Goal: Contribute content: Contribute content

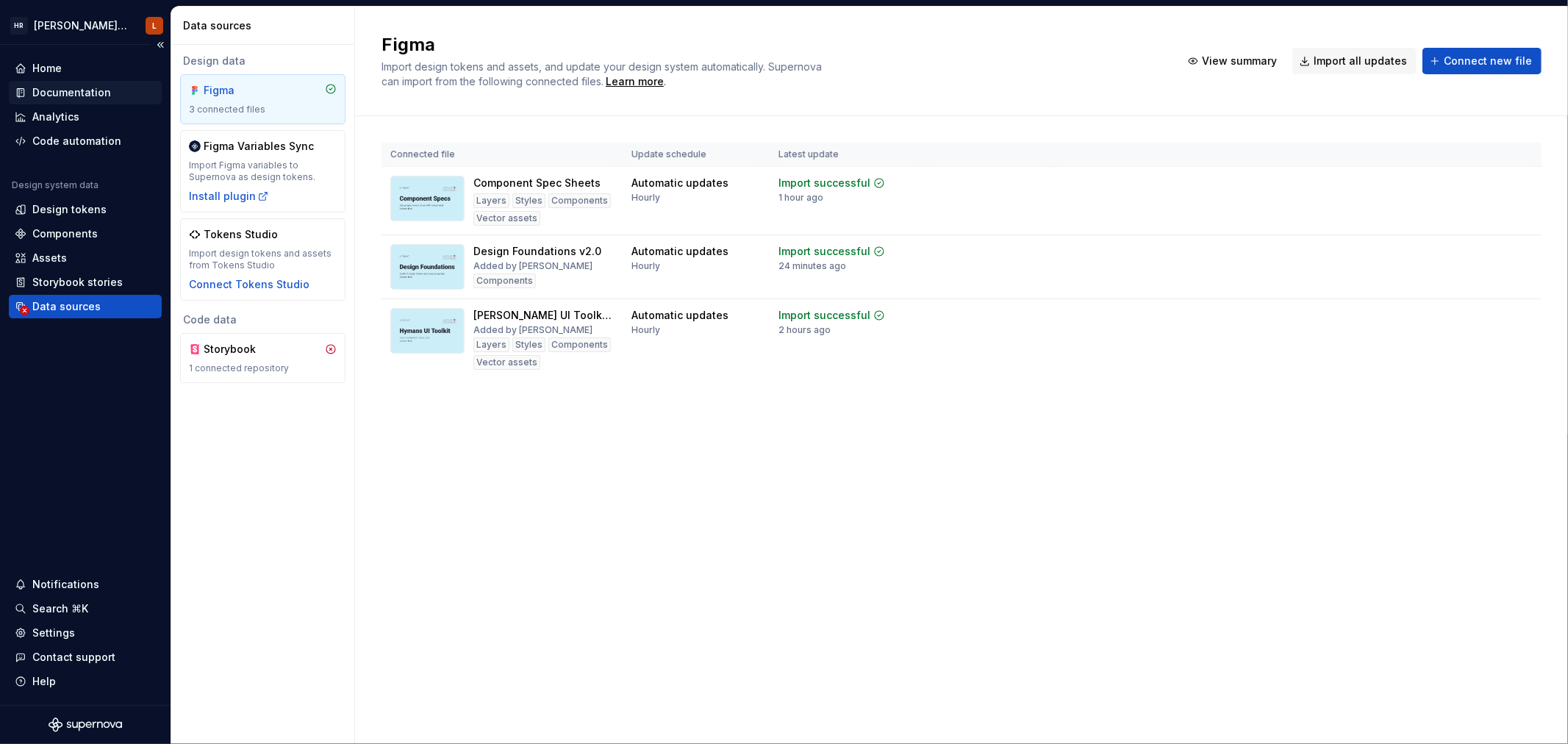
click at [49, 89] on div "Documentation" at bounding box center [72, 92] width 79 height 14
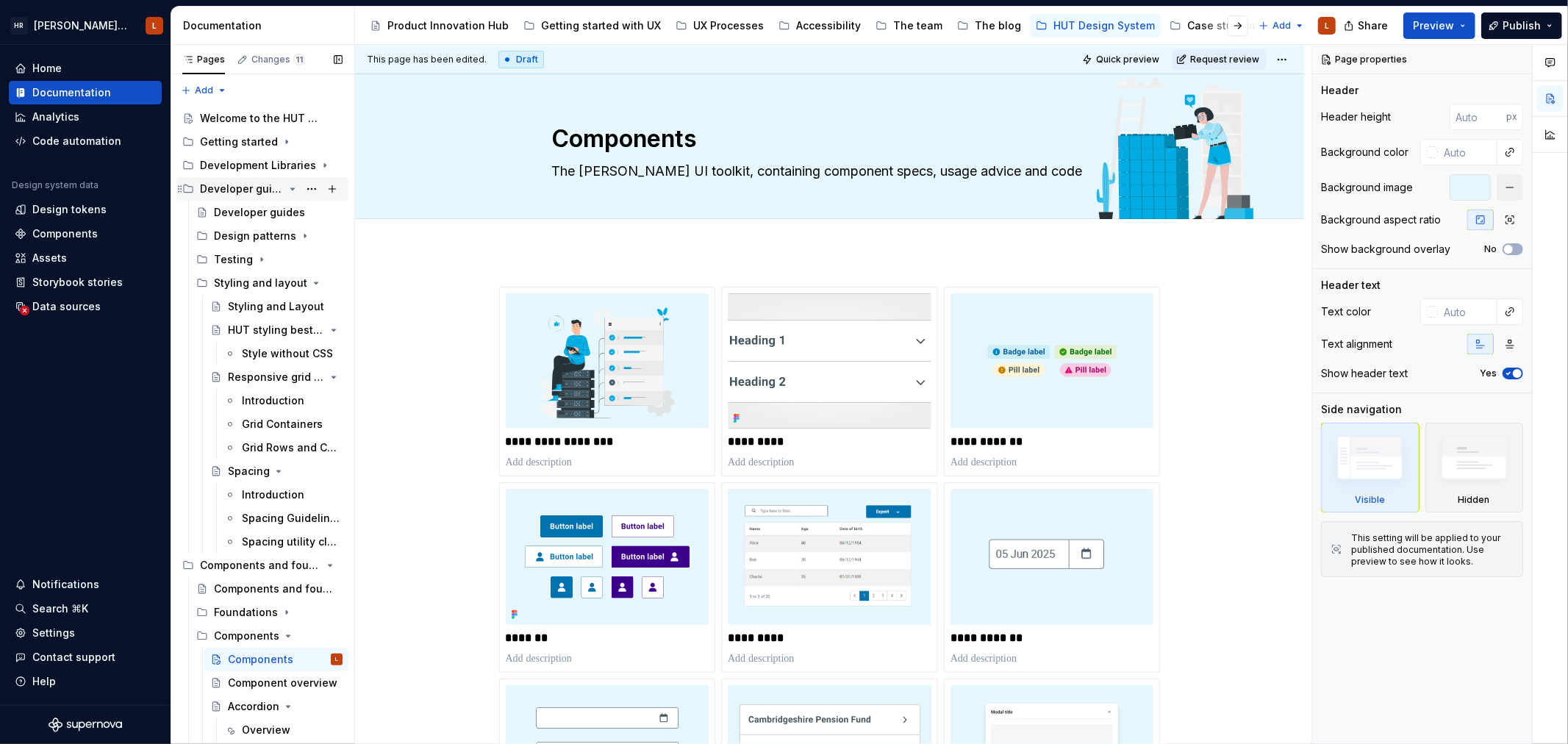
click at [286, 185] on icon "Page tree" at bounding box center [293, 189] width 12 height 12
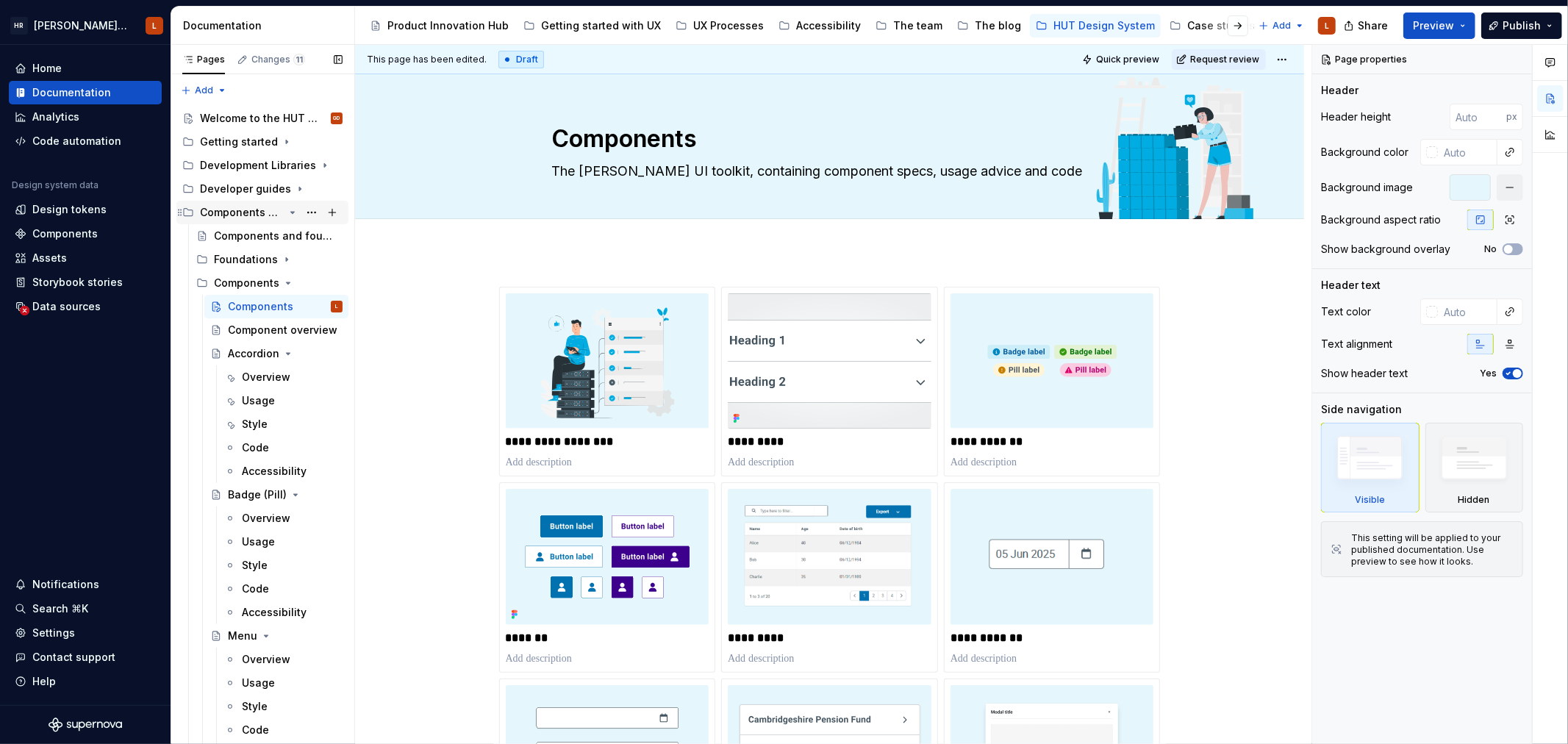
click at [286, 210] on icon "Page tree" at bounding box center [293, 213] width 12 height 12
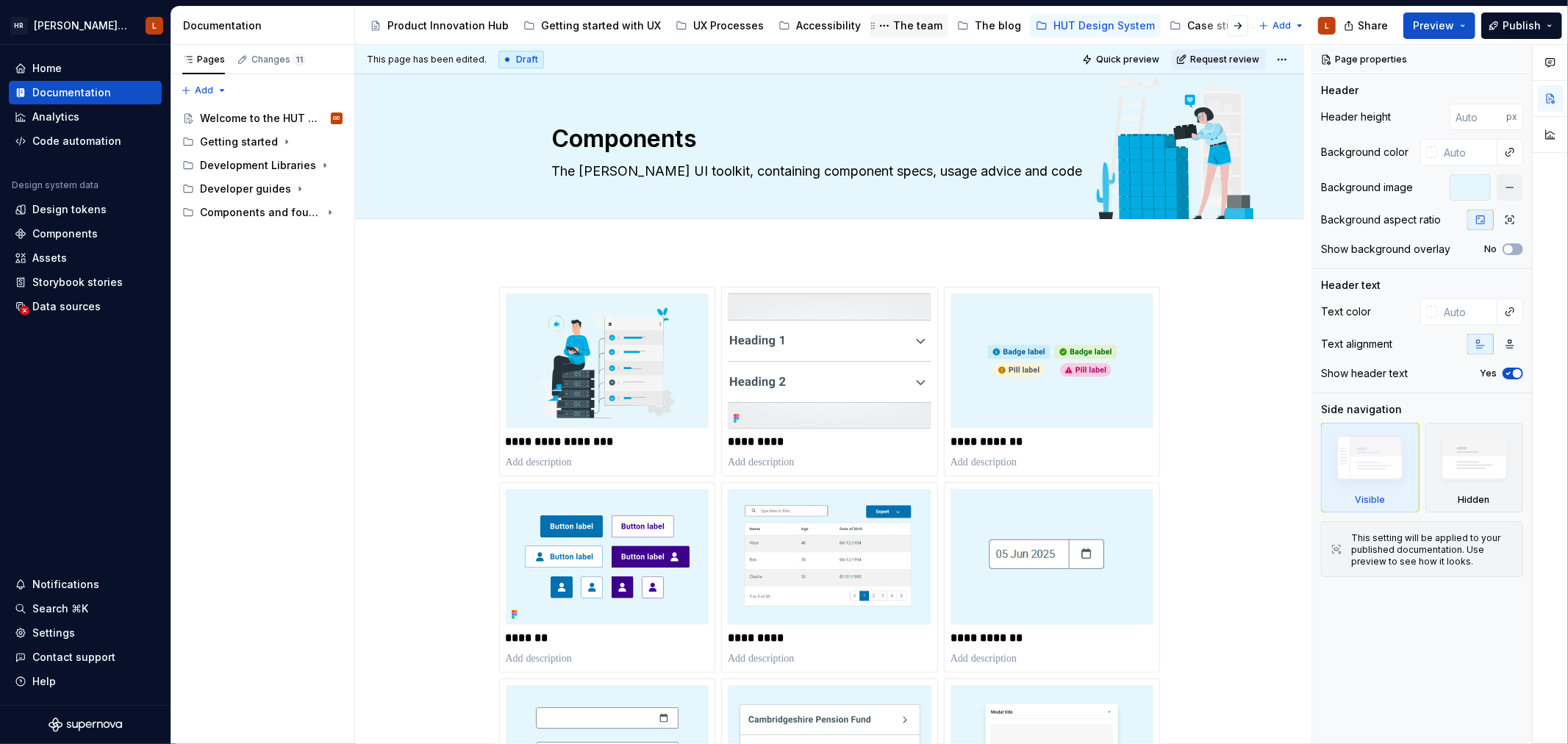
click at [896, 25] on div "The team" at bounding box center [918, 25] width 49 height 14
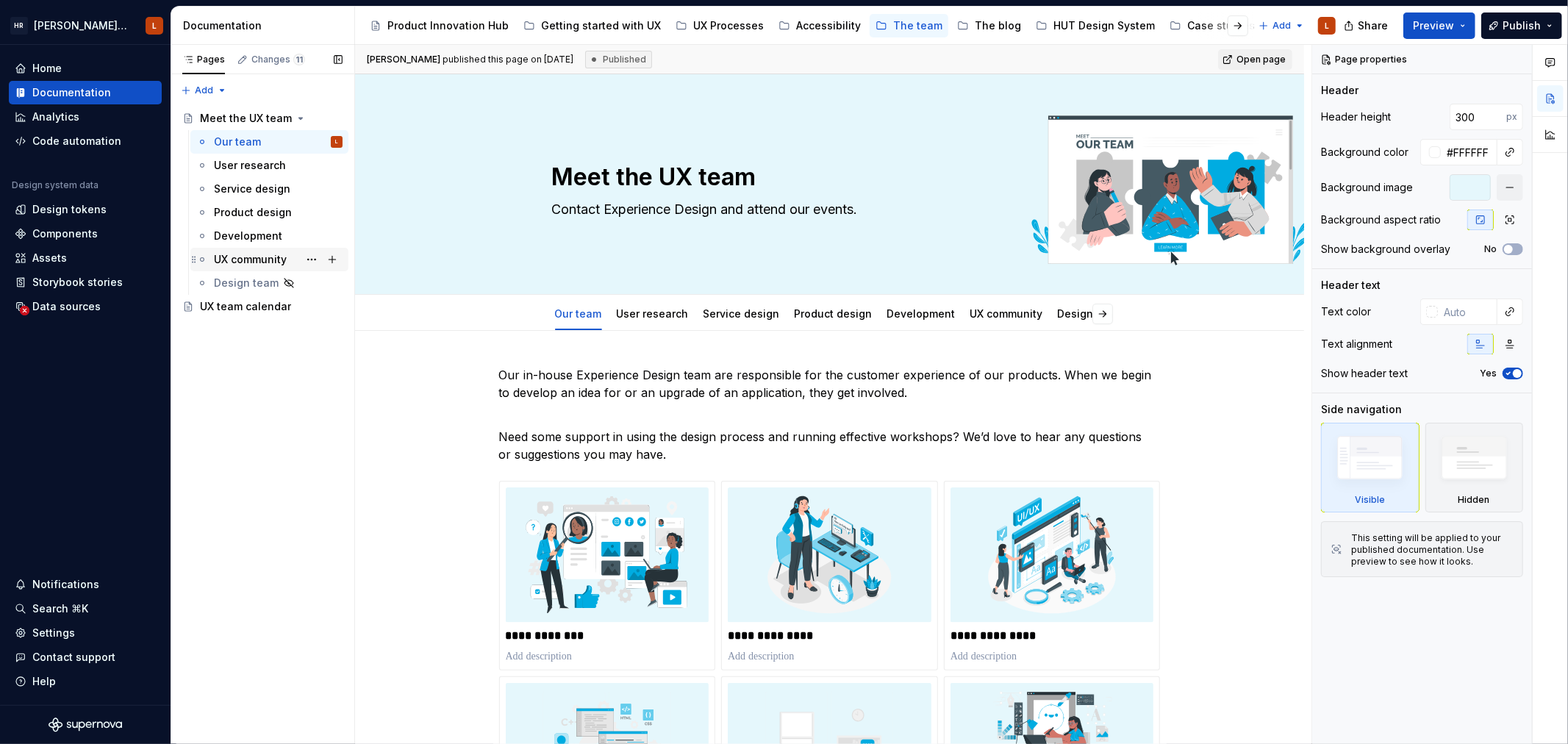
click at [246, 255] on div "UX community" at bounding box center [250, 259] width 73 height 14
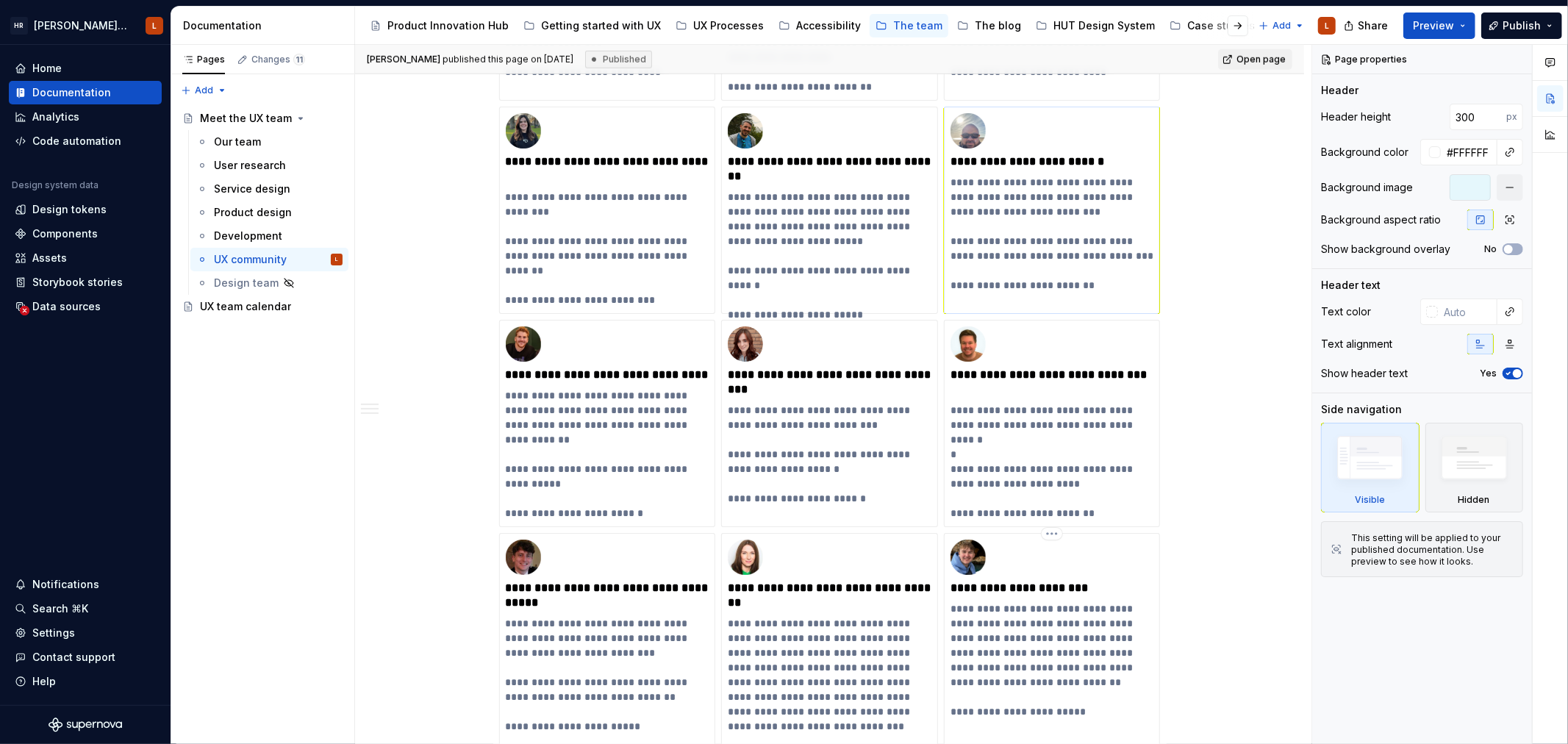
scroll to position [817, 0]
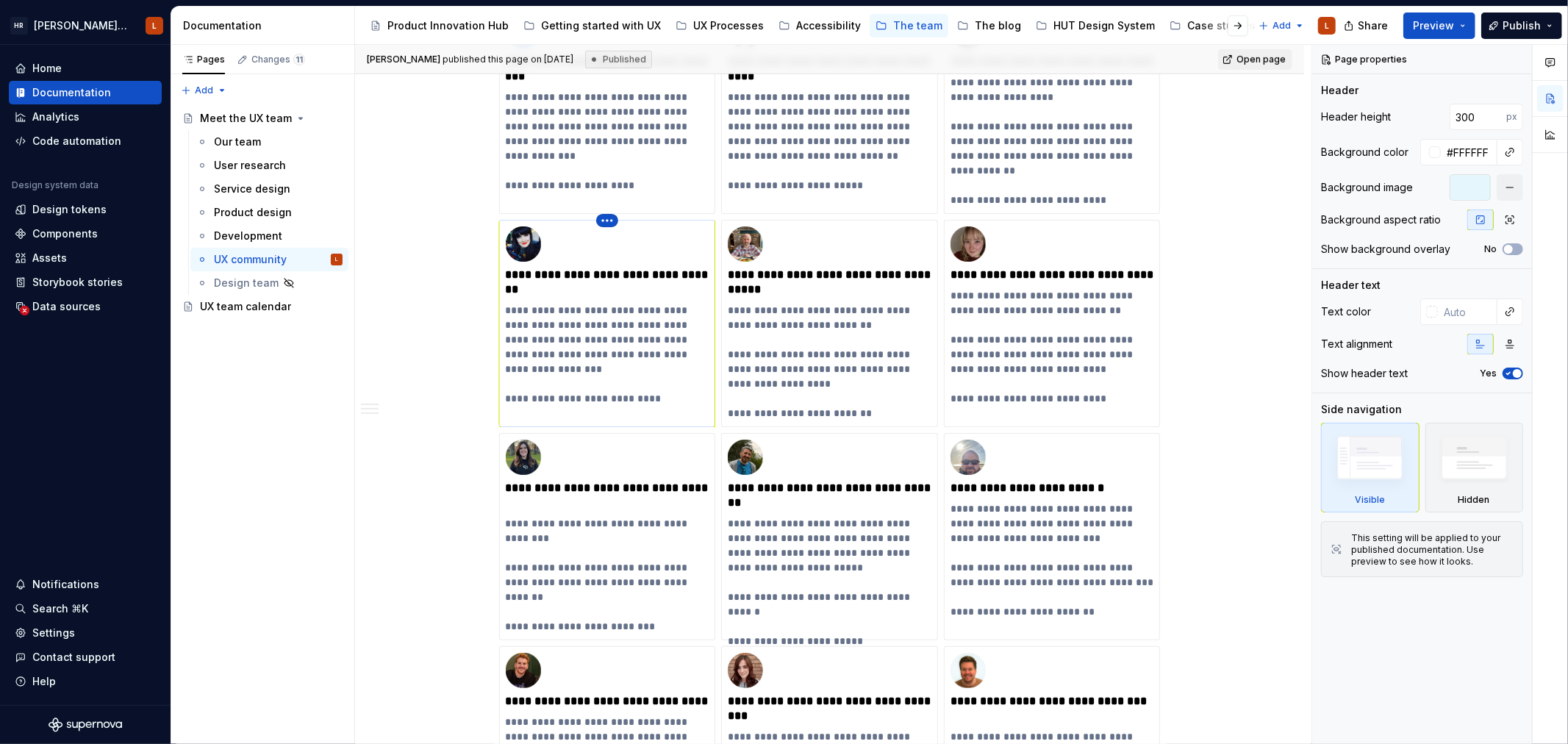
click at [608, 217] on html "[PERSON_NAME] UI Toolkit (HUT) L Home Documentation Analytics Code automation D…" at bounding box center [784, 372] width 1568 height 744
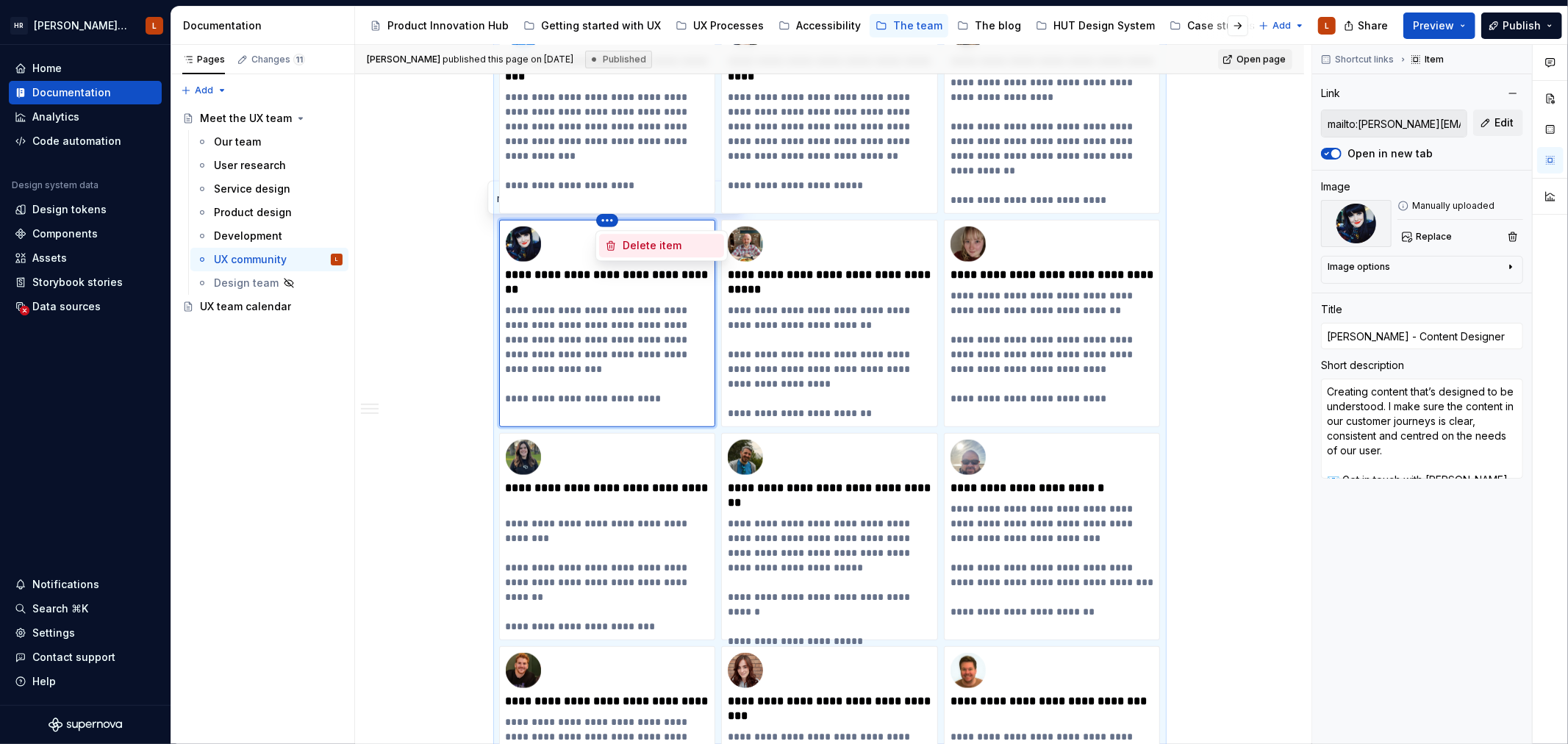
click at [637, 252] on div "Delete item" at bounding box center [671, 245] width 95 height 14
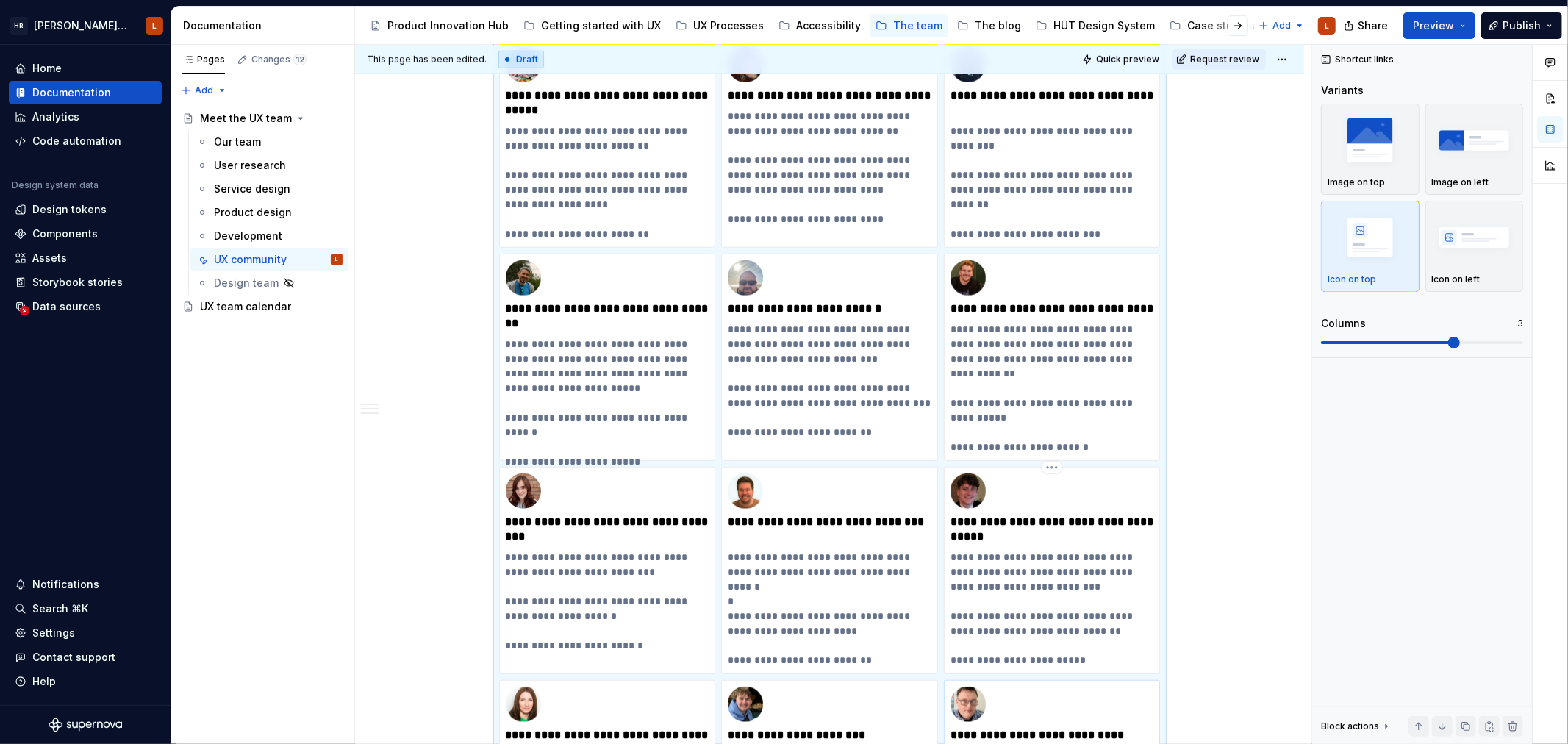
scroll to position [1023, 0]
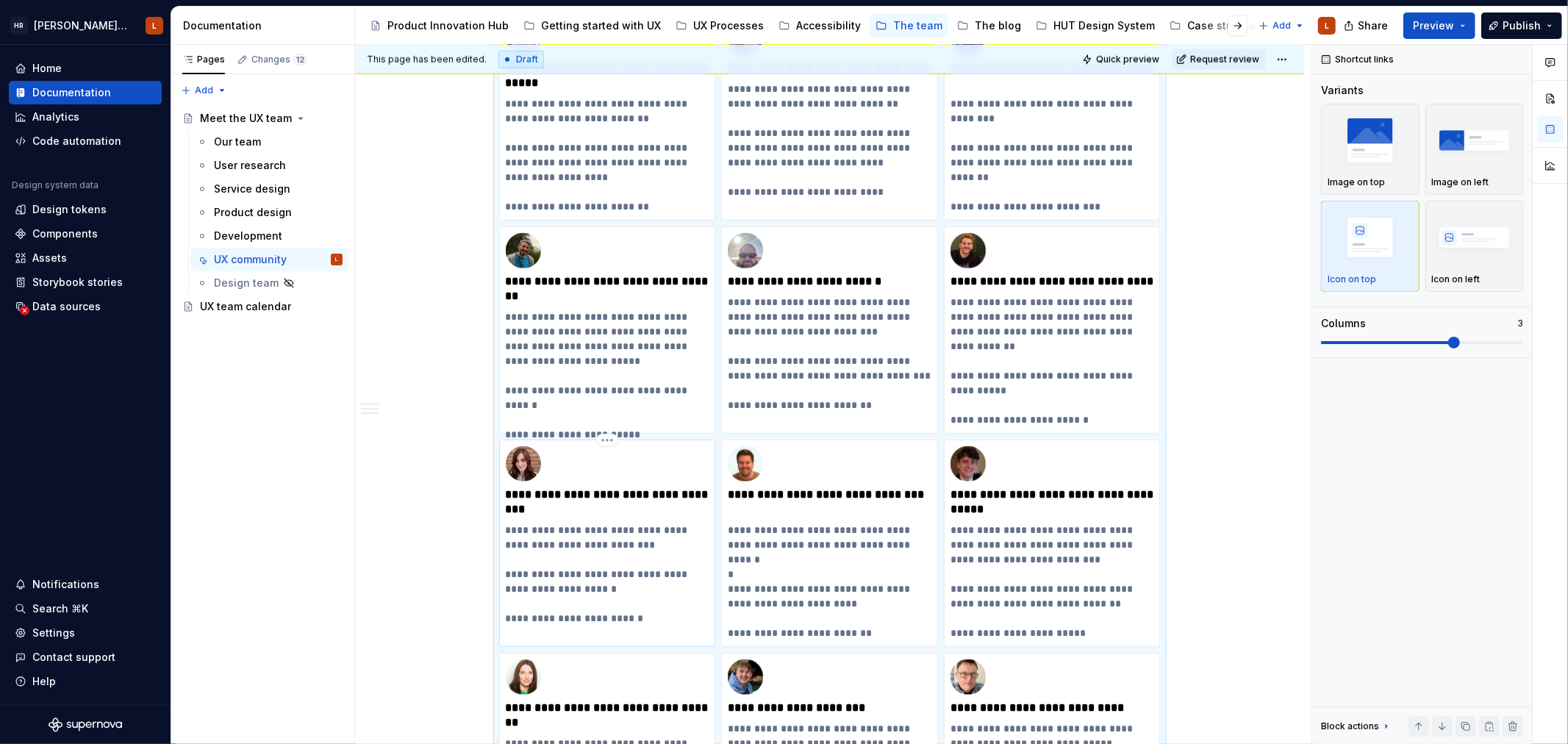
click at [614, 582] on p "**********" at bounding box center [607, 574] width 203 height 103
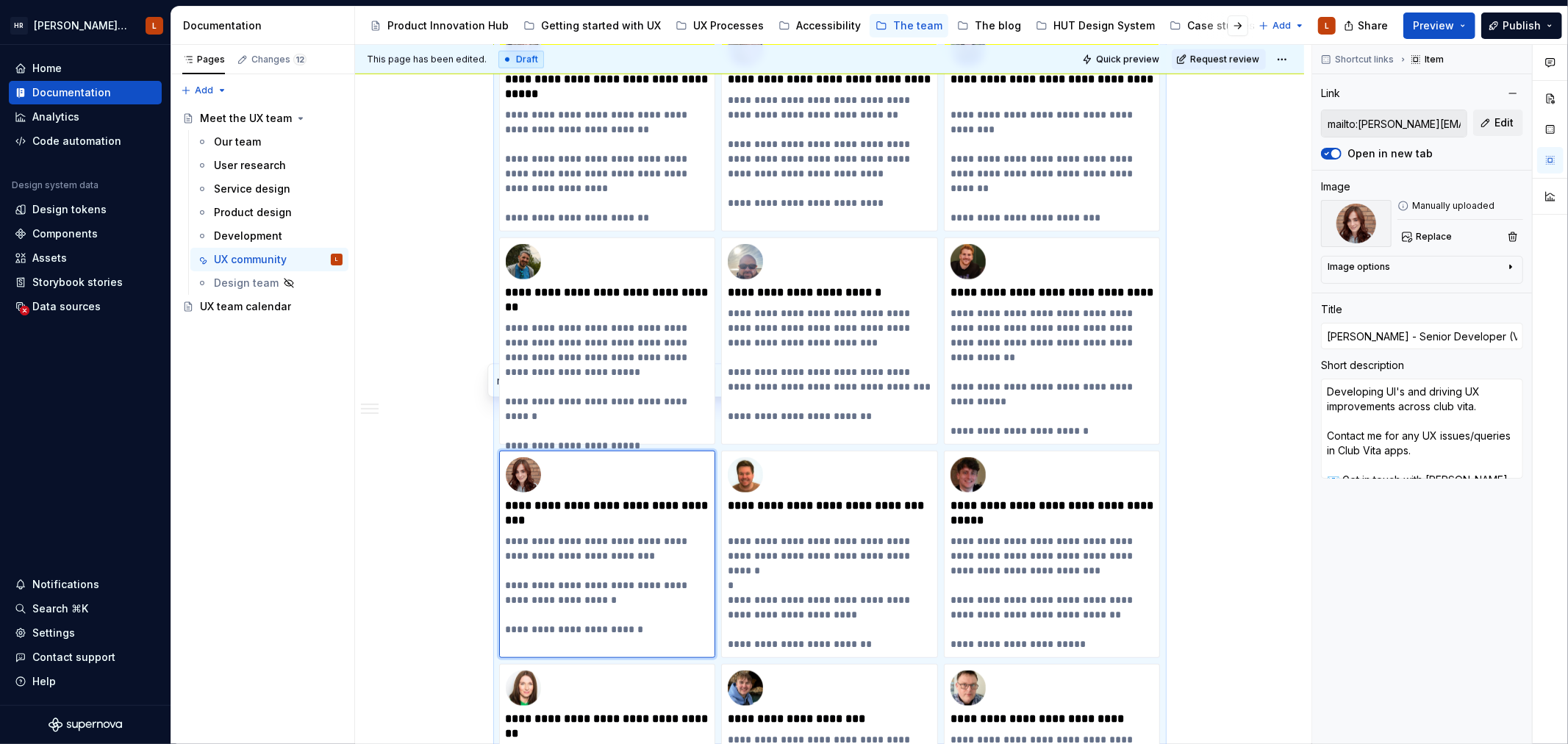
scroll to position [942, 0]
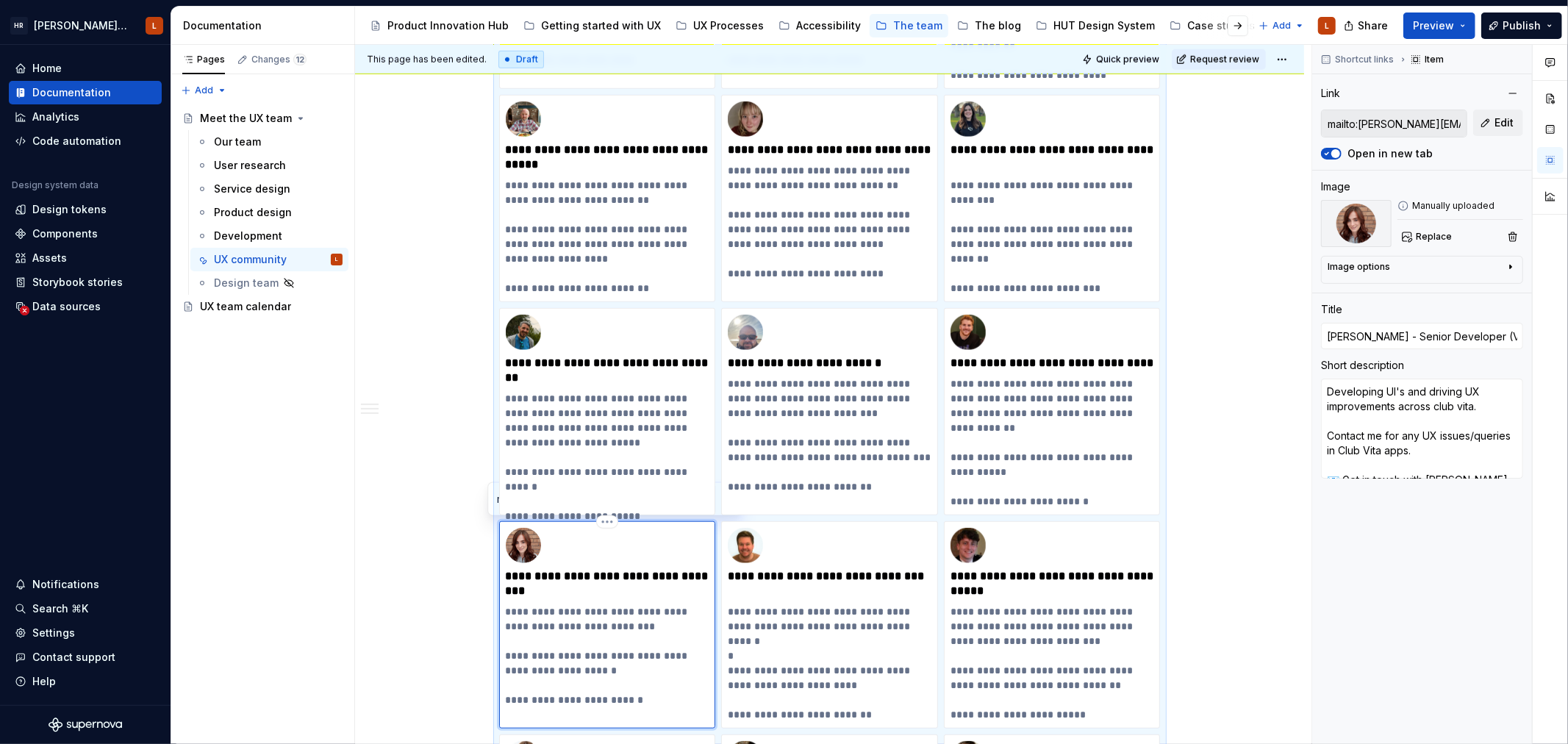
click at [563, 584] on p "**********" at bounding box center [607, 583] width 203 height 30
click at [396, 605] on div "**********" at bounding box center [830, 452] width 949 height 2124
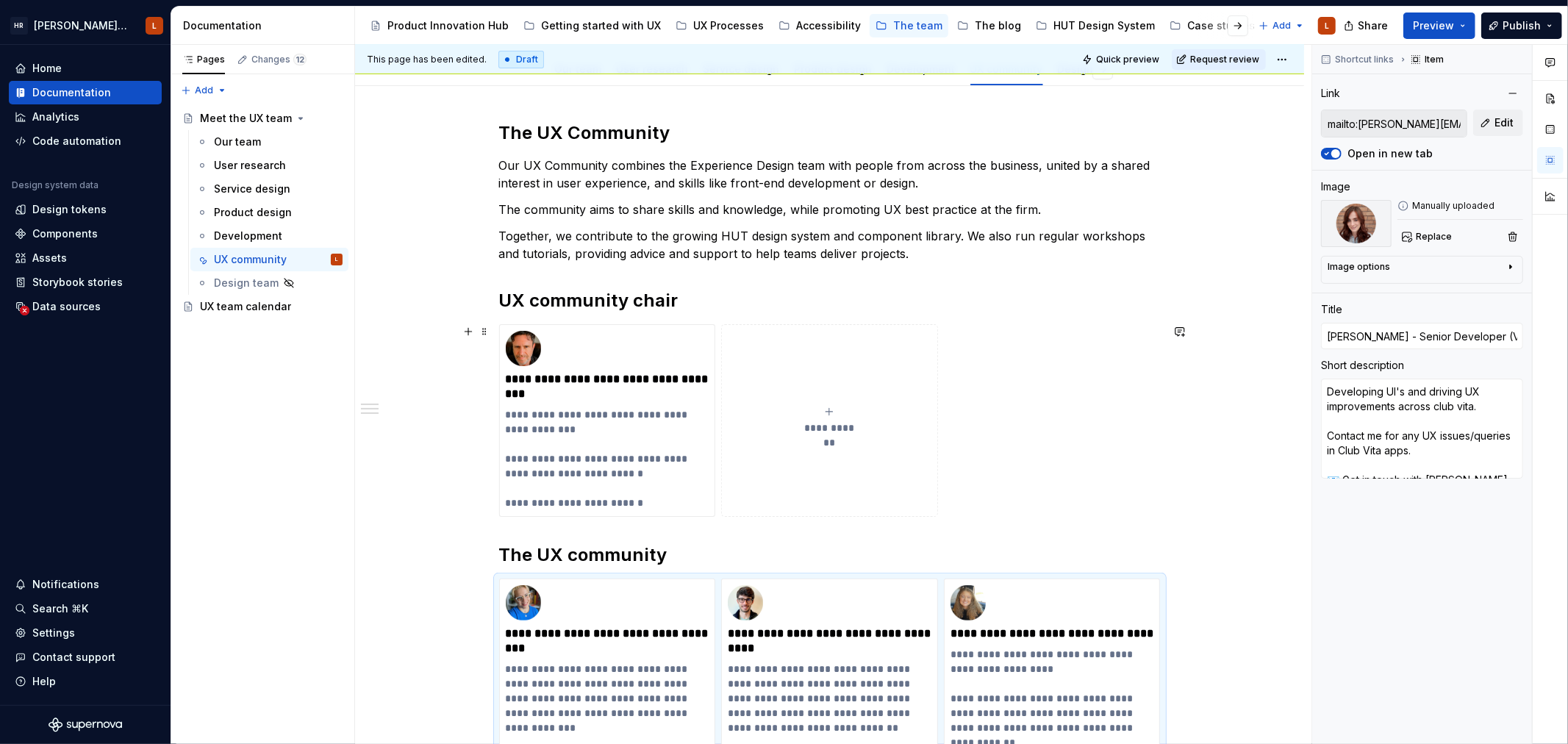
scroll to position [0, 0]
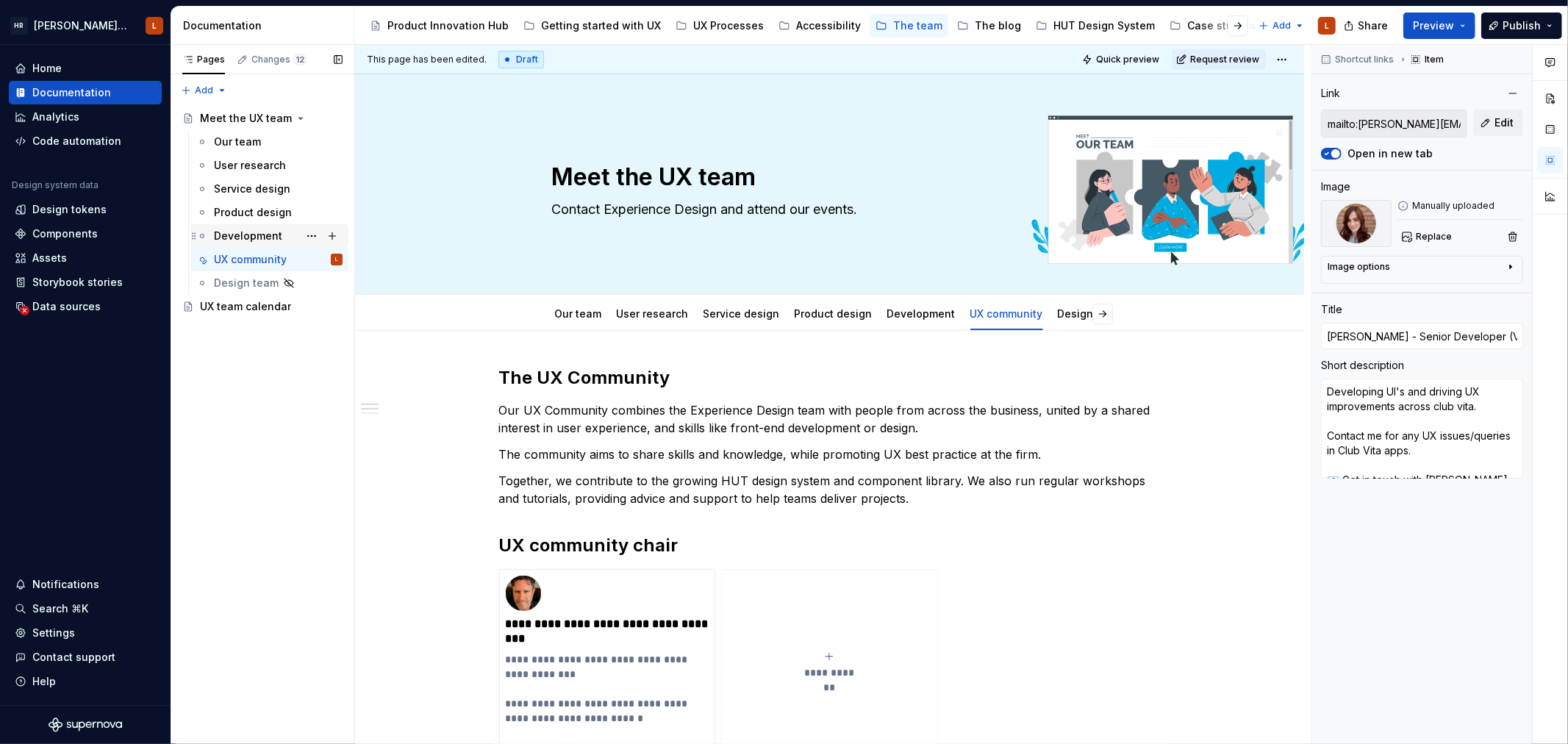
click at [251, 231] on div "Development" at bounding box center [248, 236] width 68 height 14
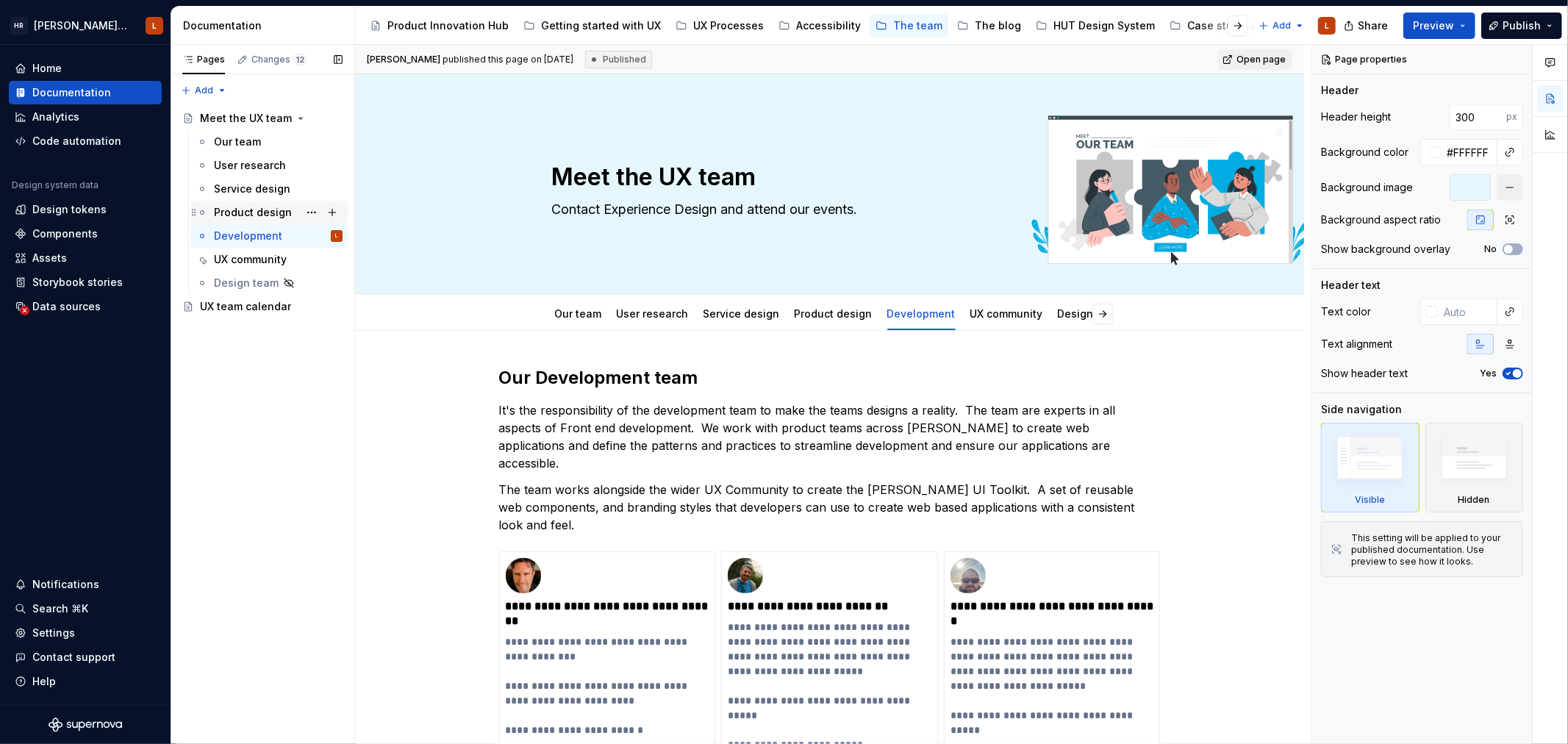
click at [267, 214] on div "Product design" at bounding box center [252, 212] width 78 height 14
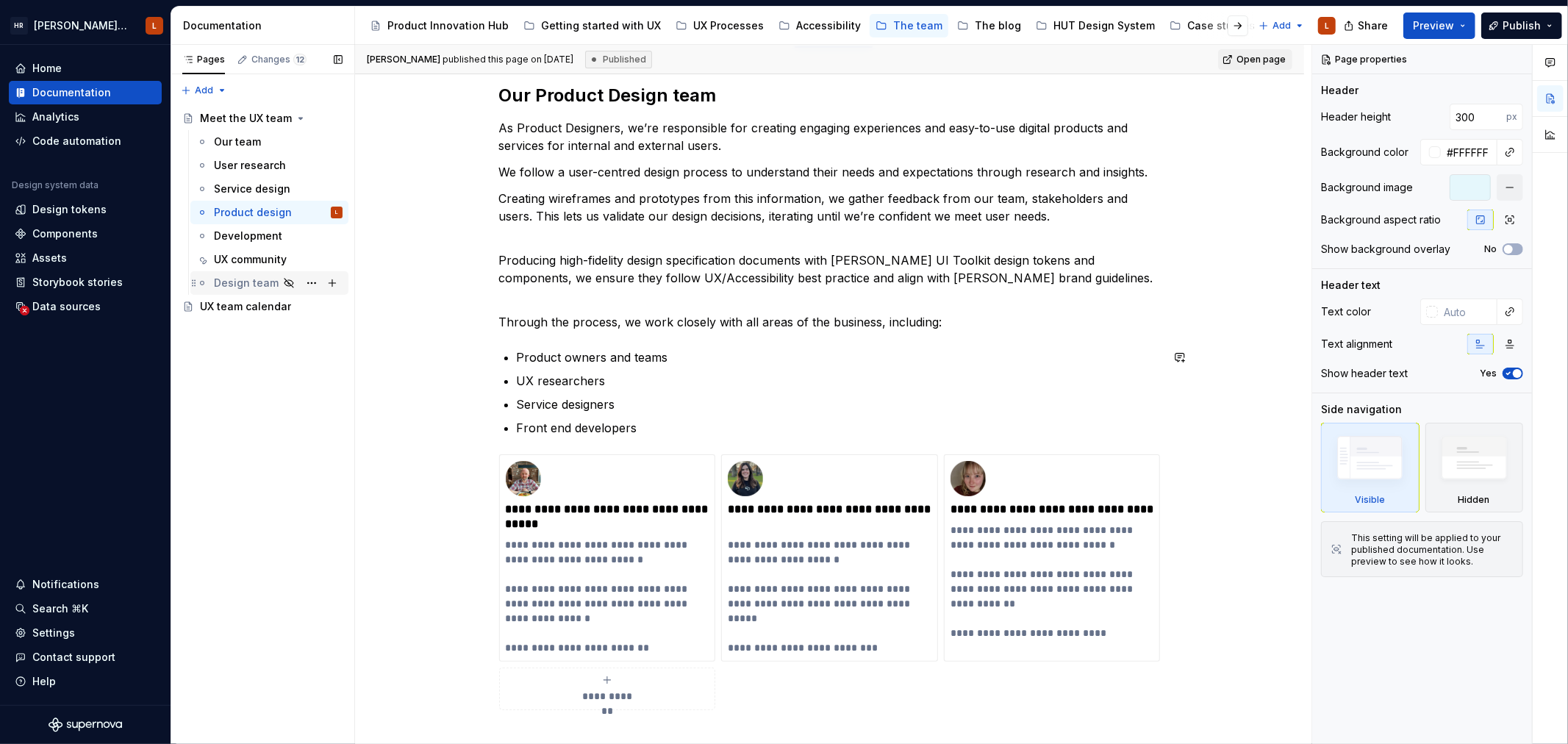
scroll to position [245, 0]
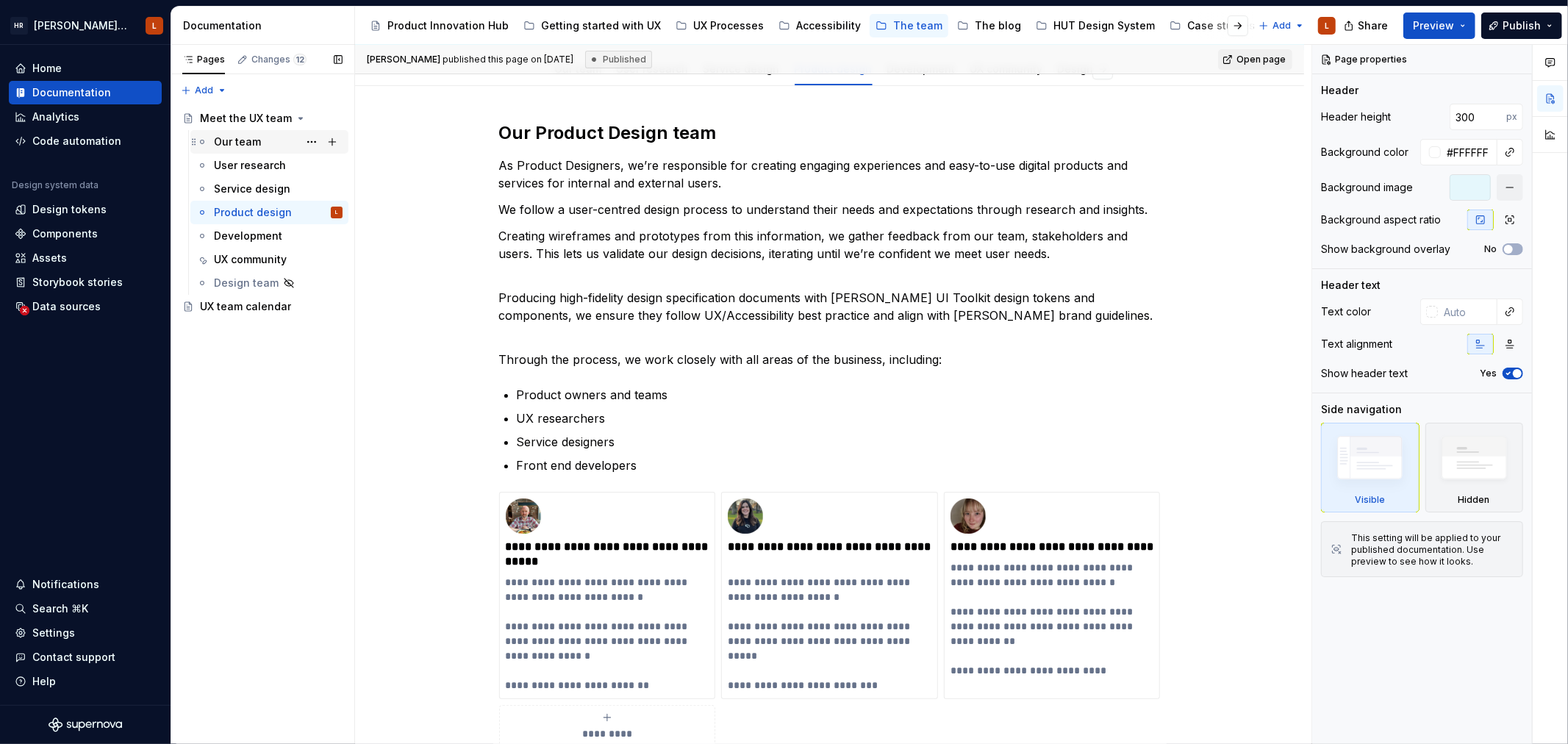
click at [243, 148] on div "Our team" at bounding box center [237, 142] width 47 height 14
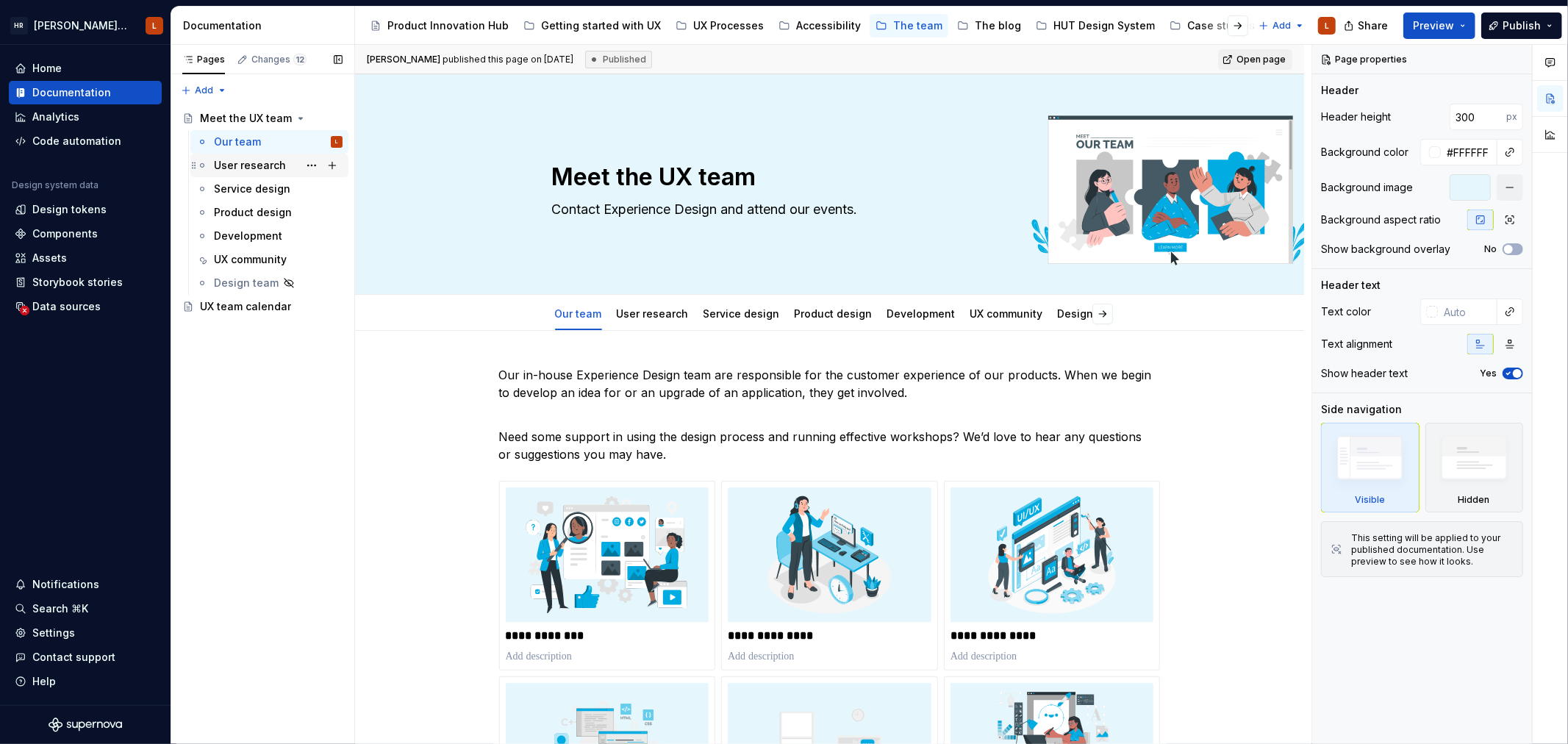
click at [244, 170] on div "User research" at bounding box center [249, 165] width 72 height 14
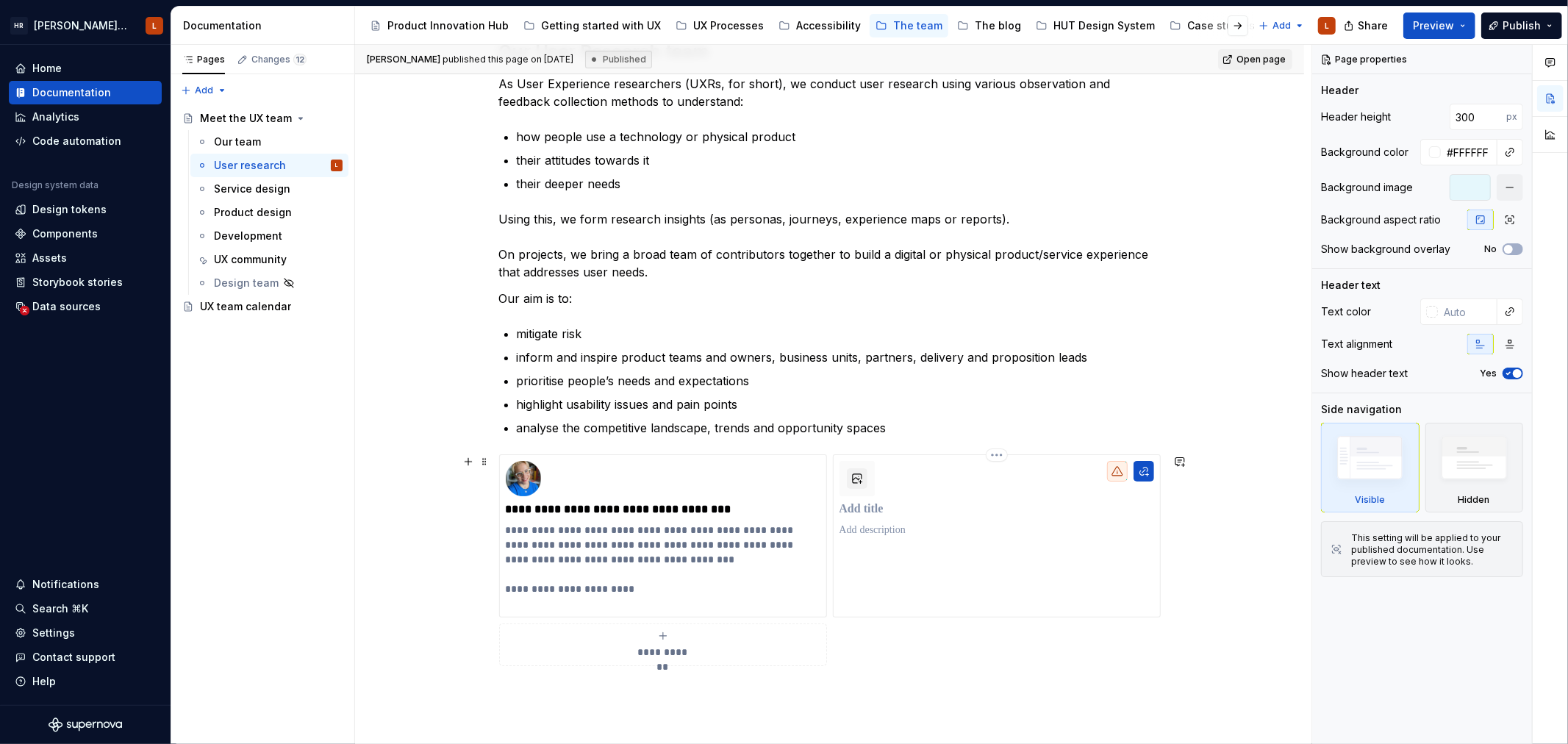
scroll to position [488, 0]
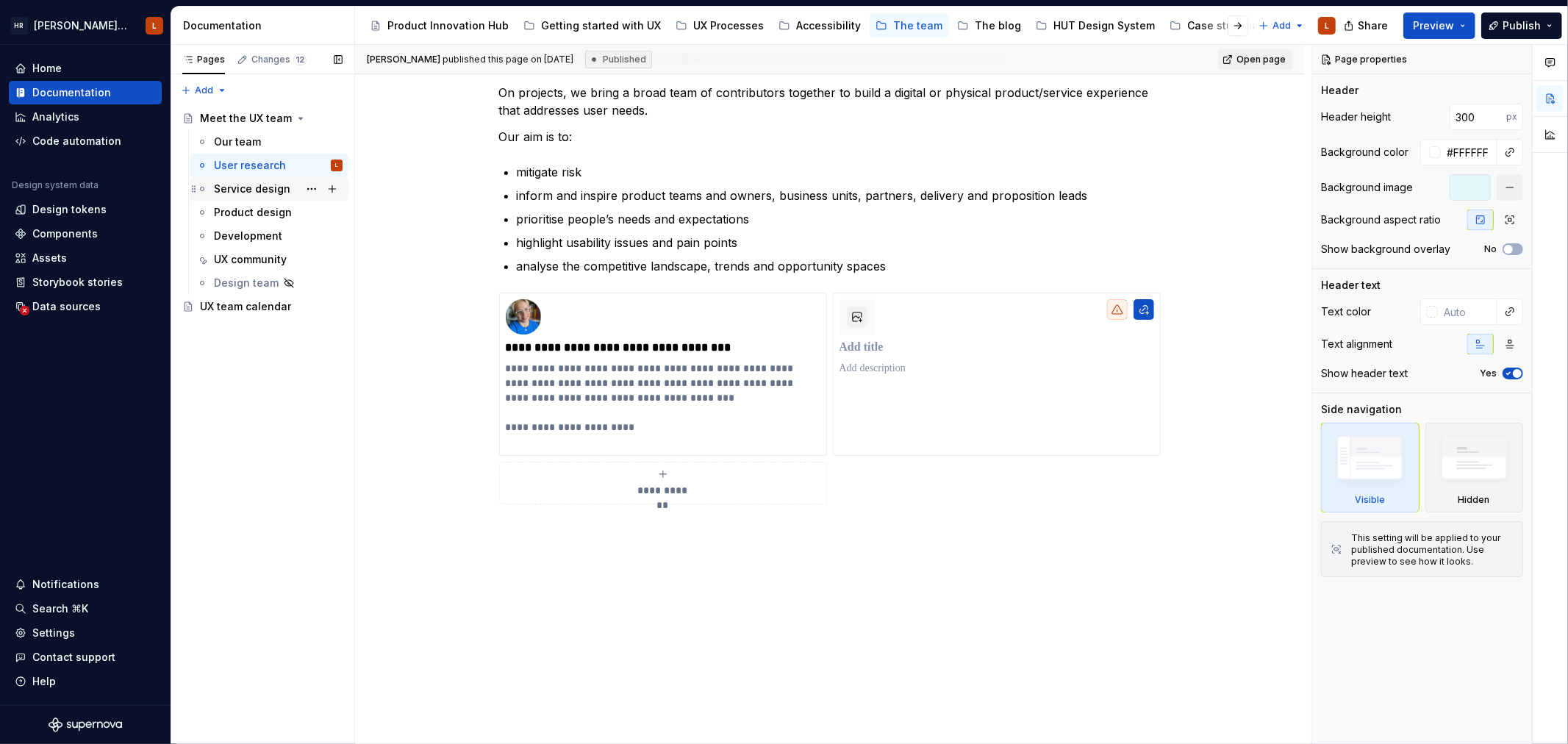
click at [239, 192] on div "Service design" at bounding box center [252, 189] width 77 height 14
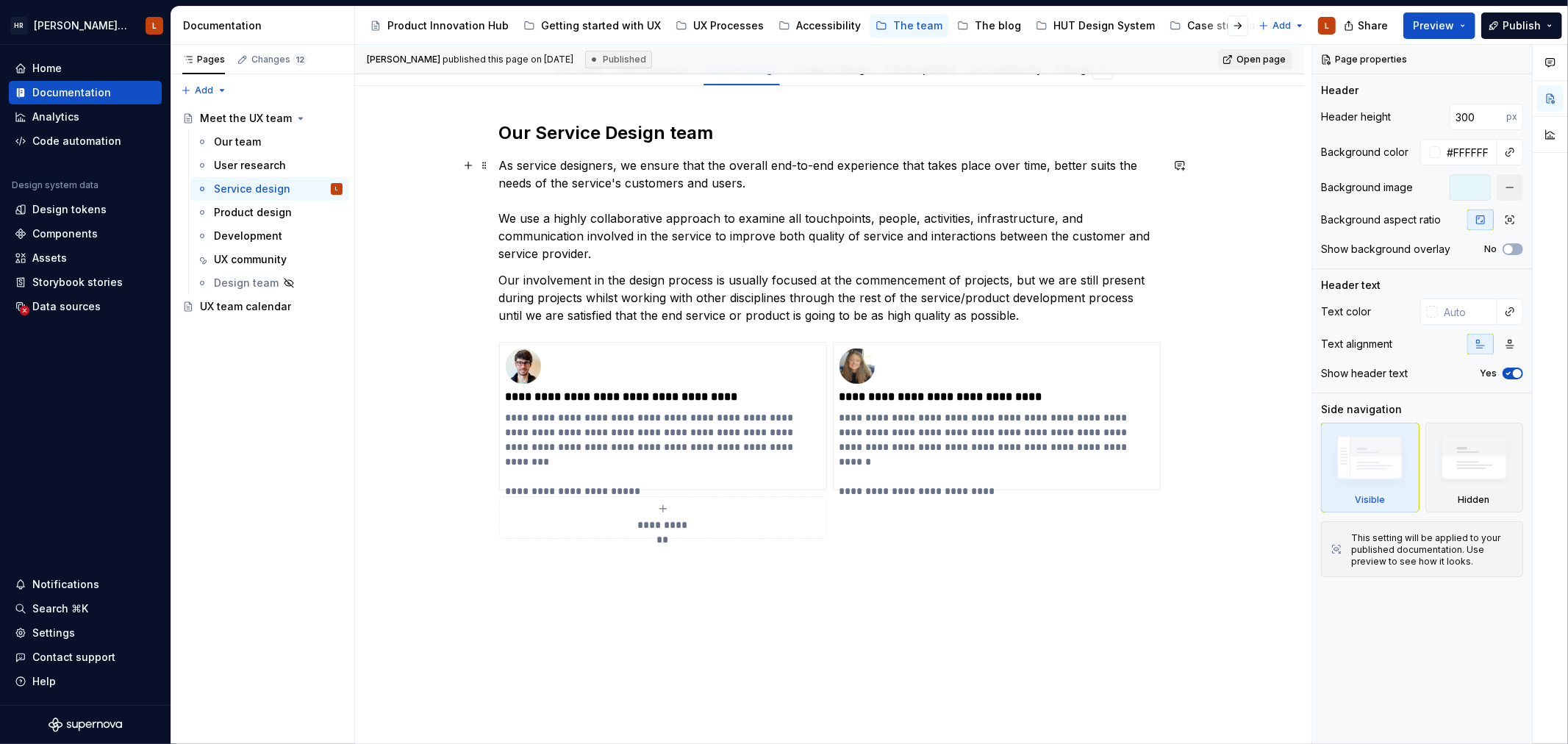
scroll to position [280, 0]
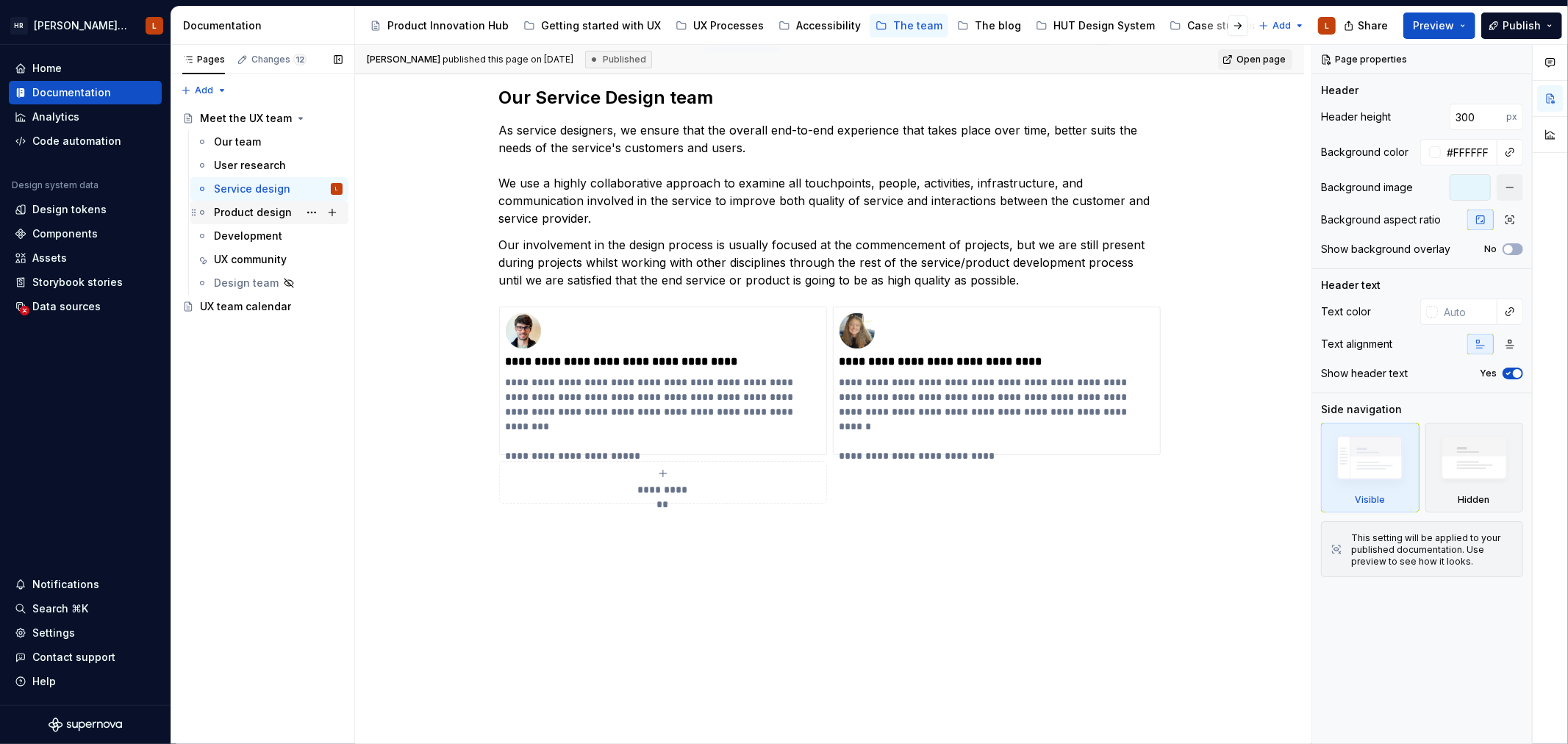
click at [239, 214] on div "Product design" at bounding box center [252, 212] width 78 height 14
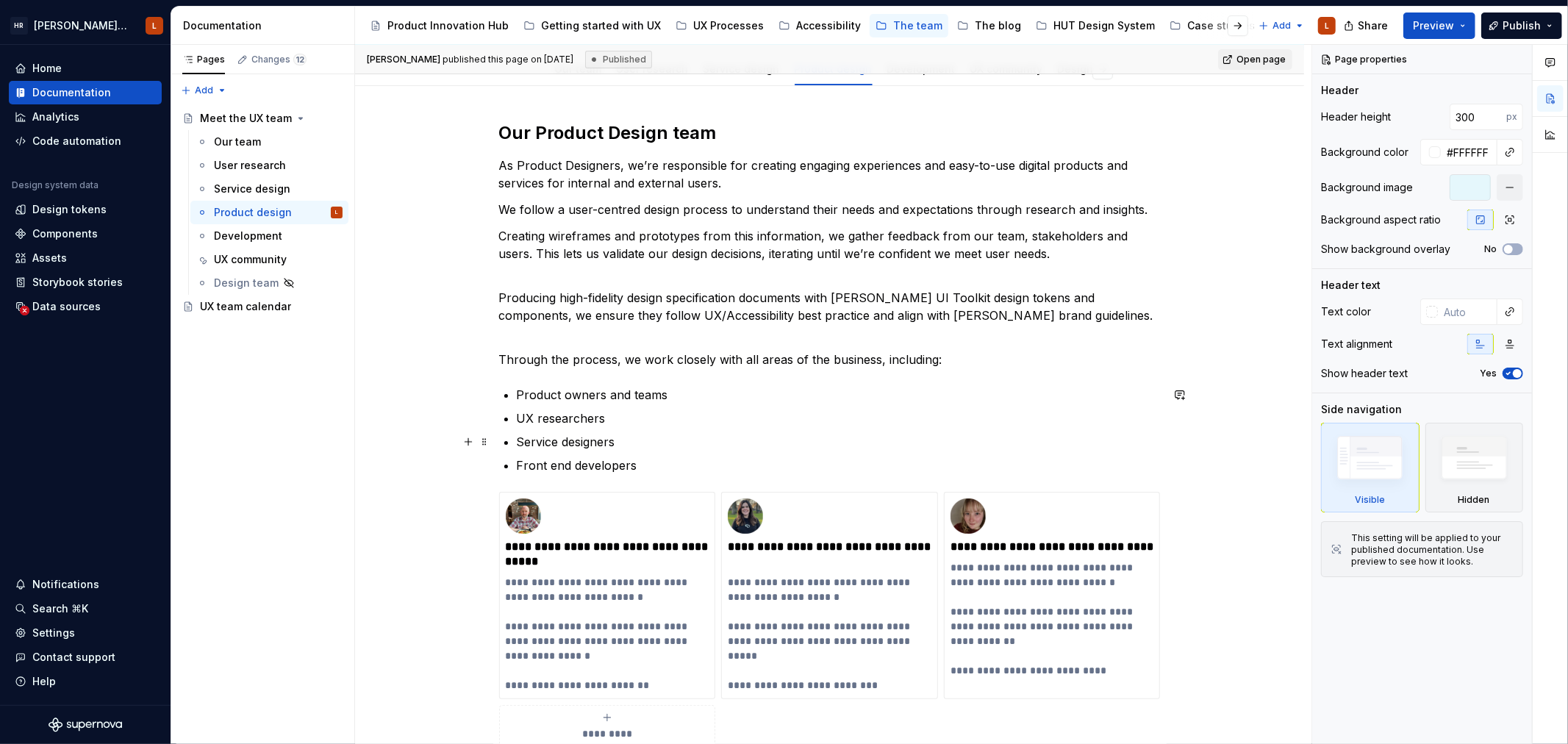
scroll to position [524, 0]
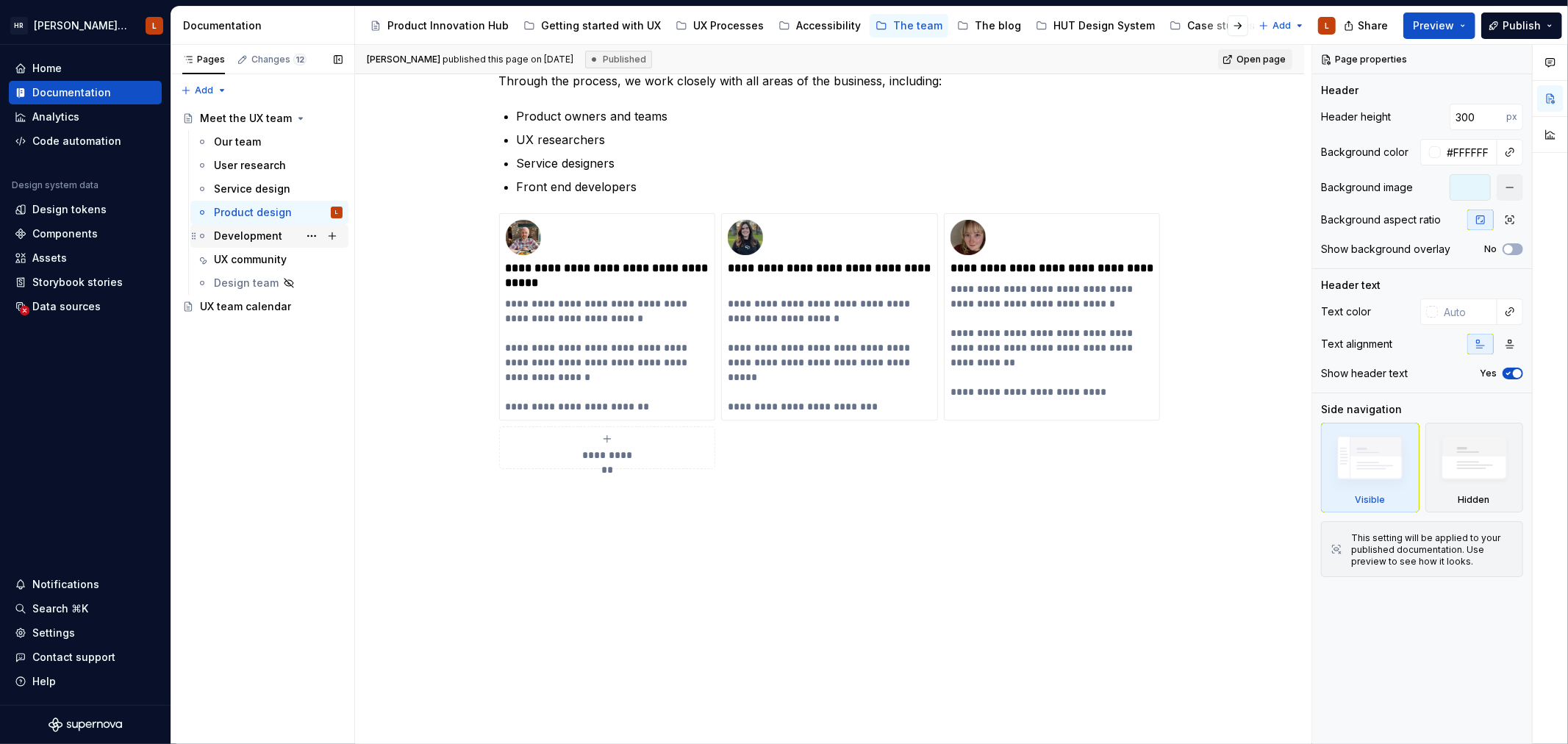
click at [230, 242] on div "Development" at bounding box center [248, 236] width 68 height 14
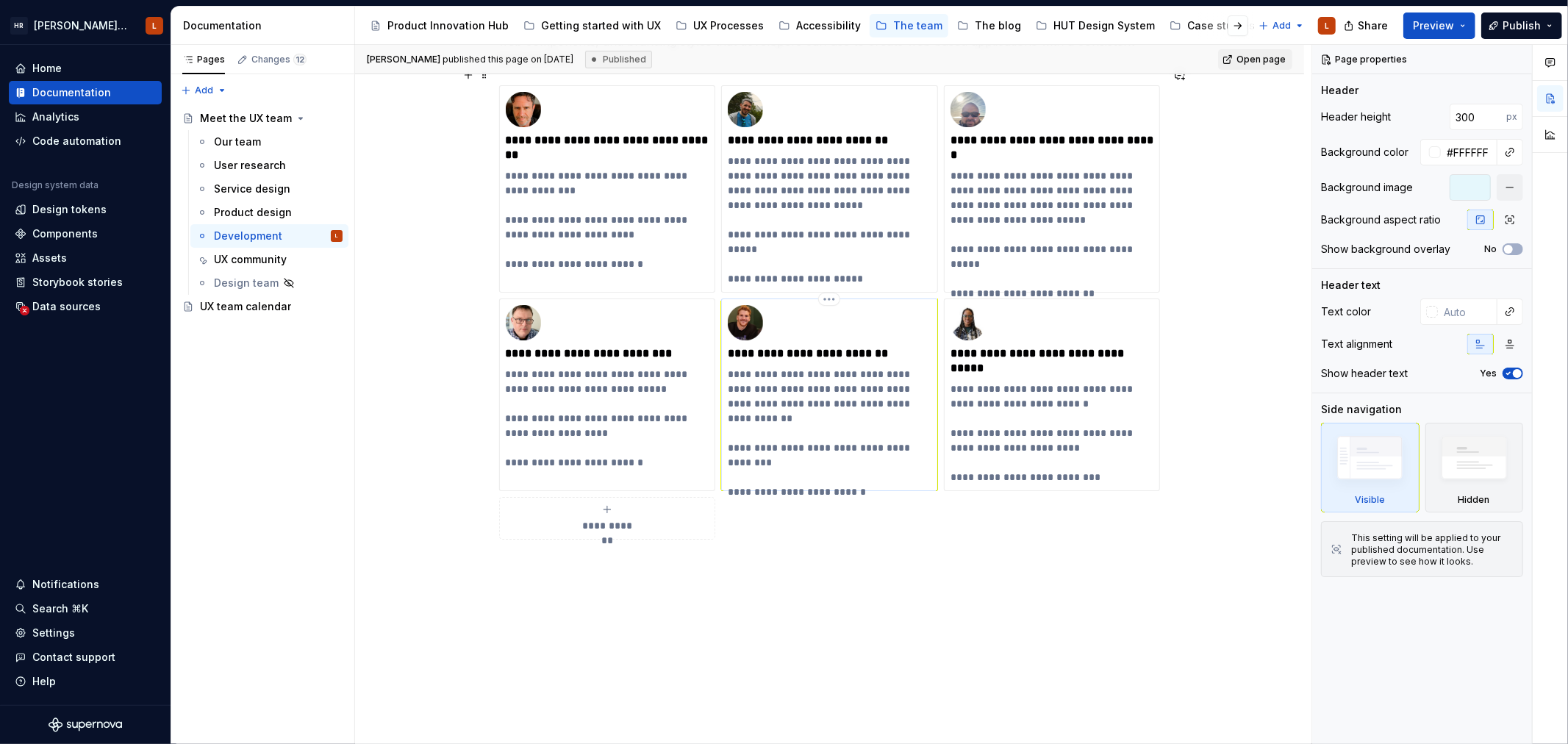
scroll to position [483, 0]
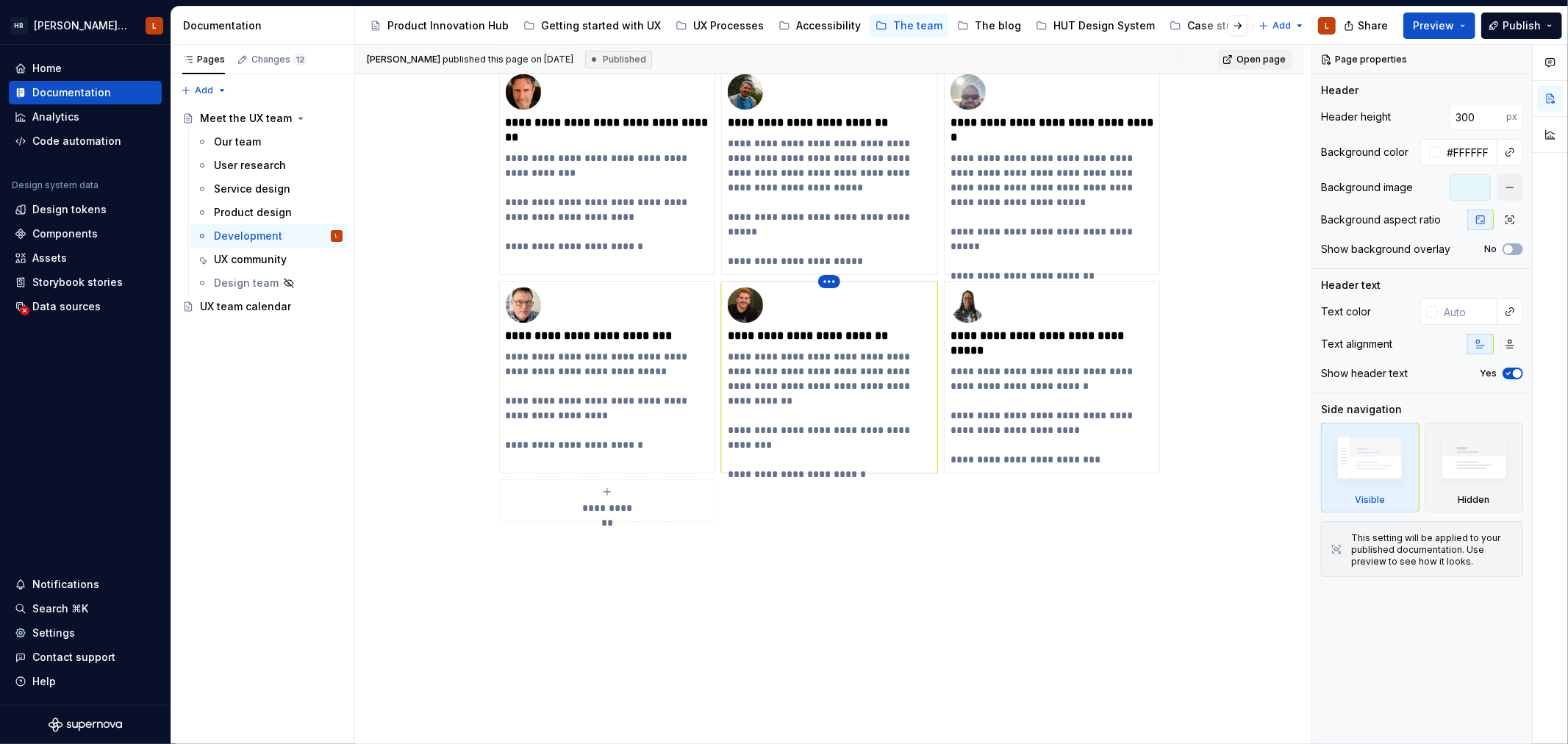
click at [824, 259] on html "[PERSON_NAME] UI Toolkit (HUT) L Home Documentation Analytics Code automation D…" at bounding box center [784, 372] width 1568 height 744
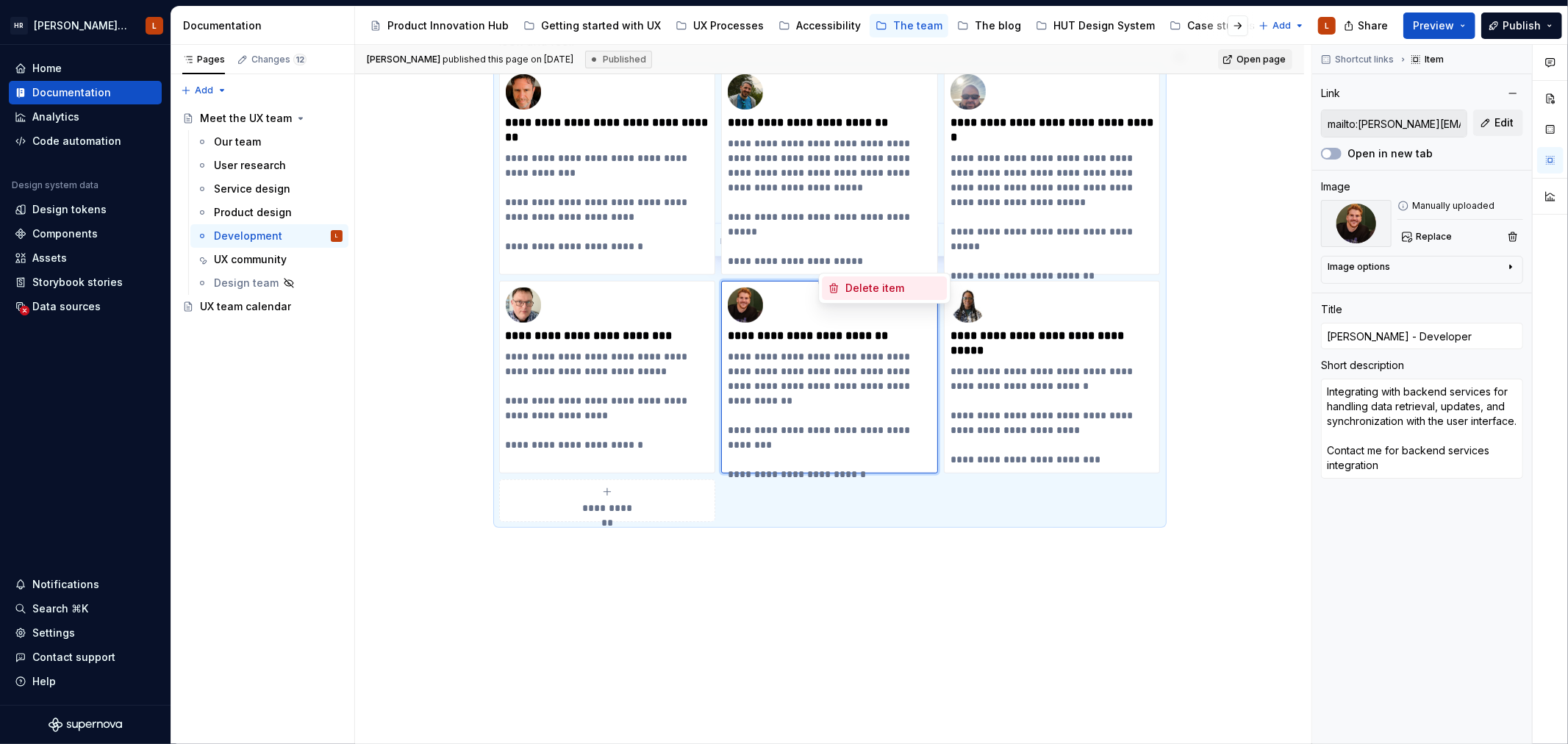
click at [853, 289] on div "Delete item" at bounding box center [894, 288] width 95 height 14
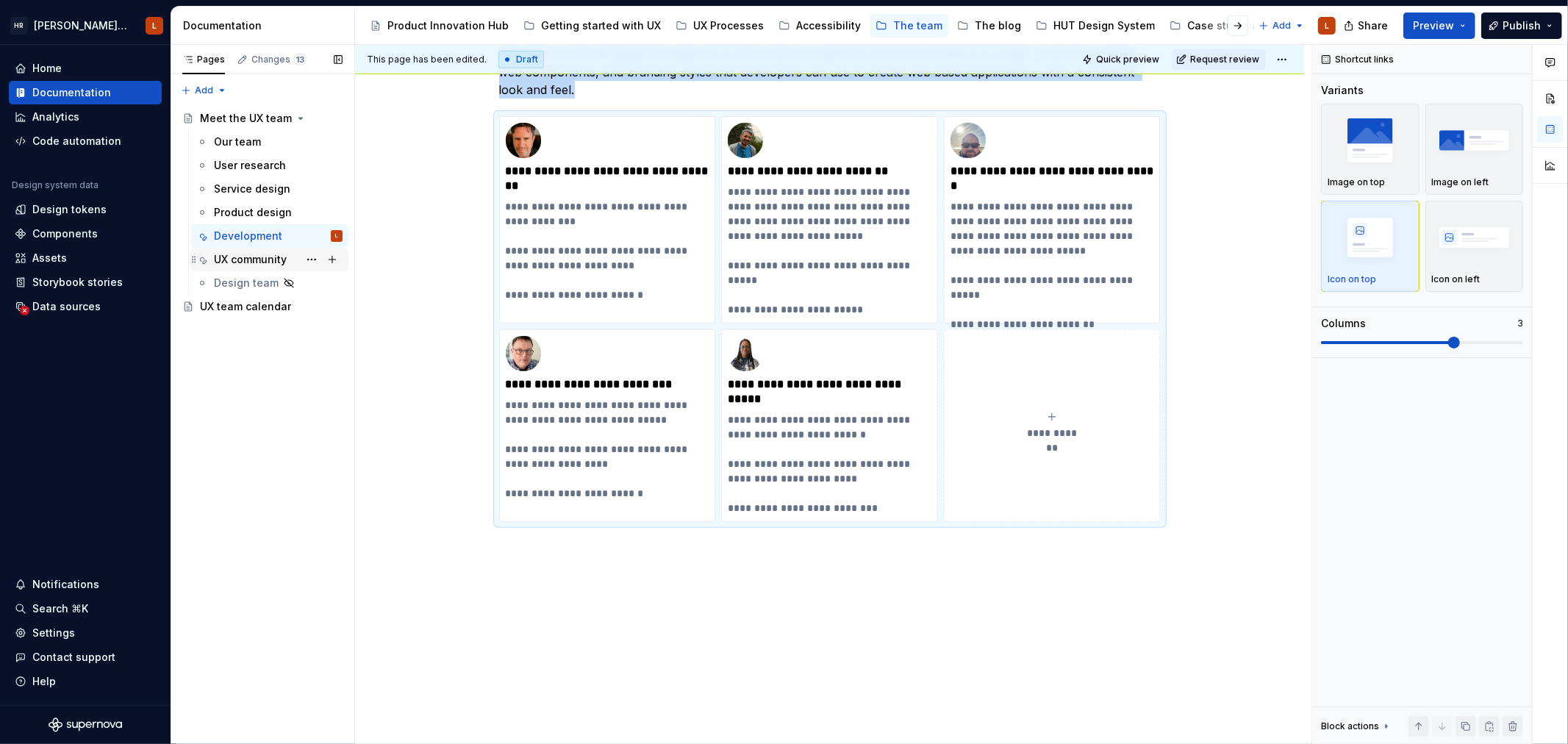
click at [252, 263] on div "UX community" at bounding box center [250, 259] width 73 height 14
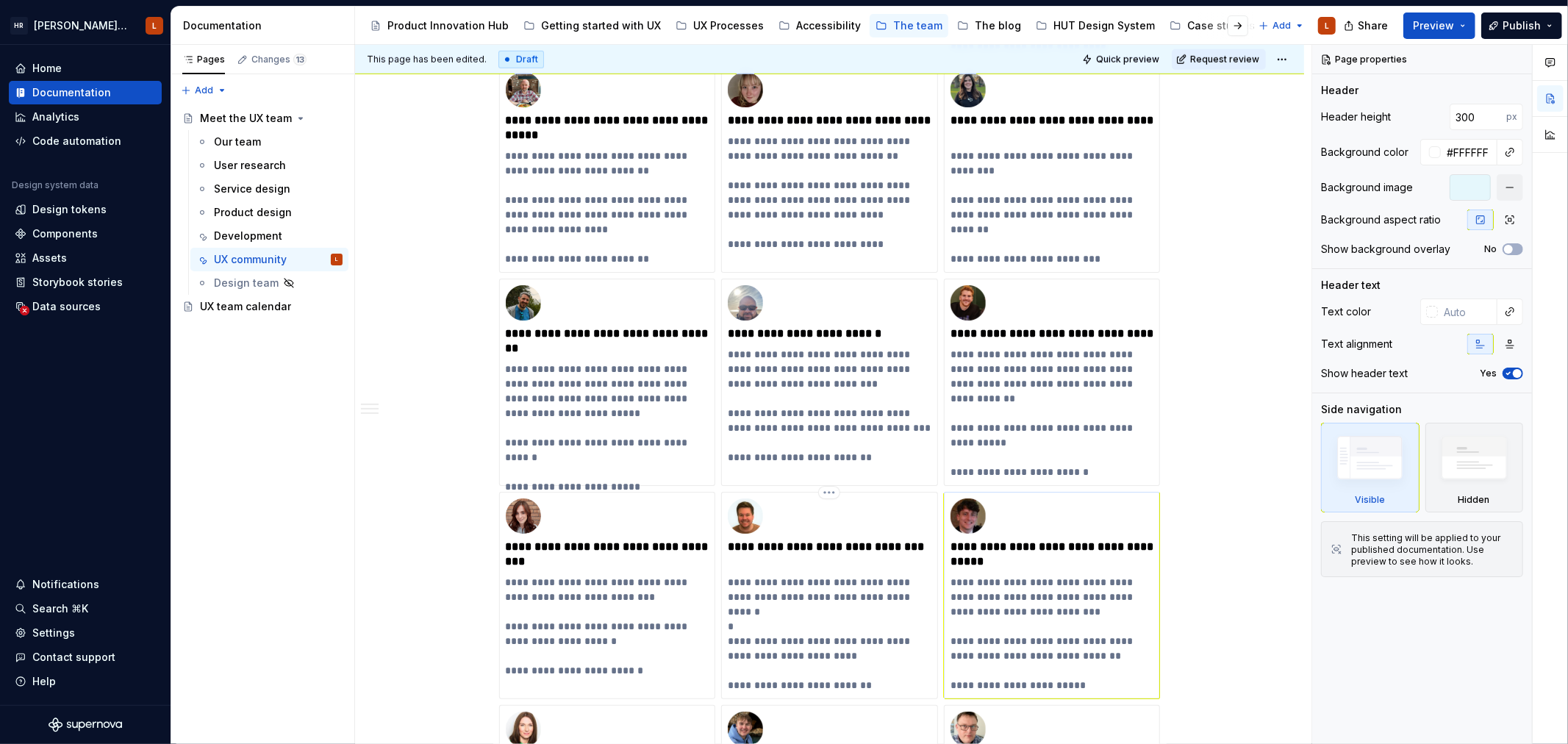
scroll to position [980, 0]
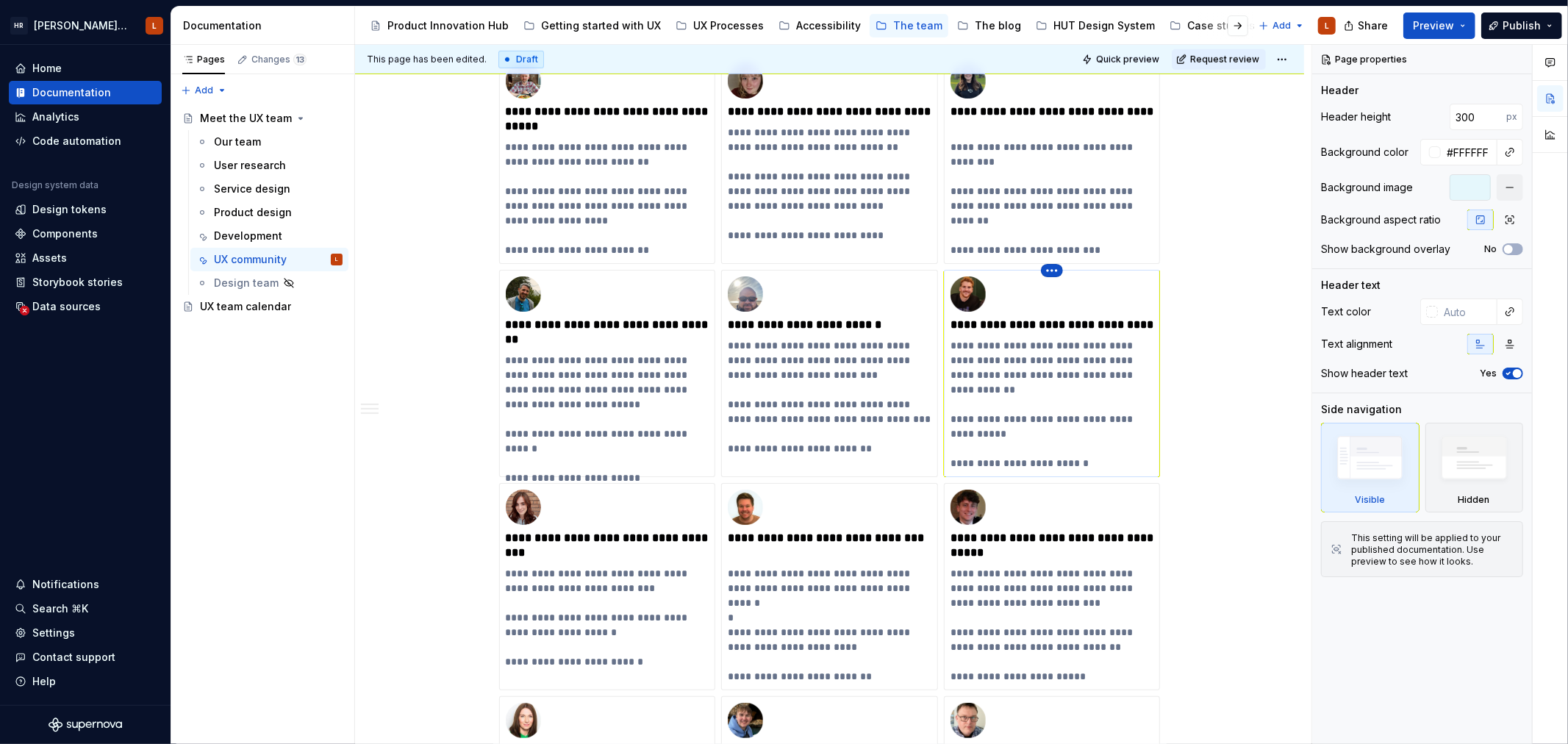
click at [1047, 268] on html "[PERSON_NAME] UI Toolkit (HUT) L Home Documentation Analytics Code automation D…" at bounding box center [784, 372] width 1568 height 744
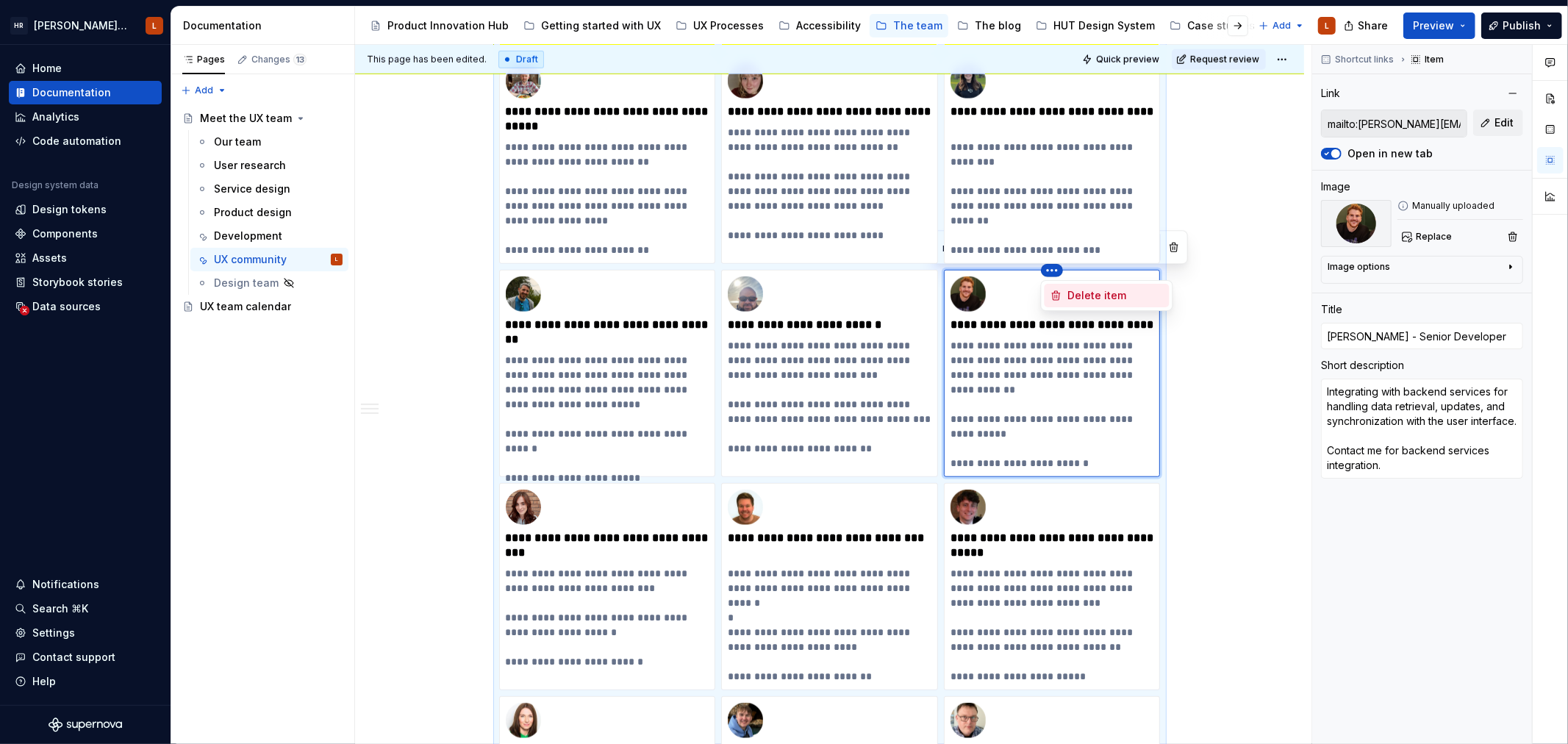
click at [1067, 299] on div "Delete item" at bounding box center [1106, 295] width 125 height 23
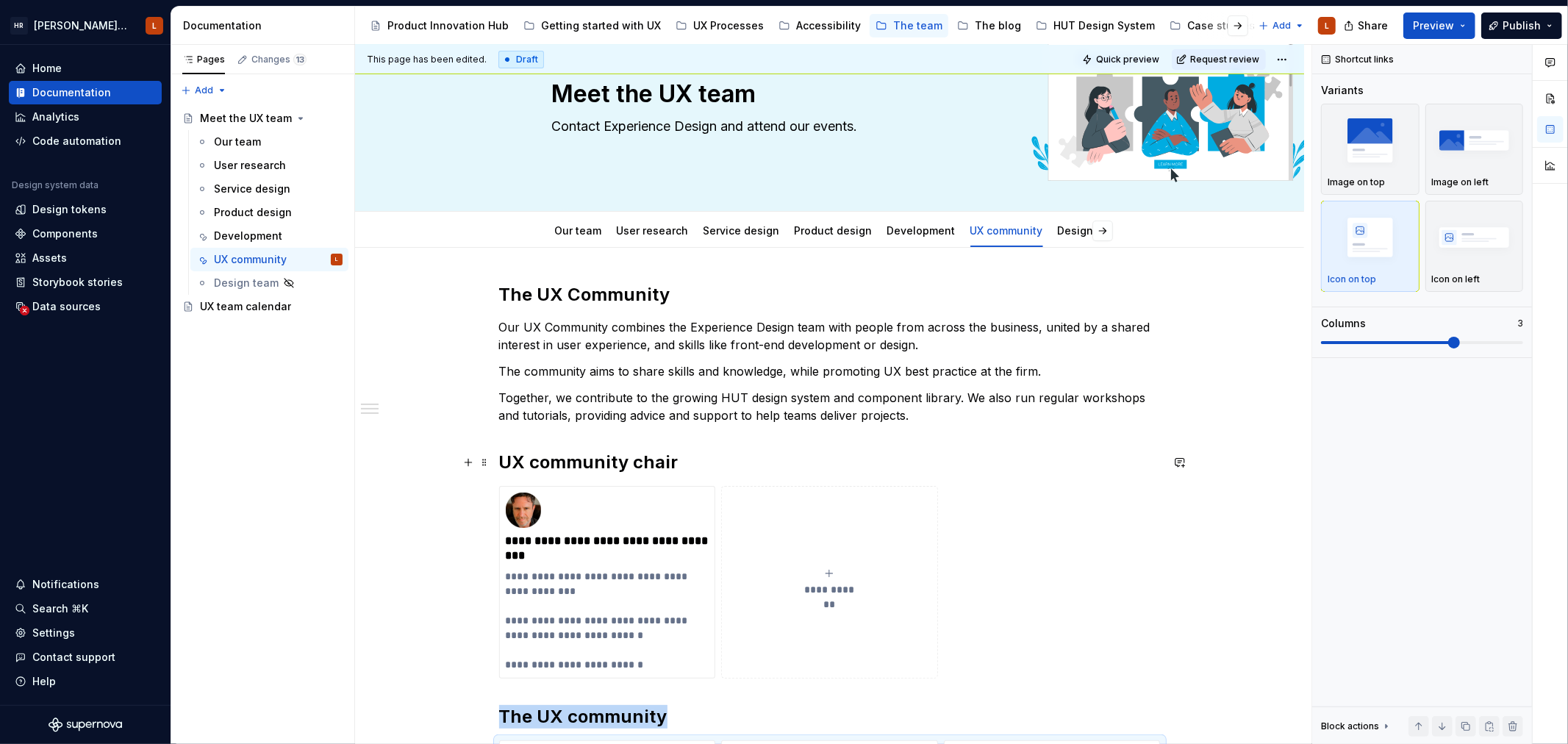
scroll to position [0, 0]
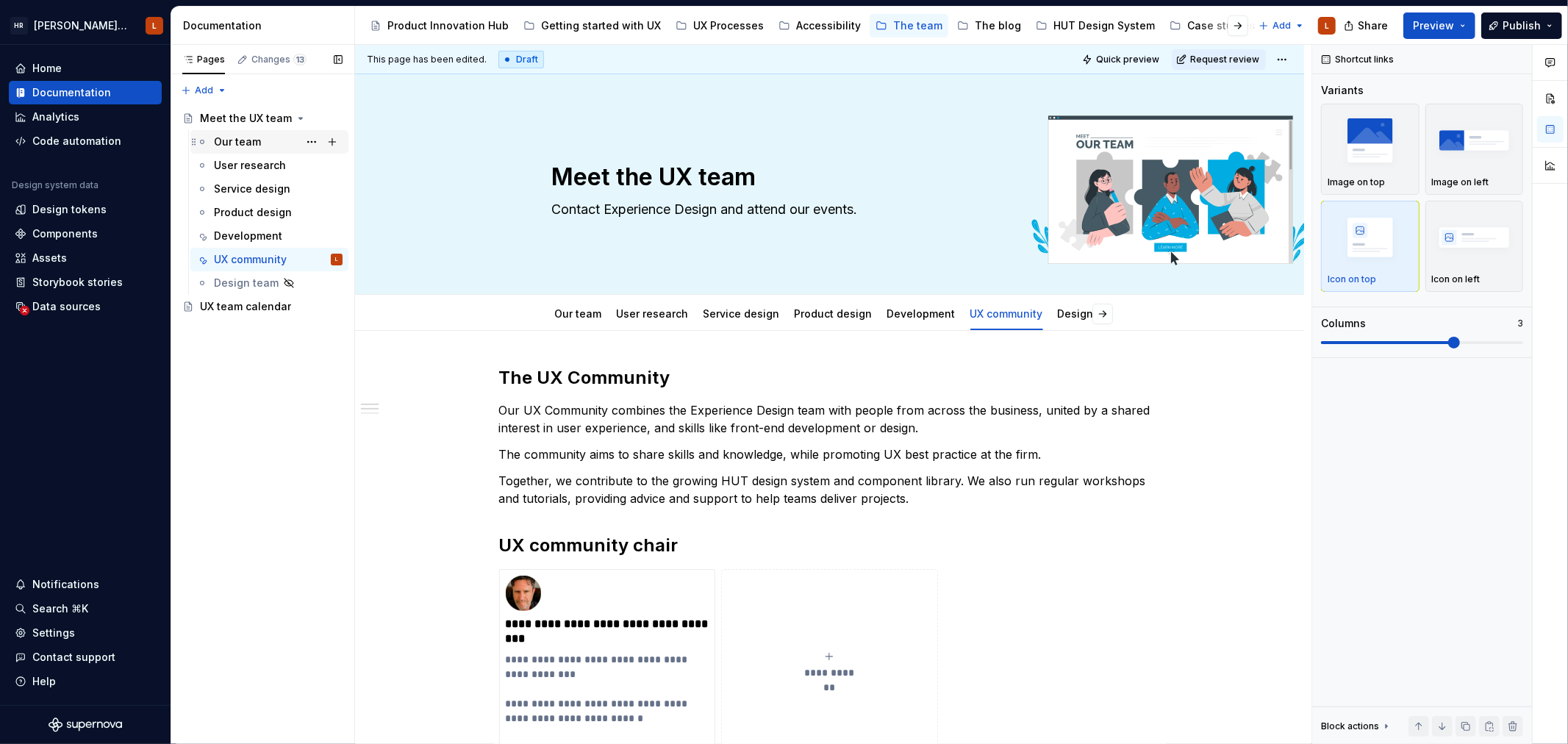
click at [237, 138] on div "Our team" at bounding box center [237, 142] width 47 height 14
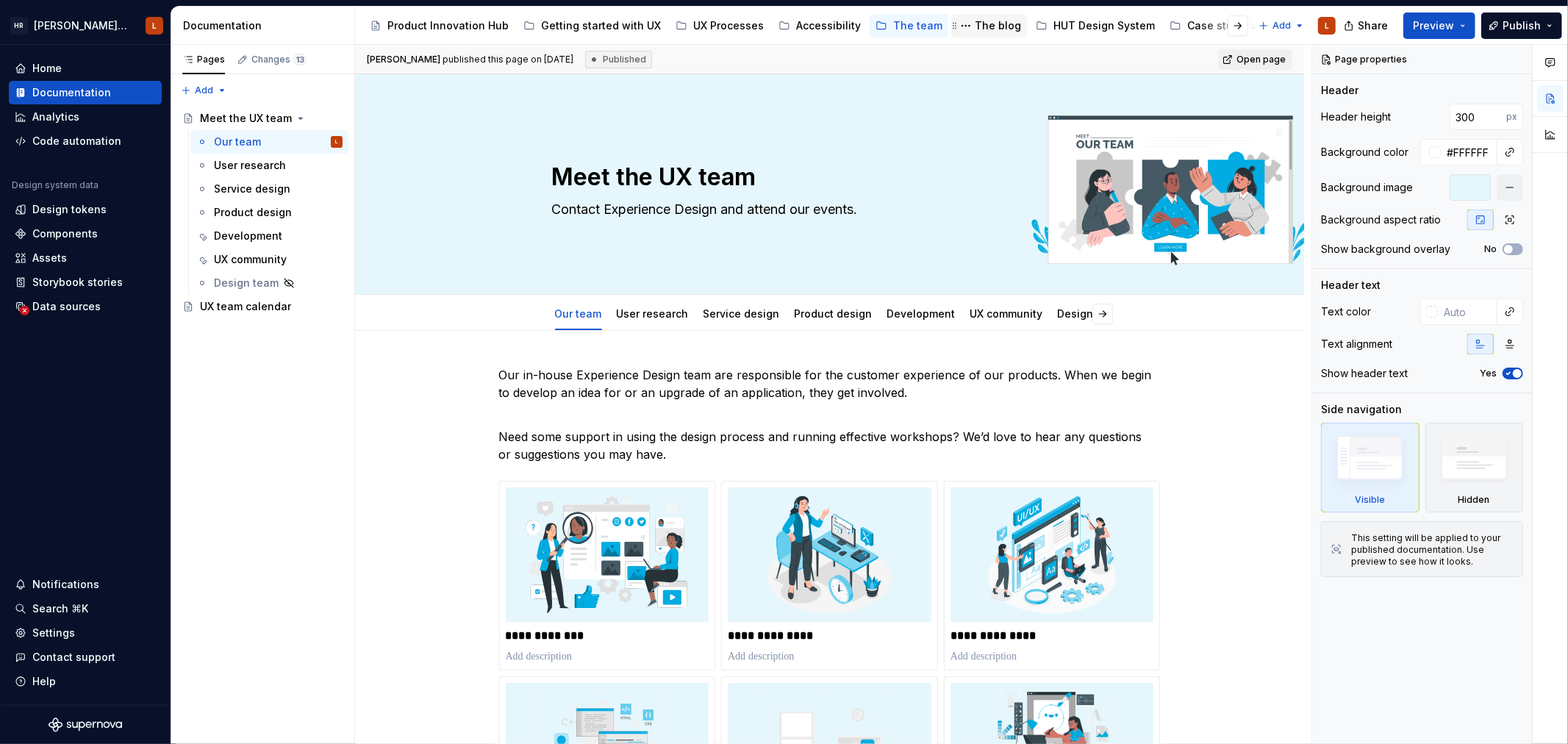
click at [975, 19] on div "The blog" at bounding box center [997, 25] width 46 height 14
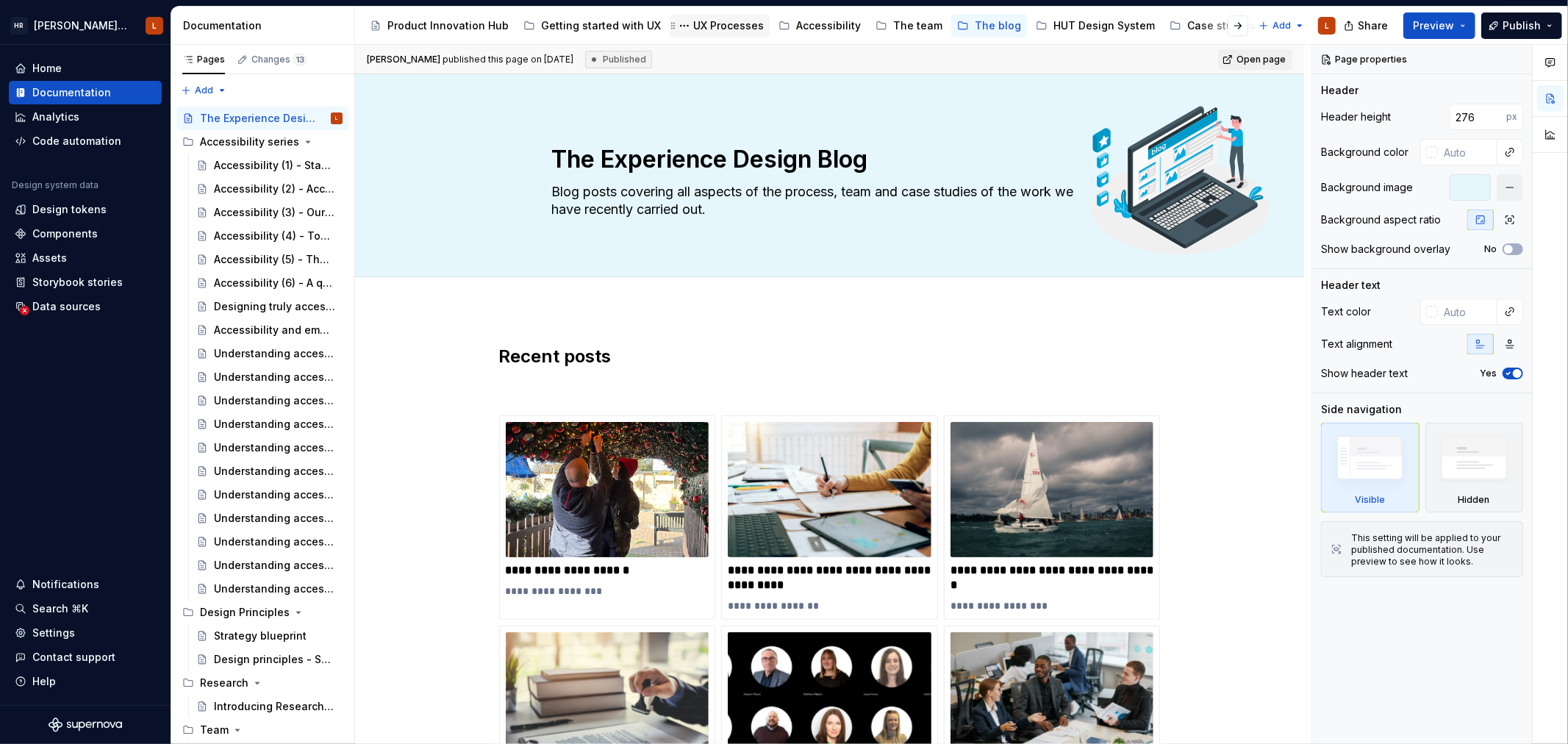
click at [723, 28] on div "UX Processes" at bounding box center [728, 25] width 70 height 14
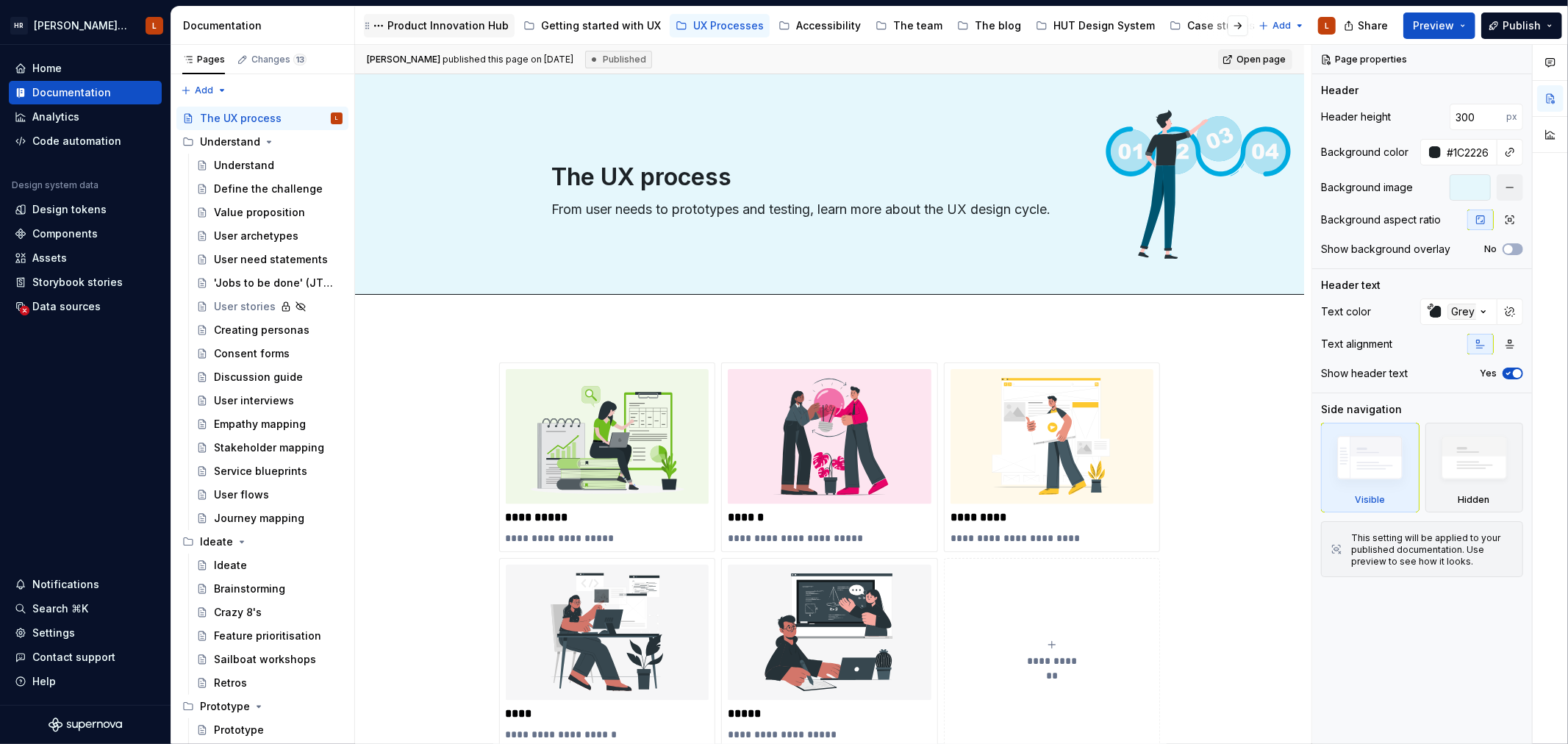
click at [447, 19] on div "Product Innovation Hub" at bounding box center [448, 25] width 121 height 14
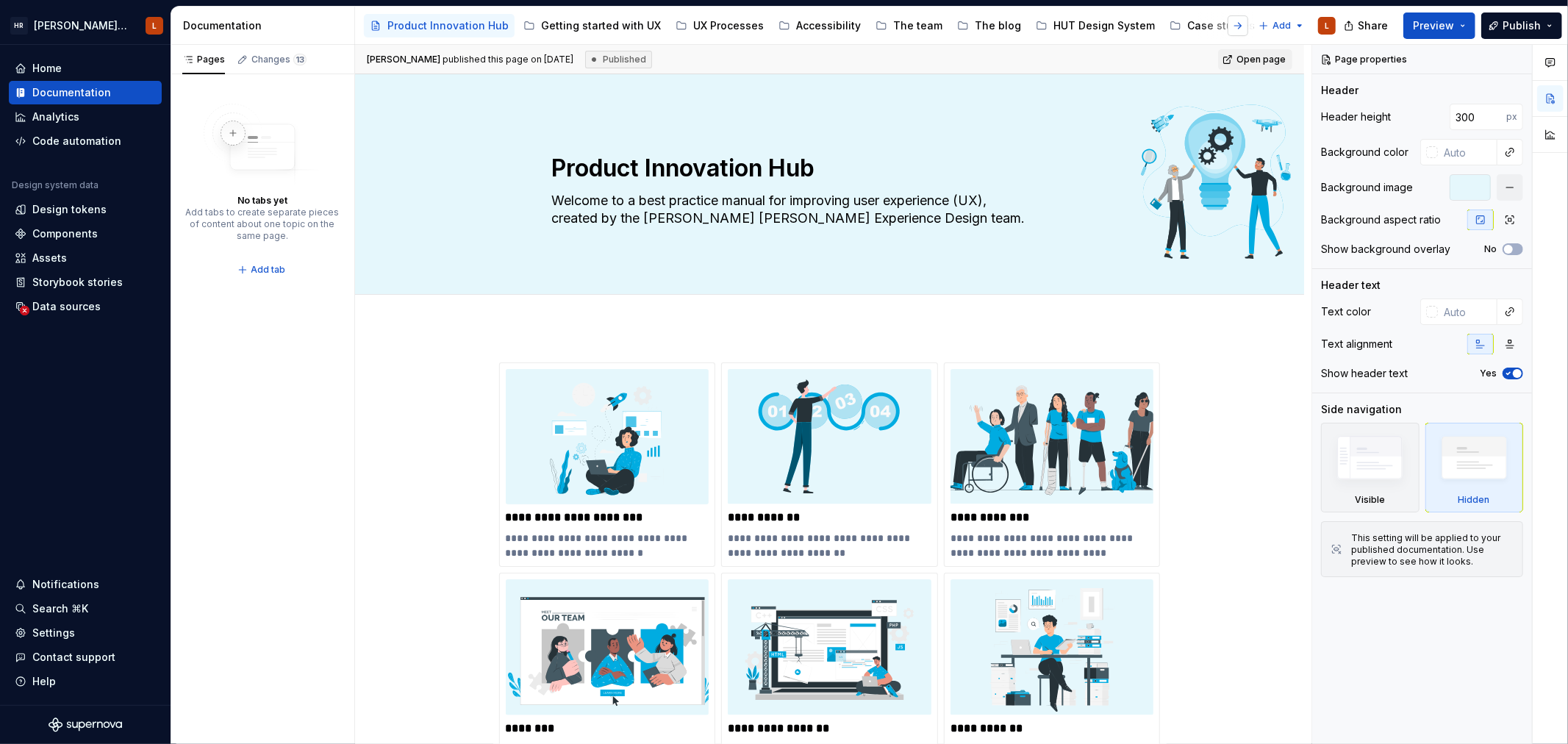
click at [1243, 24] on button "button" at bounding box center [1238, 25] width 20 height 20
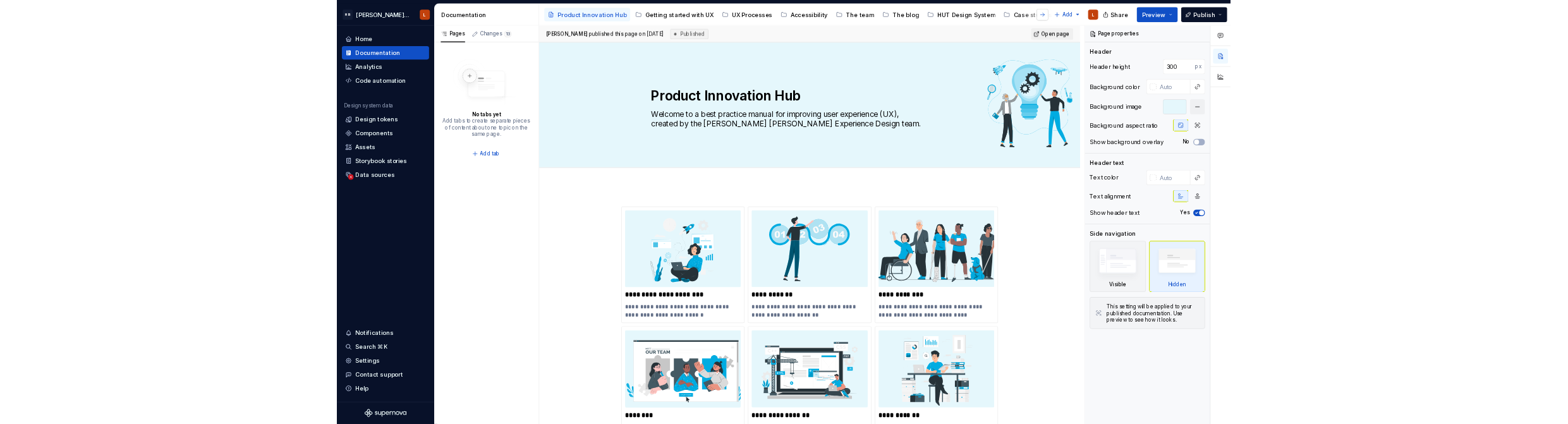
scroll to position [0, 42]
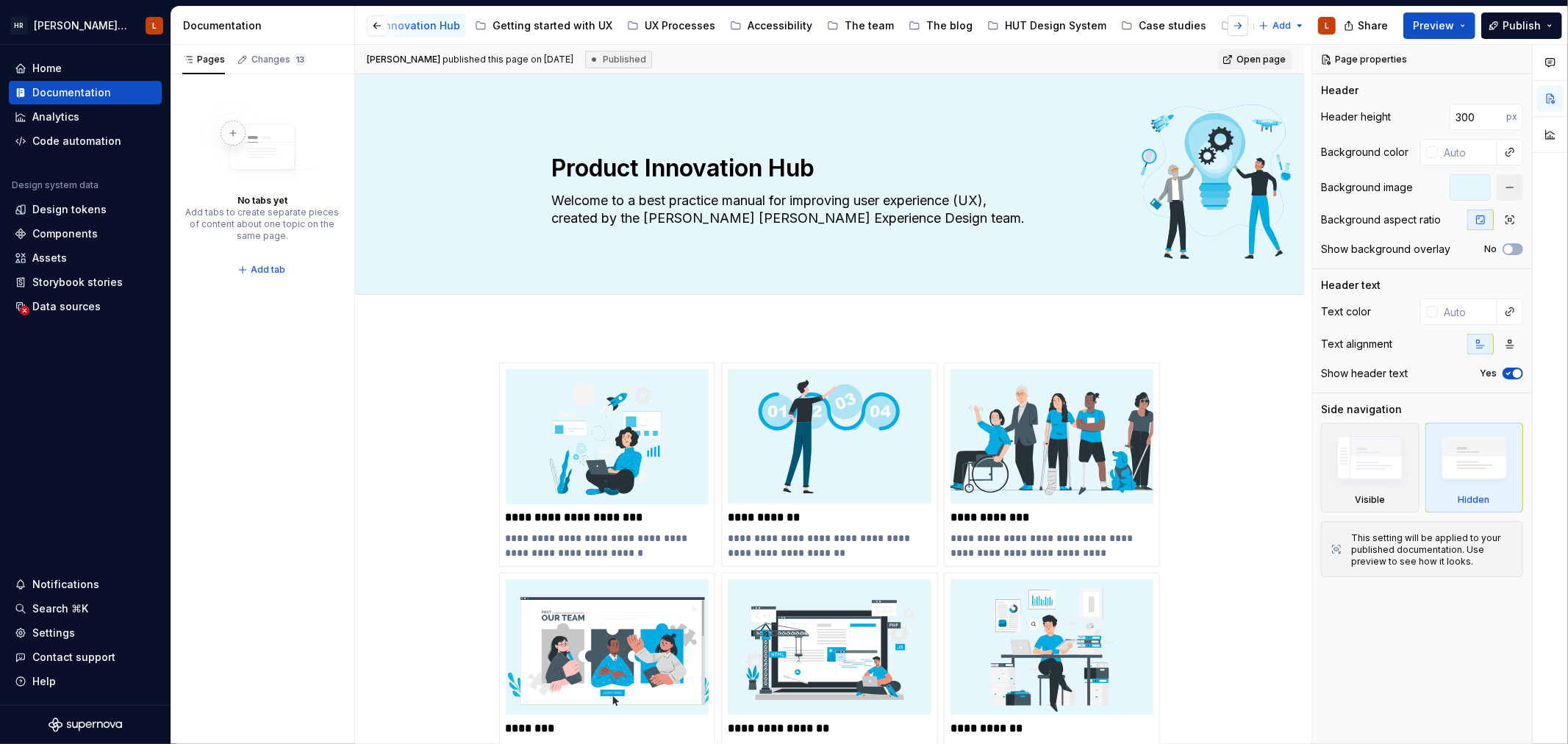
click at [1244, 24] on button "button" at bounding box center [1238, 25] width 20 height 20
click at [1242, 24] on button "button" at bounding box center [1238, 25] width 20 height 20
click at [1216, 23] on div at bounding box center [1226, 25] width 56 height 27
click at [1207, 24] on div at bounding box center [1226, 25] width 56 height 27
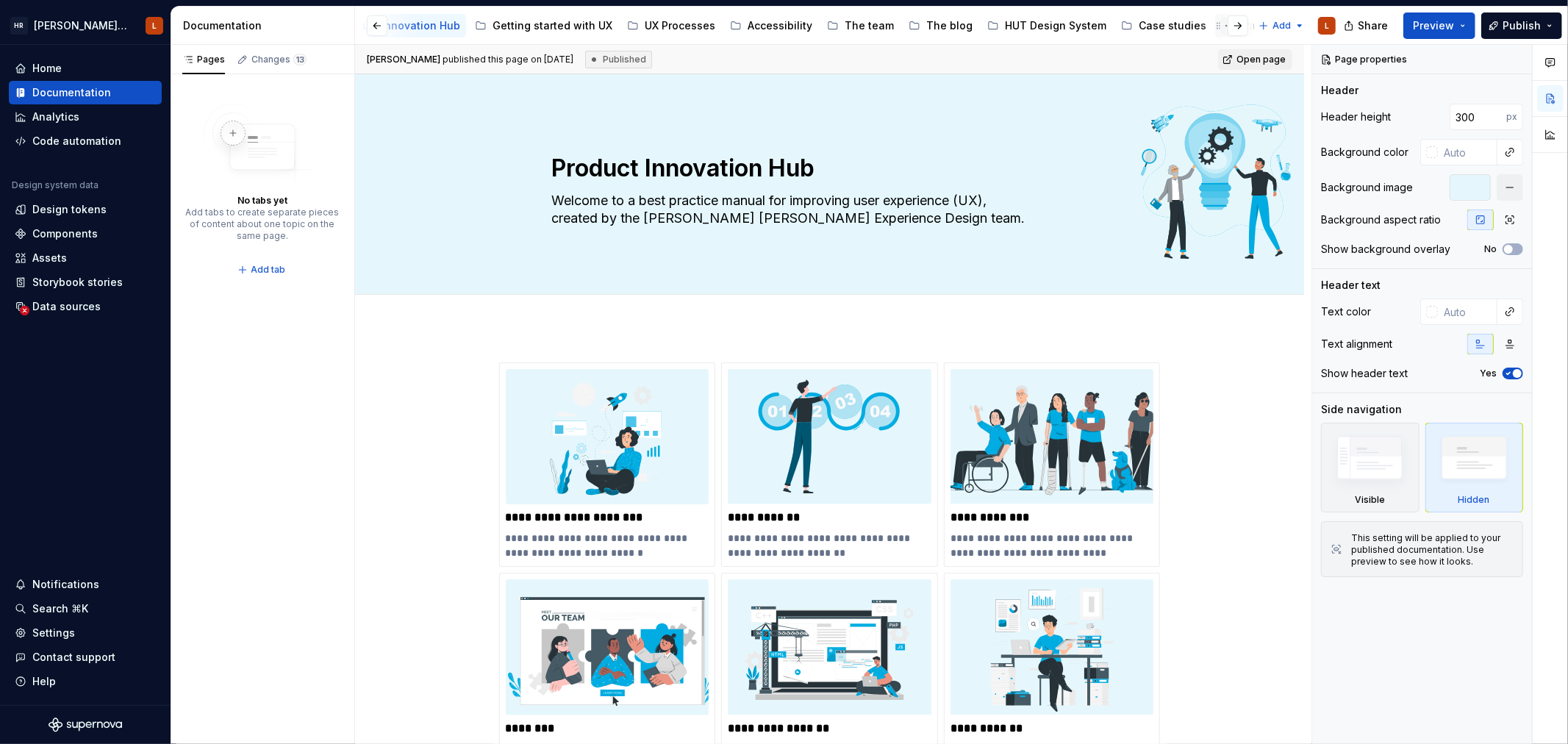
click at [1221, 25] on button "Page tree" at bounding box center [1229, 25] width 17 height 17
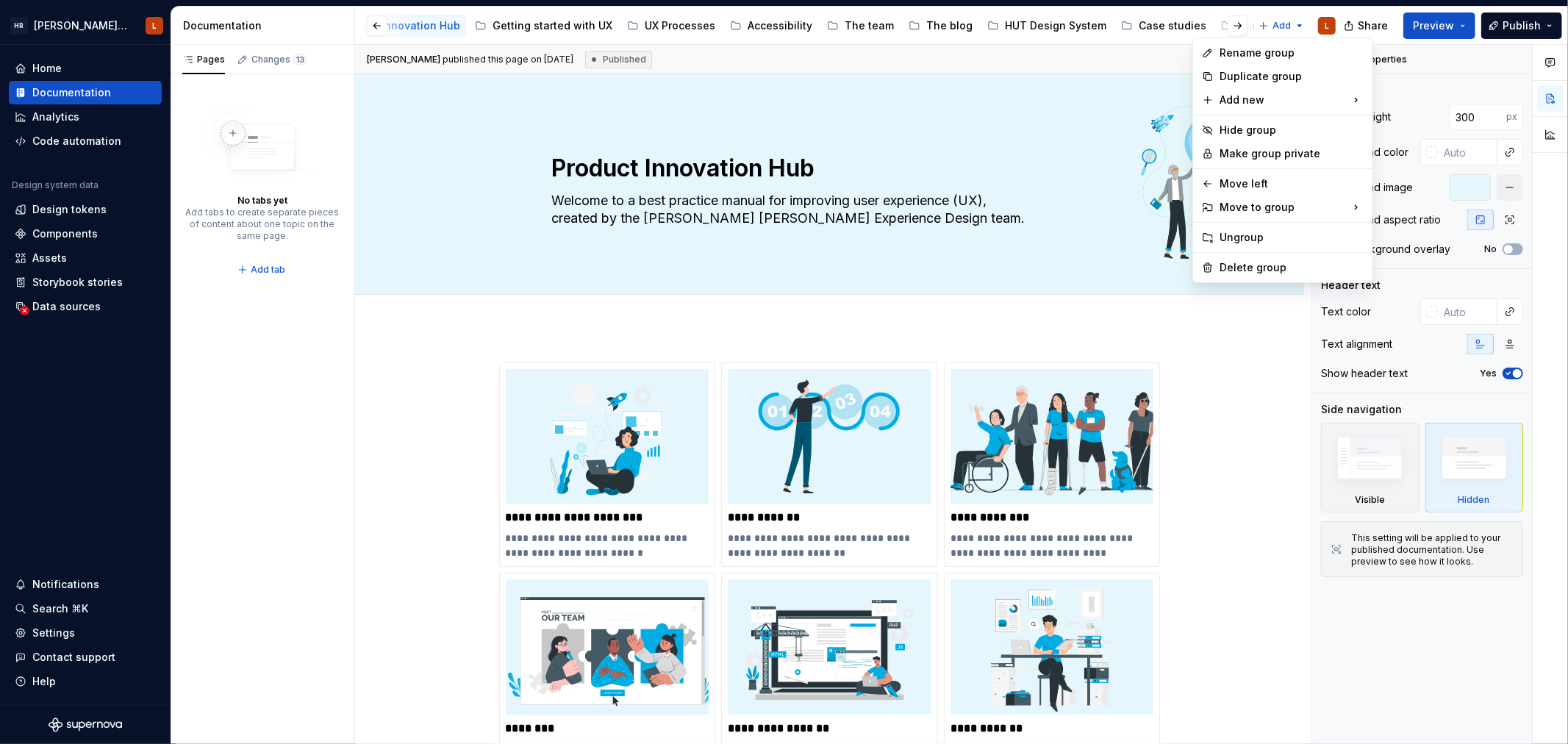
click at [1105, 96] on html "[PERSON_NAME] UI Toolkit (HUT) L Home Documentation Analytics Code automation D…" at bounding box center [784, 372] width 1568 height 744
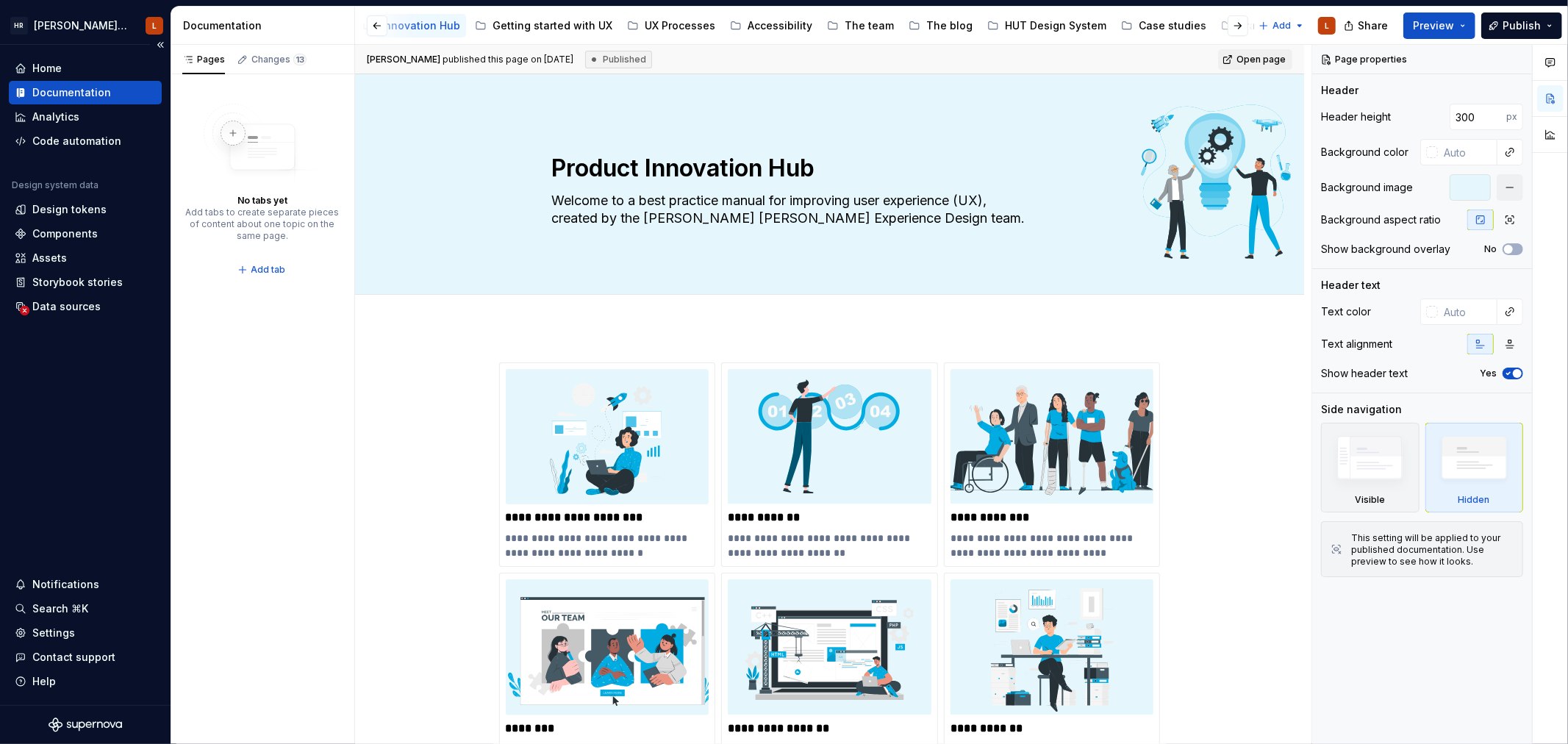
click at [56, 92] on div "Documentation" at bounding box center [72, 92] width 79 height 14
click at [1209, 19] on div "Case studies" at bounding box center [1221, 25] width 67 height 14
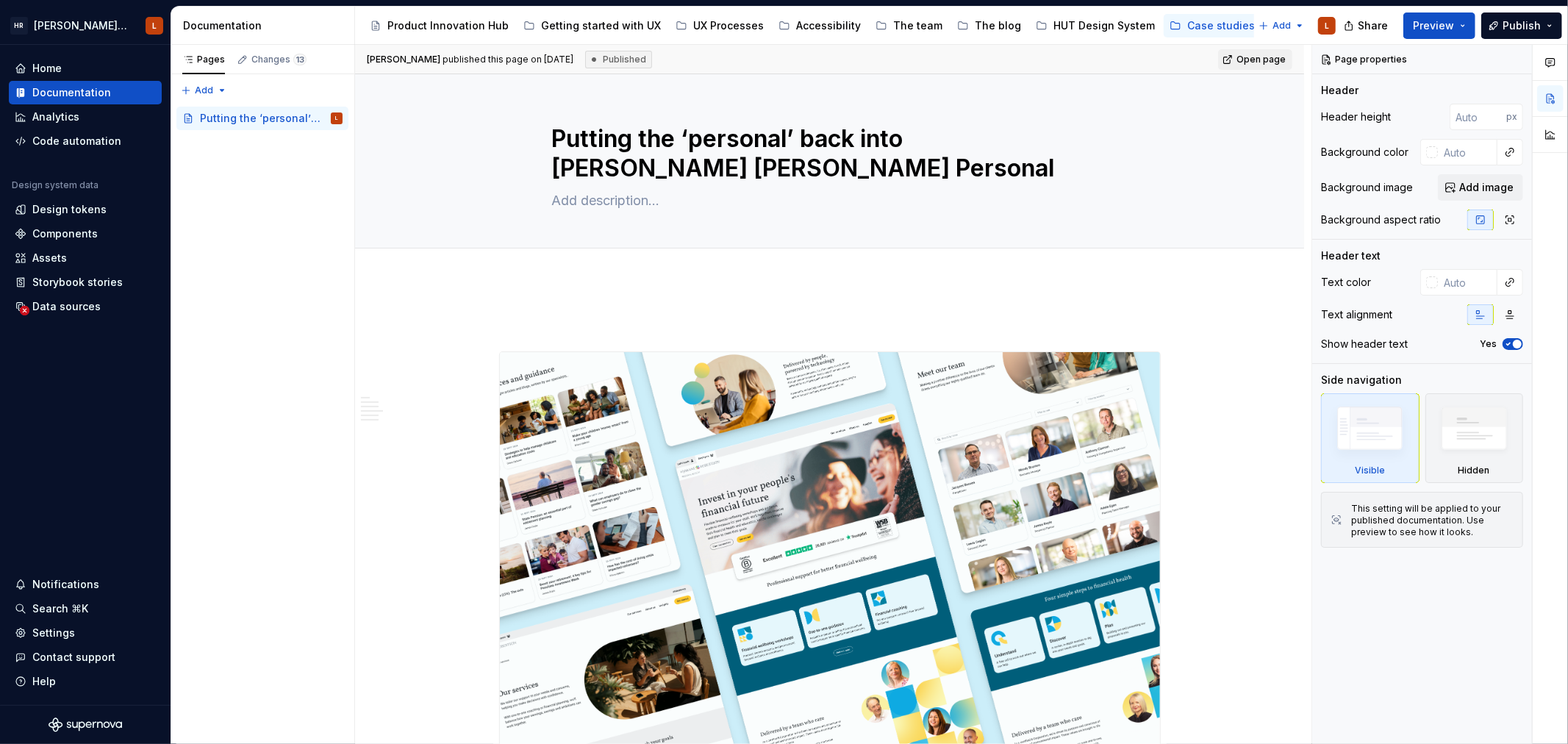
click at [1269, 27] on button "Page tree" at bounding box center [1278, 25] width 17 height 17
click at [1288, 16] on html "[PERSON_NAME] UI Toolkit (HUT) L Home Documentation Analytics Code automation D…" at bounding box center [784, 372] width 1568 height 744
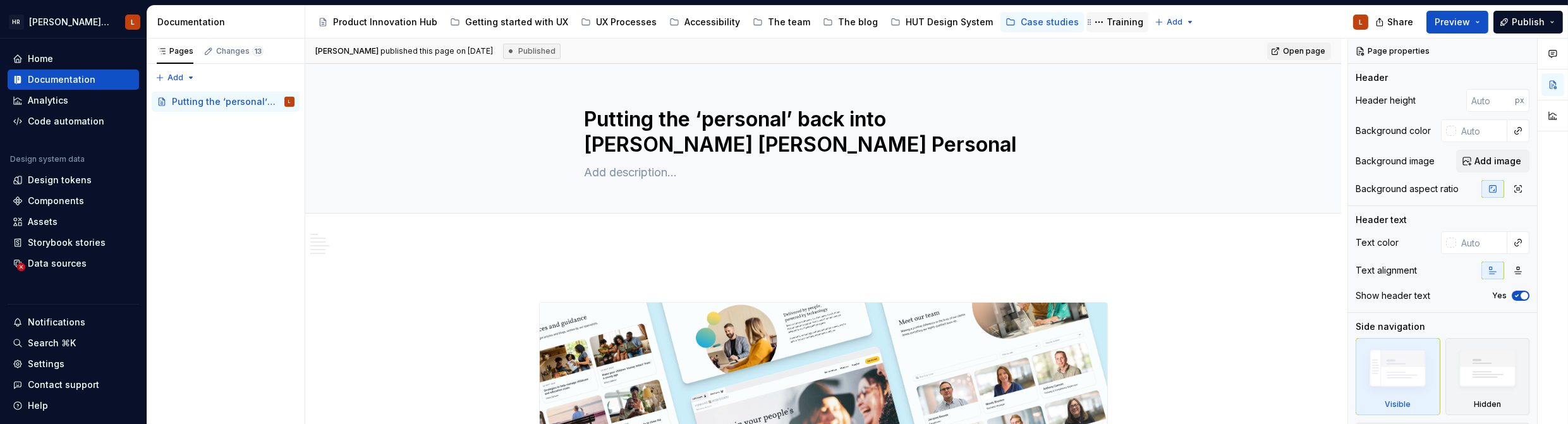
click at [1107, 22] on div "Training" at bounding box center [1125, 21] width 36 height 12
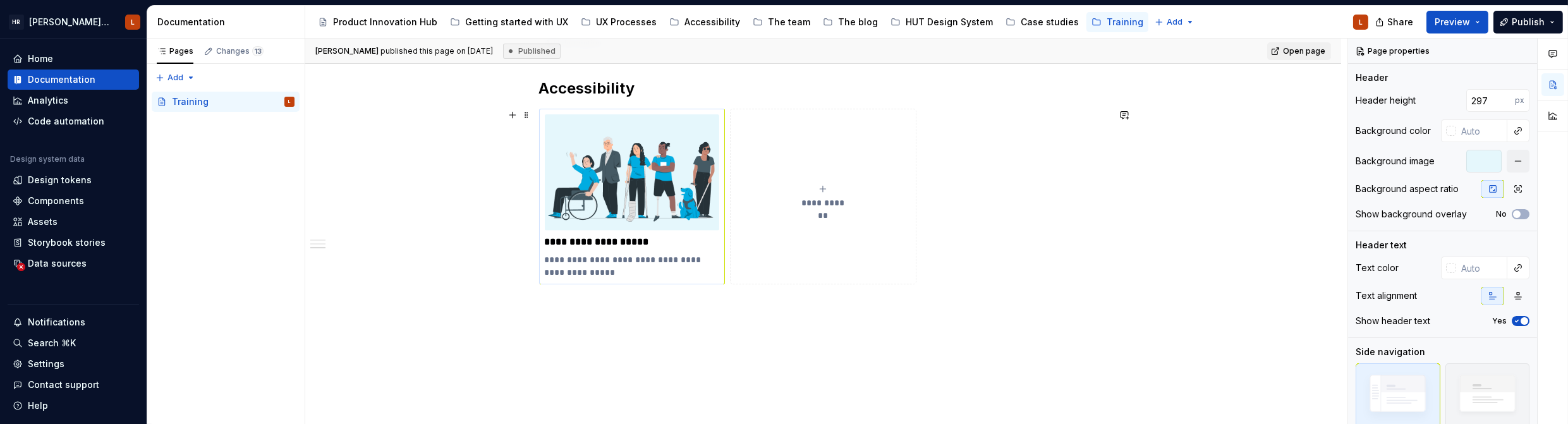
scroll to position [666, 0]
click at [596, 181] on img at bounding box center [632, 171] width 175 height 116
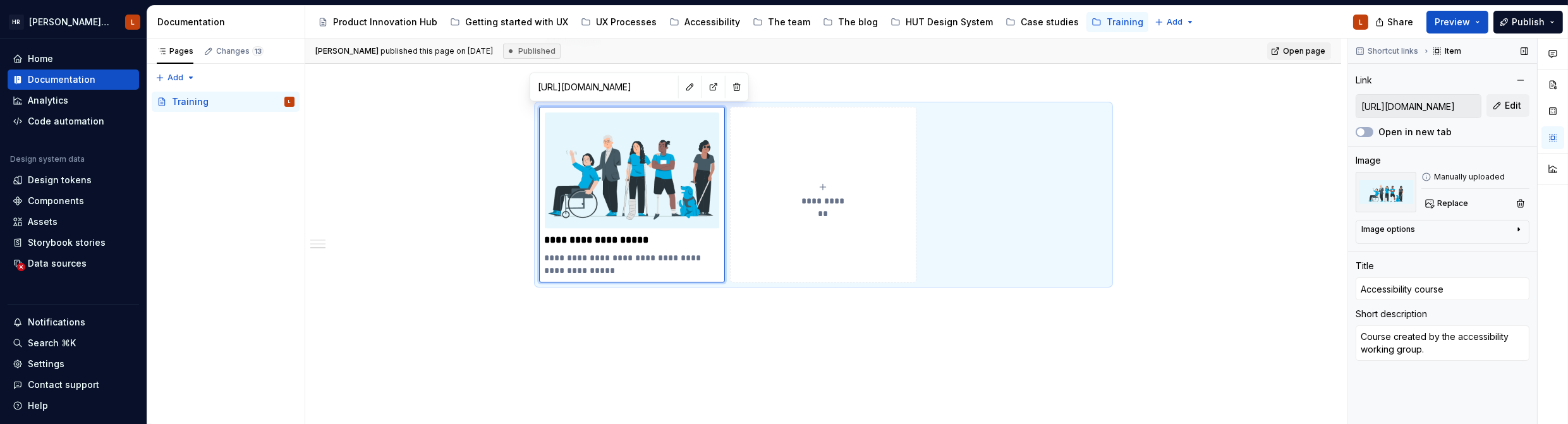
click at [1347, 104] on input "[URL][DOMAIN_NAME]" at bounding box center [1418, 106] width 124 height 23
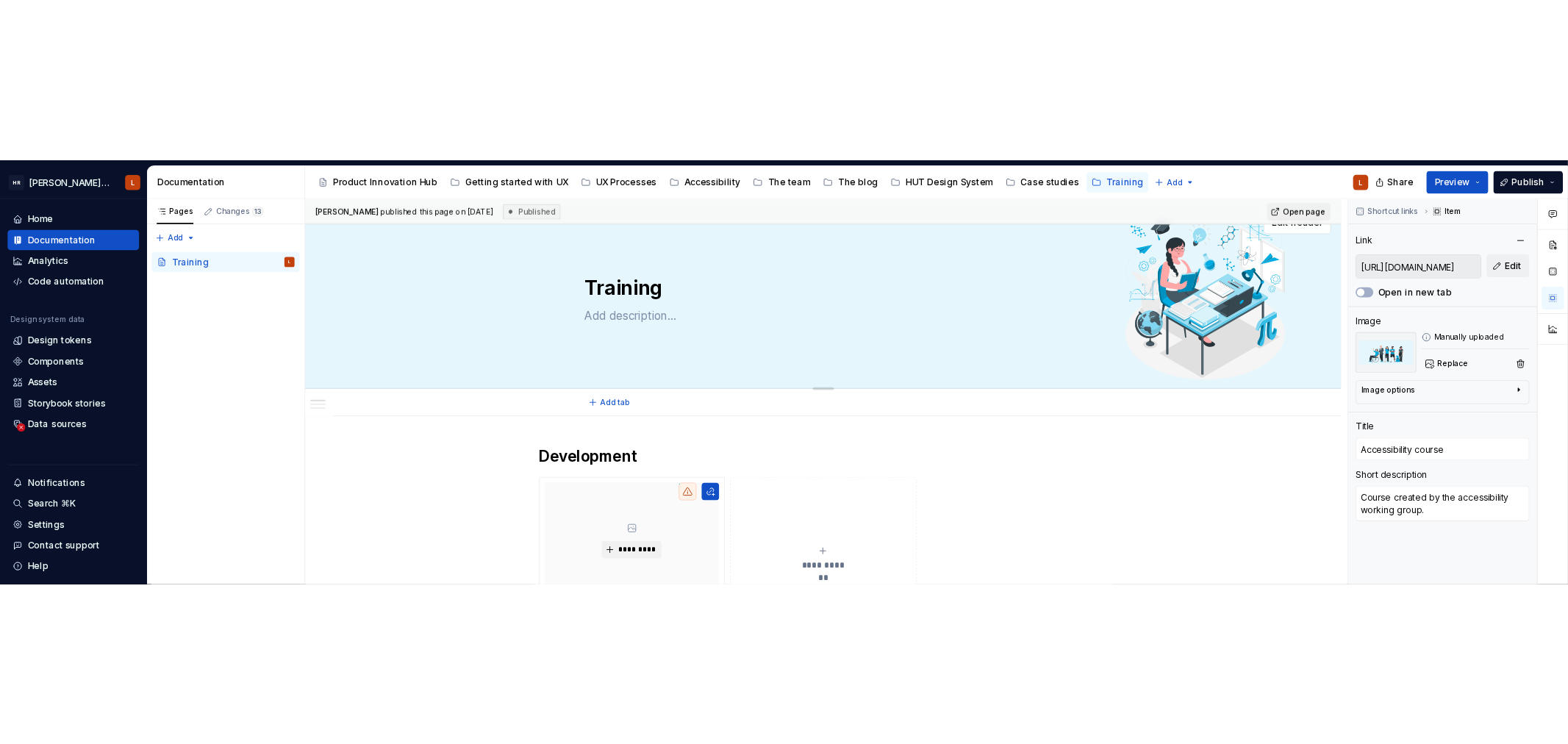
scroll to position [0, 0]
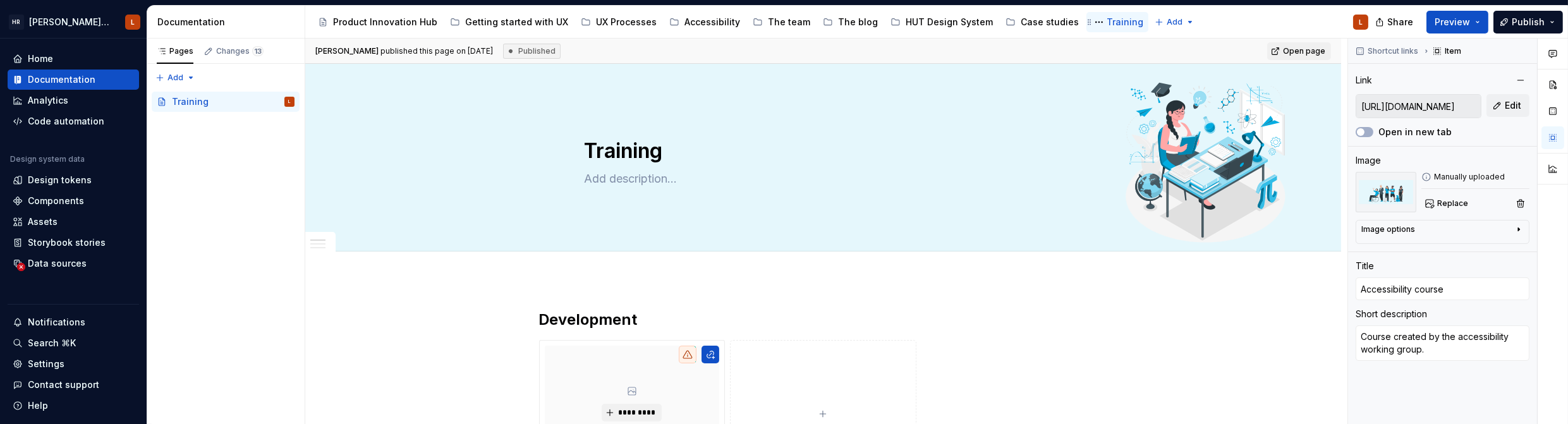
click at [1085, 18] on icon "Page tree" at bounding box center [1090, 22] width 10 height 10
click at [1091, 20] on button "Page tree" at bounding box center [1098, 21] width 15 height 15
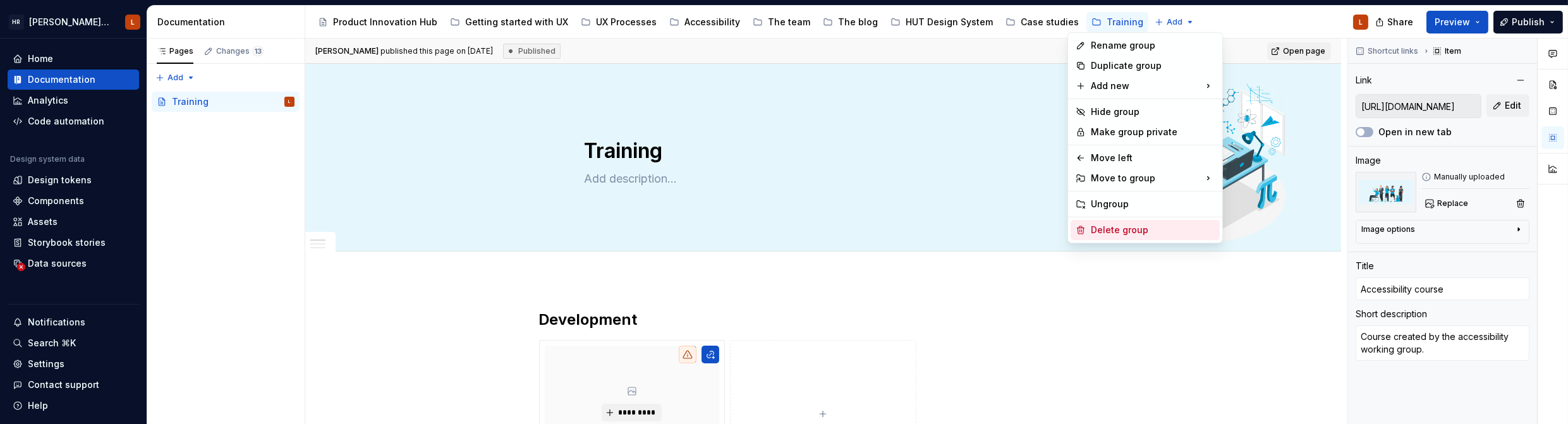
click at [1115, 233] on div "Delete group" at bounding box center [1152, 229] width 124 height 12
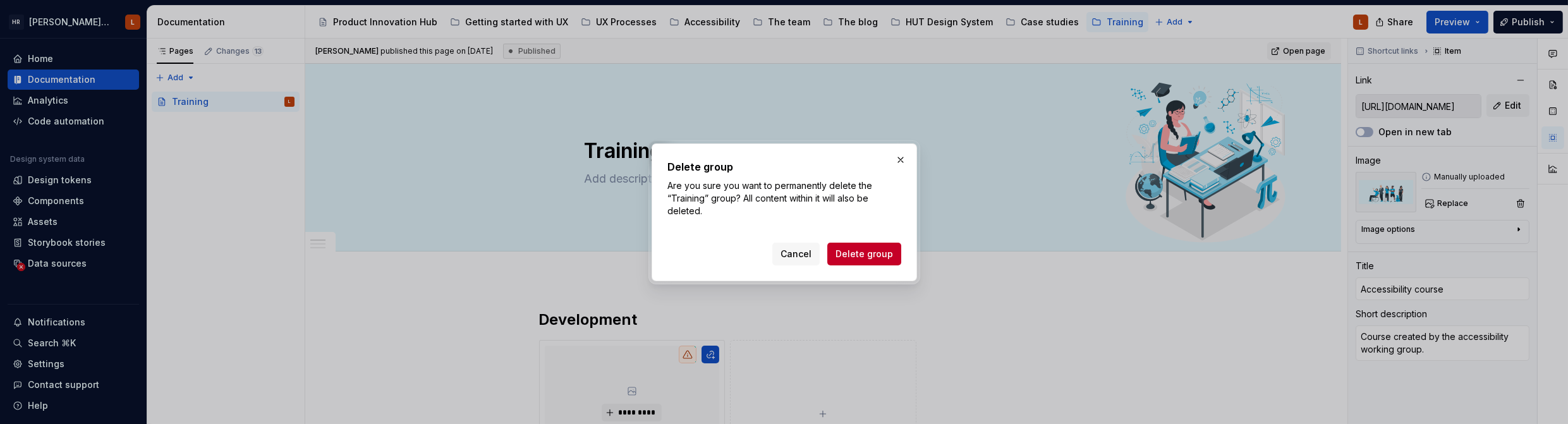
click at [846, 251] on span "Delete group" at bounding box center [864, 253] width 57 height 12
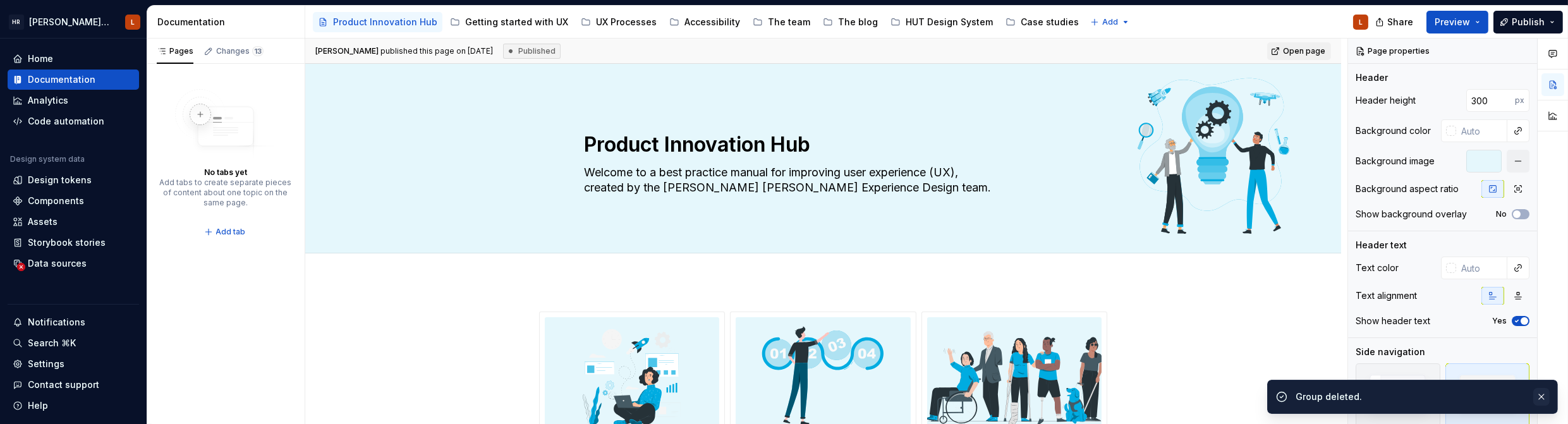
click at [1347, 396] on button "button" at bounding box center [1541, 397] width 16 height 18
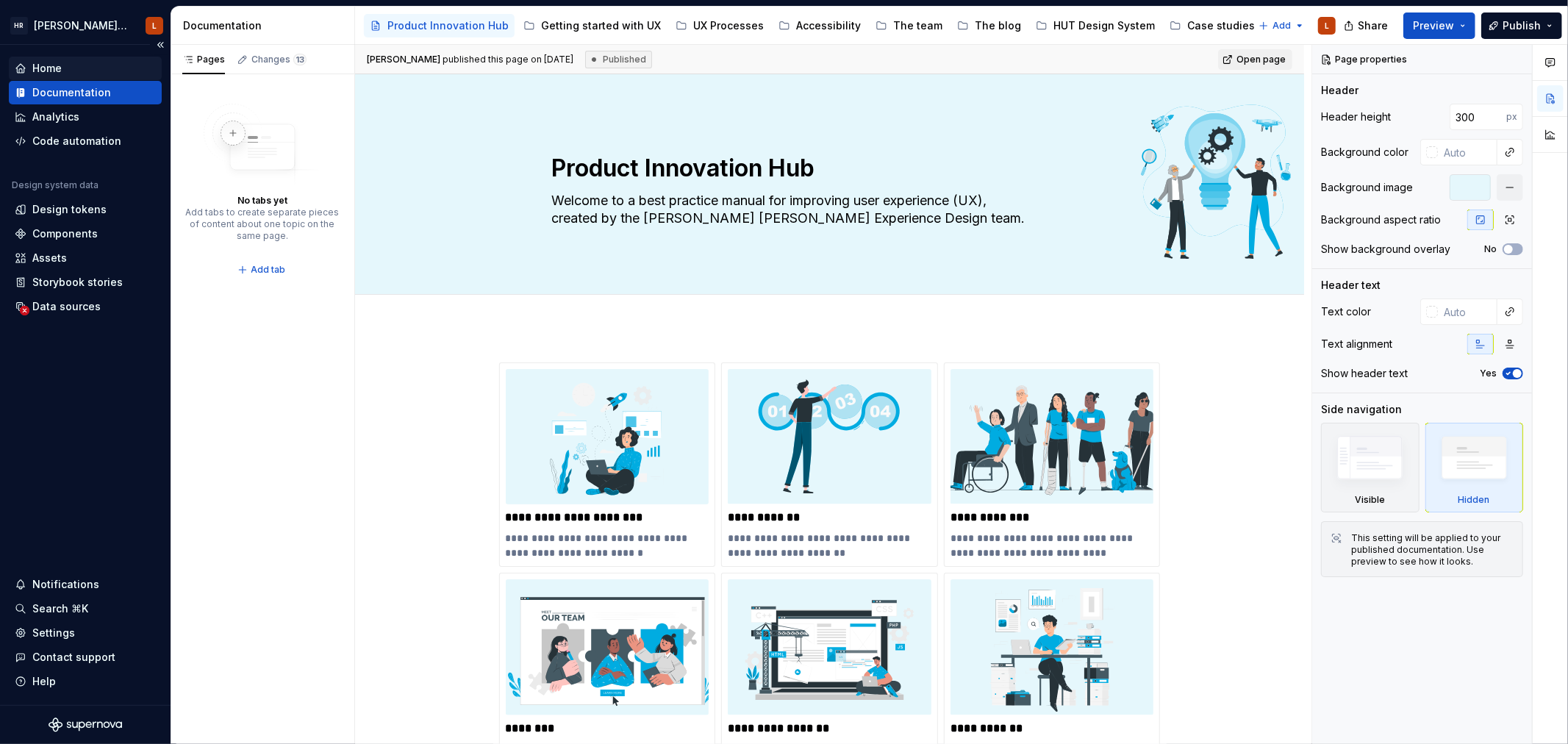
click at [40, 62] on div "Home" at bounding box center [47, 68] width 30 height 14
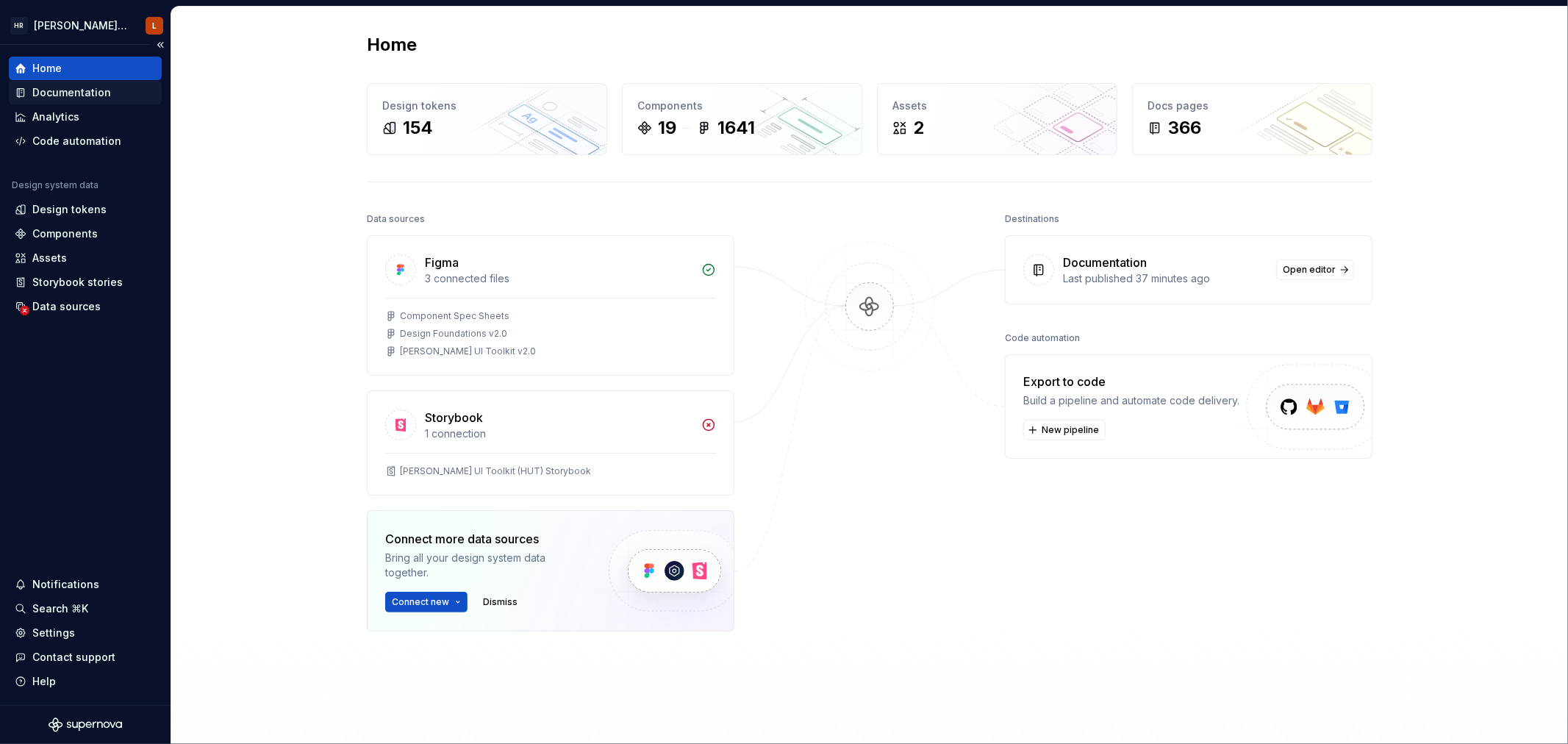
click at [77, 91] on div "Documentation" at bounding box center [72, 92] width 79 height 14
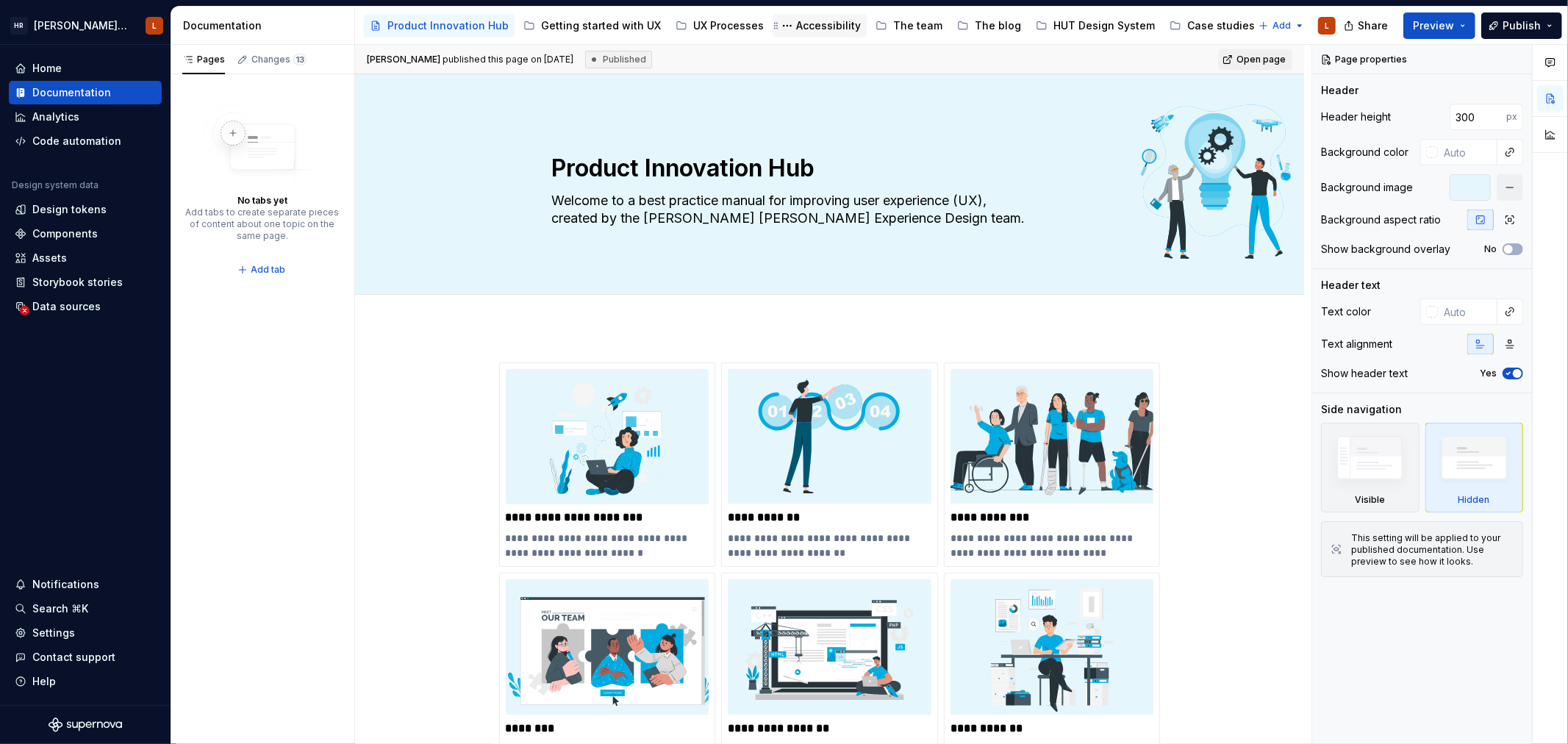
click at [814, 26] on div "Accessibility" at bounding box center [828, 25] width 64 height 14
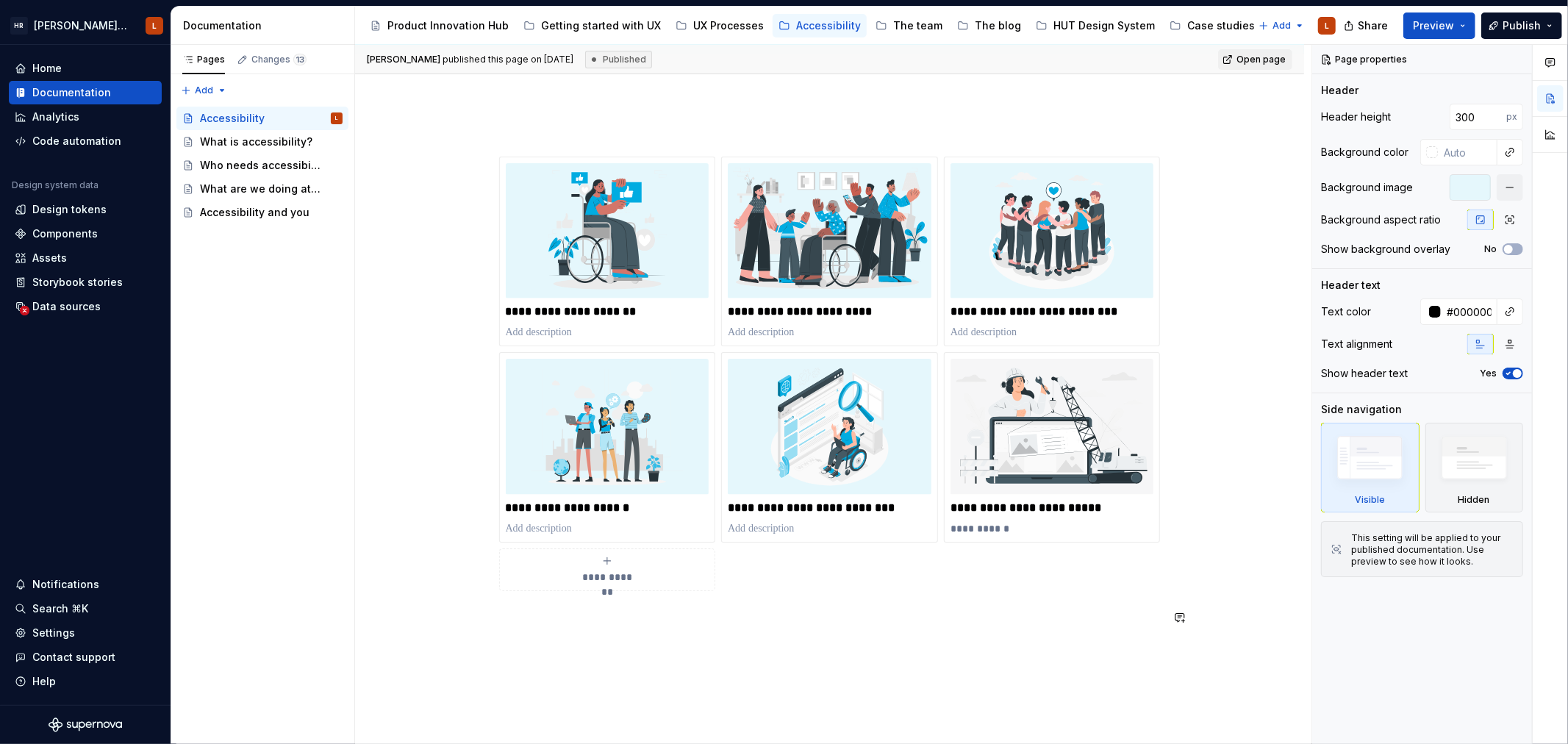
scroll to position [163, 0]
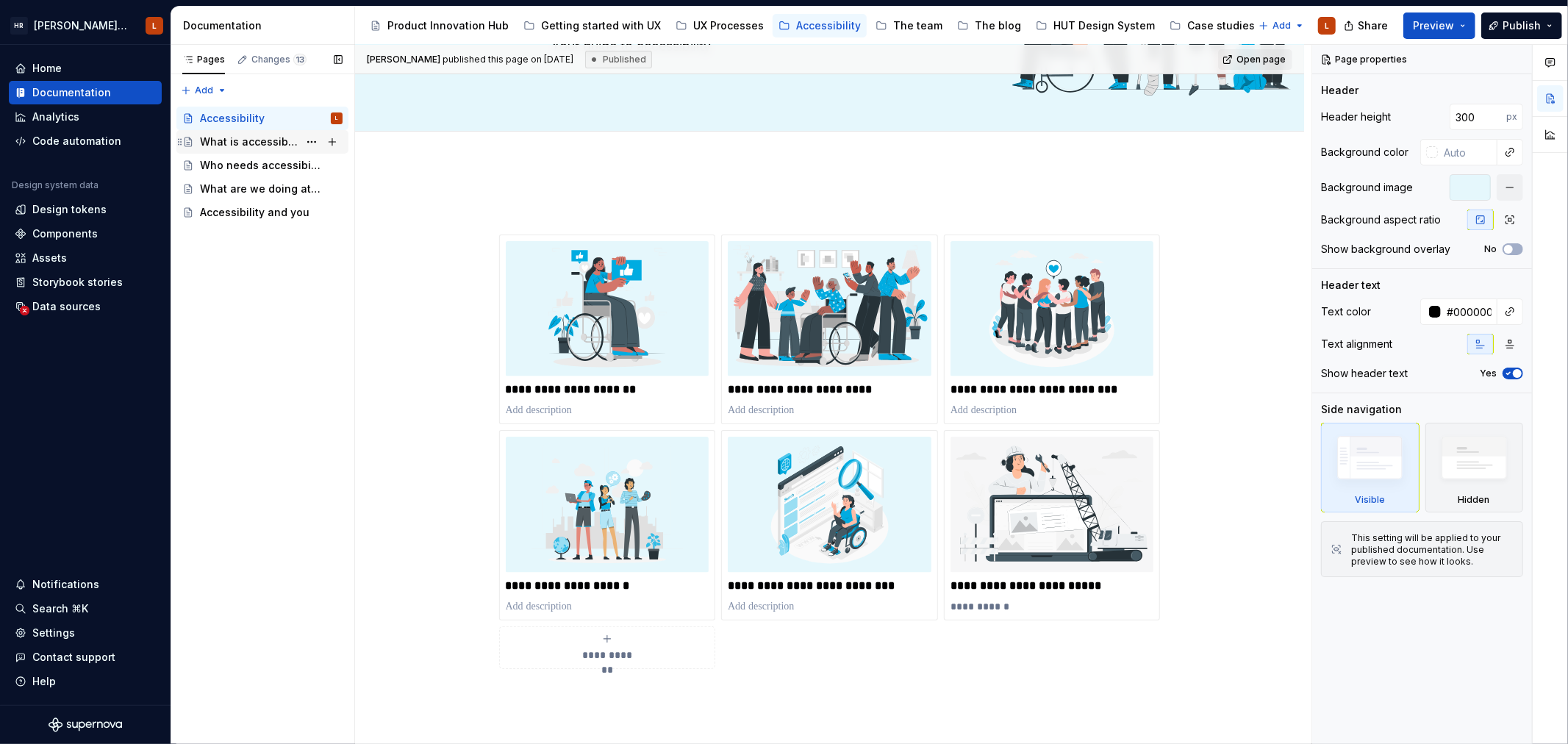
click at [252, 148] on div "What is accessibility?" at bounding box center [249, 142] width 99 height 14
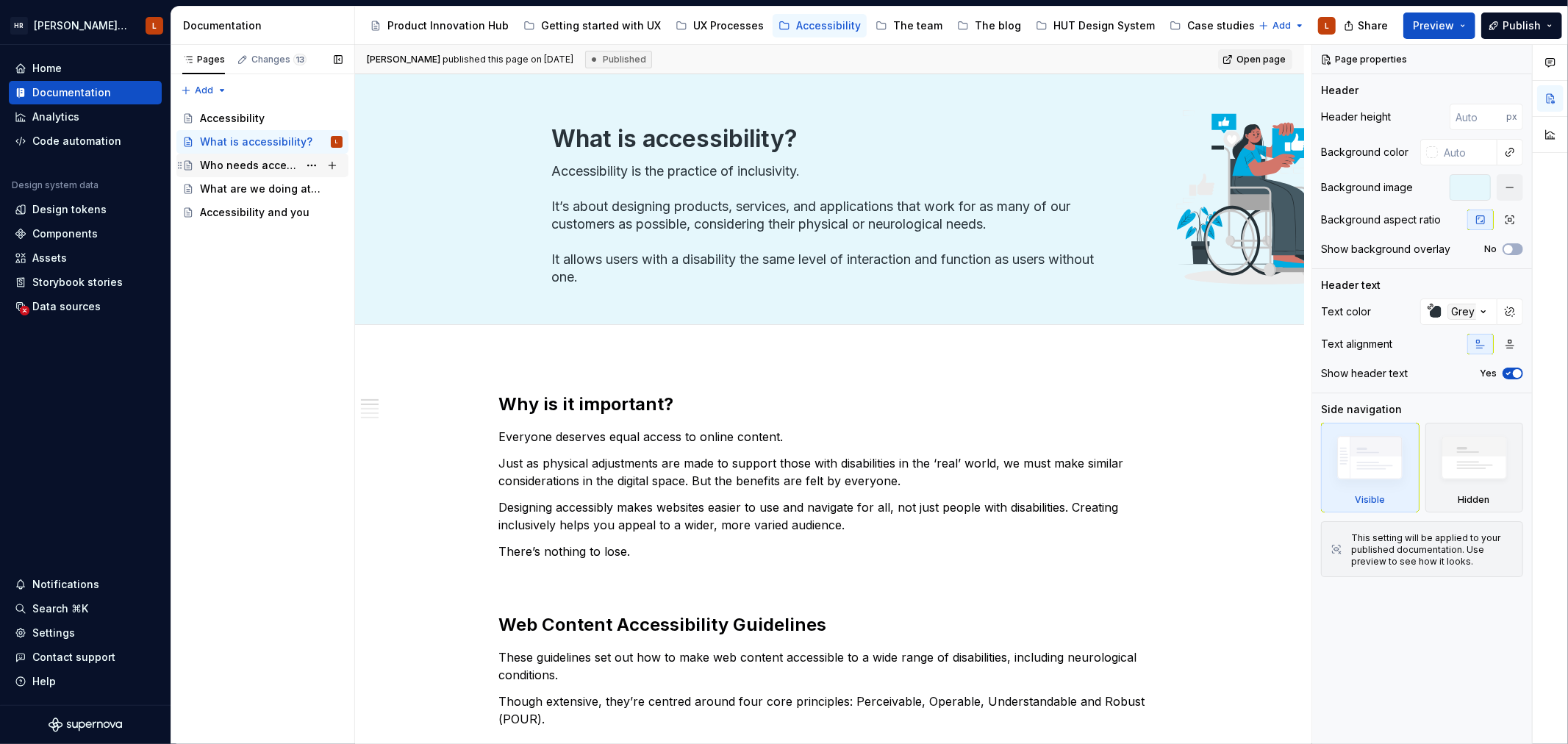
click at [251, 170] on div "Who needs accessibility?" at bounding box center [249, 165] width 99 height 14
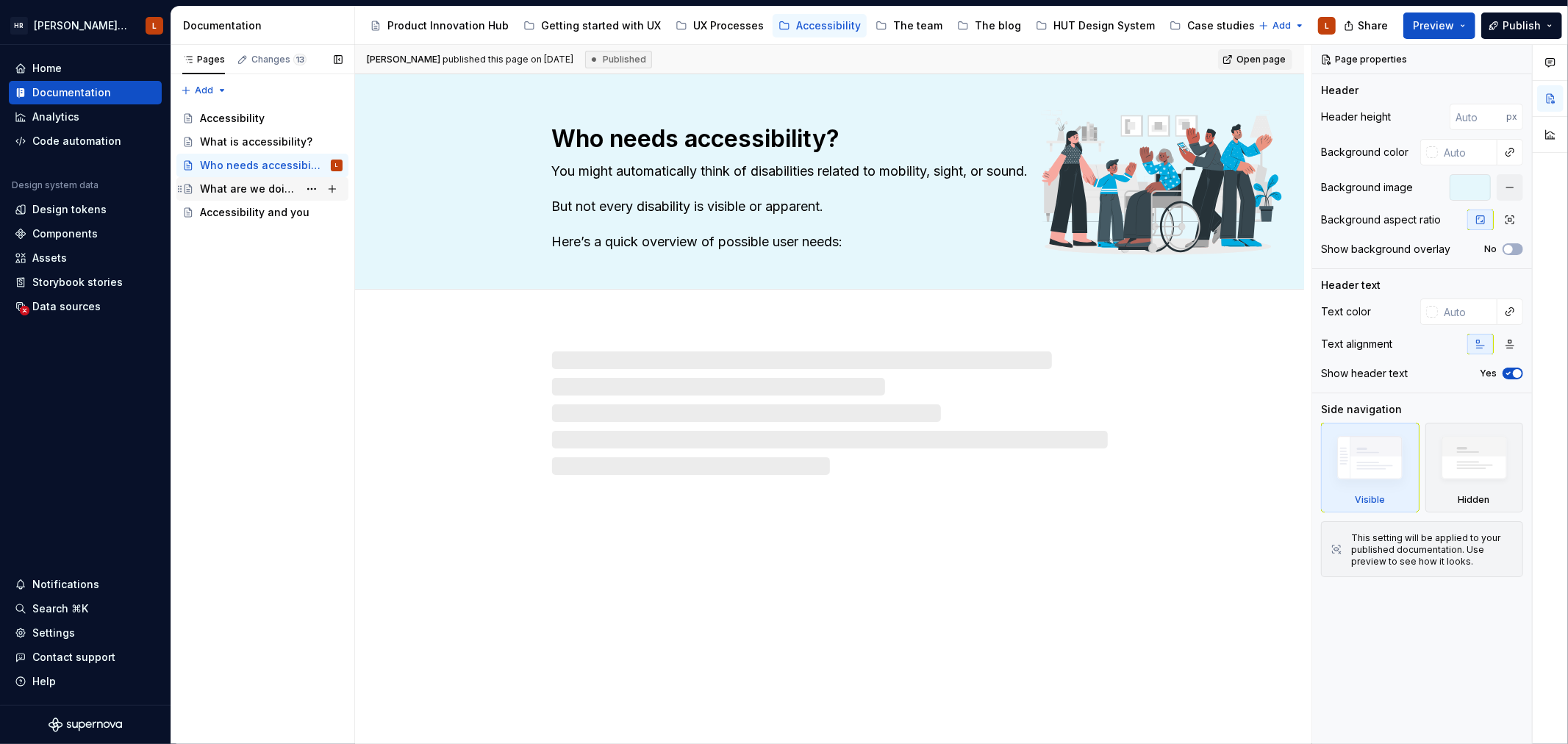
click at [251, 183] on div "What are we doing at [GEOGRAPHIC_DATA]?" at bounding box center [249, 189] width 99 height 14
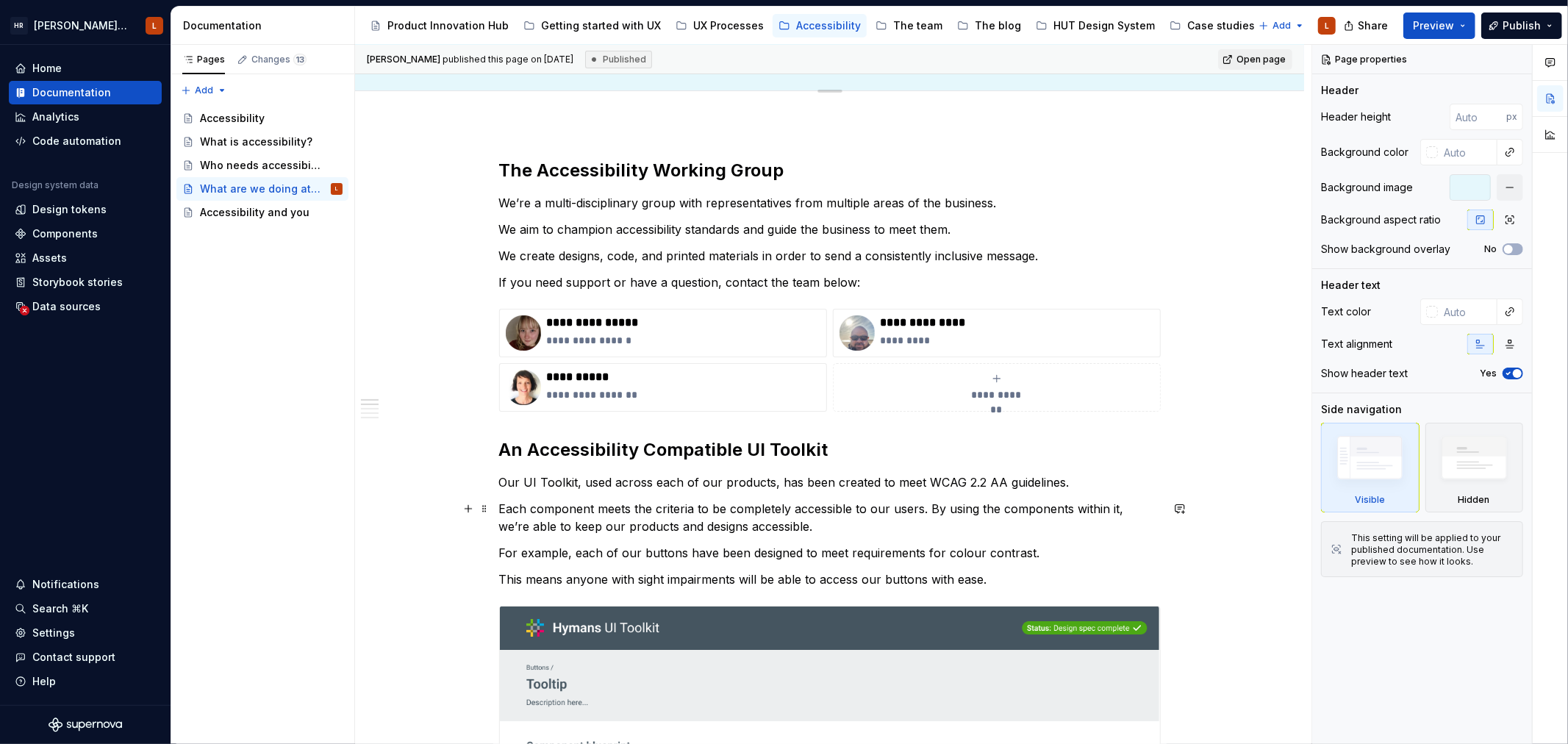
scroll to position [77, 0]
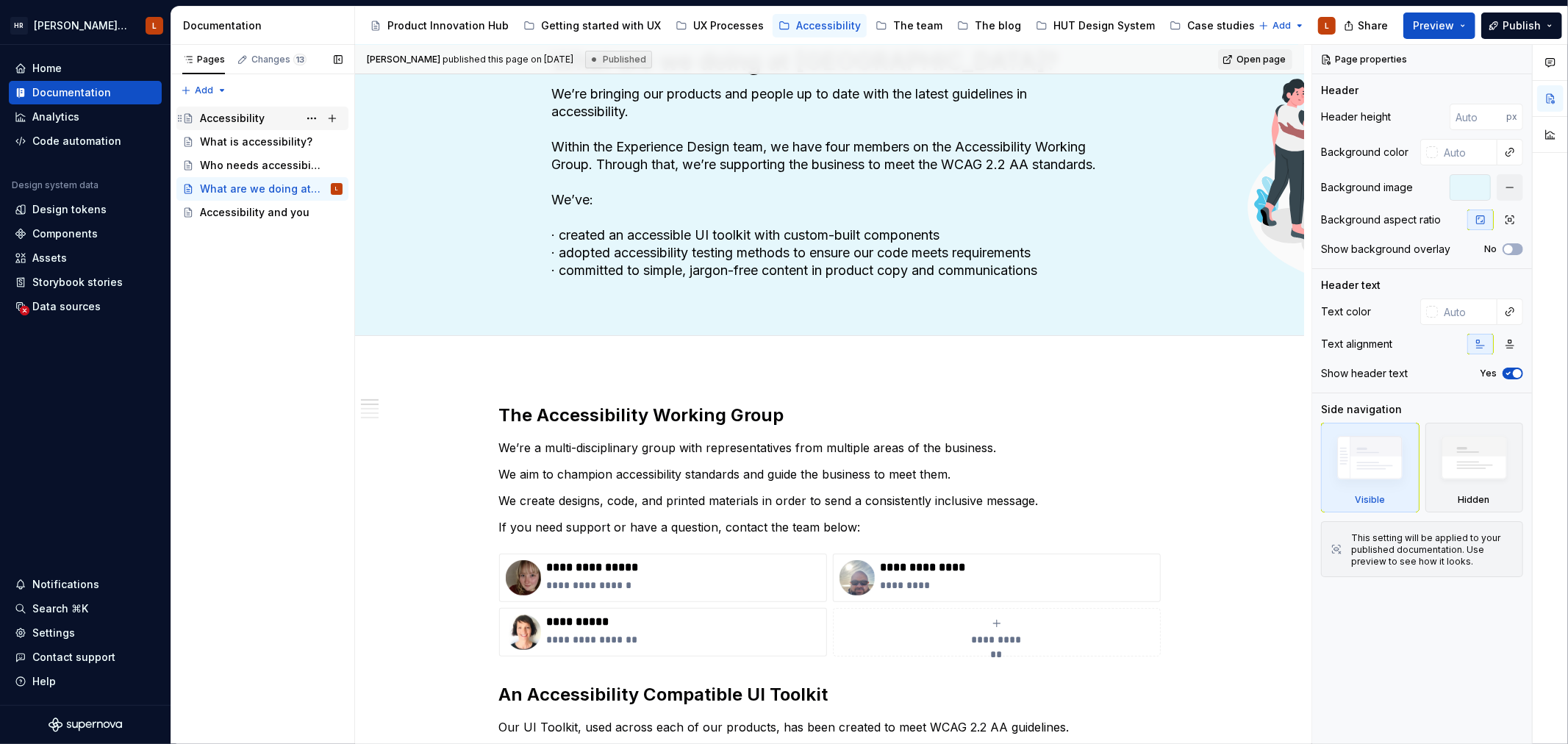
click at [243, 115] on div "Accessibility" at bounding box center [232, 117] width 64 height 14
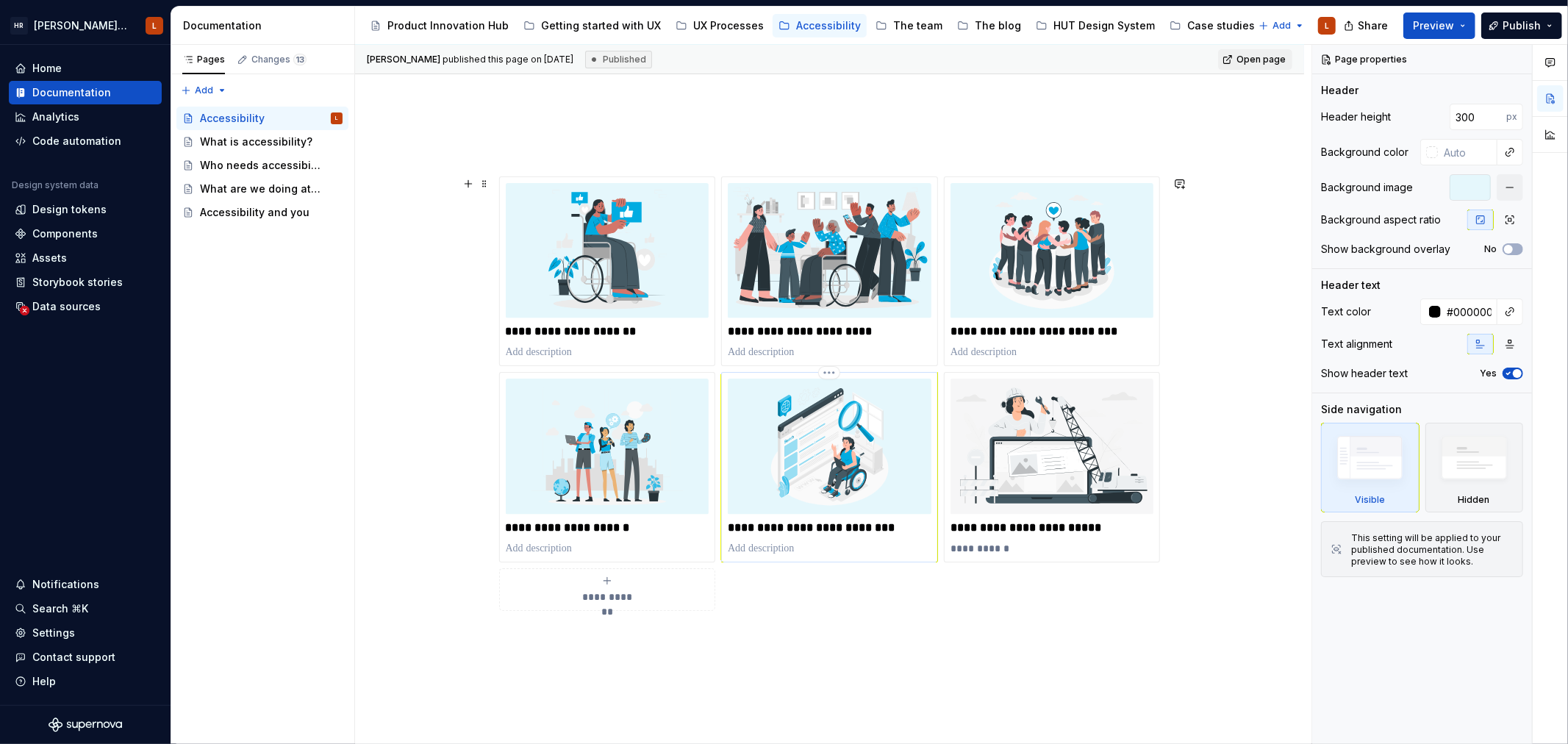
scroll to position [245, 0]
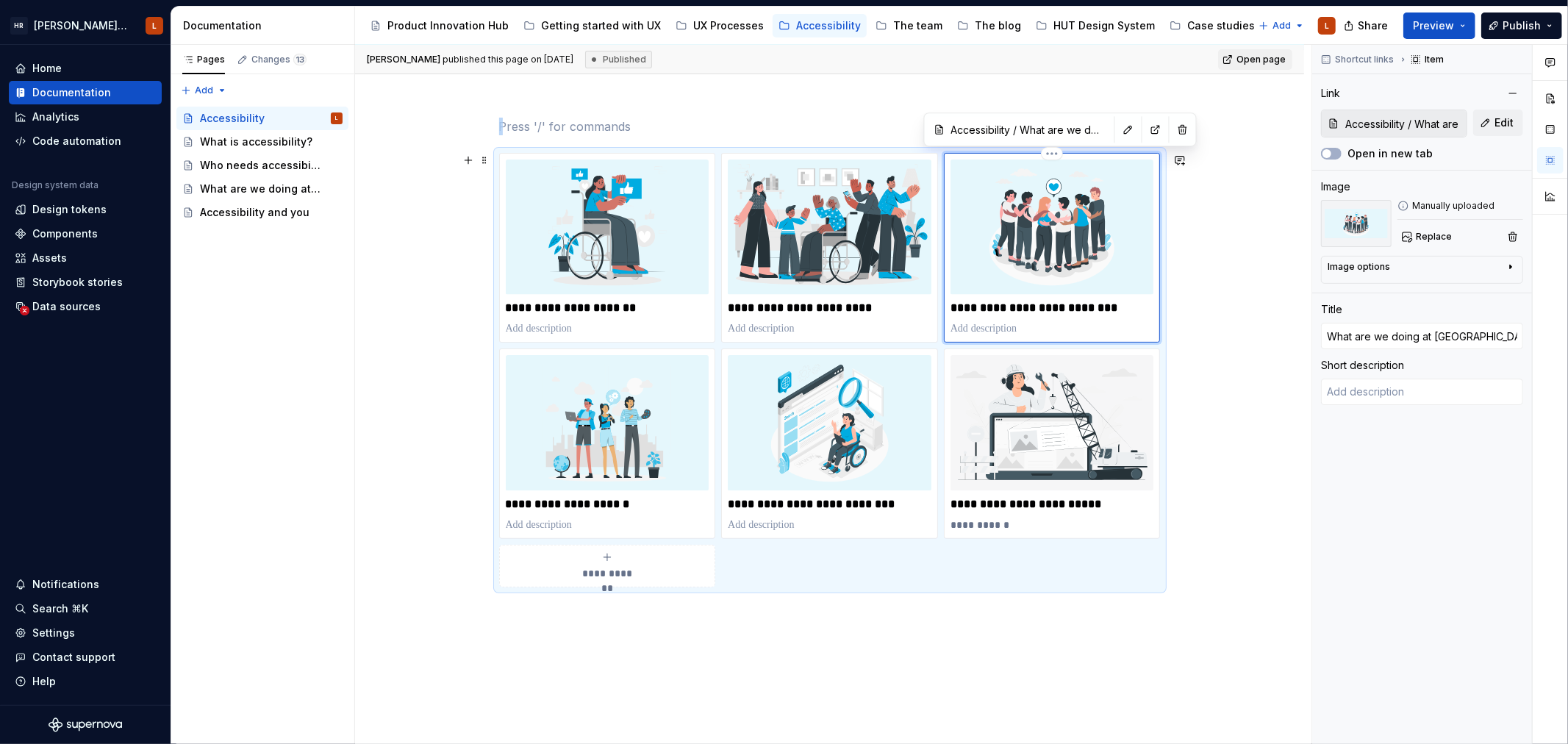
click at [1033, 273] on img at bounding box center [1052, 227] width 204 height 135
click at [953, 641] on div "**********" at bounding box center [830, 473] width 949 height 780
click at [611, 567] on span "**********" at bounding box center [607, 573] width 64 height 14
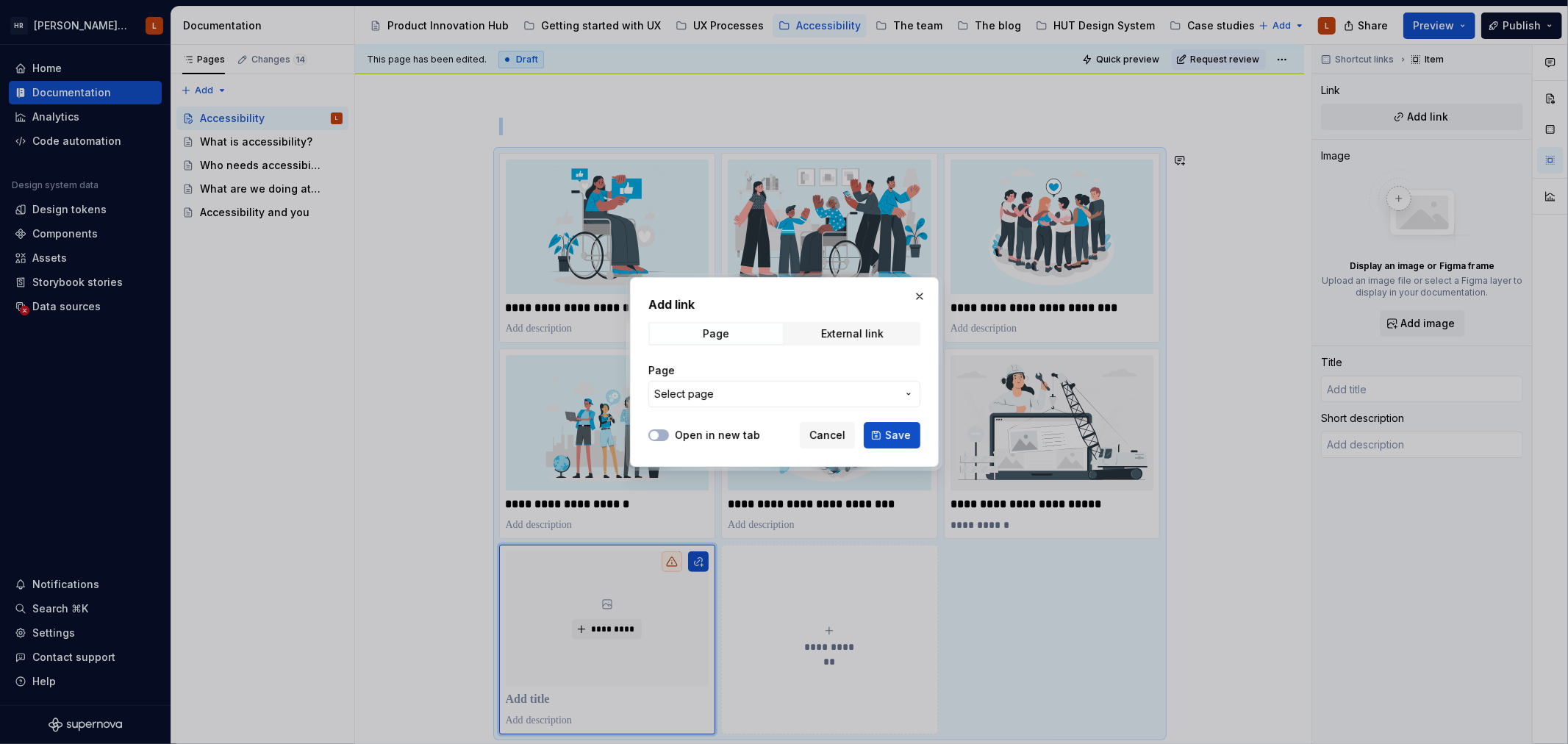
type textarea "*"
click at [851, 320] on div "Add link Page External link Page Select page" at bounding box center [784, 355] width 272 height 120
click at [847, 331] on div "External link" at bounding box center [853, 334] width 62 height 12
click at [739, 395] on input "URL" at bounding box center [784, 393] width 272 height 27
paste input "[URL][DOMAIN_NAME]"
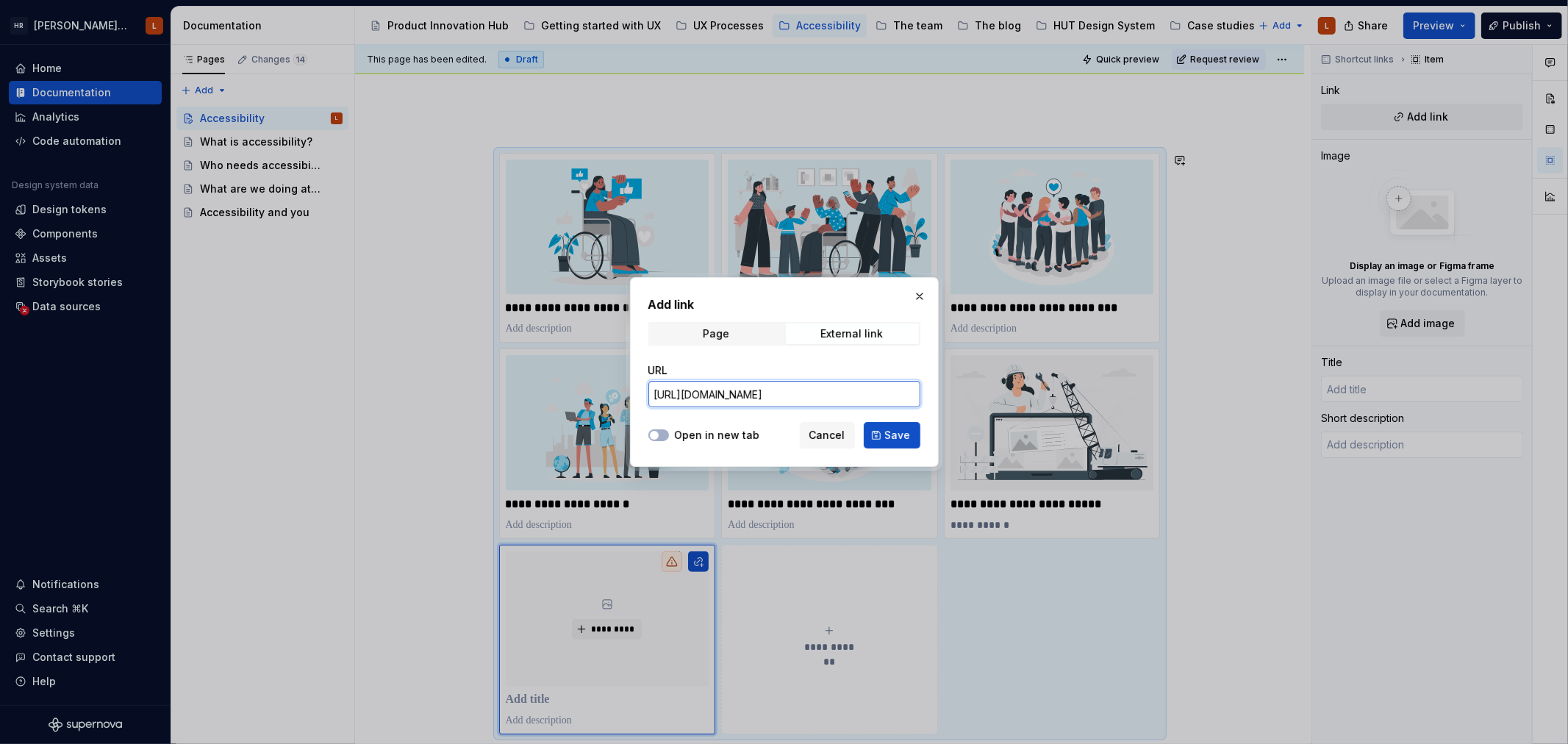
scroll to position [0, 186]
type input "[URL][DOMAIN_NAME]"
click at [893, 435] on span "Save" at bounding box center [898, 435] width 26 height 14
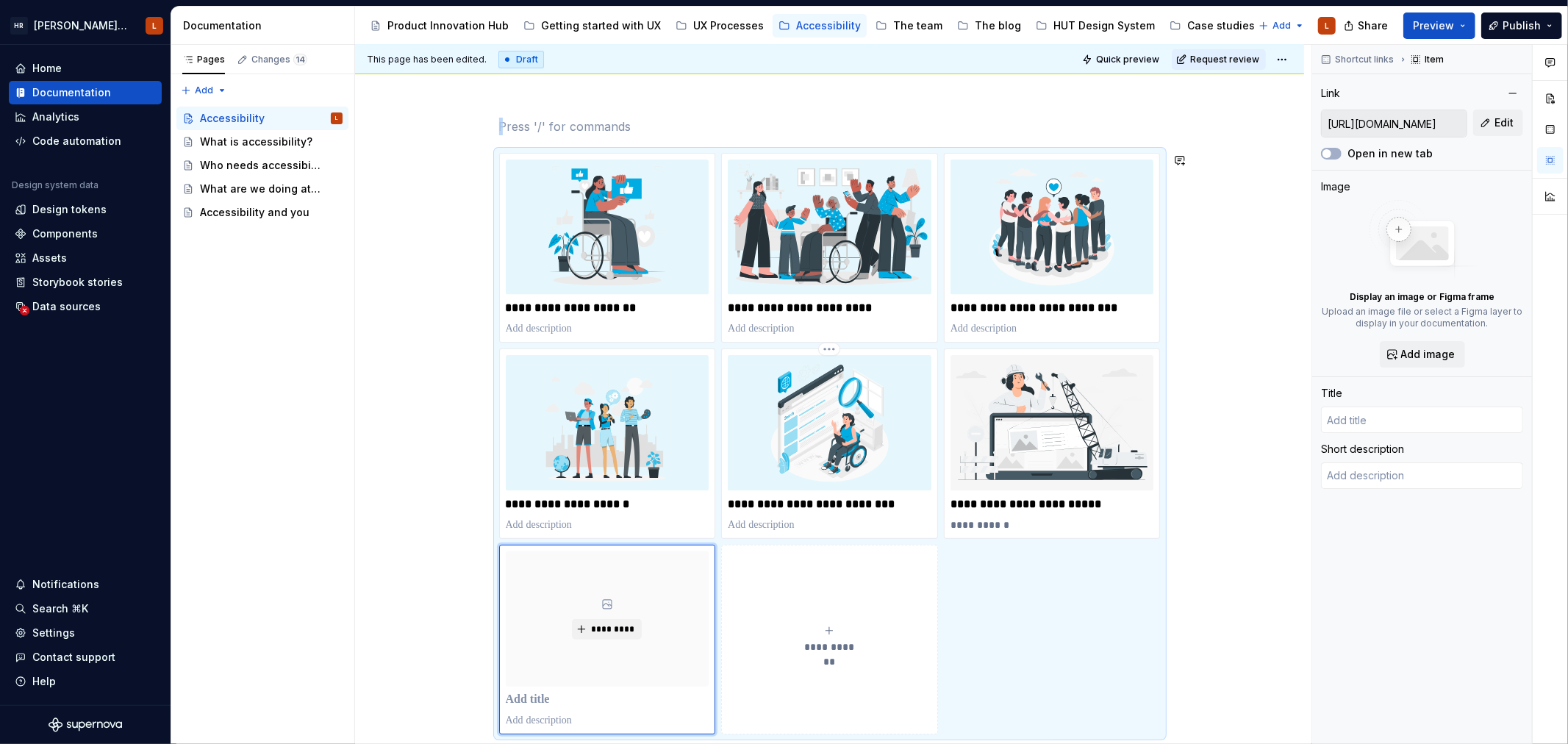
scroll to position [255, 0]
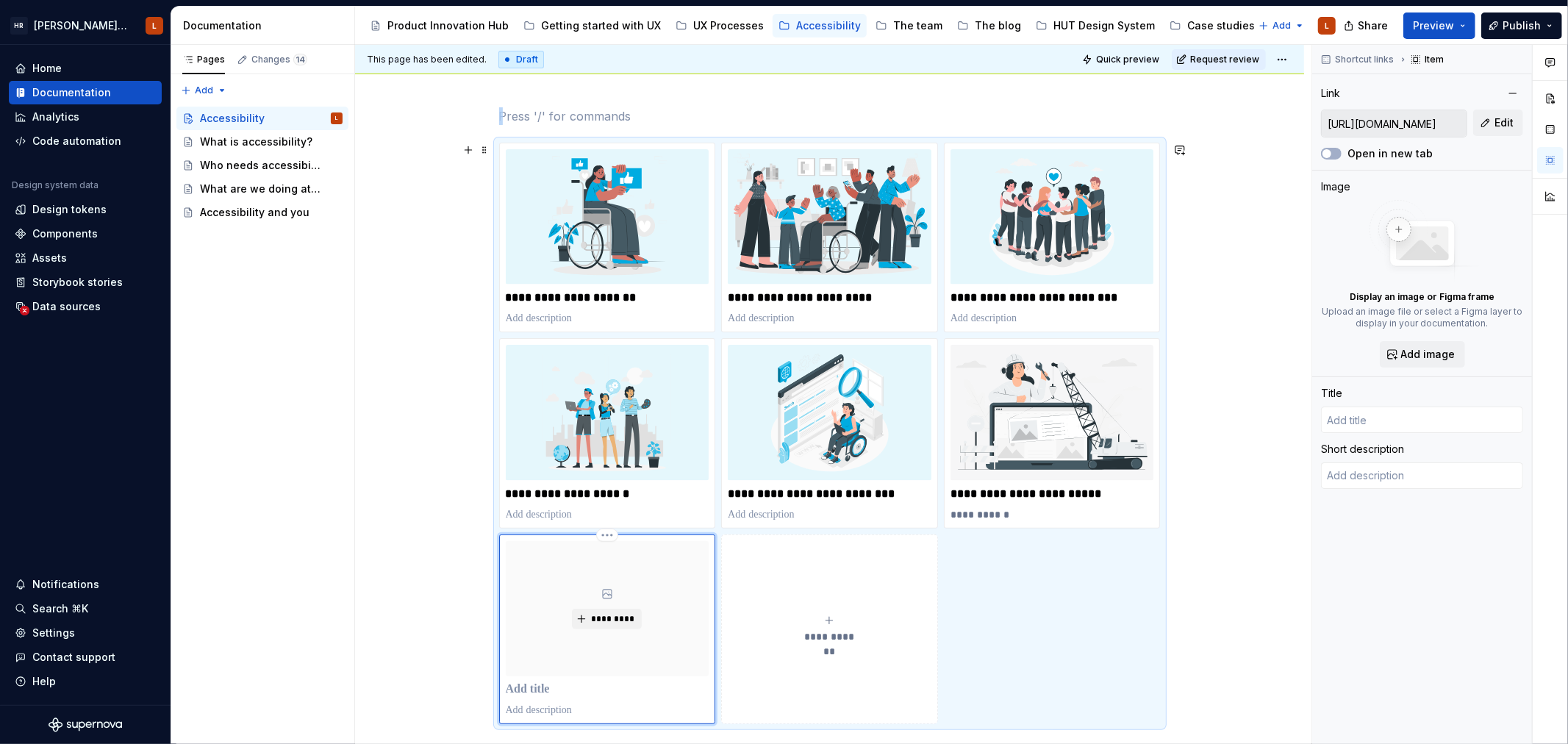
click at [531, 692] on p at bounding box center [607, 689] width 204 height 14
type textarea "*"
type input "Loading"
click at [1202, 651] on div "**********" at bounding box center [834, 395] width 956 height 700
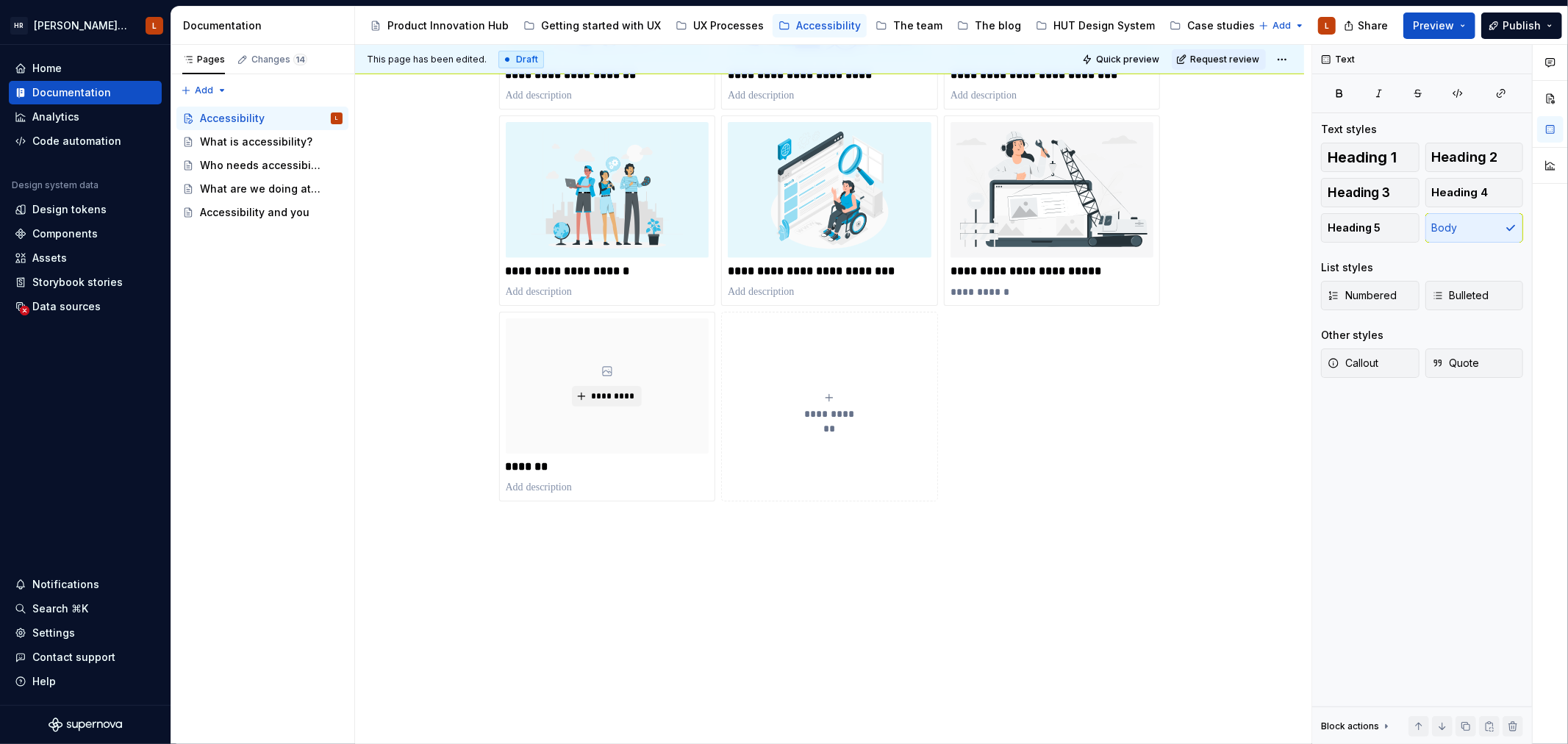
scroll to position [501, 0]
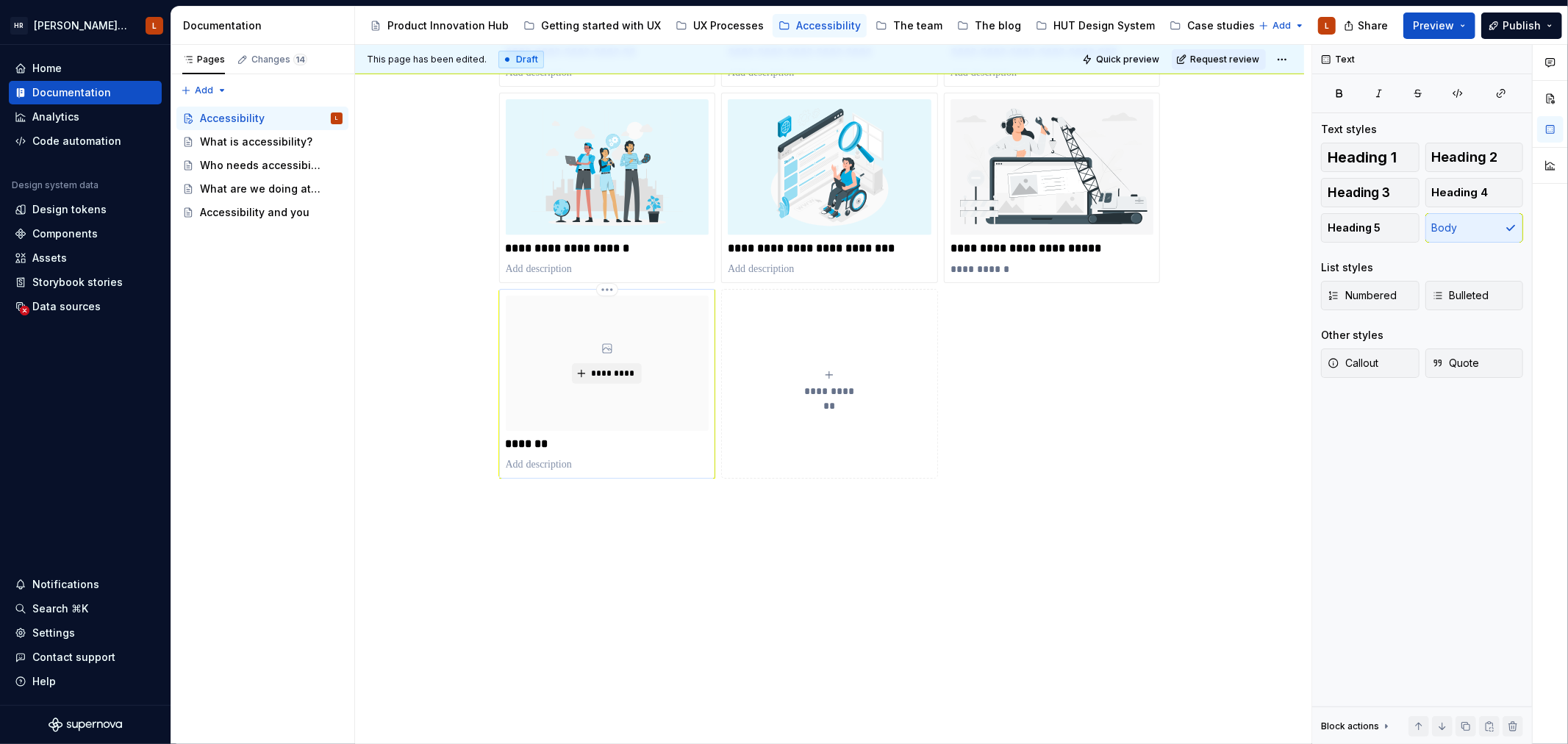
click at [518, 442] on p "*******" at bounding box center [607, 443] width 203 height 14
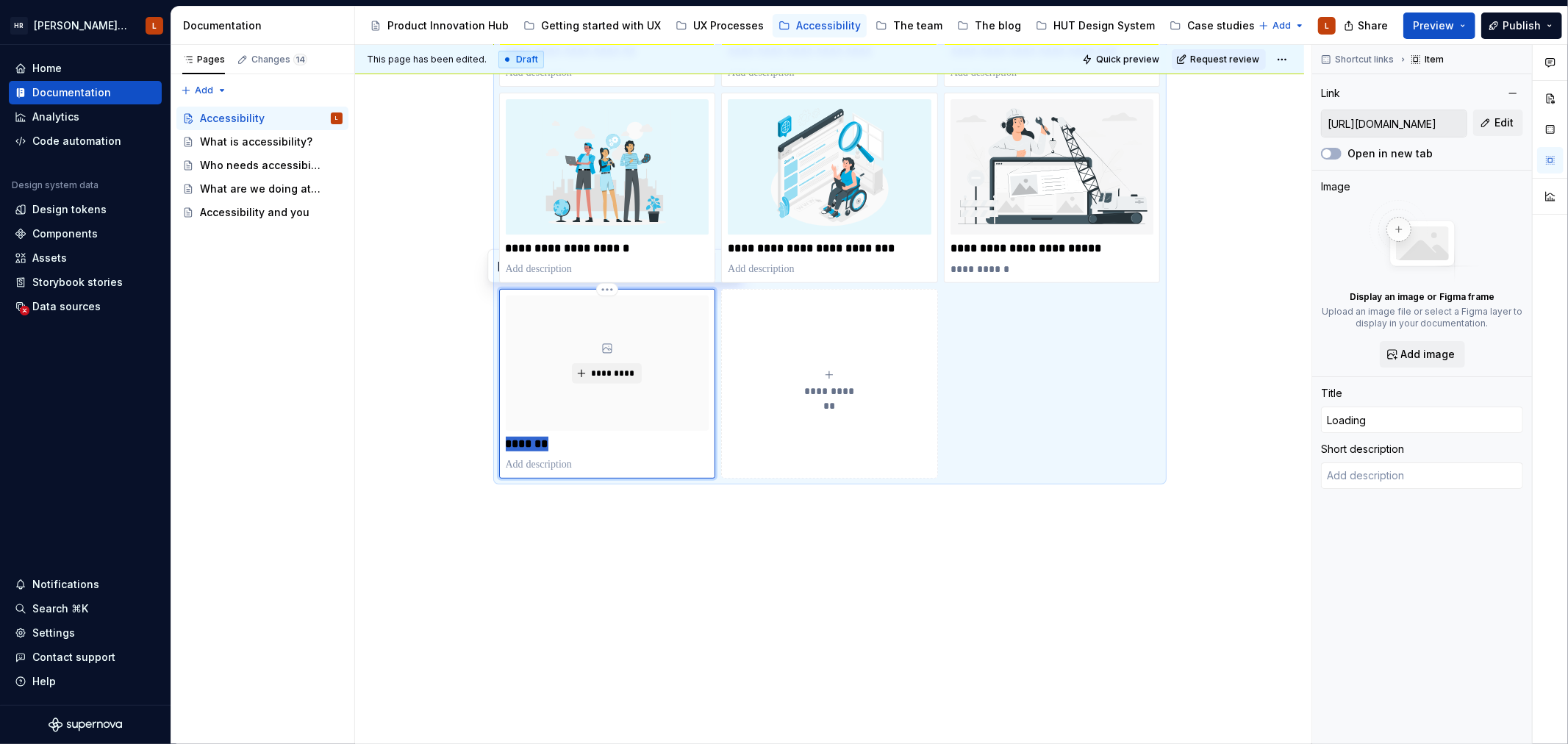
click at [518, 442] on p "*******" at bounding box center [607, 443] width 203 height 14
type textarea "*"
type input "A"
type textarea "*"
type input "Ac"
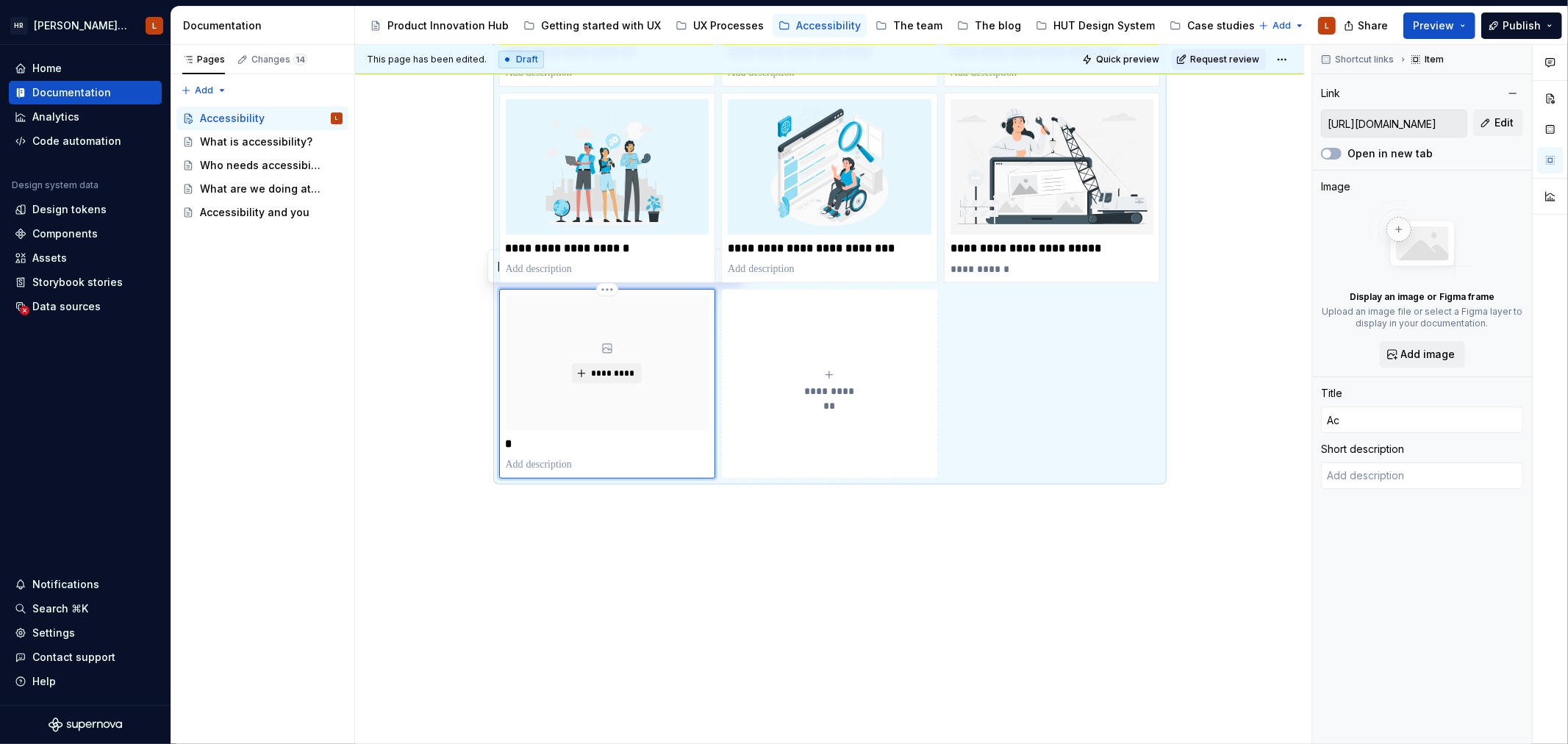
type textarea "*"
type input "Acc"
type textarea "*"
type input "Acce"
type textarea "*"
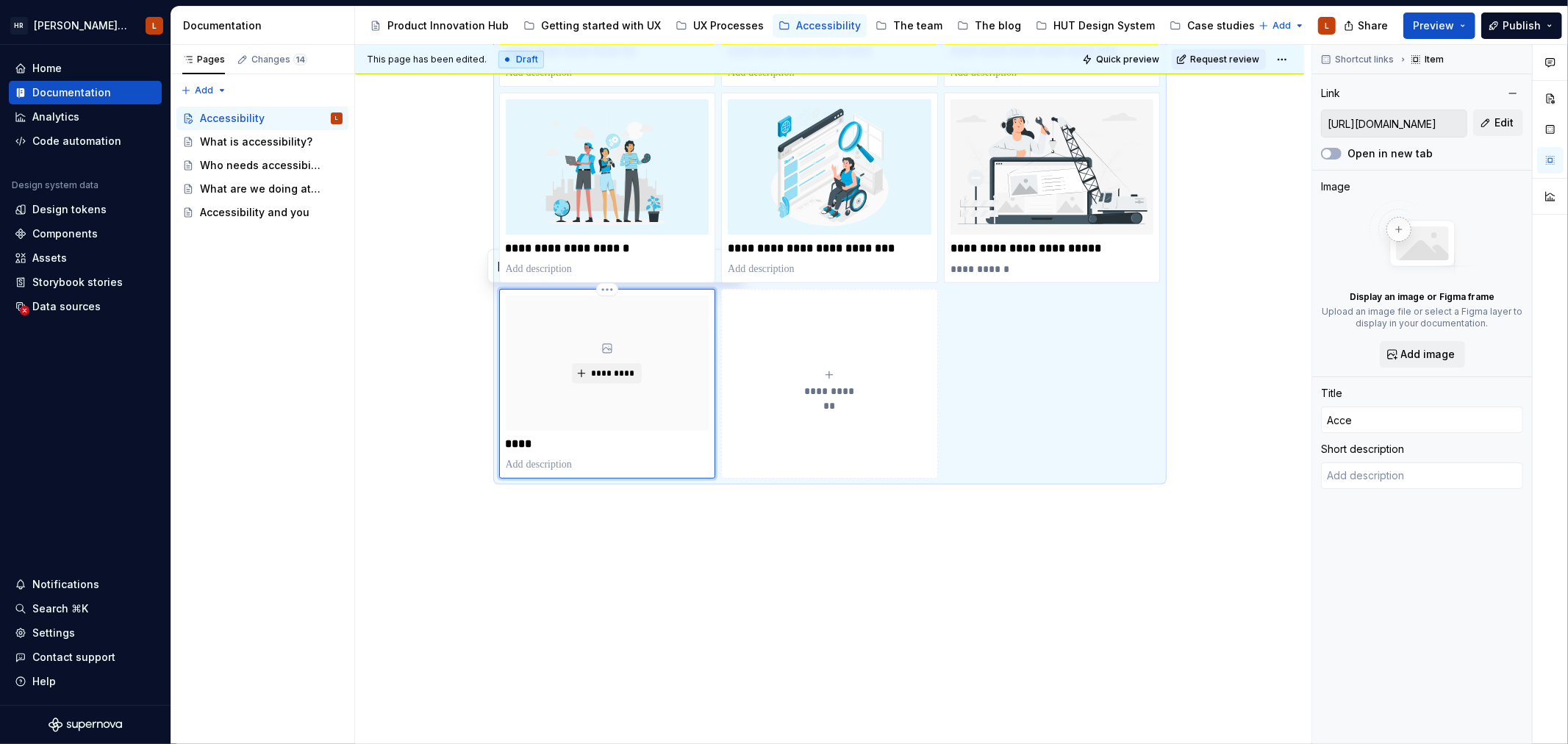
type input "Acces"
type textarea "*"
type input "Access"
type textarea "*"
type input "Accessi"
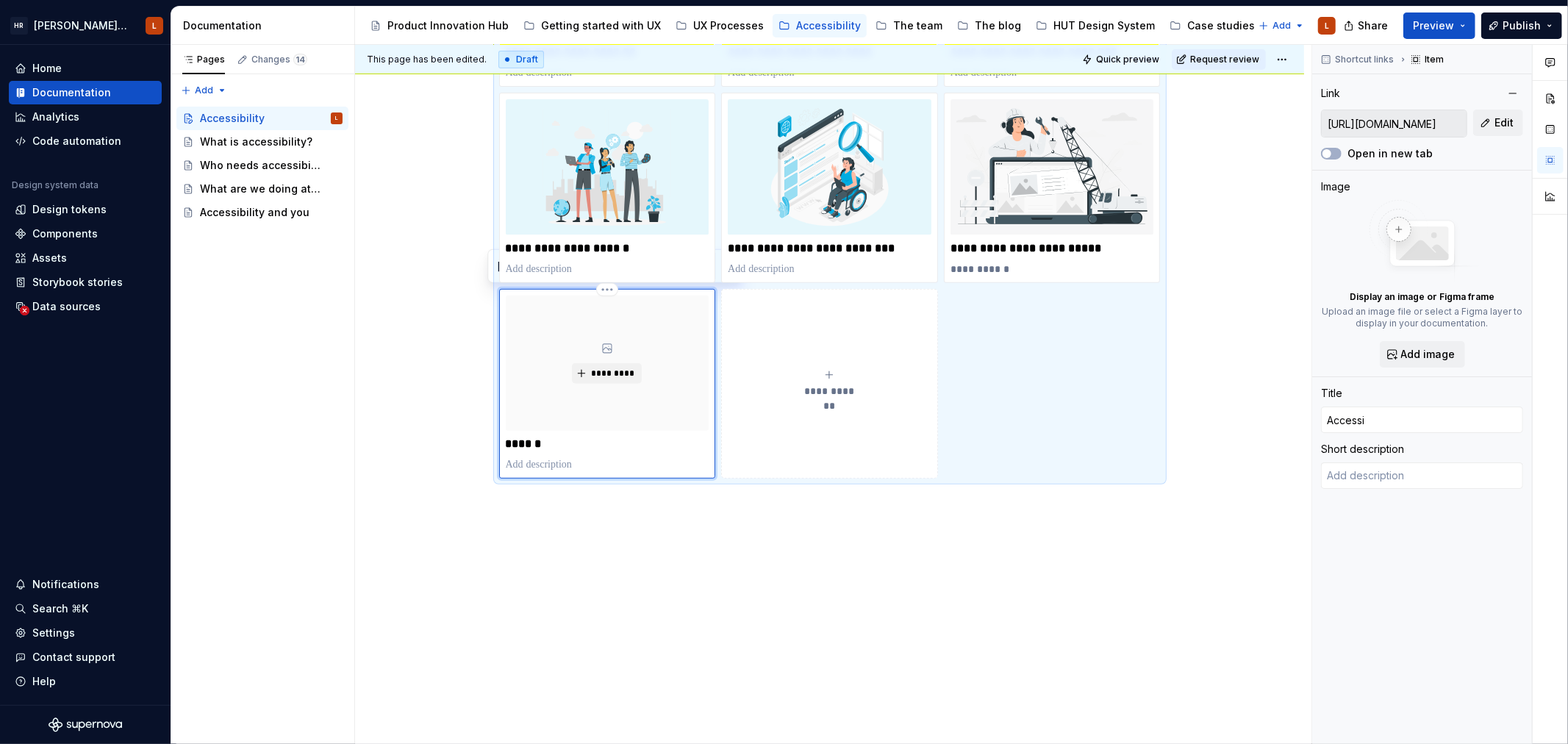
type textarea "*"
type input "Accessib"
type textarea "*"
type input "Accessibi"
type textarea "*"
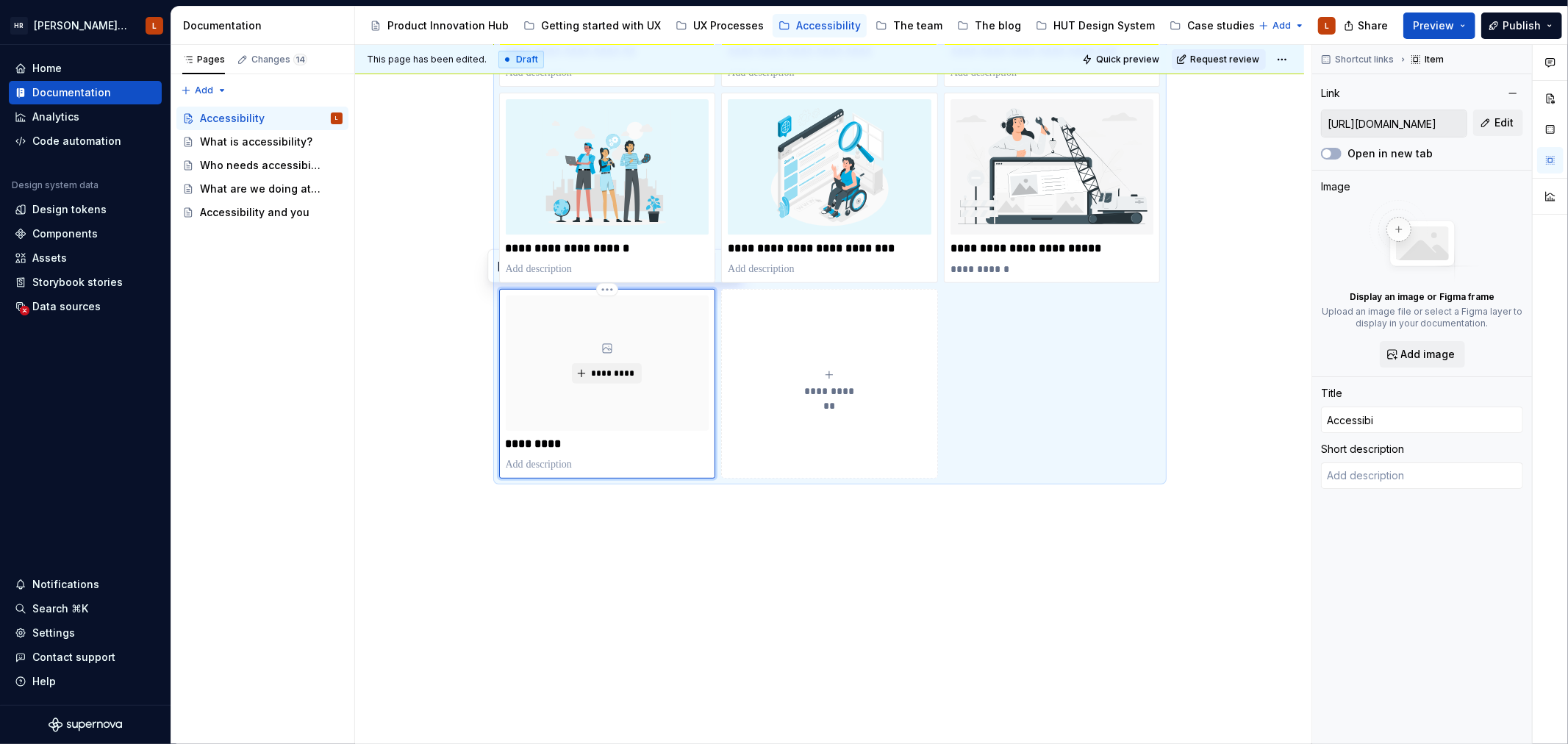
type input "Accessibil"
type textarea "*"
type input "Accessibili"
type textarea "*"
type input "Accessibilit"
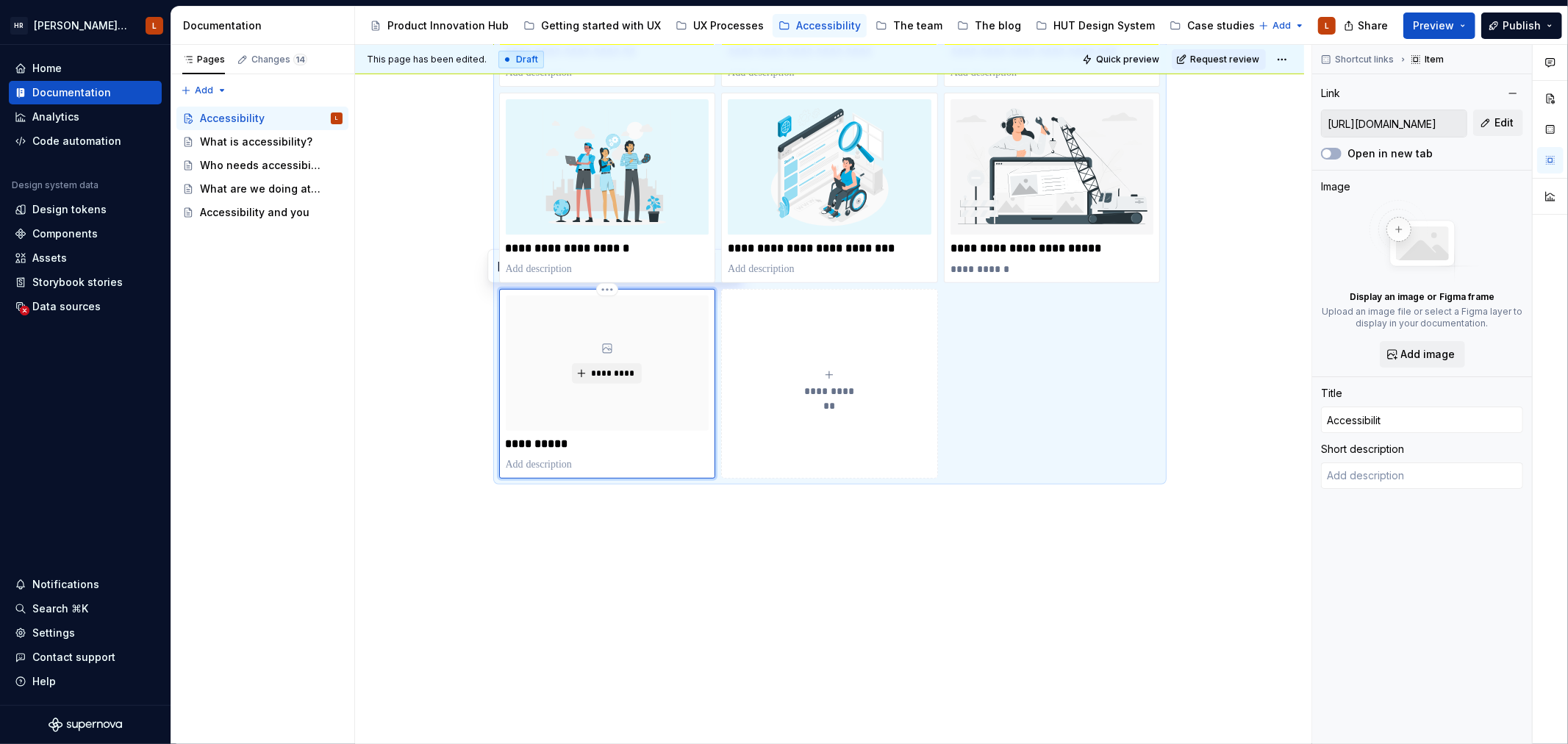
type textarea "*"
type input "Accessibility"
type textarea "*"
type input "Accessibility"
type textarea "*"
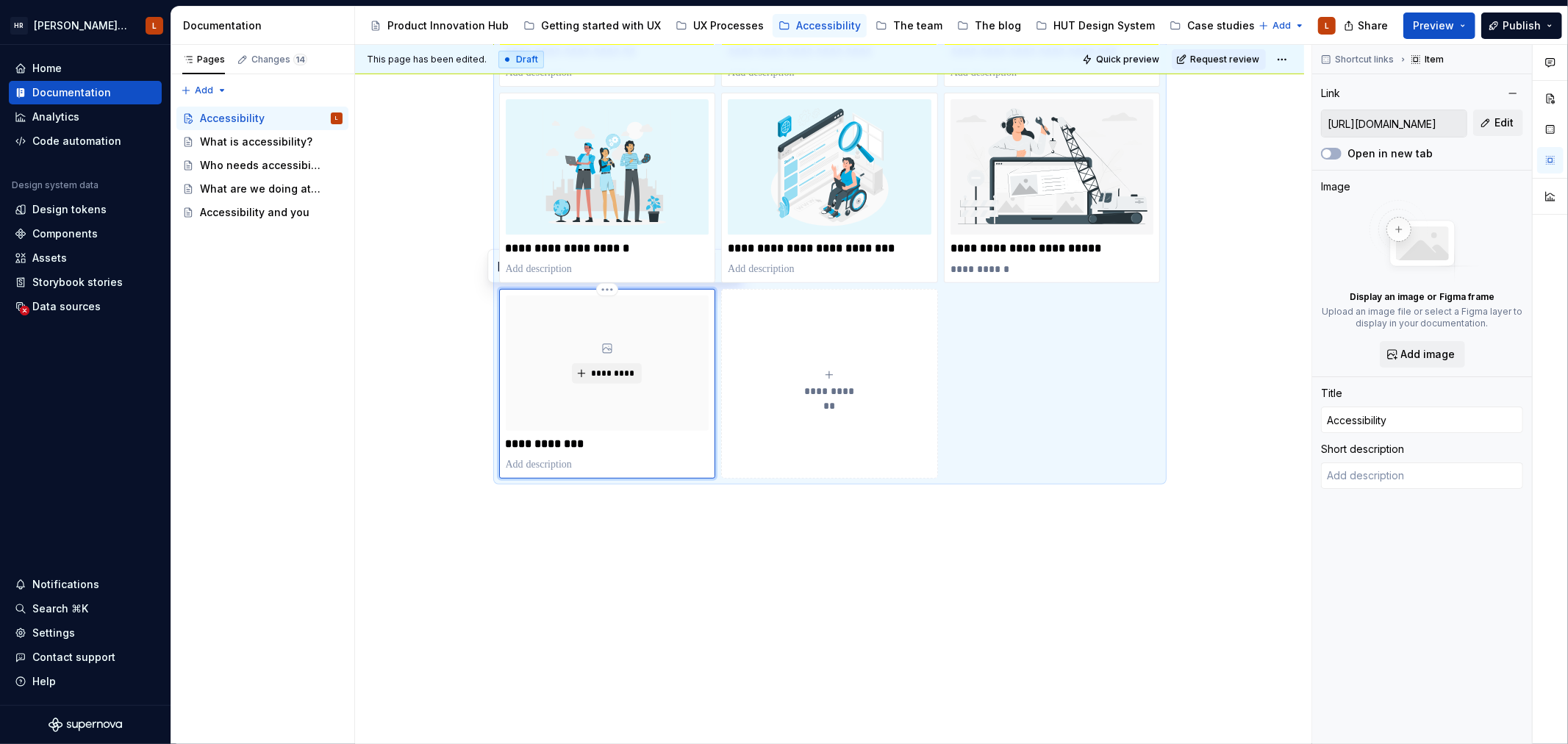
type input "Accessibility t"
type textarea "*"
type input "Accessibility tr"
type textarea "*"
type input "Accessibility tra"
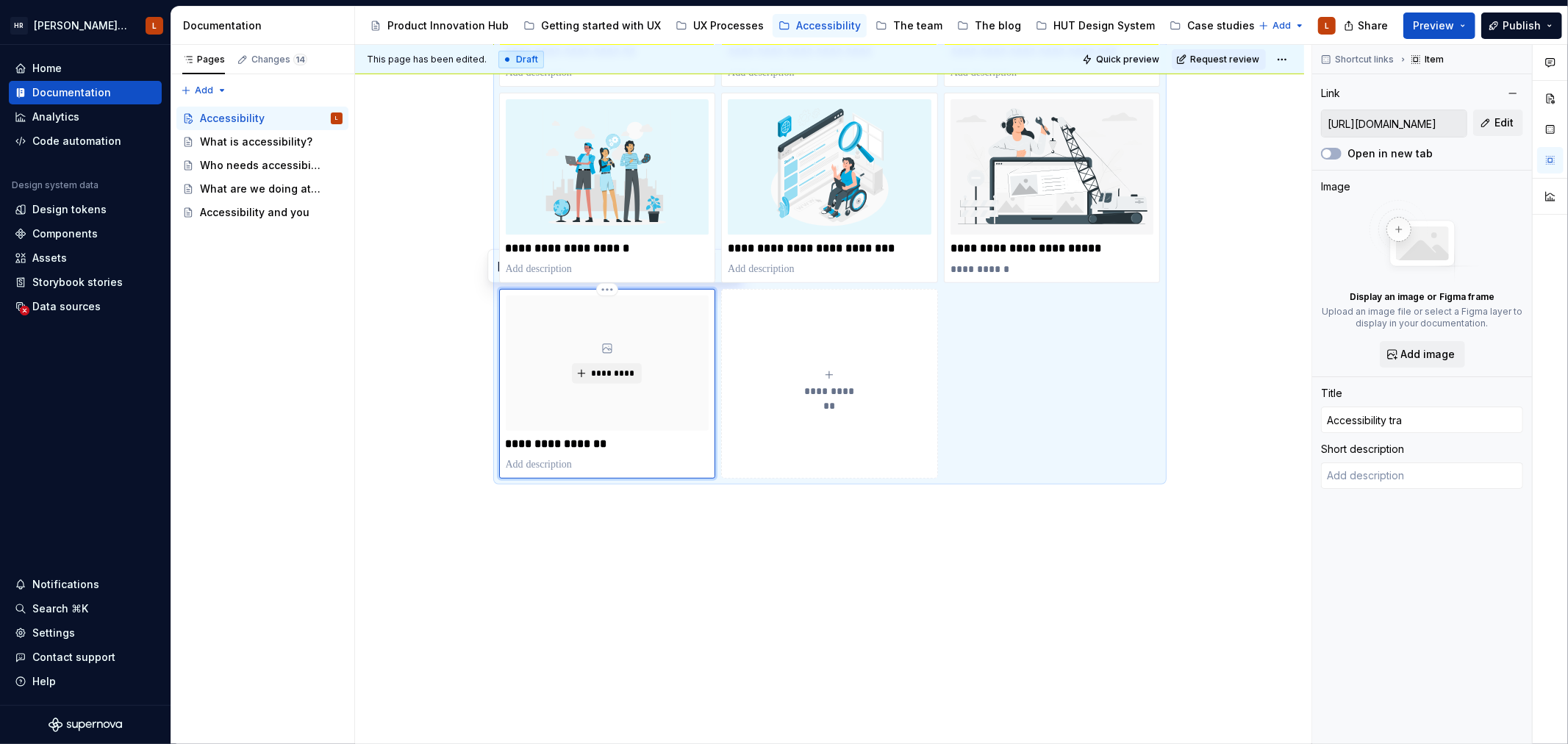
type textarea "*"
type input "Accessibility trai"
type textarea "*"
type input "Accessibility train"
type textarea "*"
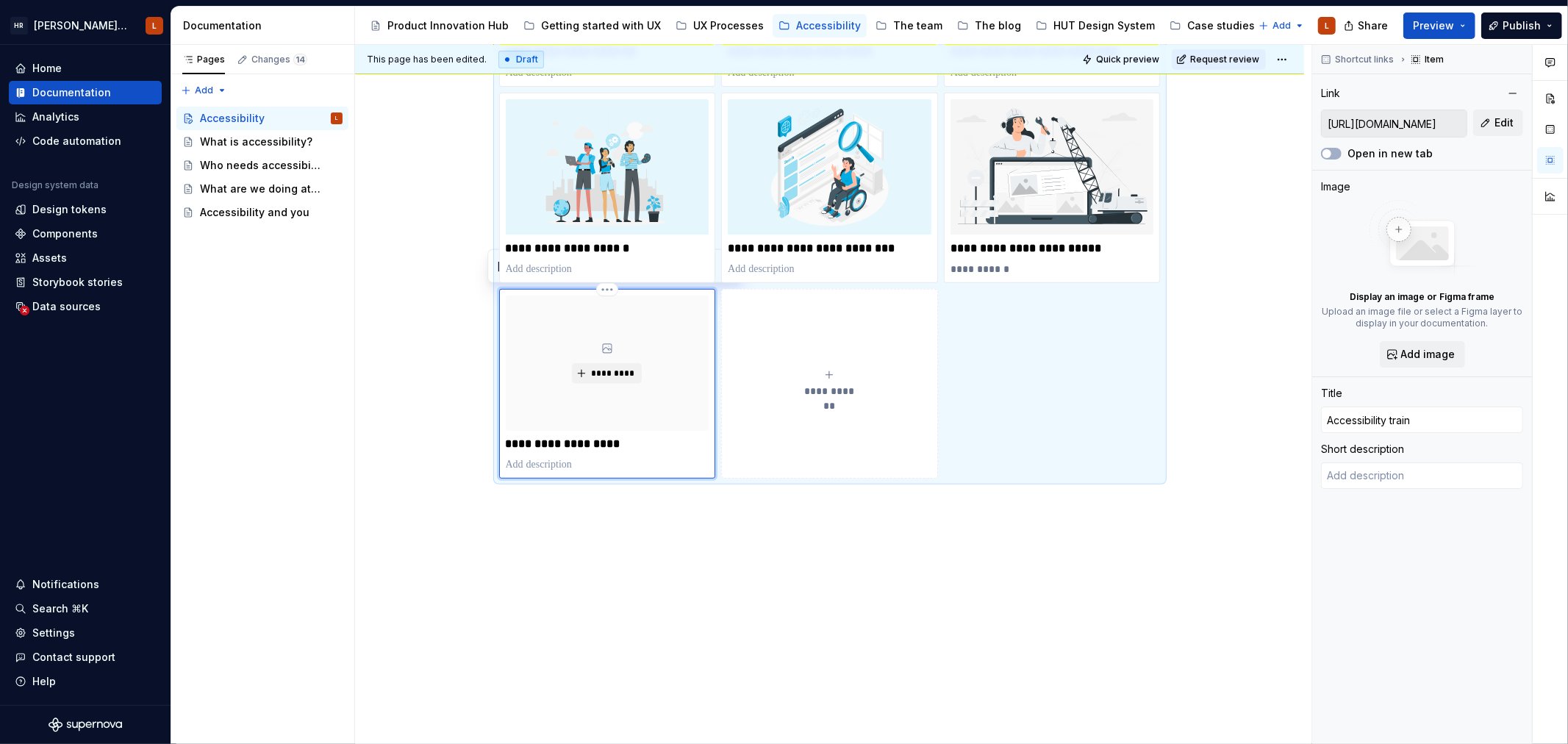
type input "Accessibility traini"
type textarea "*"
type input "Accessibility trainin"
type textarea "*"
type input "Accessibility training"
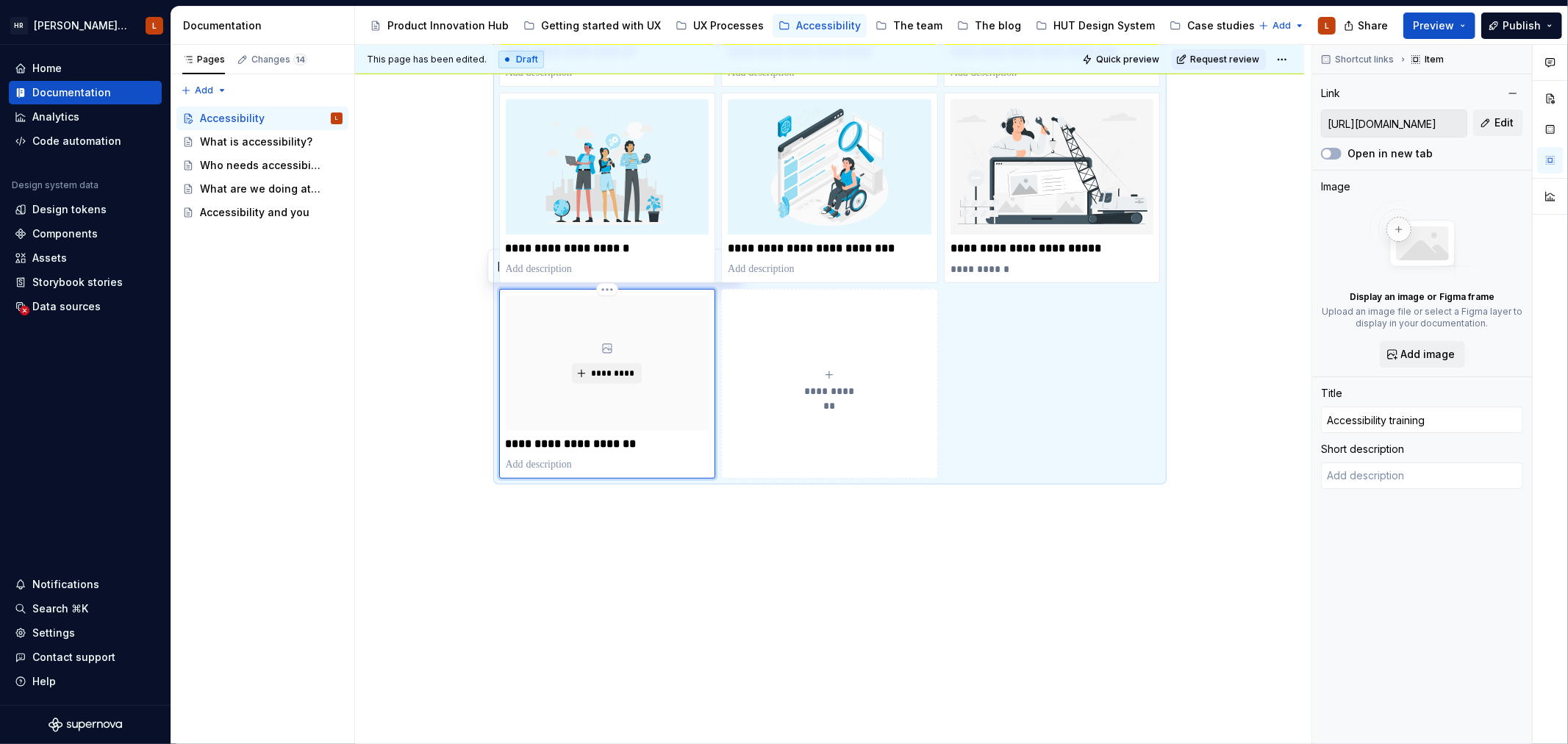
type textarea "*"
type input "Accessibility training"
type textarea "*"
type input "Accessibility training c"
type textarea "*"
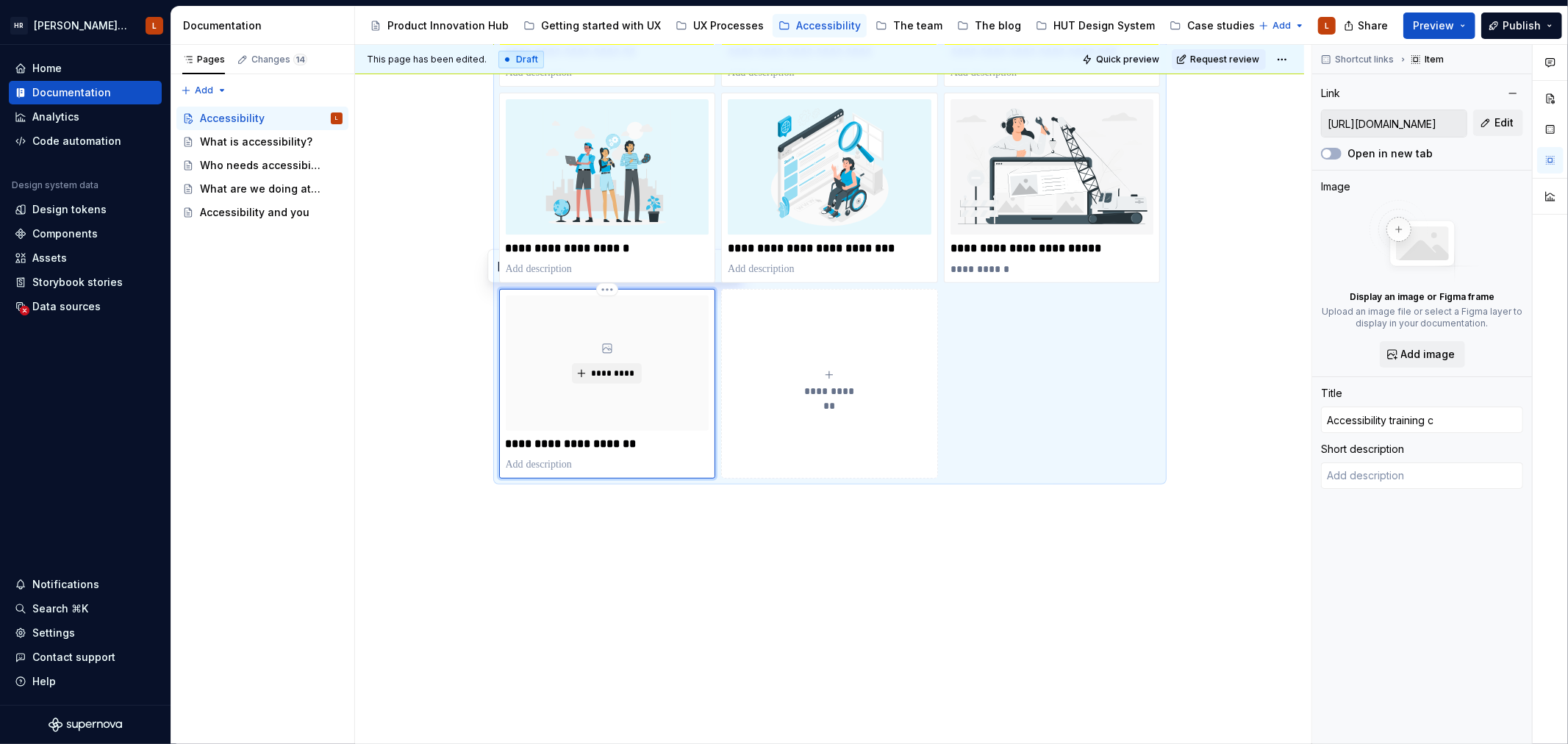
type input "Accessibility training co"
type textarea "*"
type input "Accessibility training cou"
type textarea "*"
type input "Accessibility training cour"
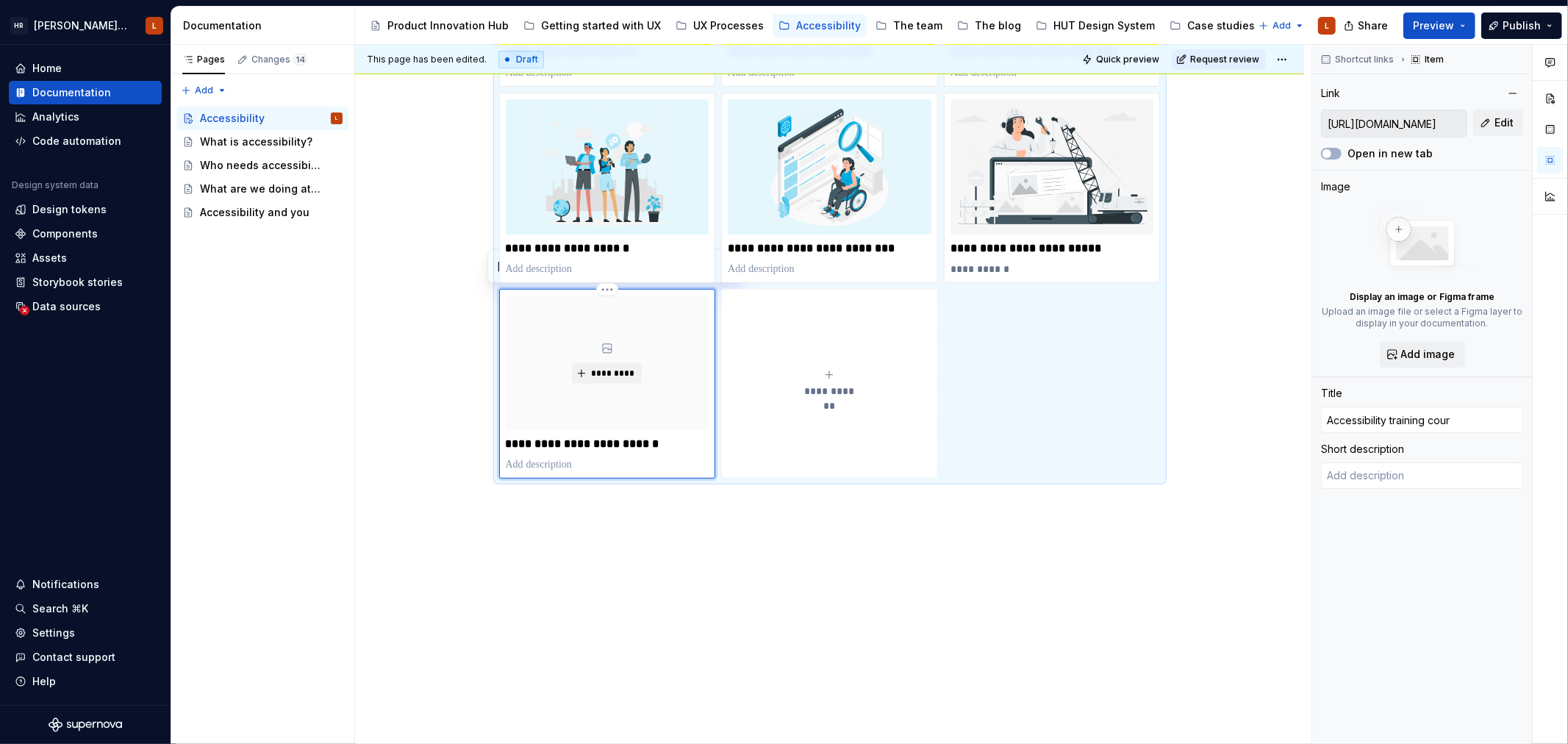
type textarea "*"
type input "Accessibility training cours"
type textarea "*"
type input "Accessibility training course"
click at [638, 614] on div "**********" at bounding box center [830, 290] width 949 height 928
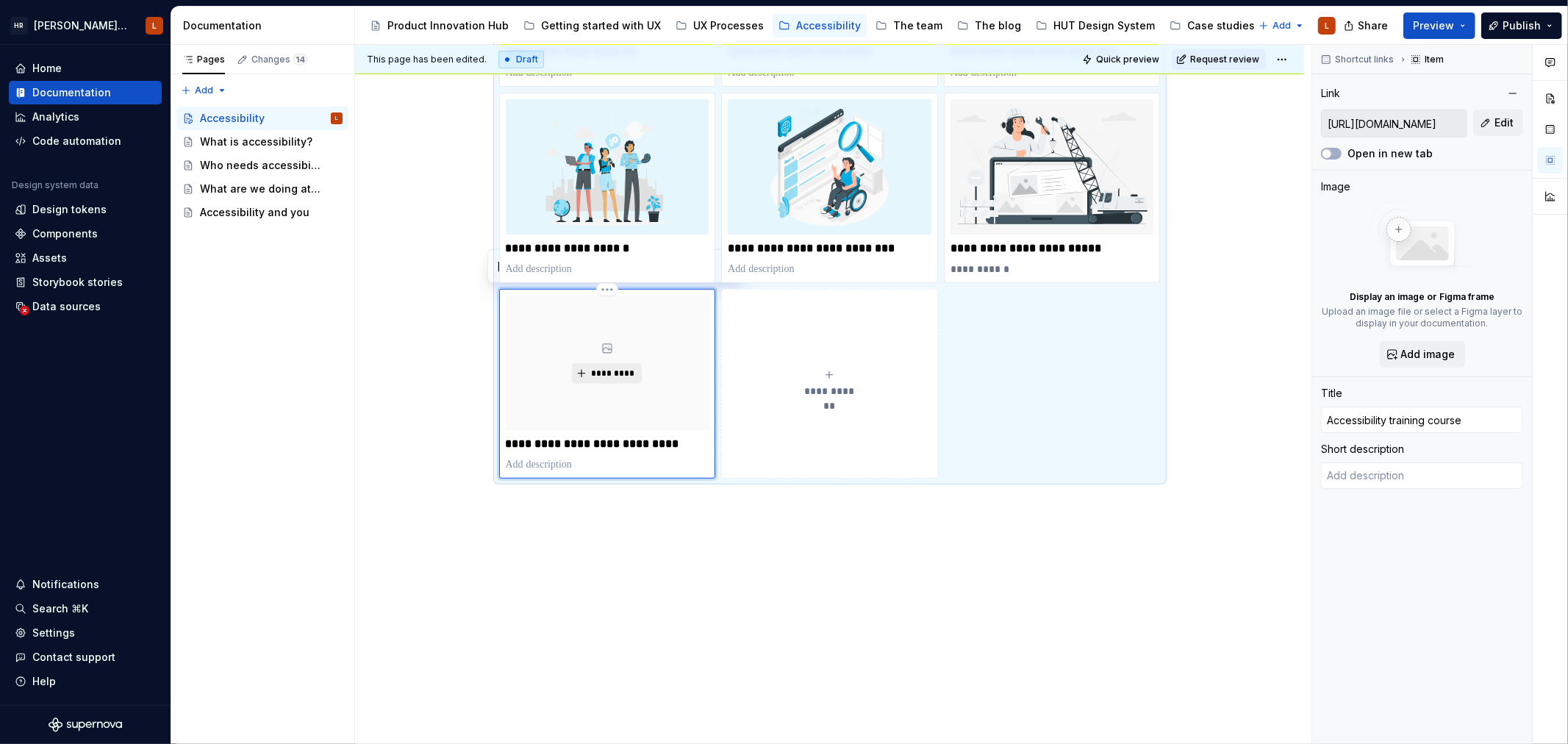
click at [610, 368] on span "*********" at bounding box center [612, 374] width 45 height 12
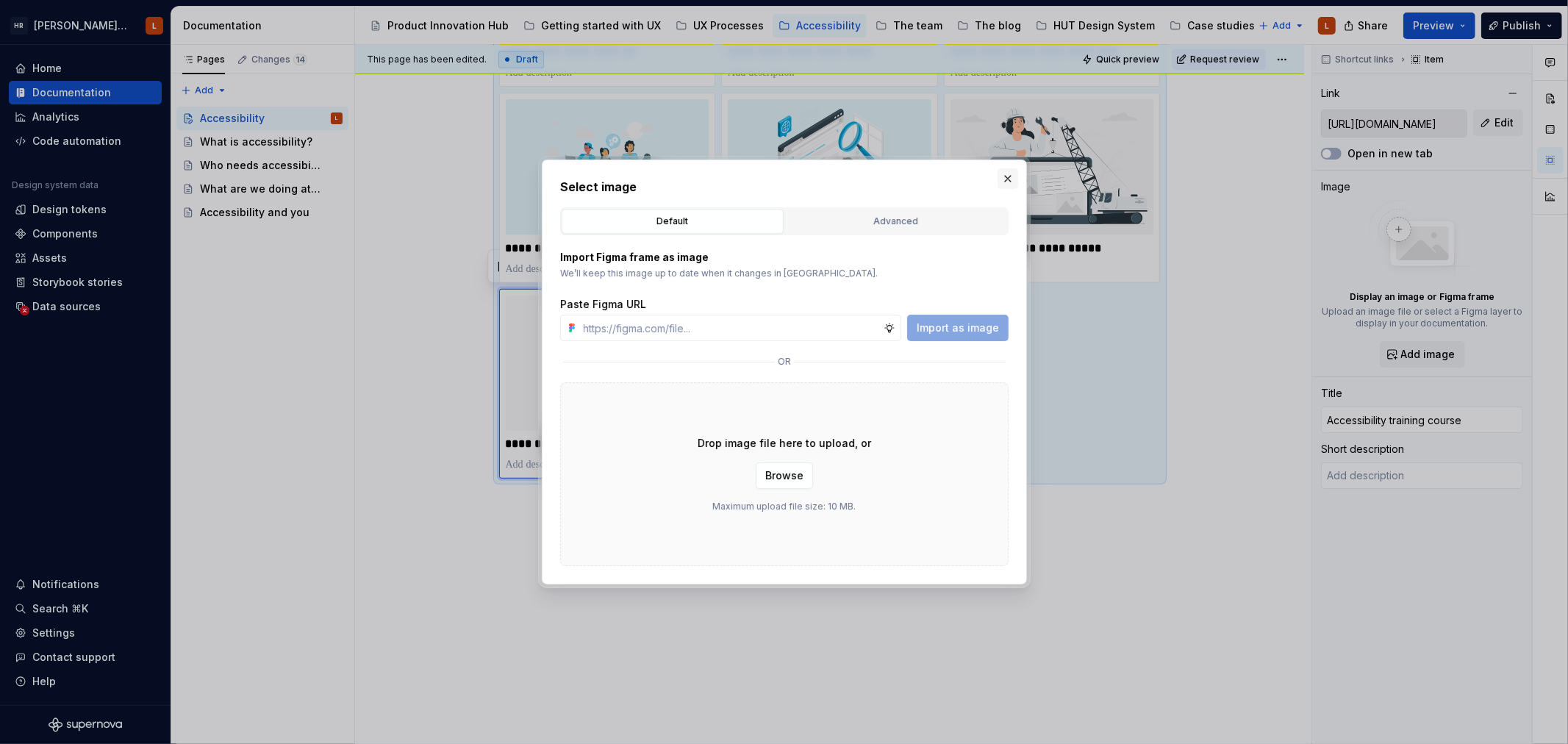
click at [1009, 177] on button "button" at bounding box center [1007, 178] width 20 height 20
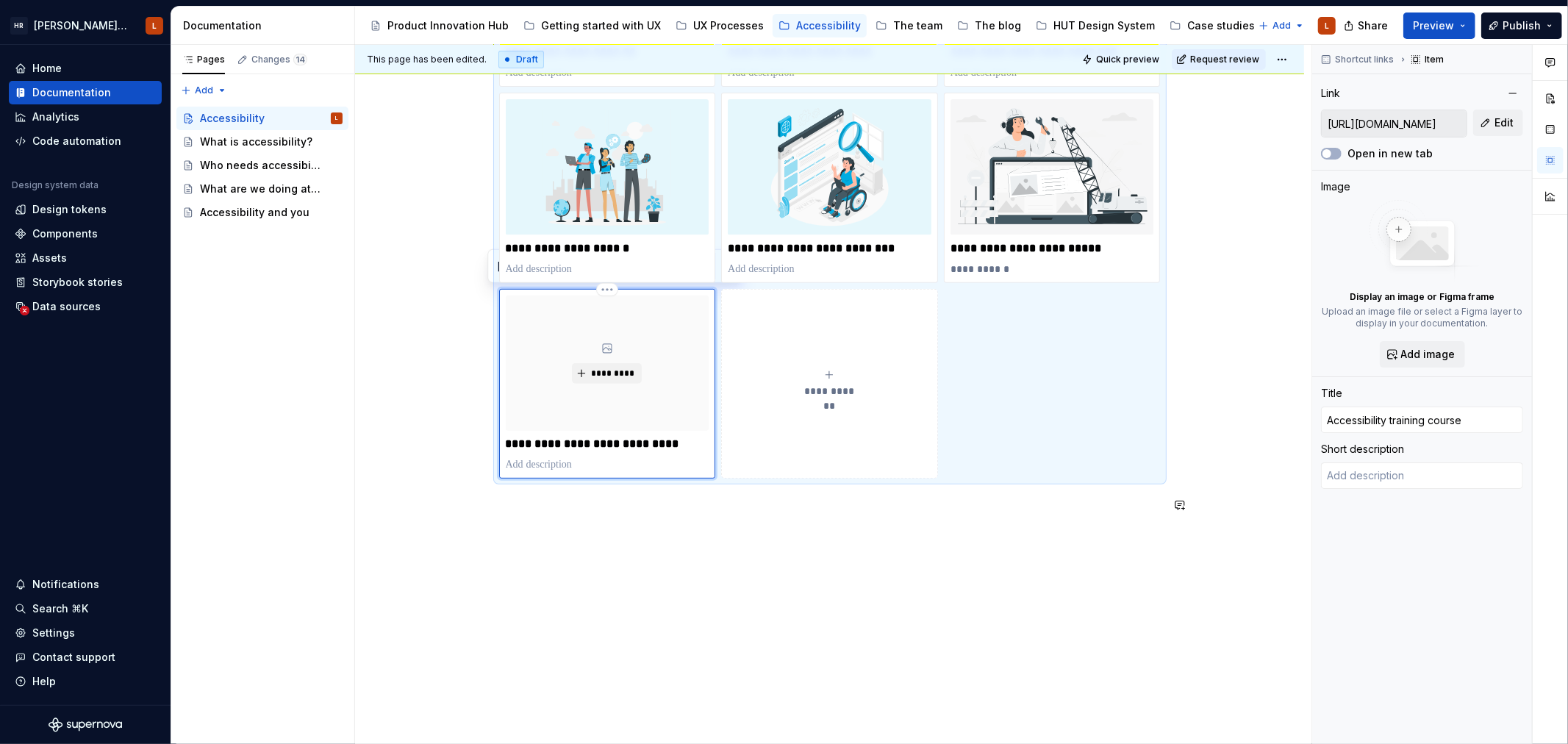
click at [750, 577] on div "**********" at bounding box center [830, 290] width 949 height 928
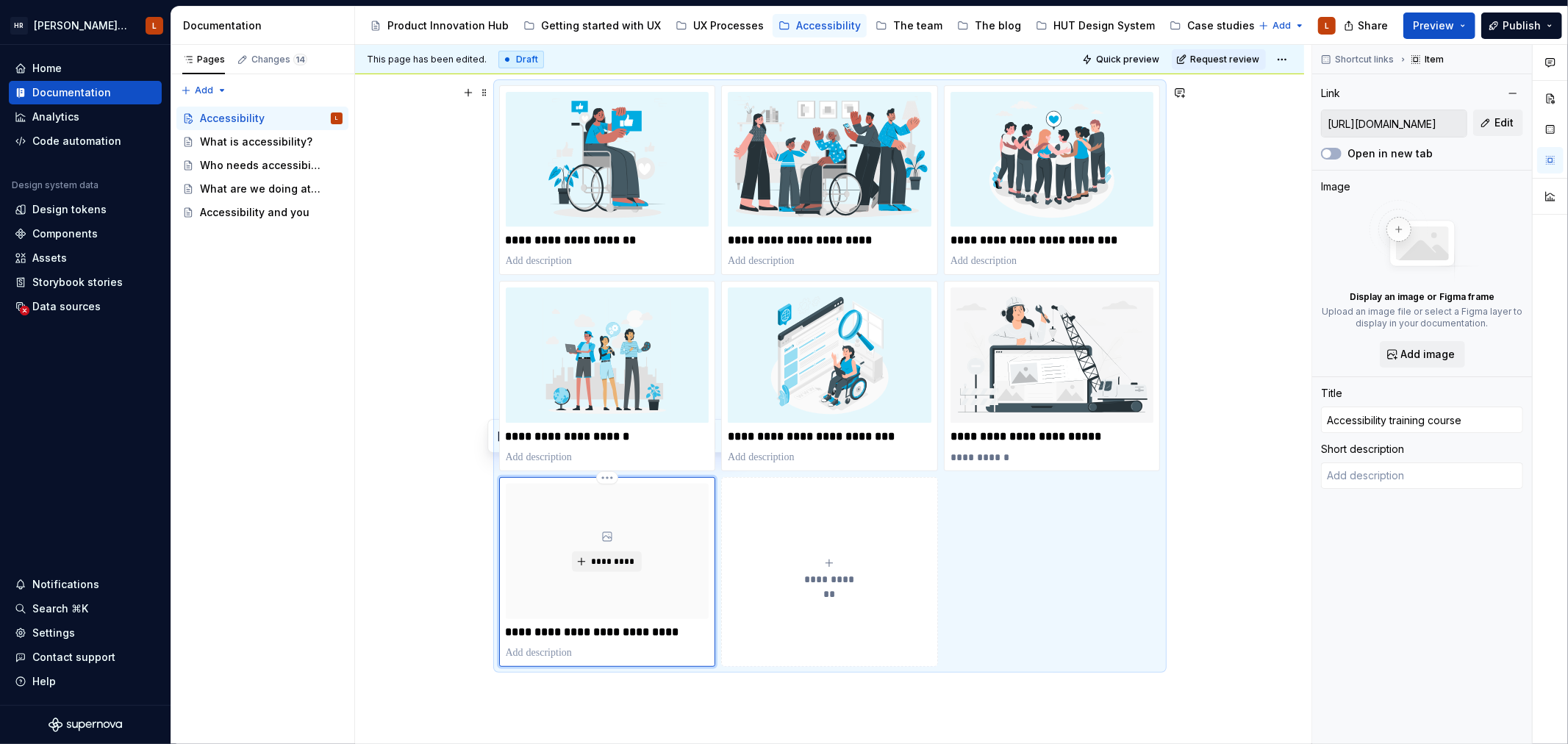
scroll to position [336, 0]
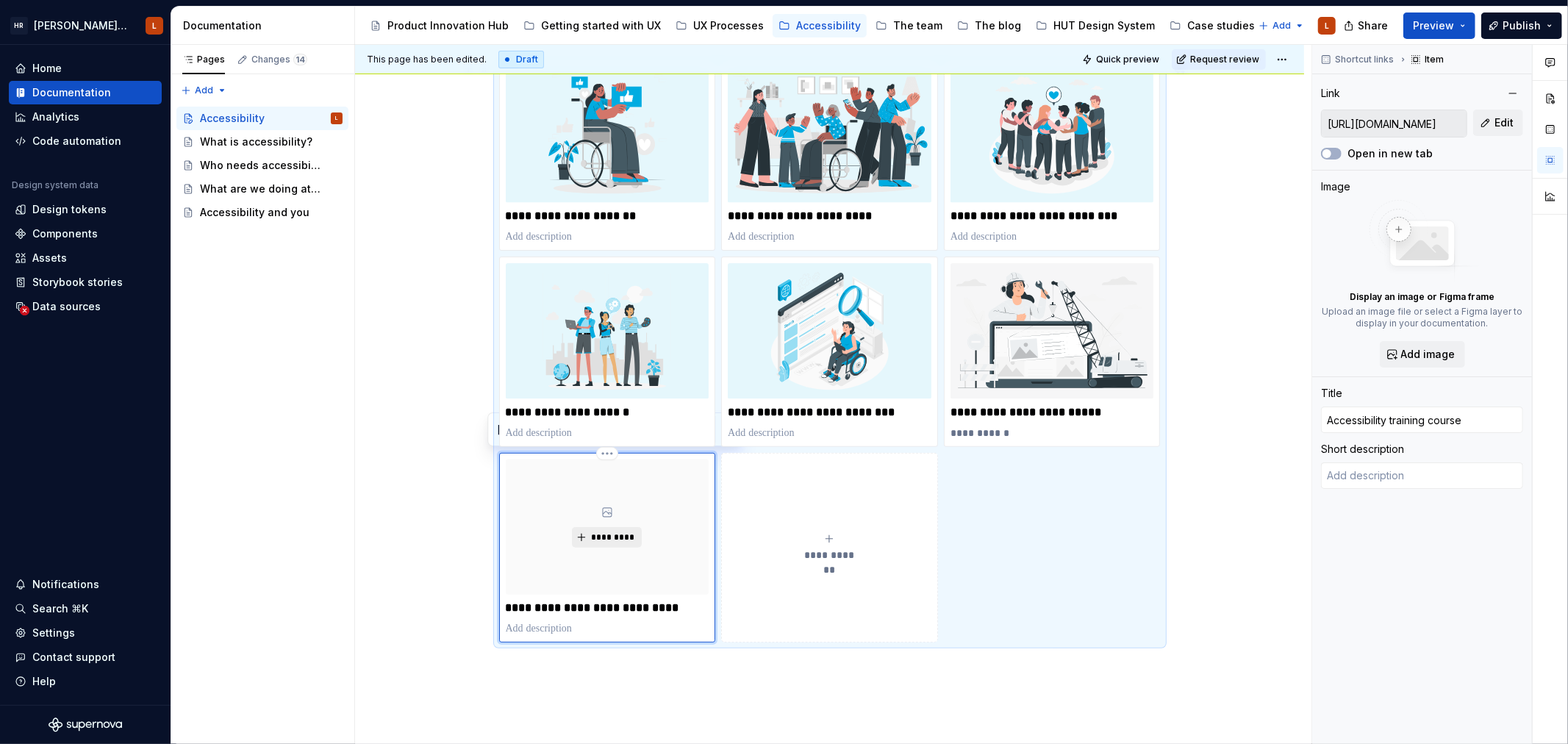
click at [610, 531] on span "*********" at bounding box center [612, 537] width 45 height 12
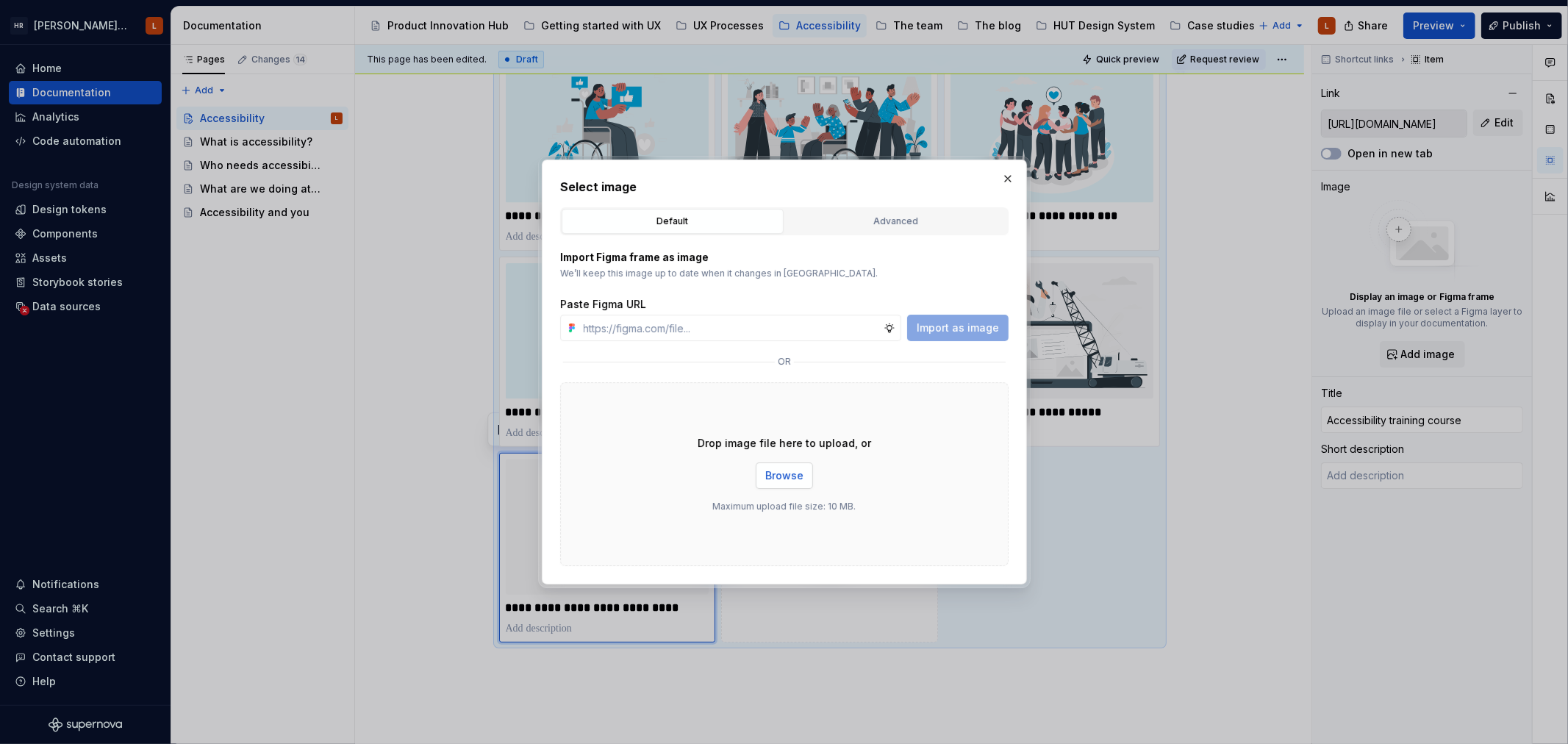
click at [767, 479] on span "Browse" at bounding box center [784, 475] width 38 height 14
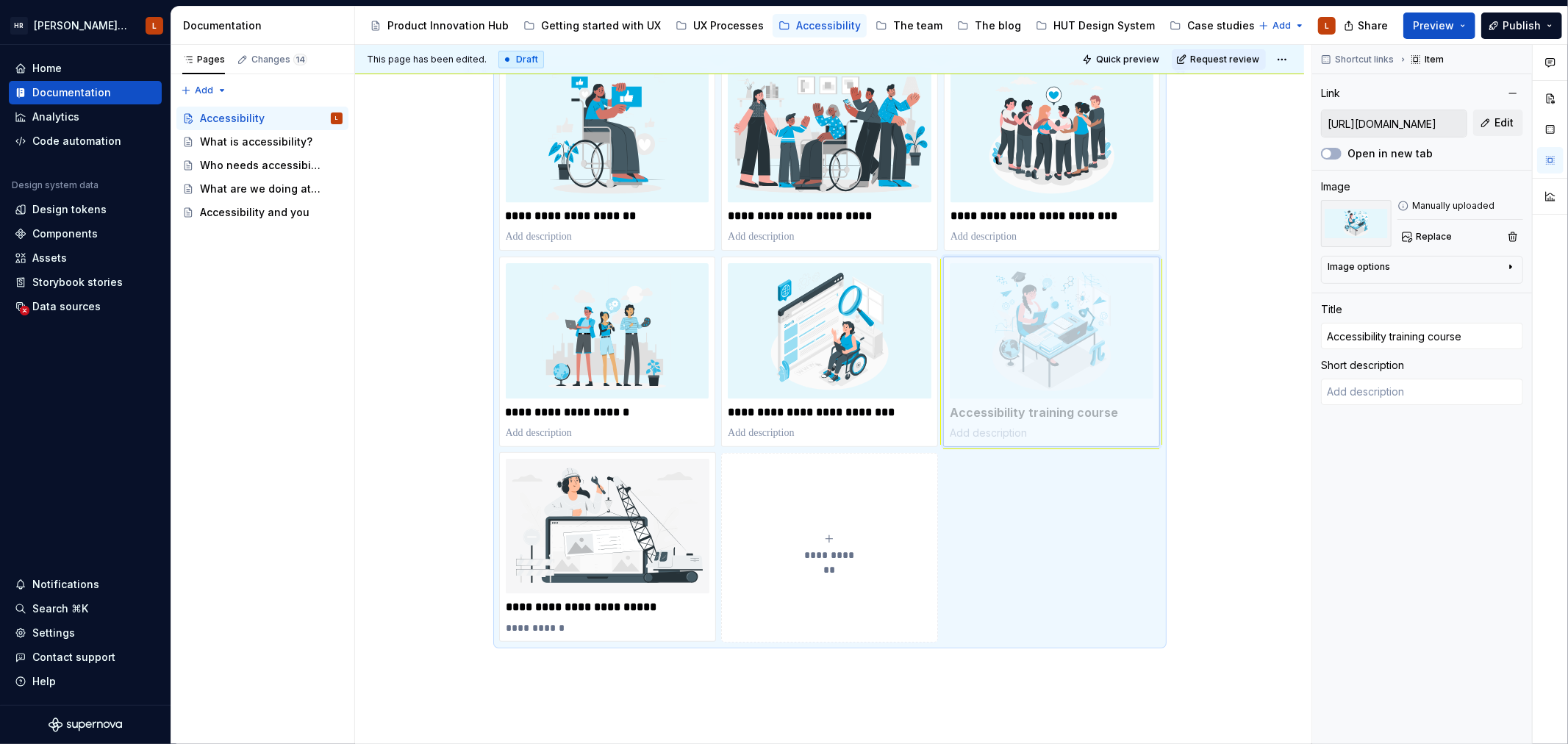
drag, startPoint x: 587, startPoint y: 570, endPoint x: 1038, endPoint y: 394, distance: 484.1
click at [1038, 394] on body "[PERSON_NAME] UI Toolkit (HUT) L Home Documentation Analytics Code automation D…" at bounding box center [784, 372] width 1568 height 744
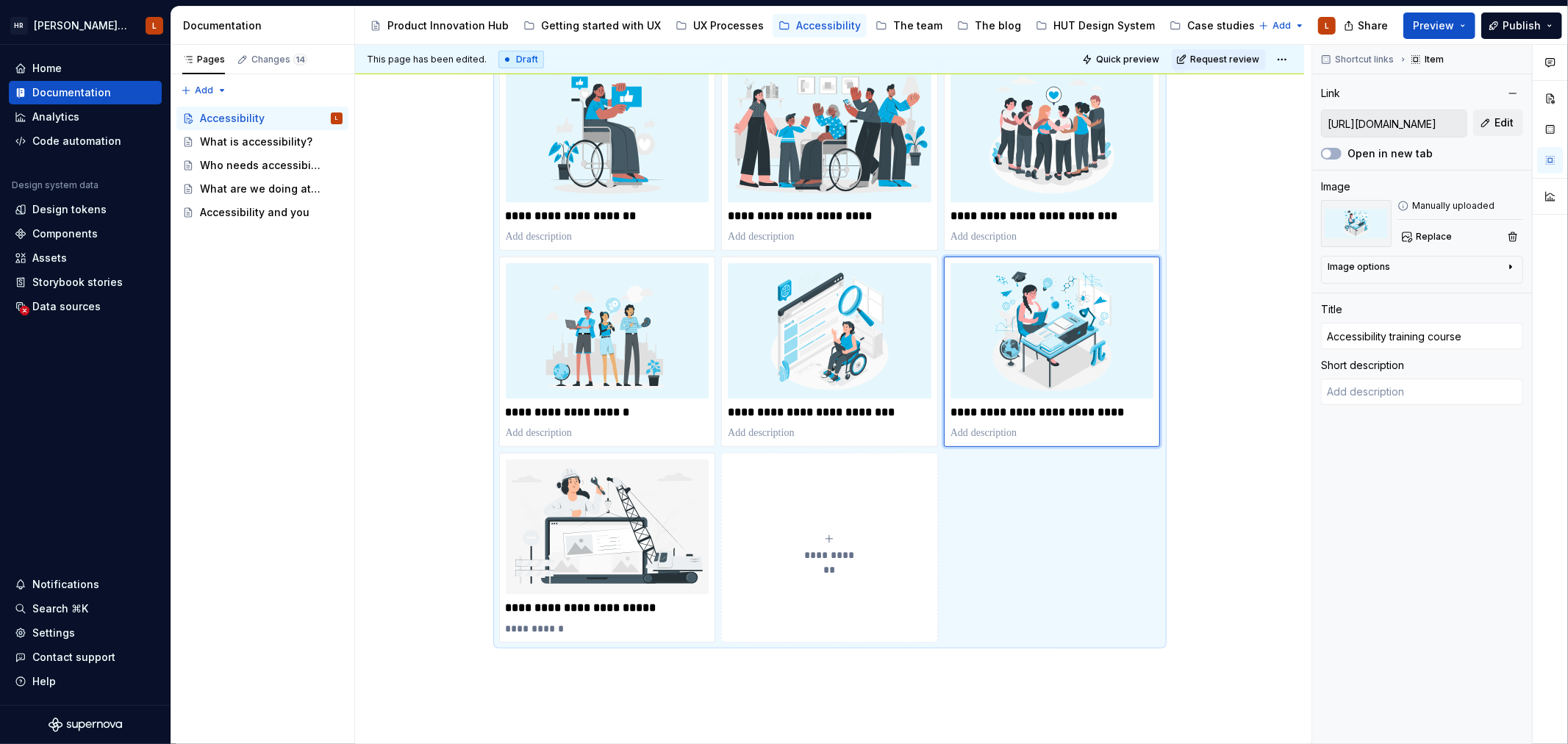
click at [1221, 576] on div "**********" at bounding box center [830, 454] width 949 height 928
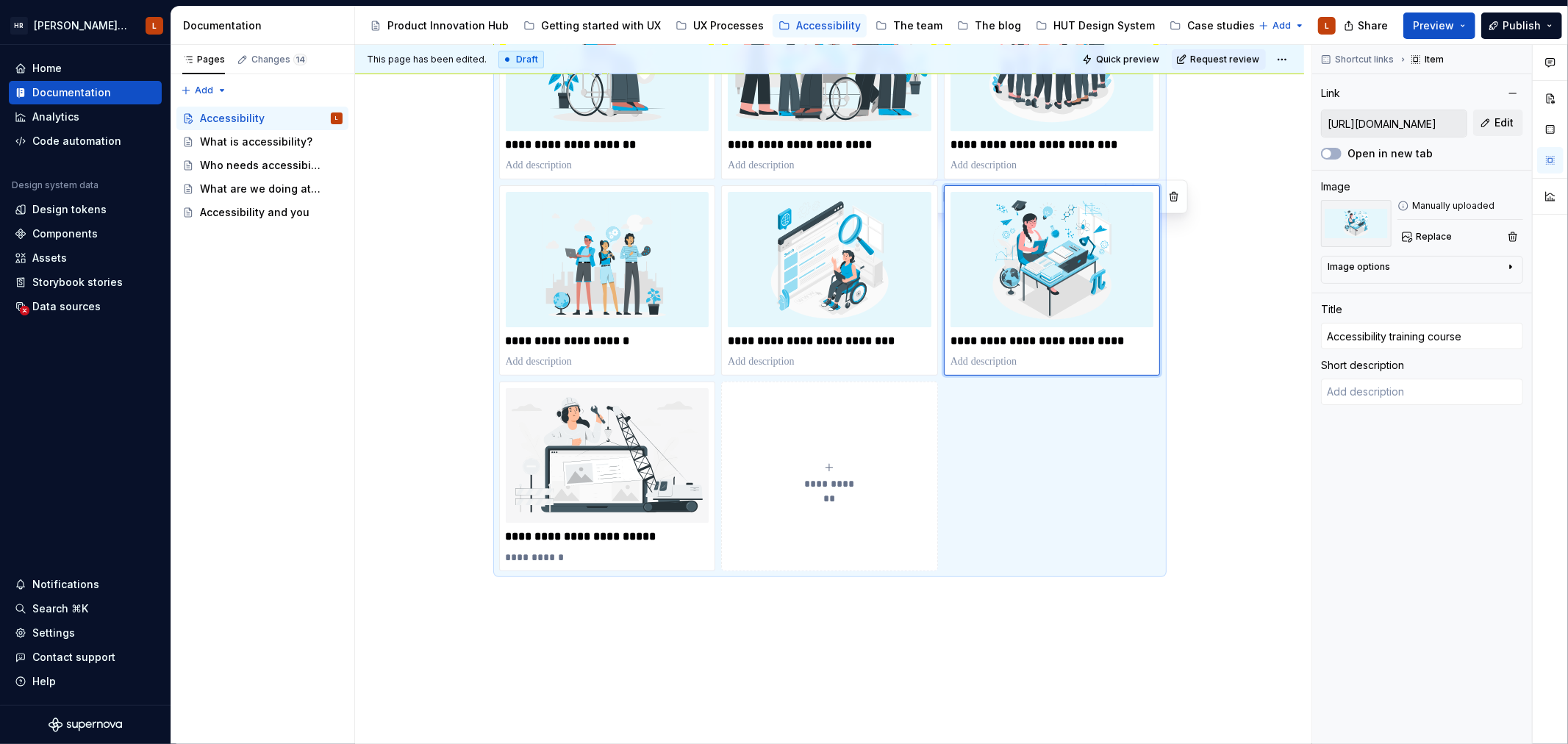
scroll to position [0, 0]
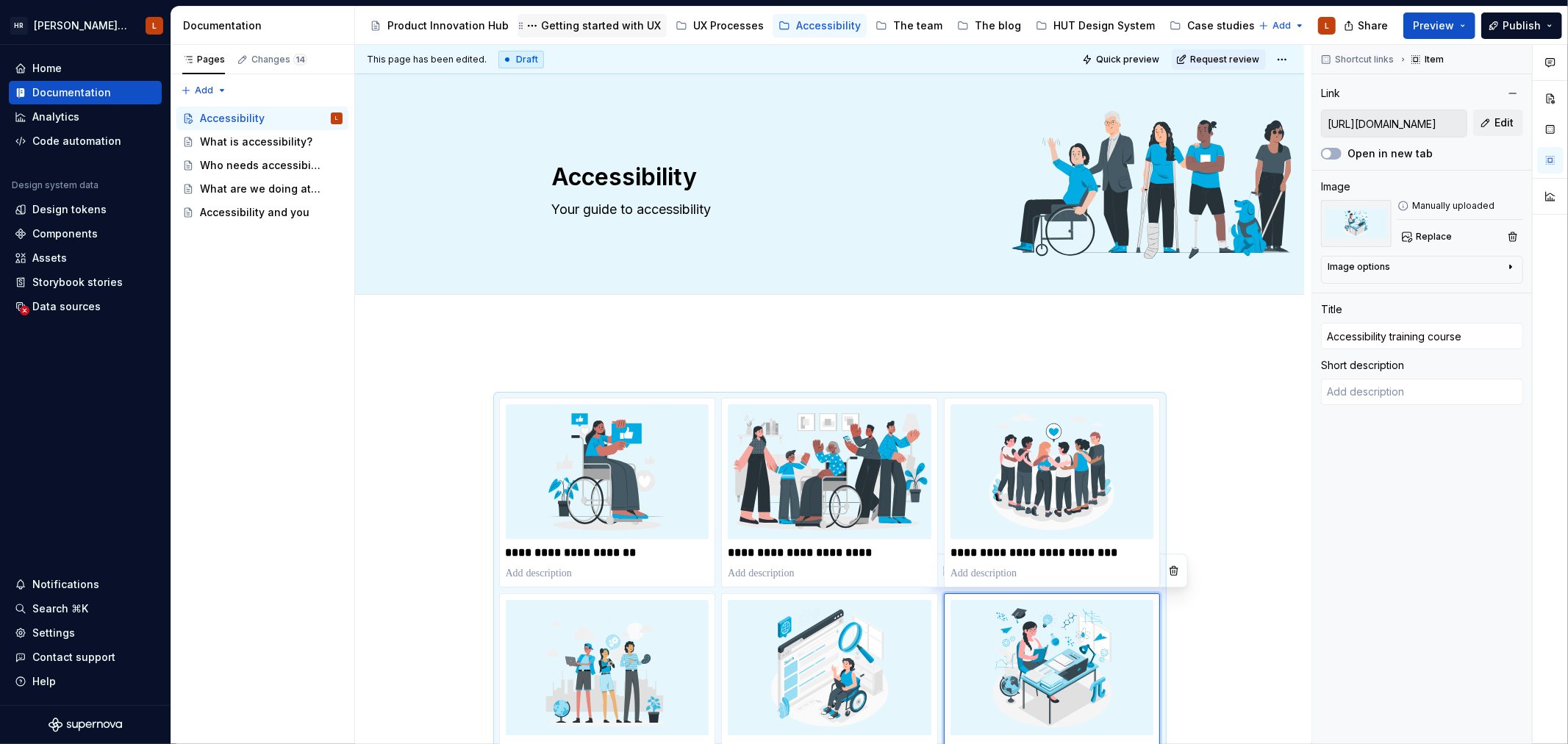
click at [604, 25] on div "Getting started with UX" at bounding box center [601, 25] width 120 height 14
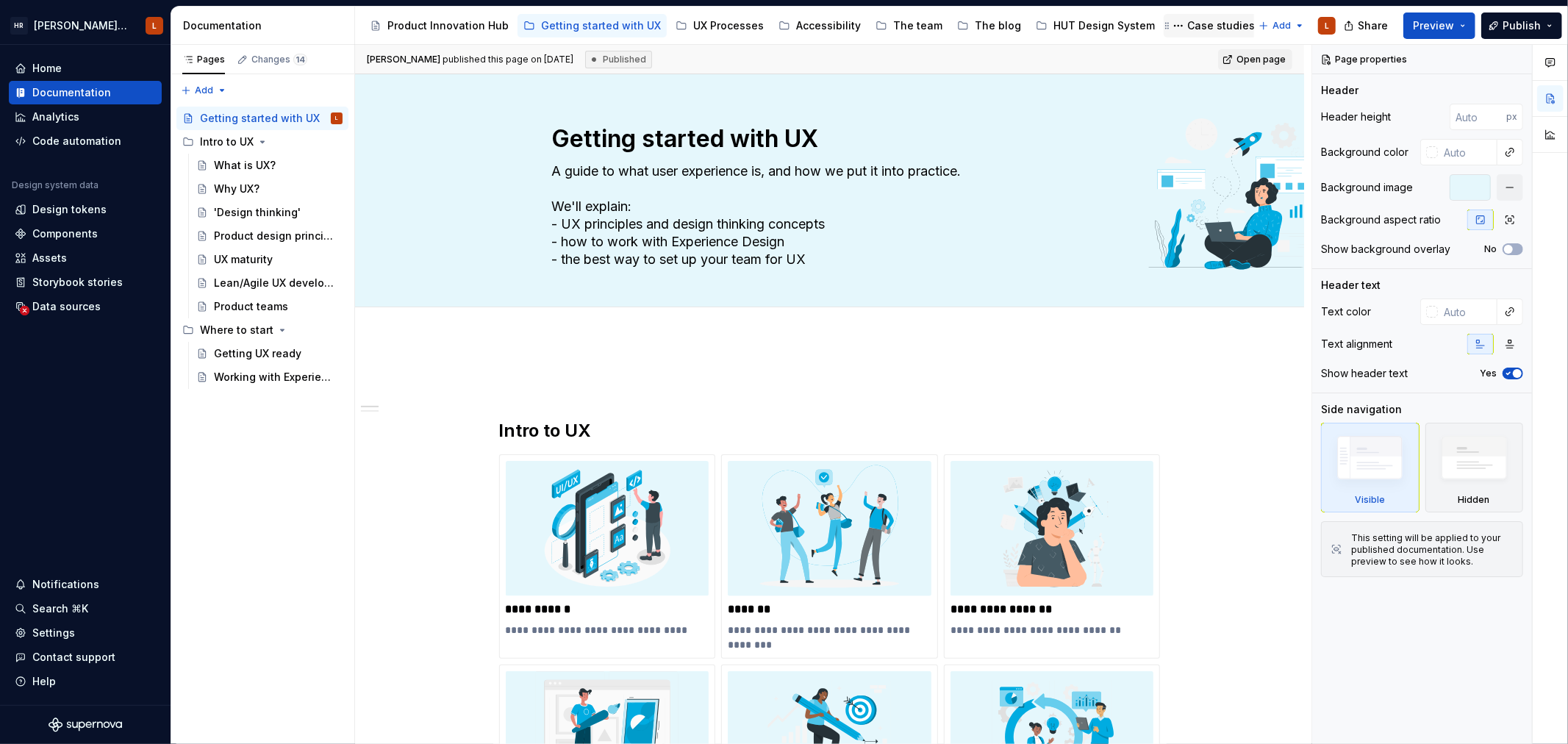
click at [1188, 23] on div "Case studies" at bounding box center [1221, 25] width 67 height 14
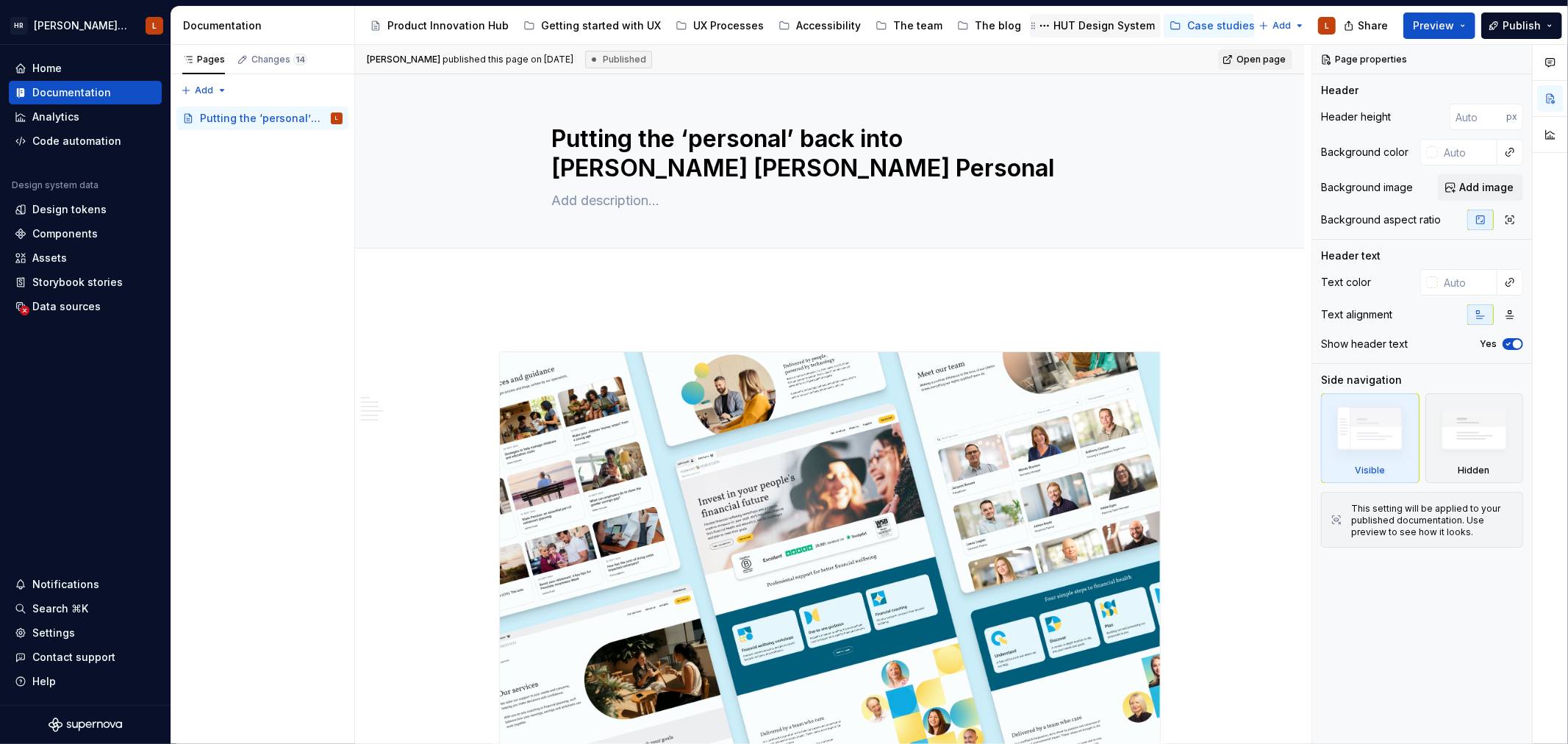
click at [1081, 25] on div "HUT Design System" at bounding box center [1104, 25] width 102 height 14
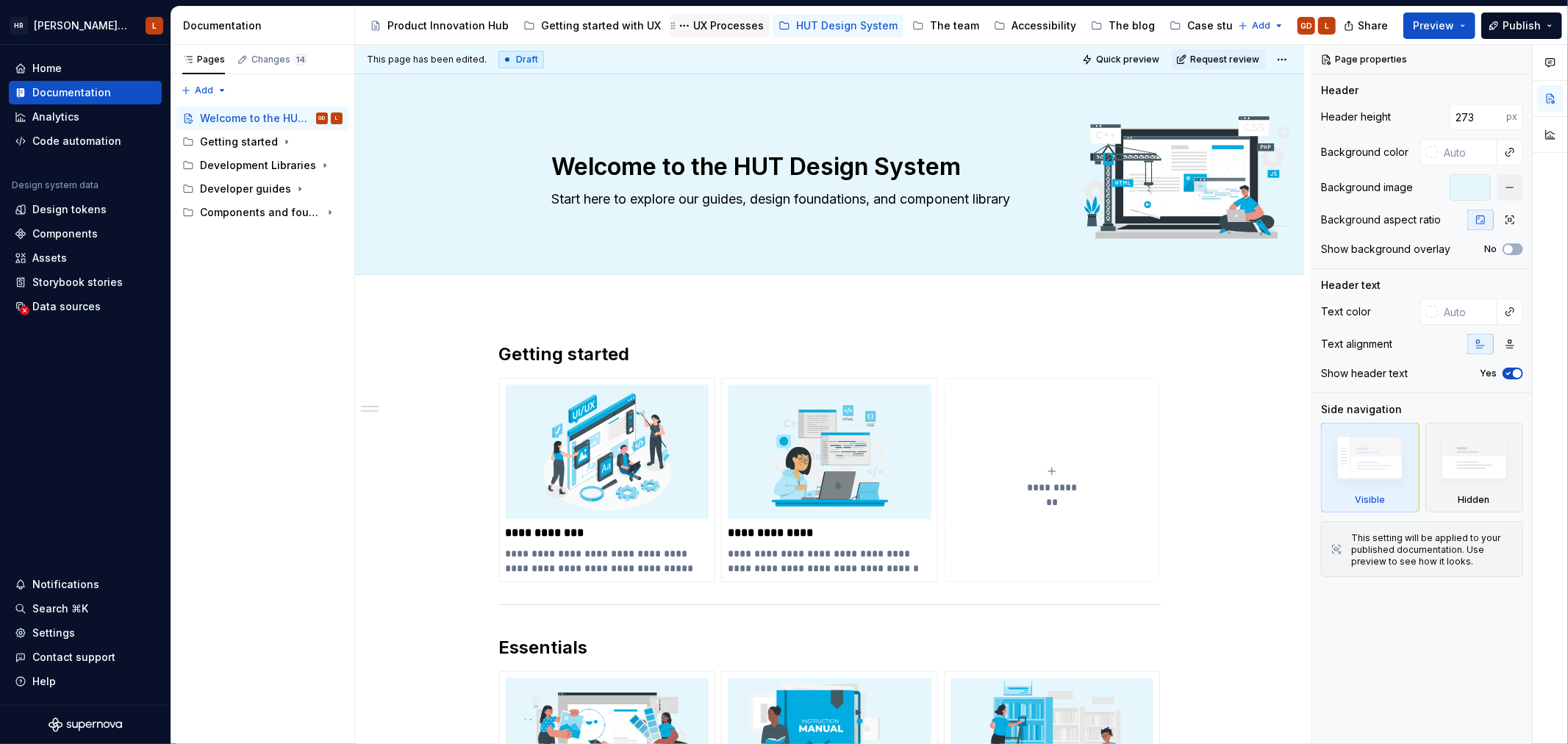
click at [706, 25] on div "UX Processes" at bounding box center [728, 25] width 70 height 14
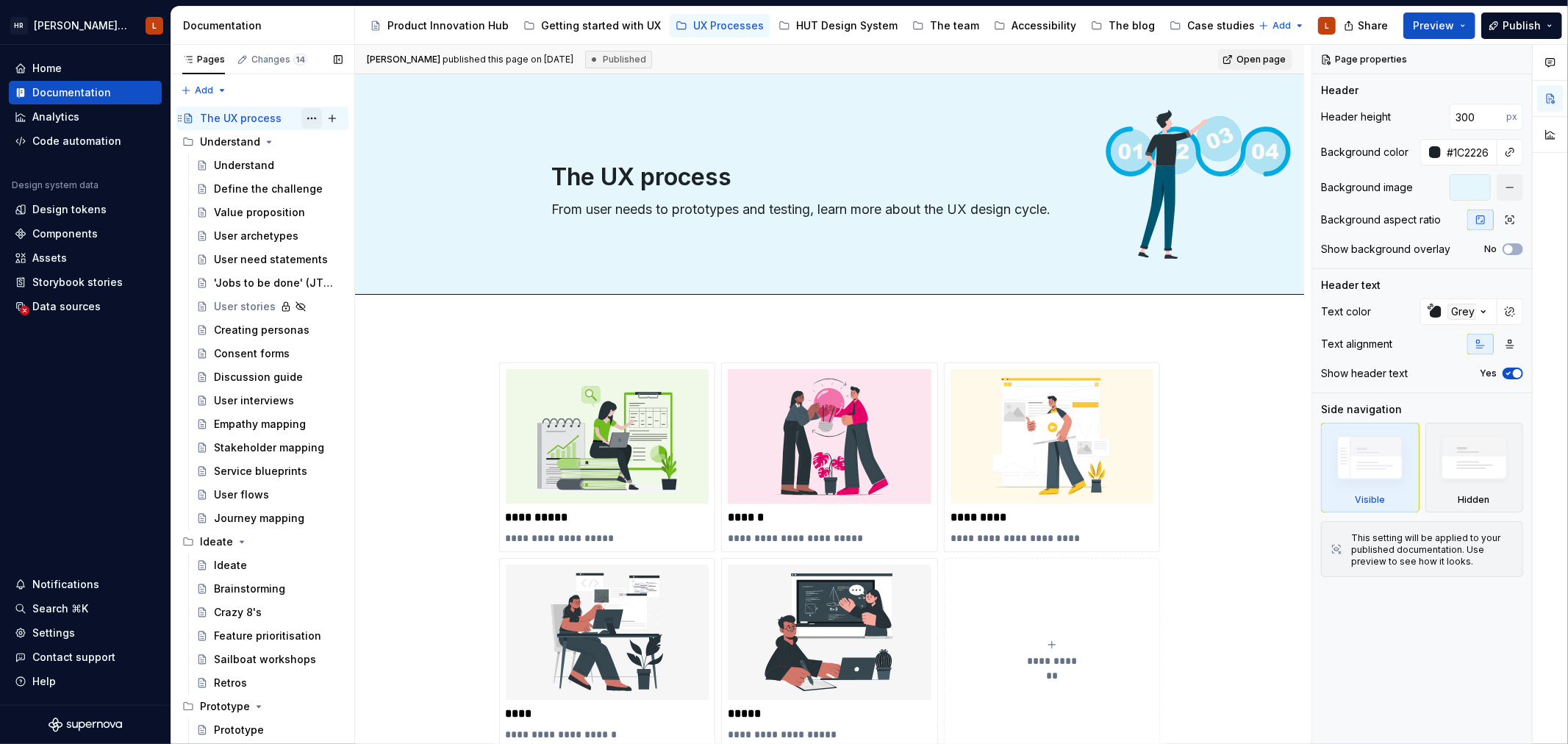
click at [307, 115] on button "Page tree" at bounding box center [311, 118] width 20 height 20
click at [424, 102] on html "[PERSON_NAME] UI Toolkit (HUT) L Home Documentation Analytics Code automation D…" at bounding box center [784, 372] width 1568 height 744
click at [585, 23] on div "Getting started with UX" at bounding box center [601, 25] width 120 height 14
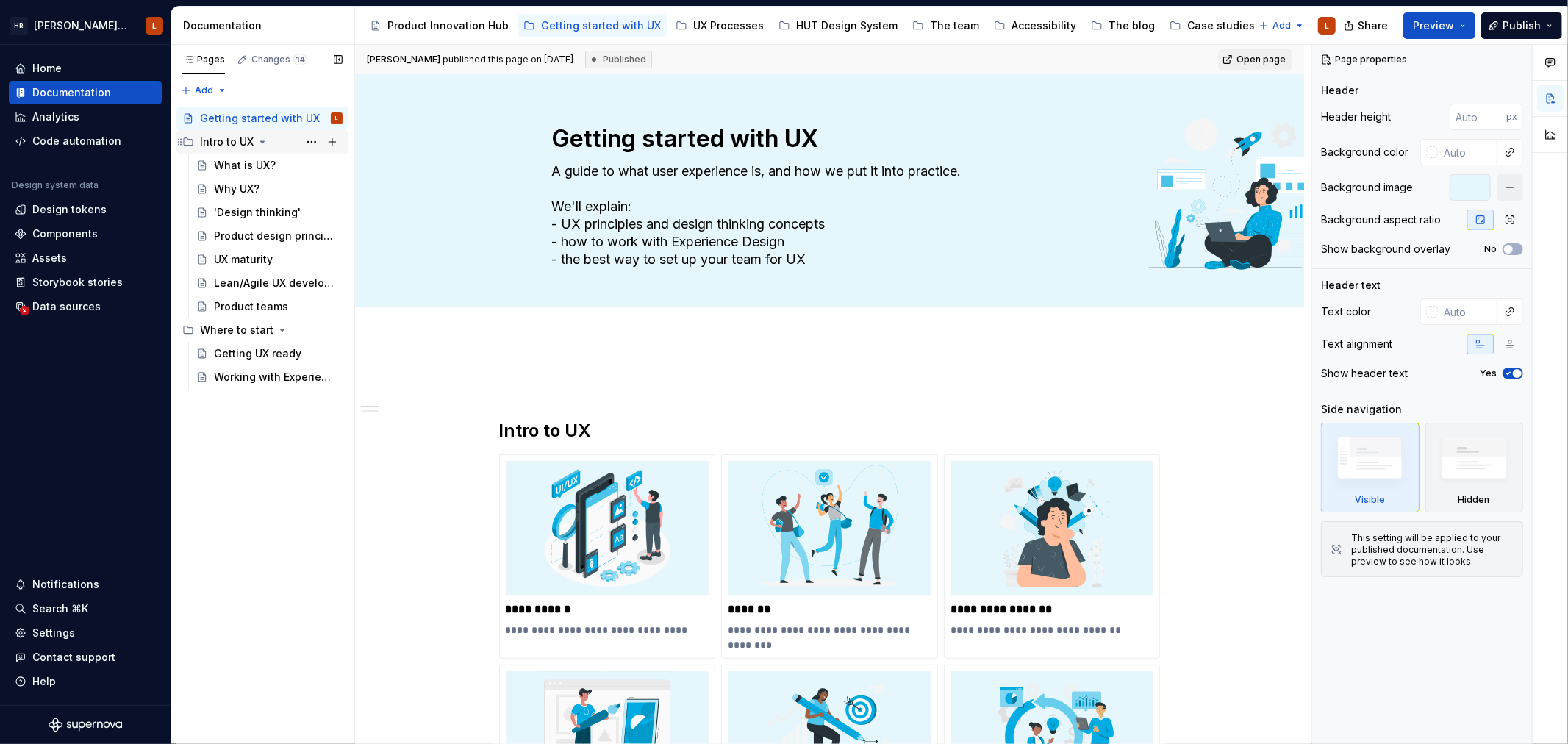
click at [258, 138] on icon "Page tree" at bounding box center [263, 142] width 12 height 12
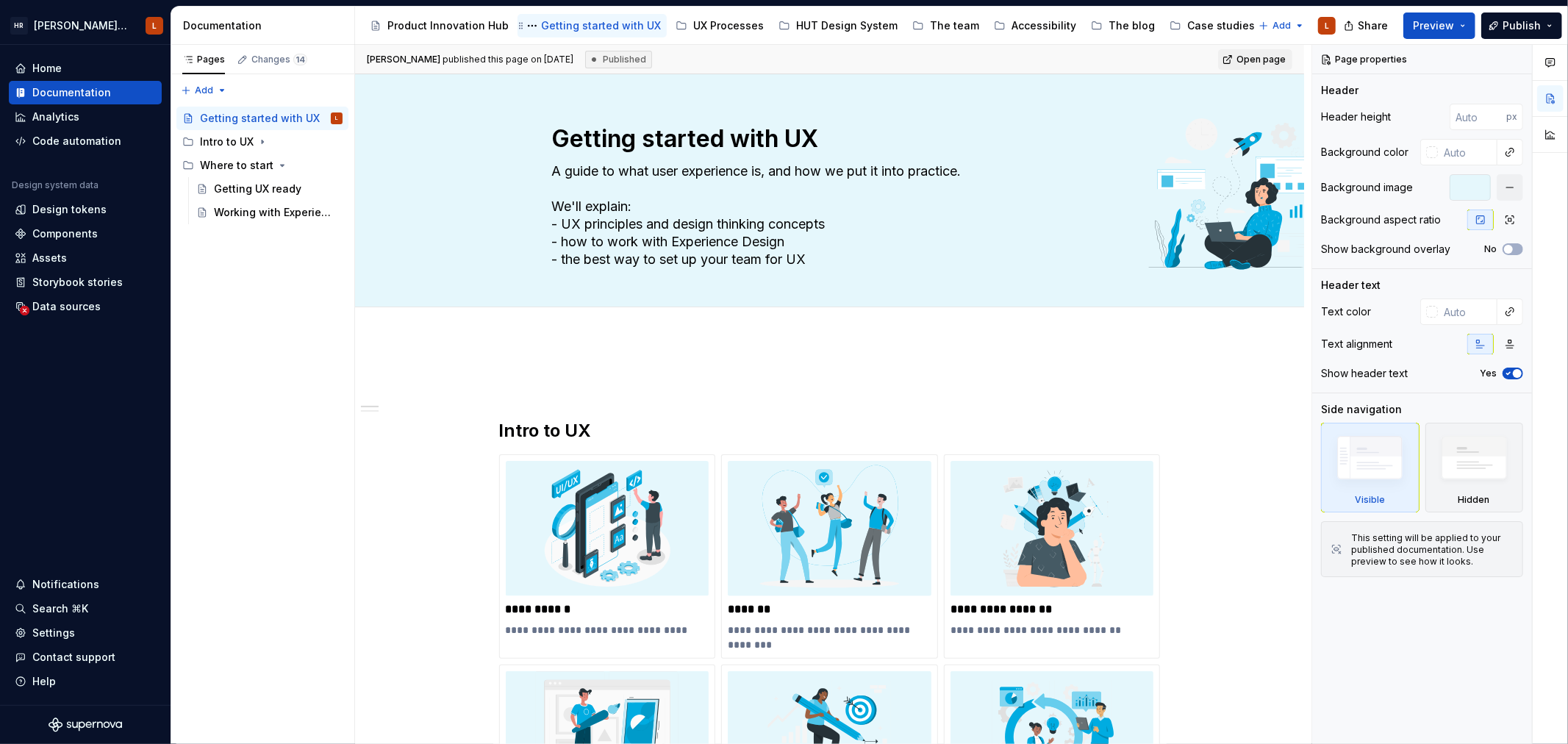
drag, startPoint x: 596, startPoint y: 23, endPoint x: 521, endPoint y: 22, distance: 75.0
click at [524, 22] on div "Getting started with UX" at bounding box center [592, 25] width 137 height 17
click at [526, 26] on button "Page tree" at bounding box center [532, 25] width 17 height 17
click at [989, 357] on html "[PERSON_NAME] UI Toolkit (HUT) L Home Documentation Analytics Code automation D…" at bounding box center [784, 372] width 1568 height 744
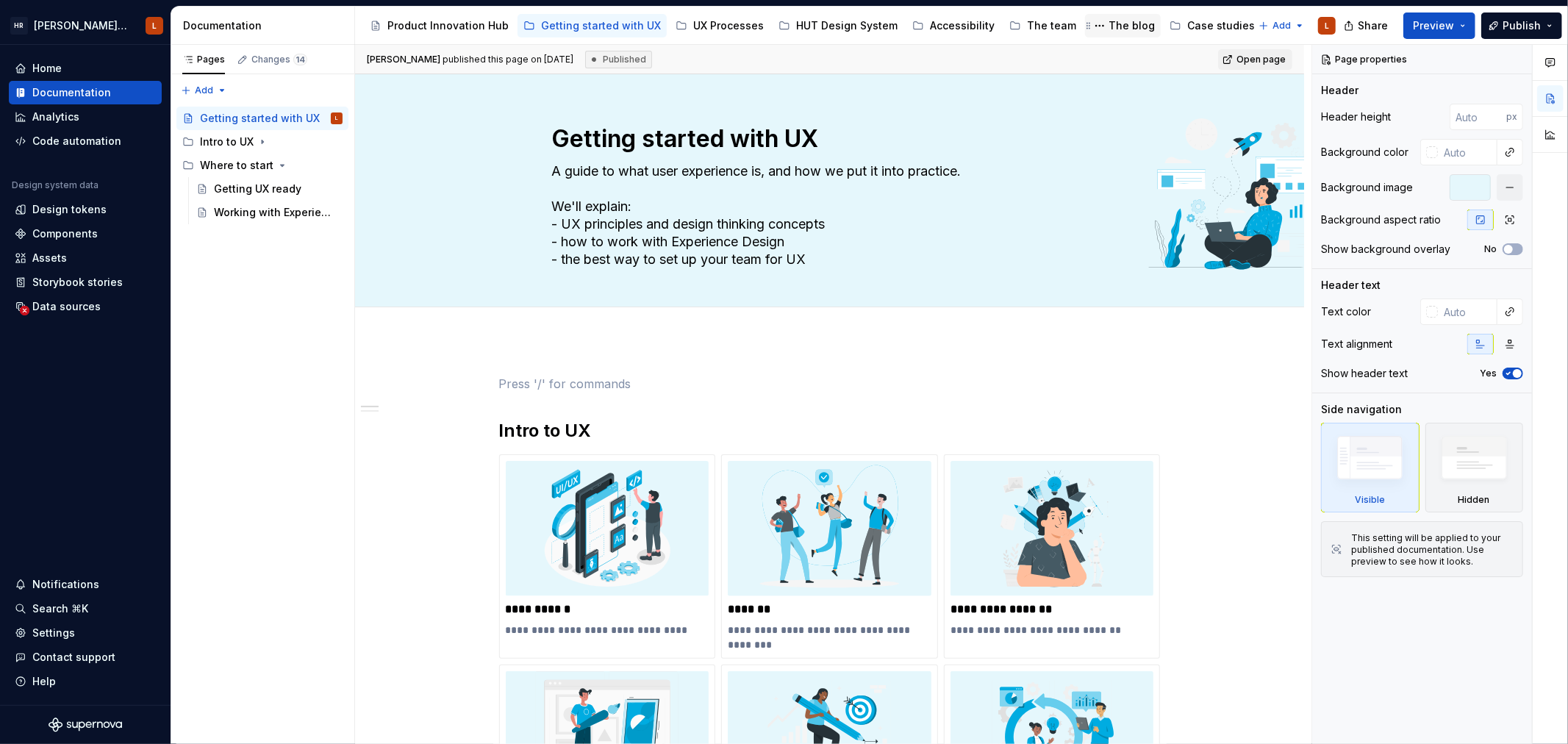
click at [1109, 30] on div "The blog" at bounding box center [1131, 25] width 46 height 14
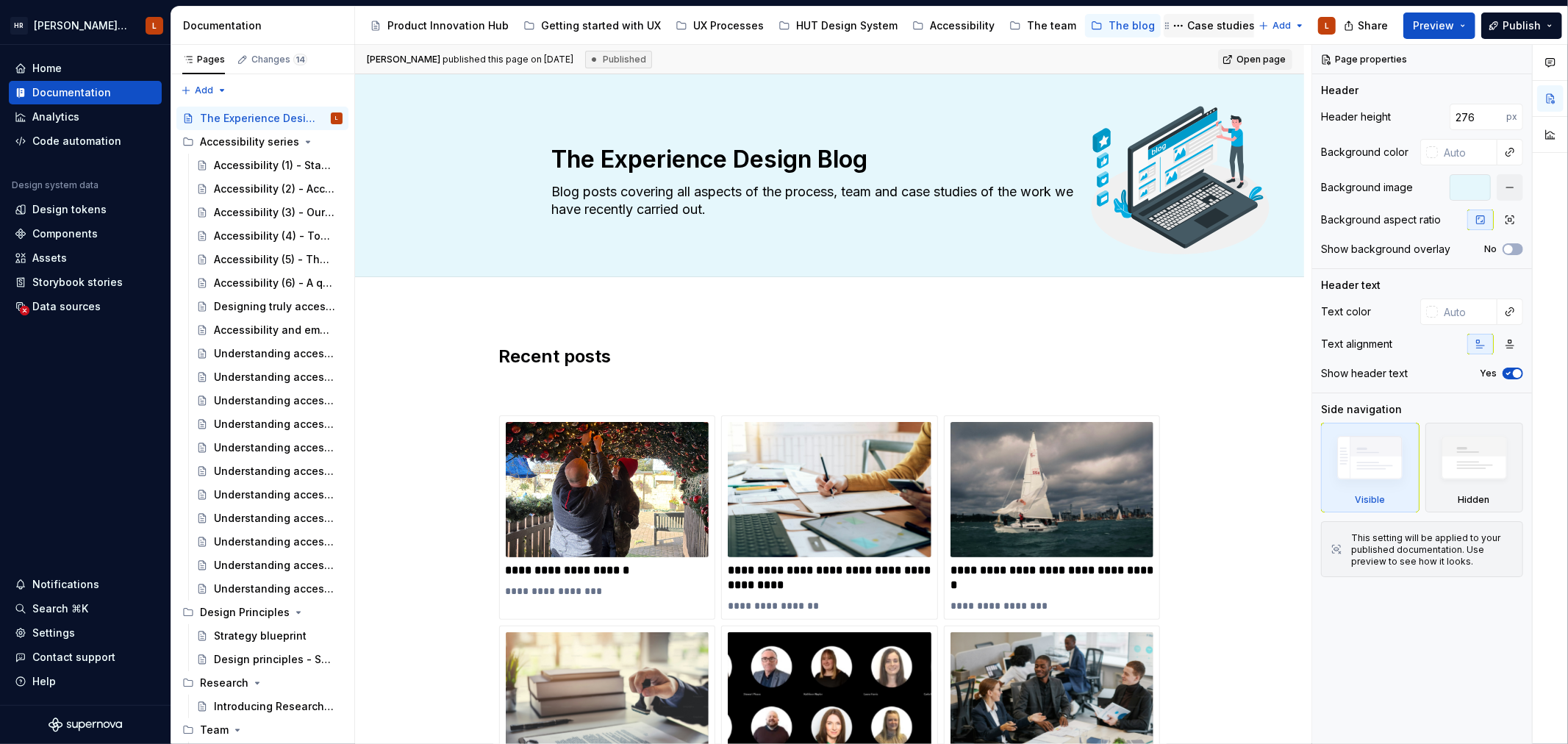
click at [1188, 20] on div "Case studies" at bounding box center [1221, 25] width 67 height 14
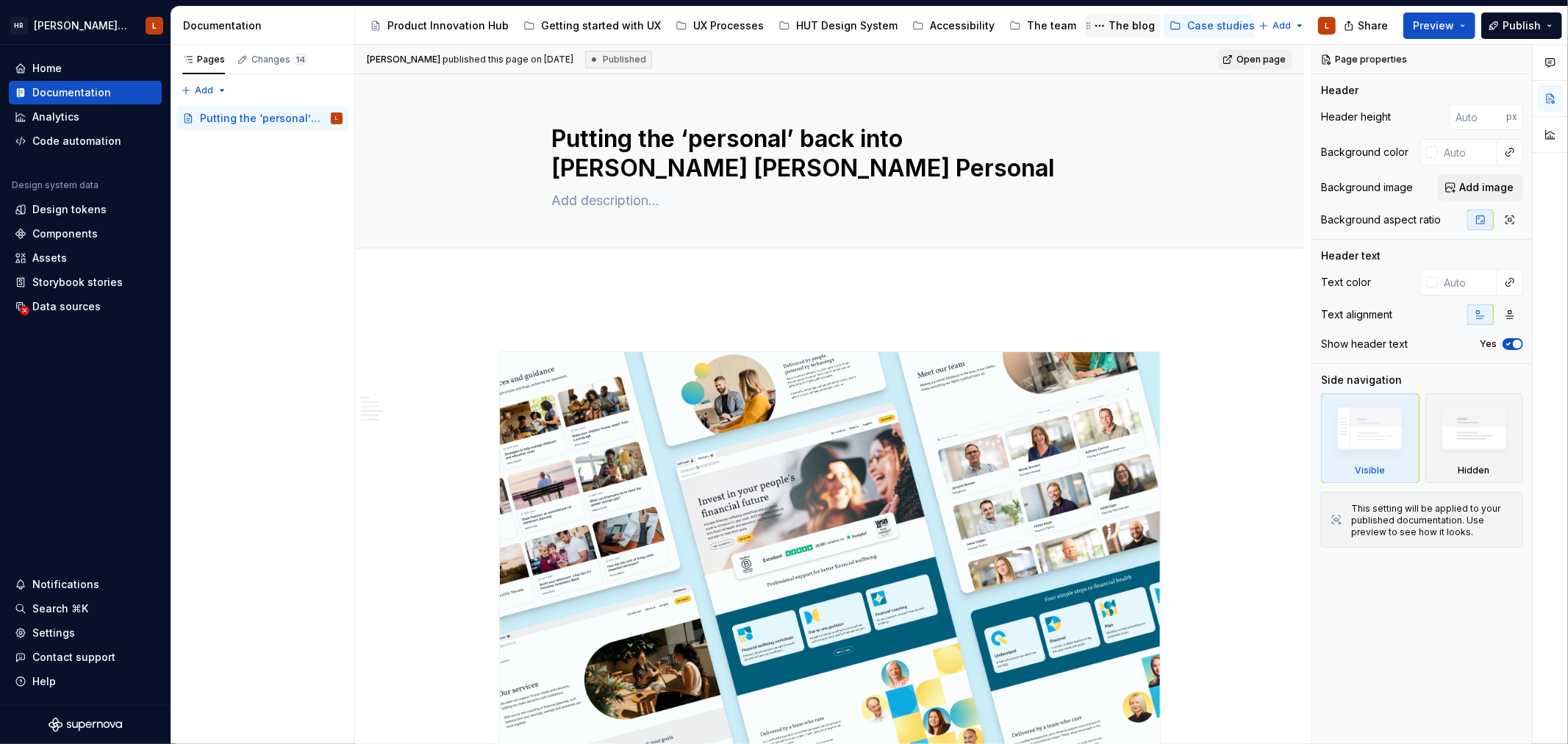
click at [1109, 20] on div "The blog" at bounding box center [1131, 25] width 46 height 14
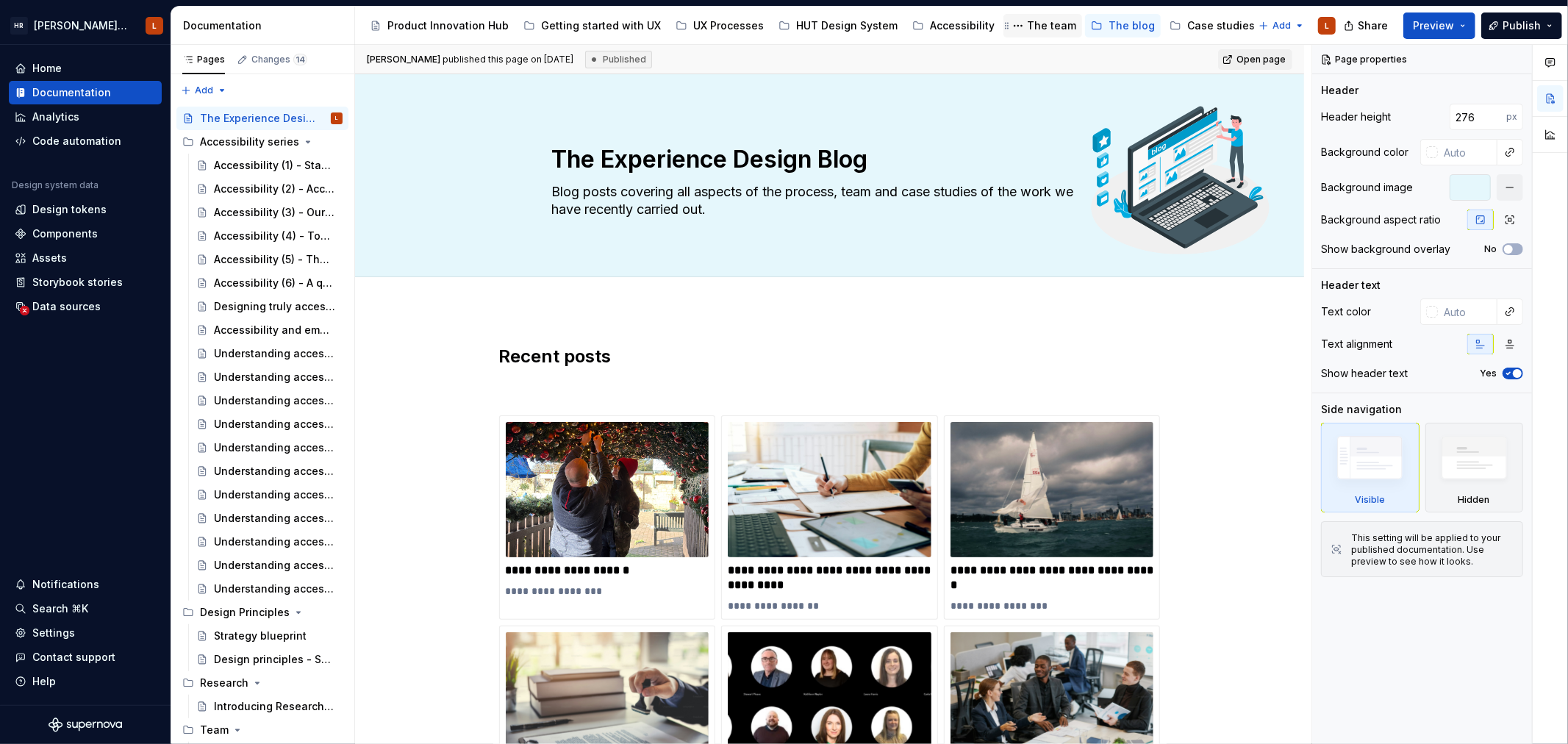
click at [1027, 18] on div "The team" at bounding box center [1051, 25] width 49 height 14
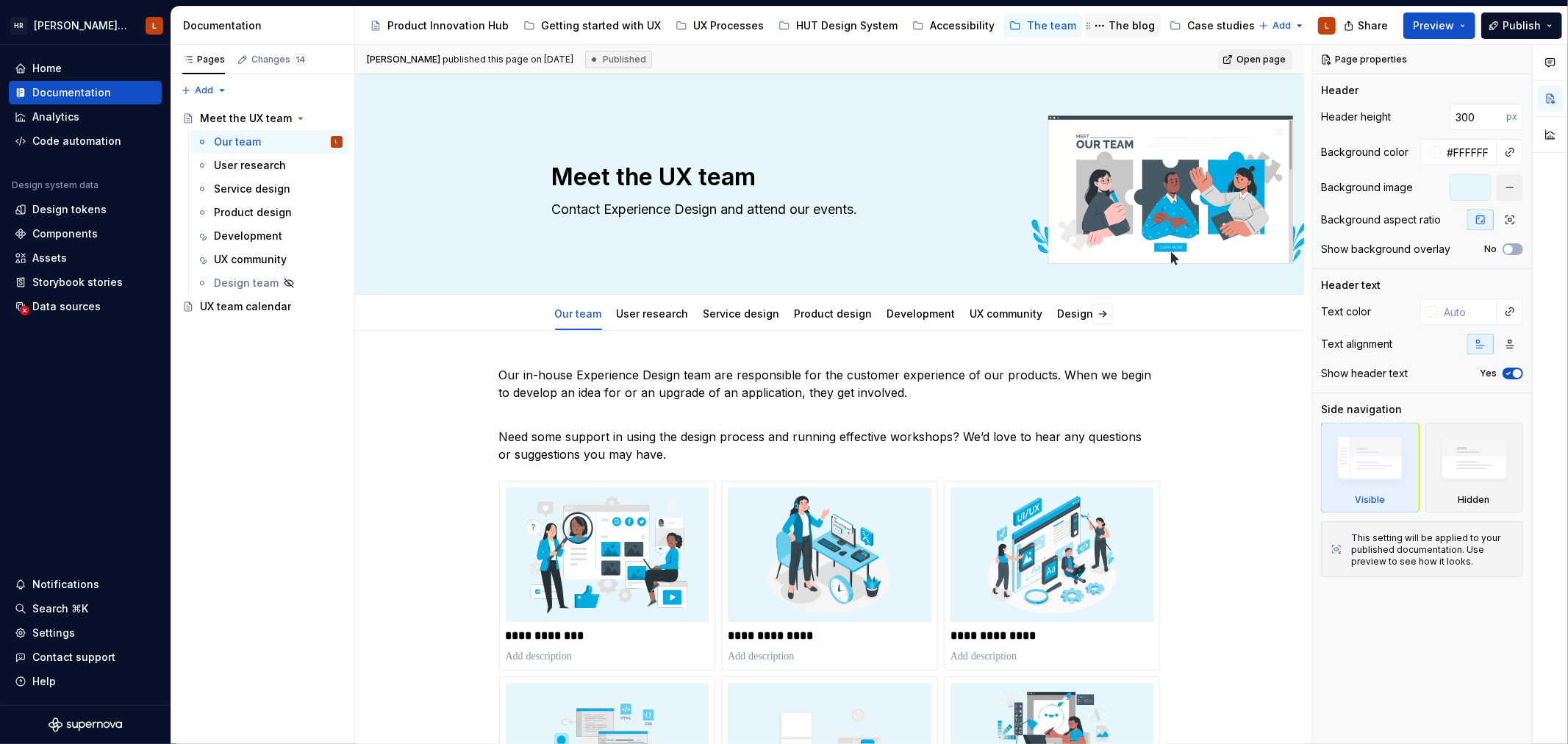
click at [1105, 33] on div "The blog" at bounding box center [1123, 25] width 64 height 17
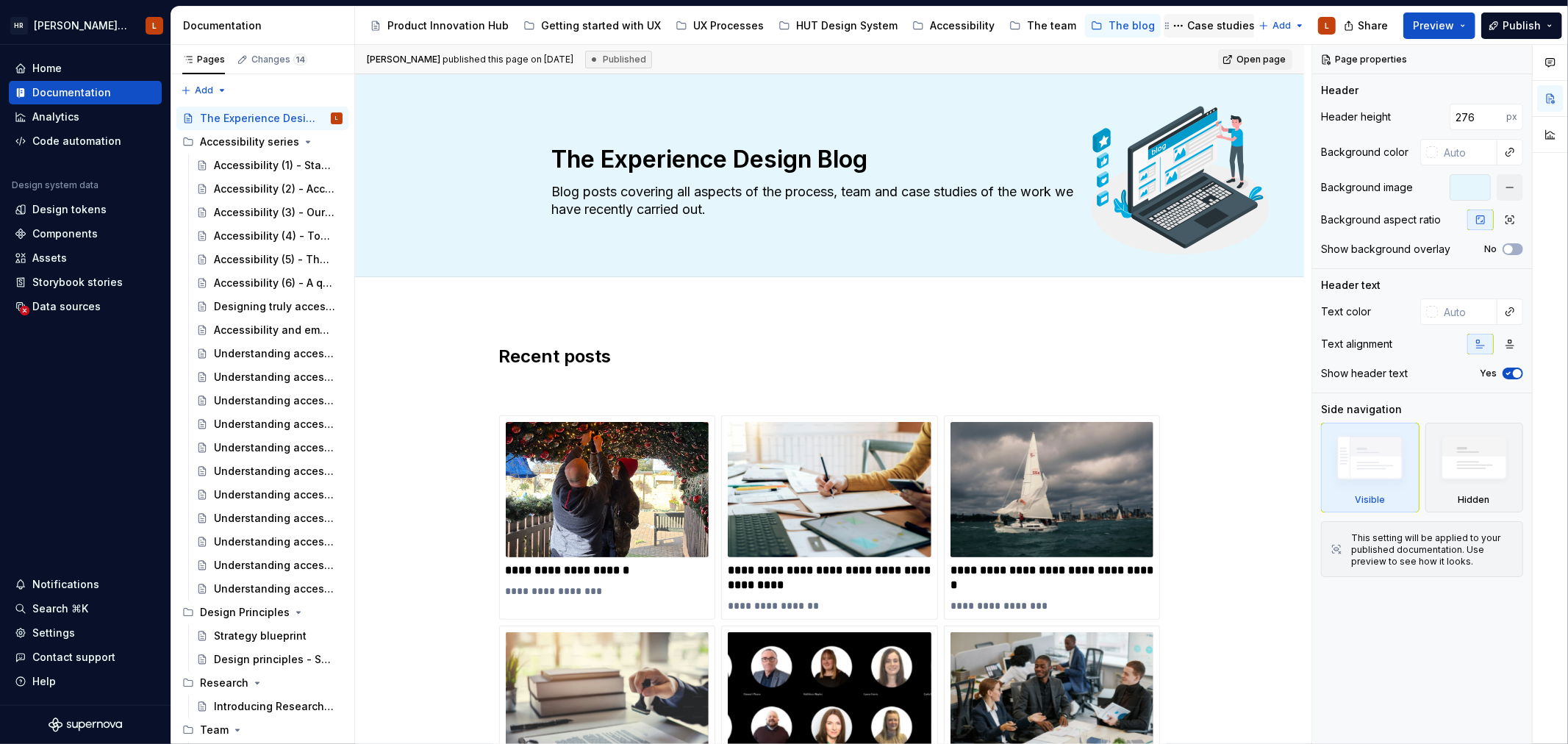
click at [1190, 23] on div "Case studies" at bounding box center [1221, 25] width 67 height 14
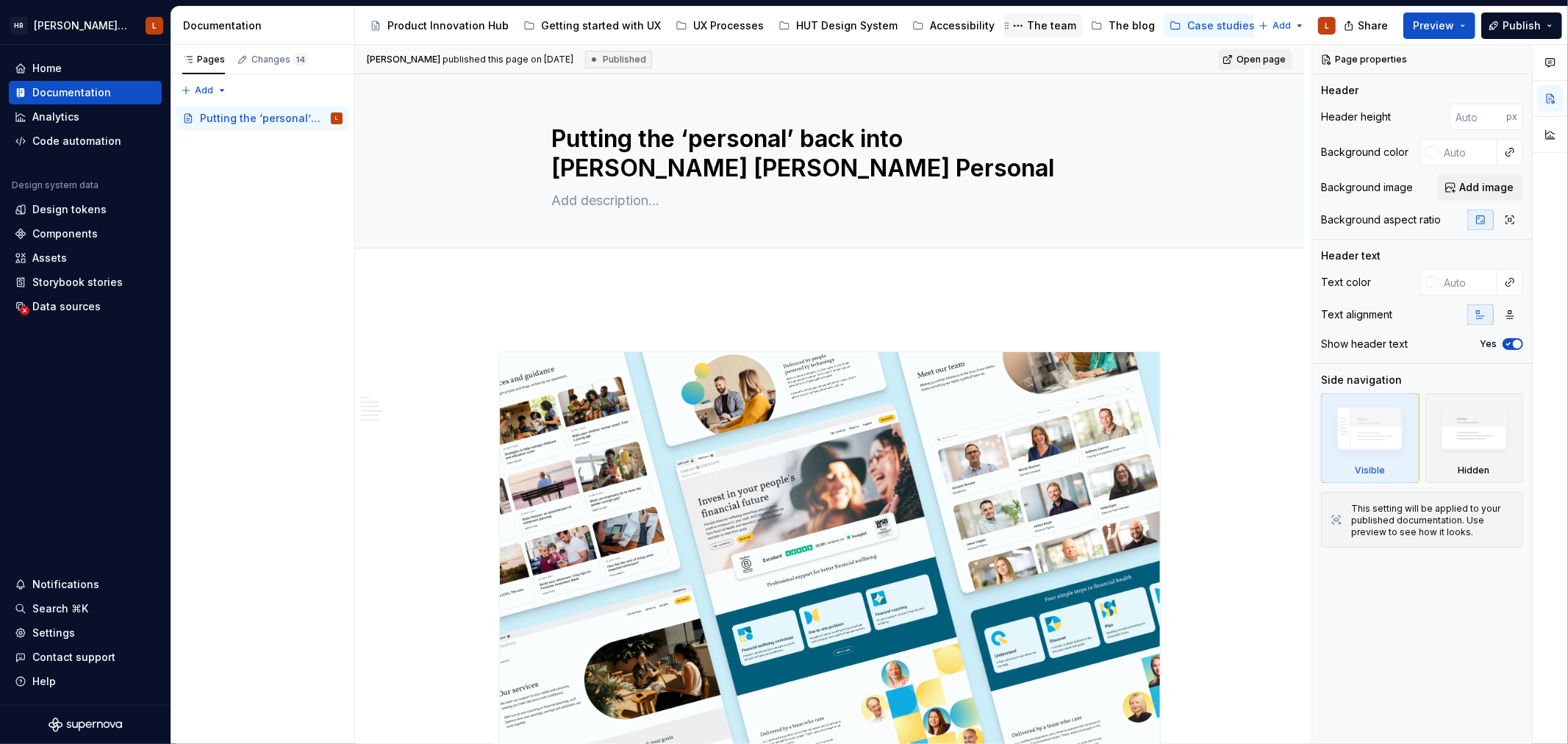
click at [1027, 27] on div "The team" at bounding box center [1051, 25] width 49 height 14
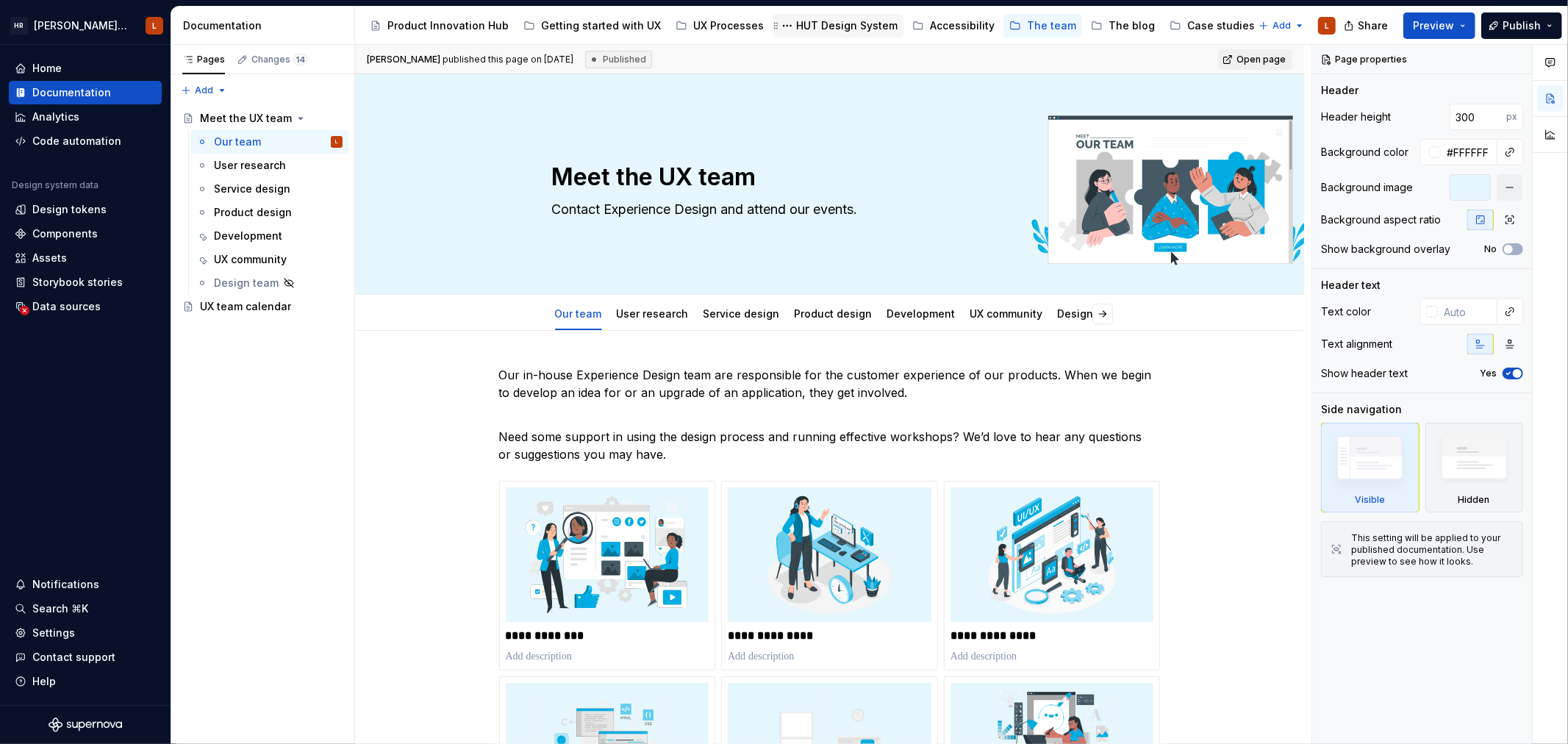
click at [818, 27] on div "HUT Design System" at bounding box center [847, 25] width 102 height 14
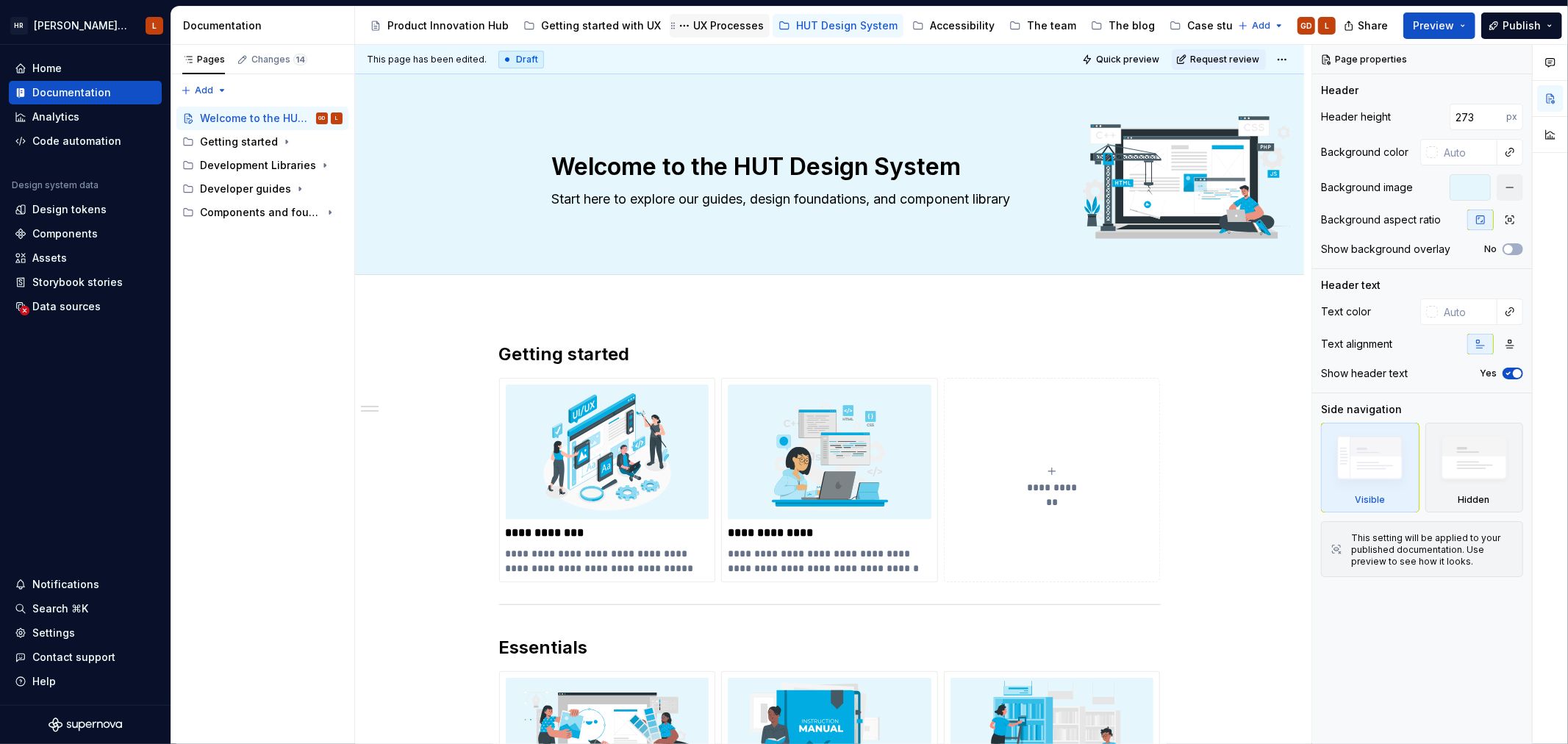
click at [722, 27] on div "UX Processes" at bounding box center [728, 25] width 70 height 14
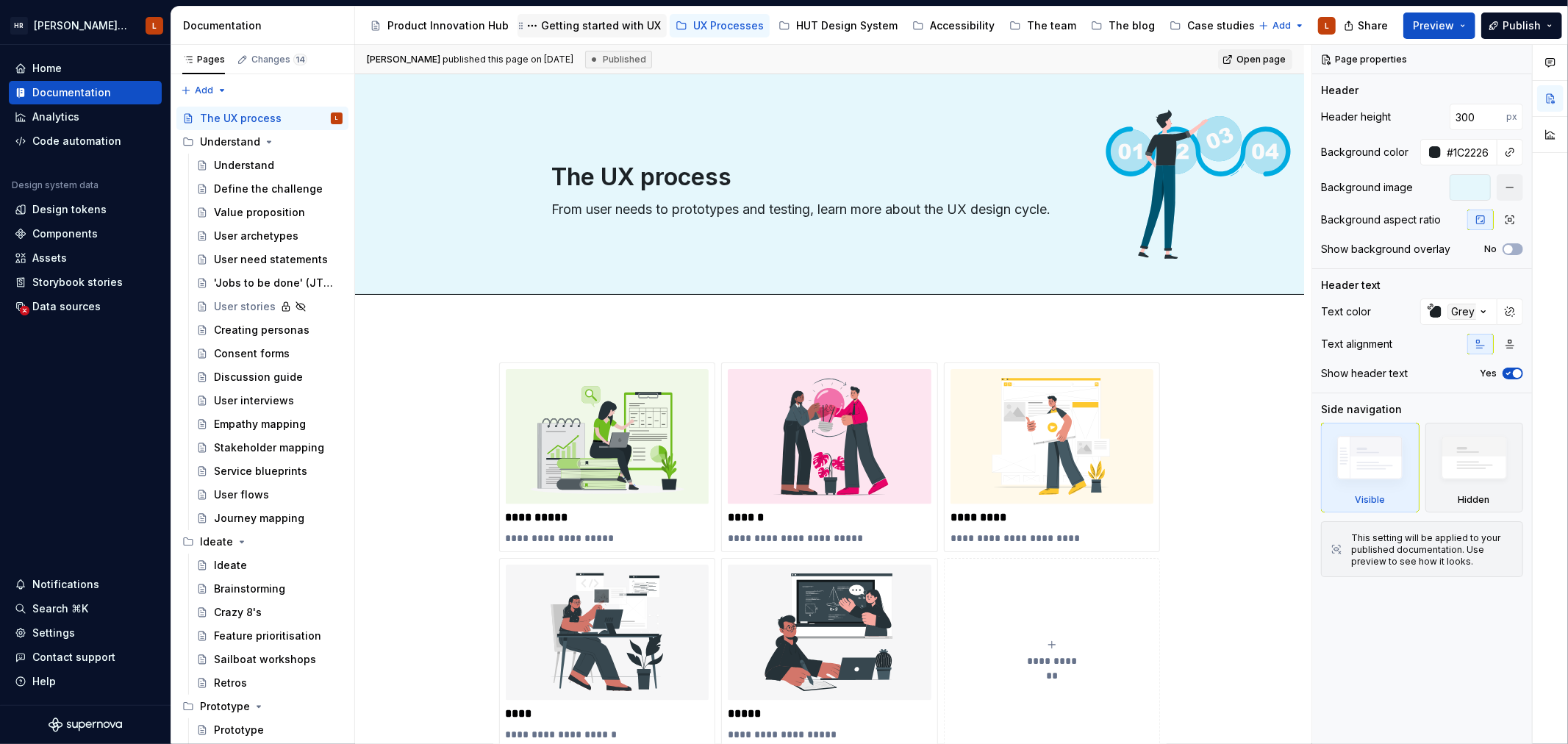
click at [577, 26] on div "Getting started with UX" at bounding box center [601, 25] width 120 height 14
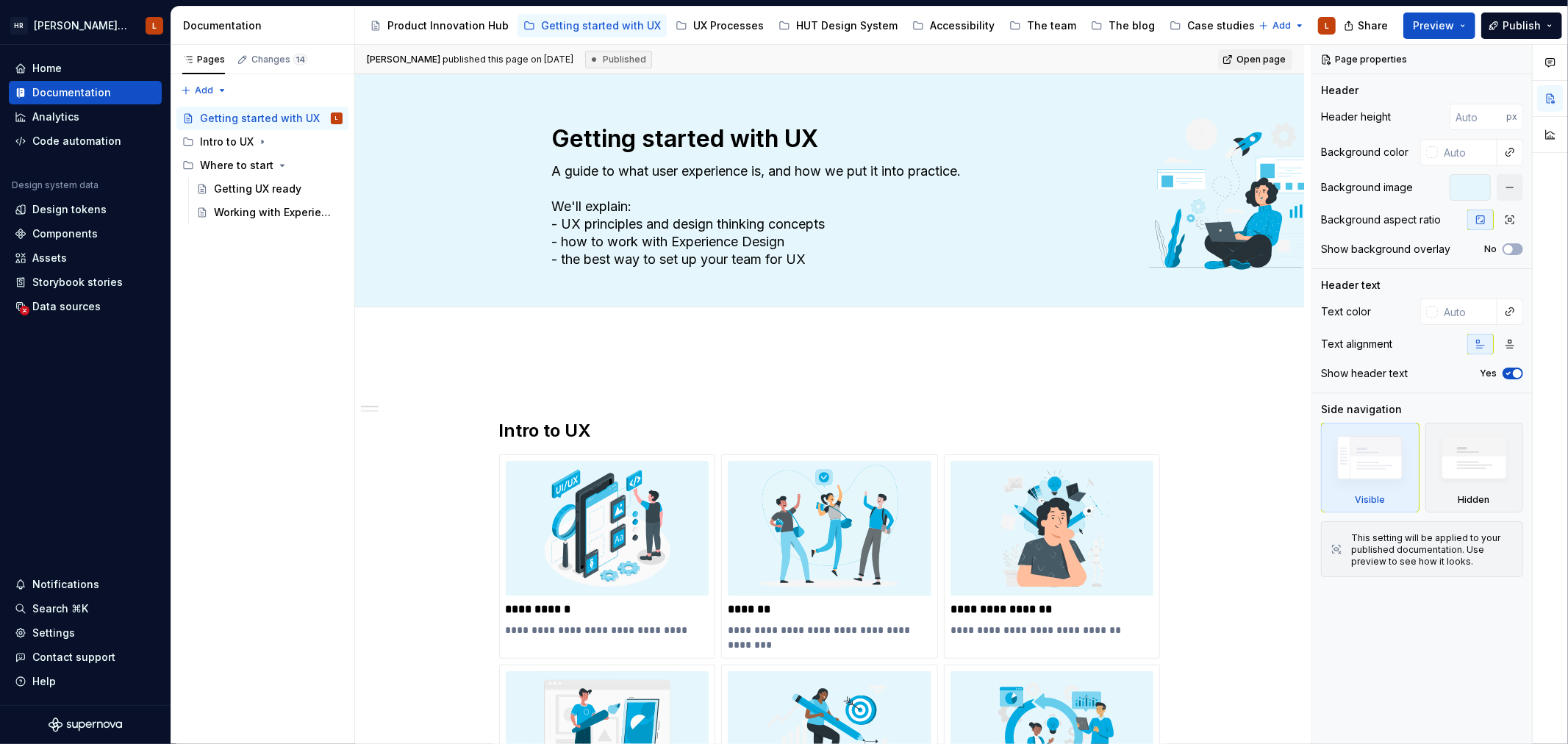
click at [994, 63] on div "[PERSON_NAME] published this page on [DATE] Published Open page" at bounding box center [830, 59] width 949 height 30
click at [456, 25] on div "Product Innovation Hub" at bounding box center [448, 25] width 121 height 14
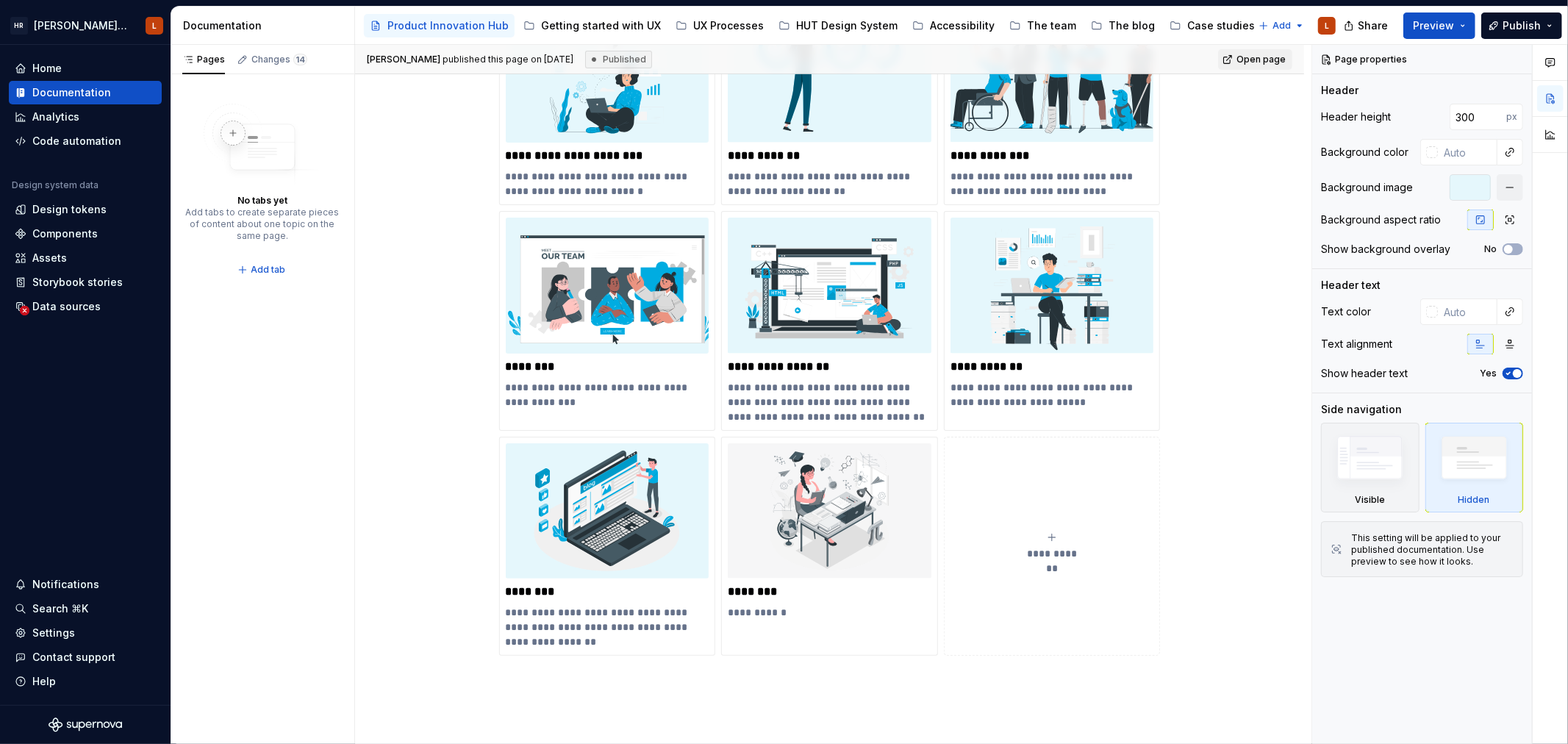
scroll to position [408, 0]
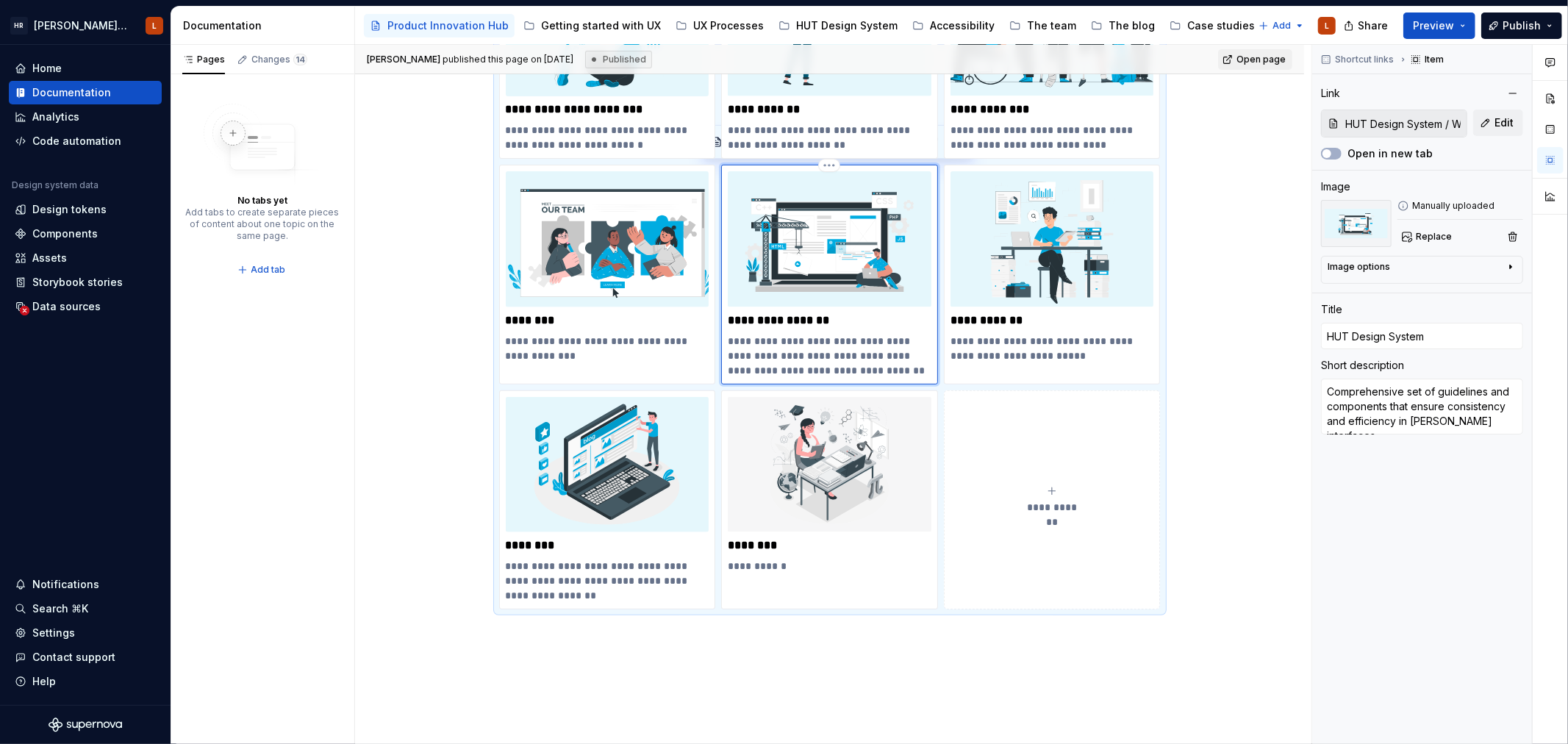
click at [828, 383] on div "**********" at bounding box center [830, 274] width 217 height 219
type textarea "*"
type input "Documentation Root / Product Innovation Hub"
type input "Training"
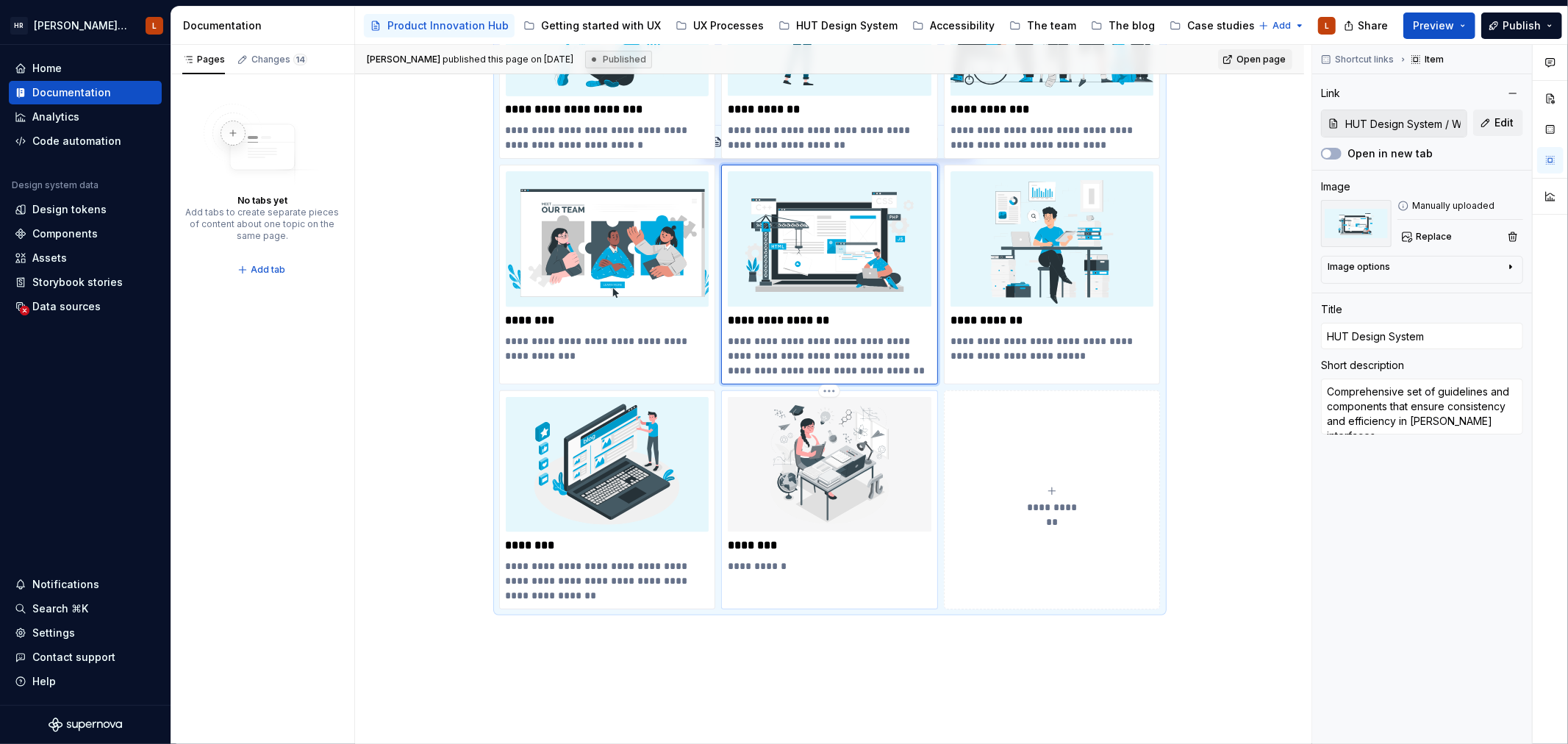
type textarea "Coming soon"
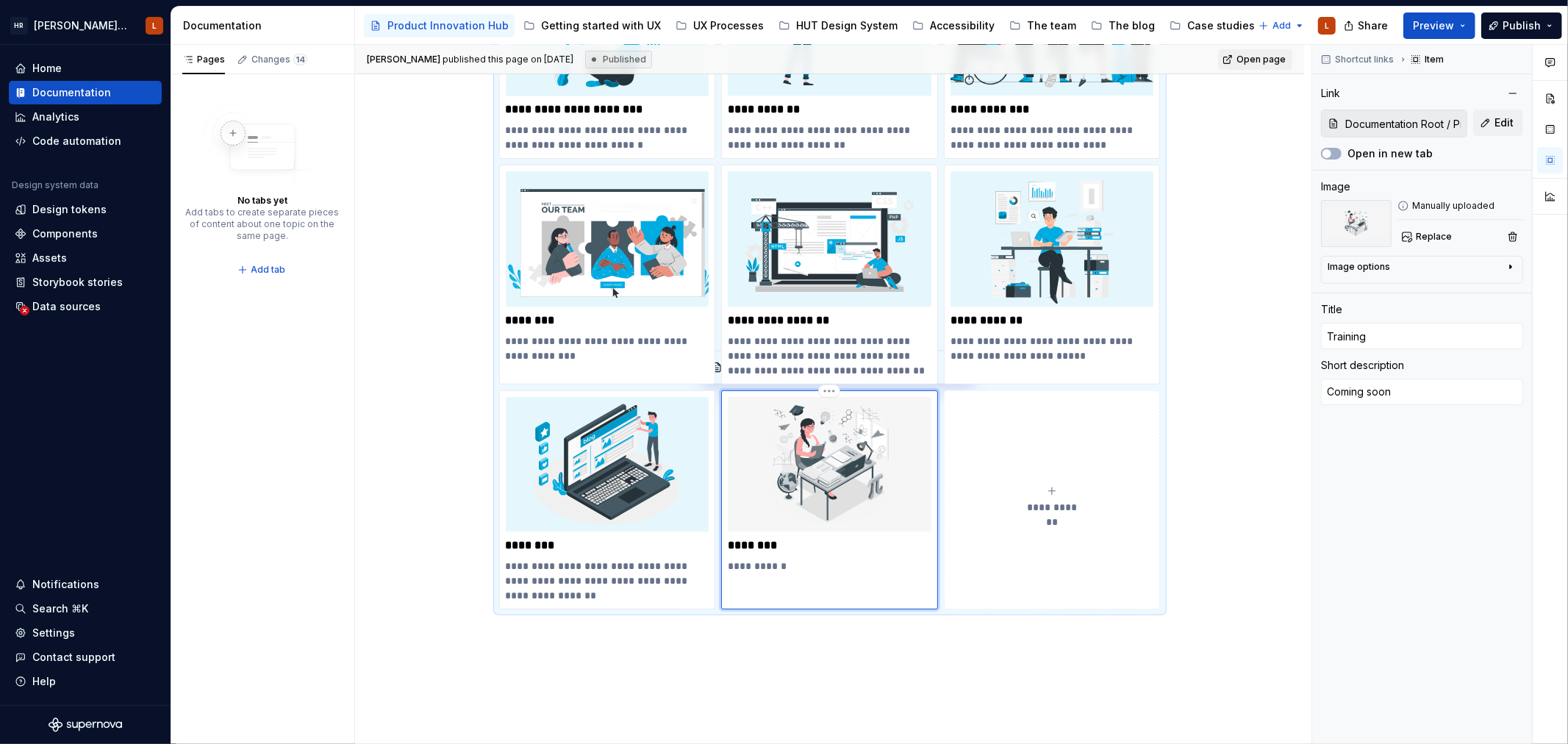
click at [825, 405] on img at bounding box center [829, 464] width 204 height 135
click at [827, 395] on html "[PERSON_NAME] UI Toolkit (HUT) L Home Documentation Analytics Code automation D…" at bounding box center [784, 372] width 1568 height 744
click at [835, 420] on icon at bounding box center [834, 415] width 12 height 12
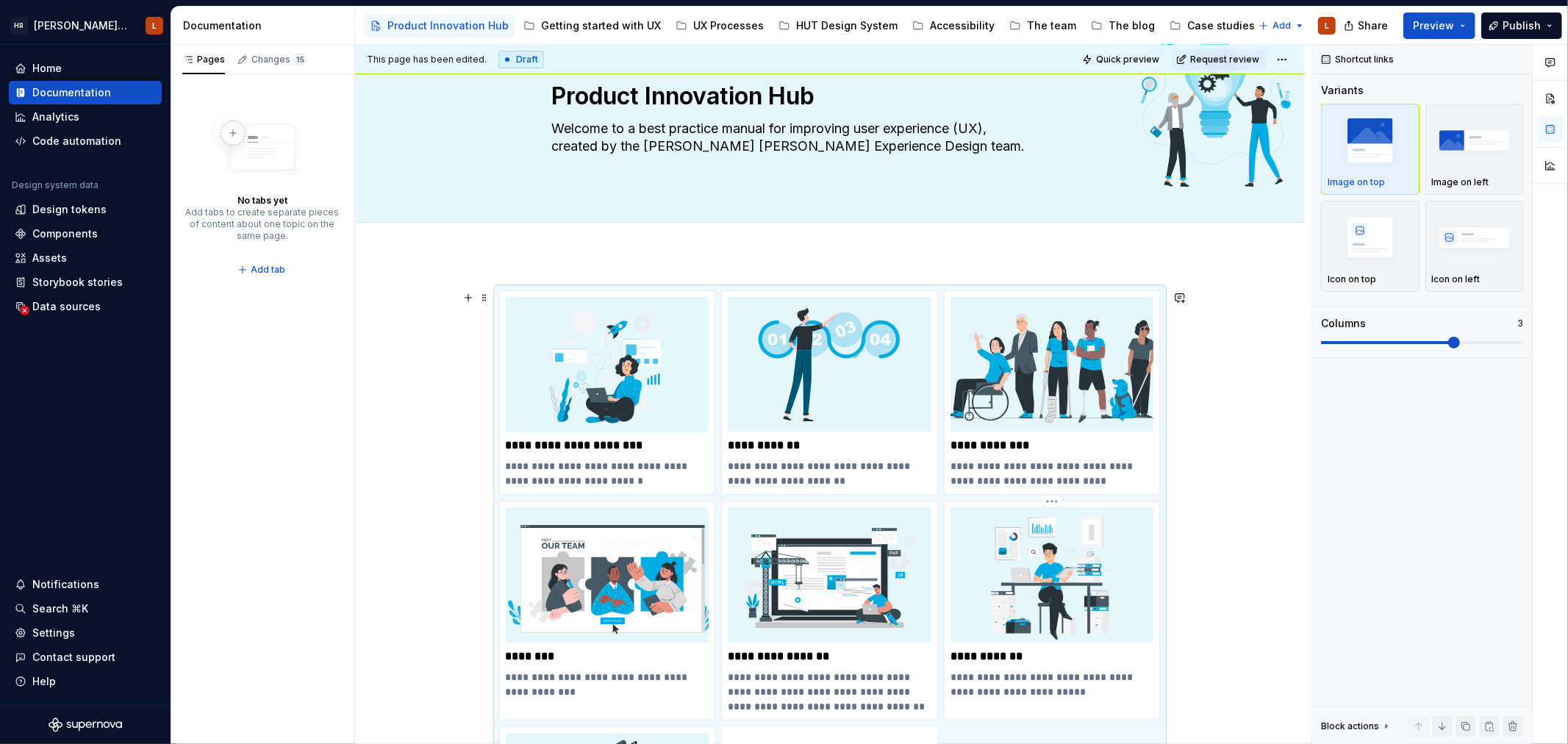
scroll to position [0, 0]
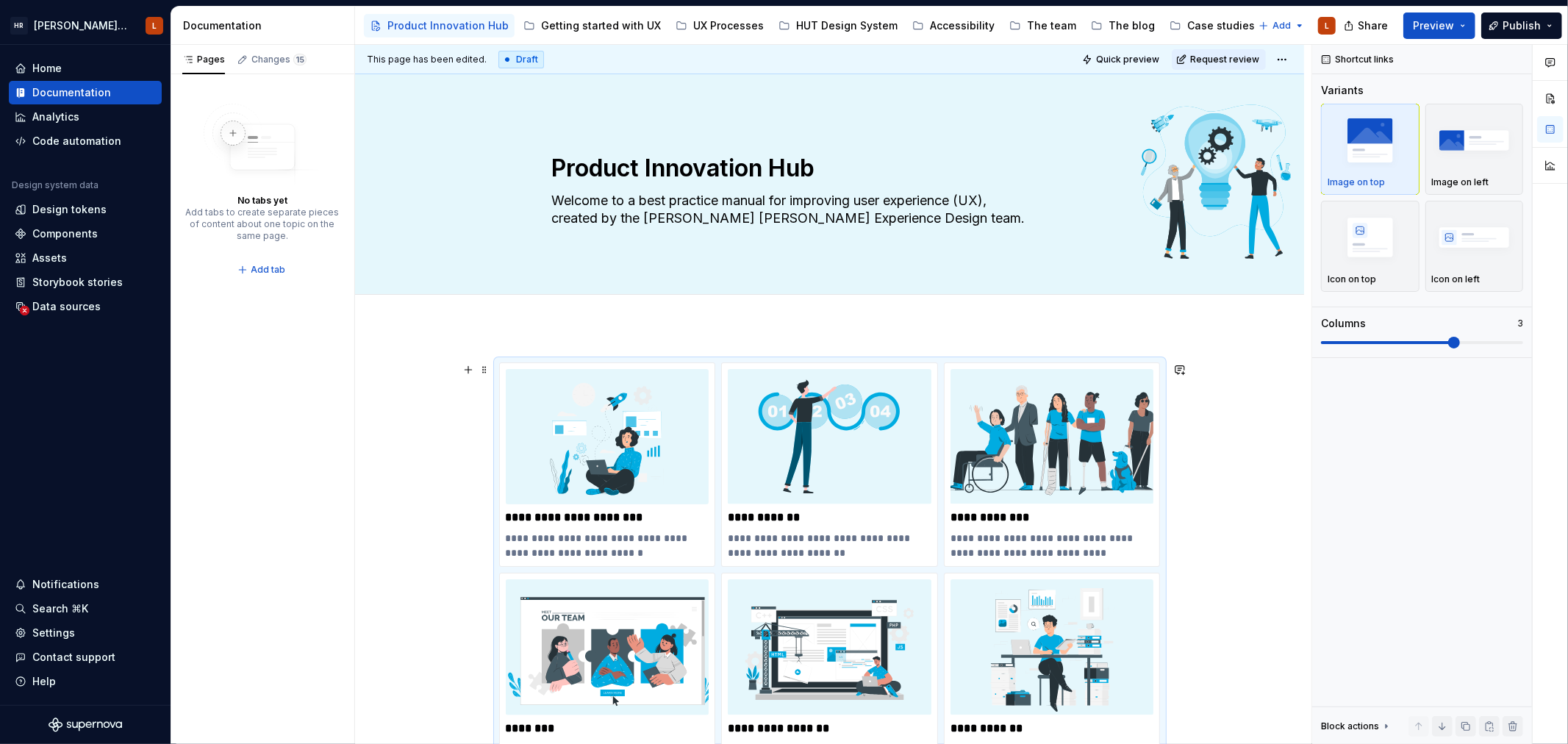
click at [1475, 173] on div "Image on left" at bounding box center [1475, 149] width 86 height 78
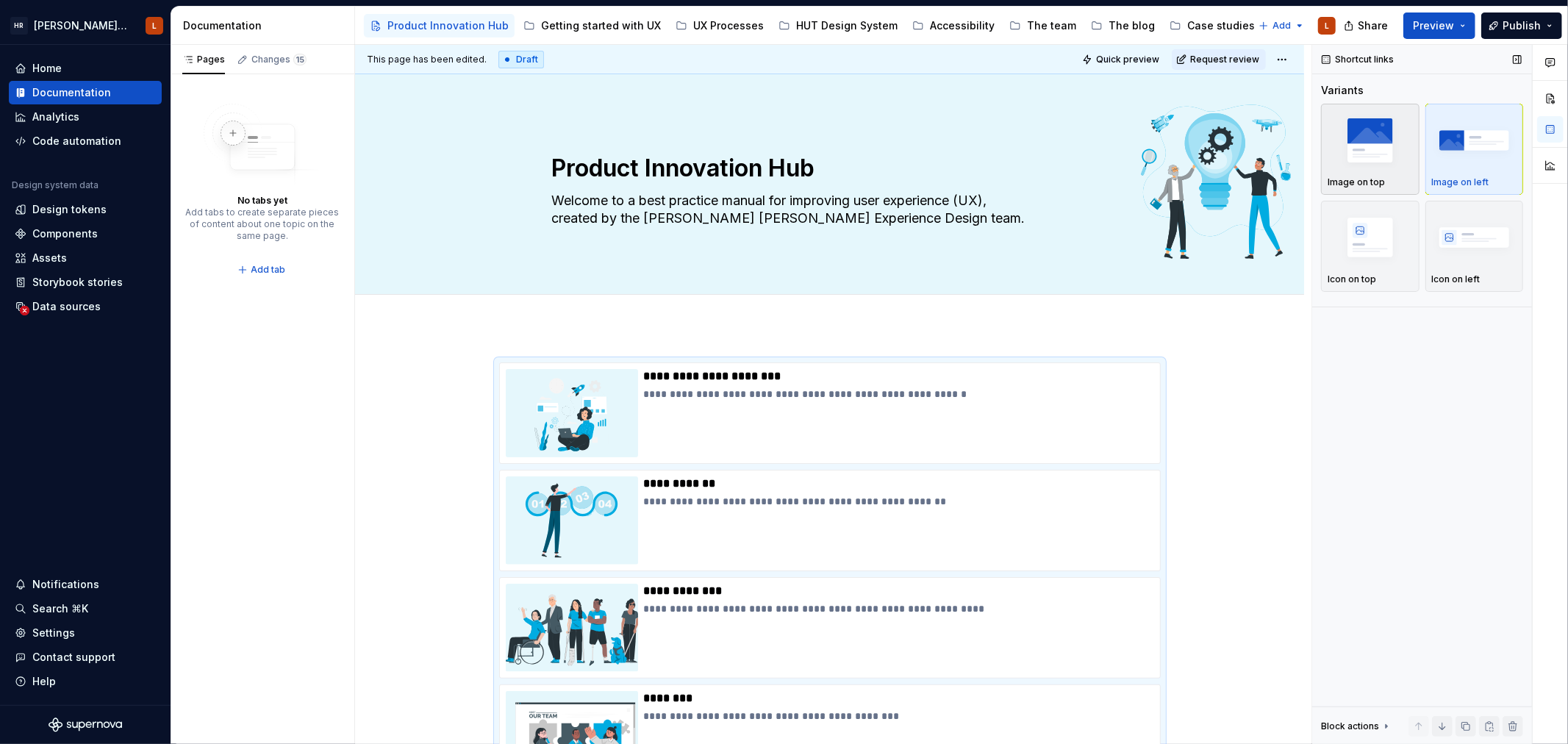
click at [1367, 143] on img "button" at bounding box center [1370, 139] width 86 height 54
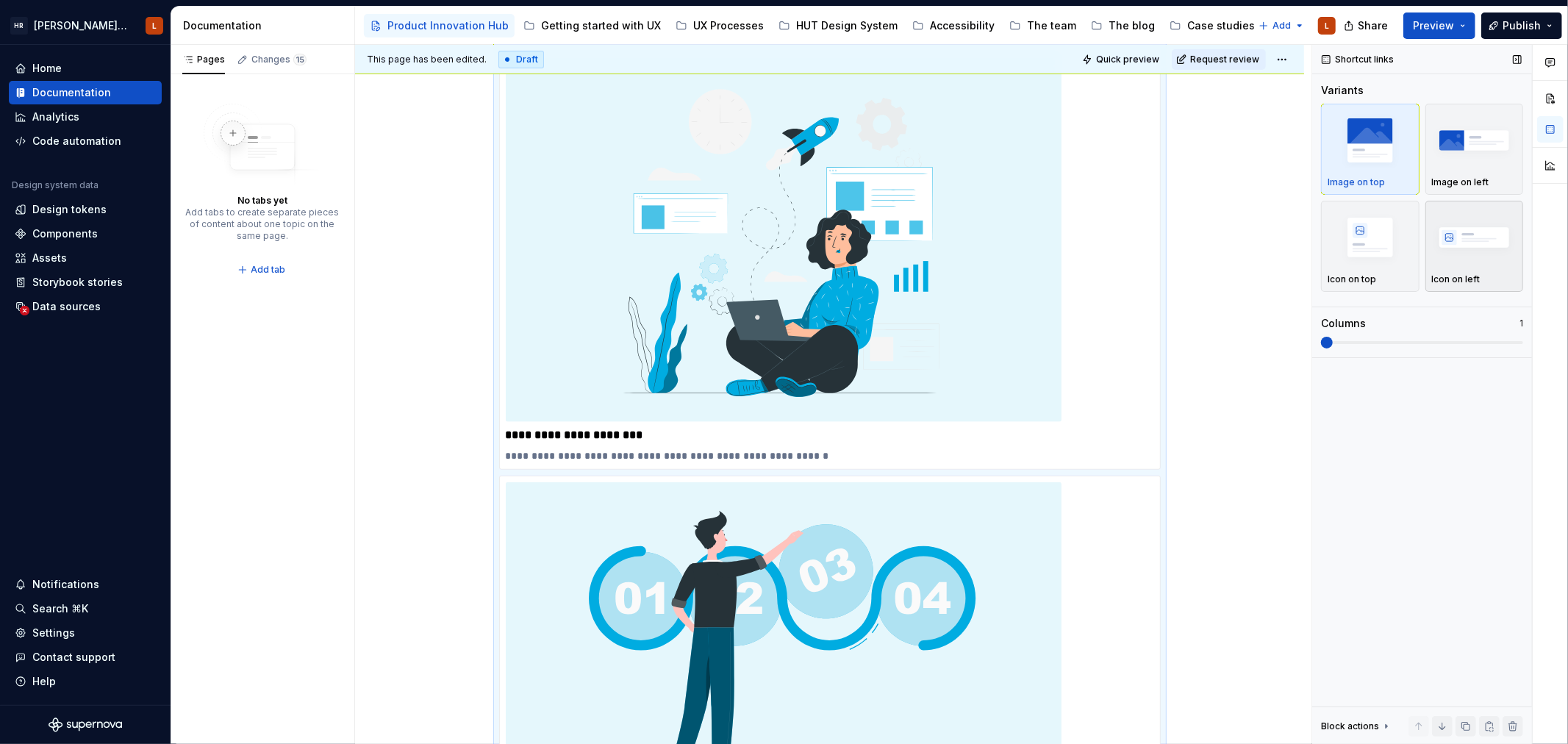
click at [1459, 258] on img "button" at bounding box center [1475, 236] width 86 height 54
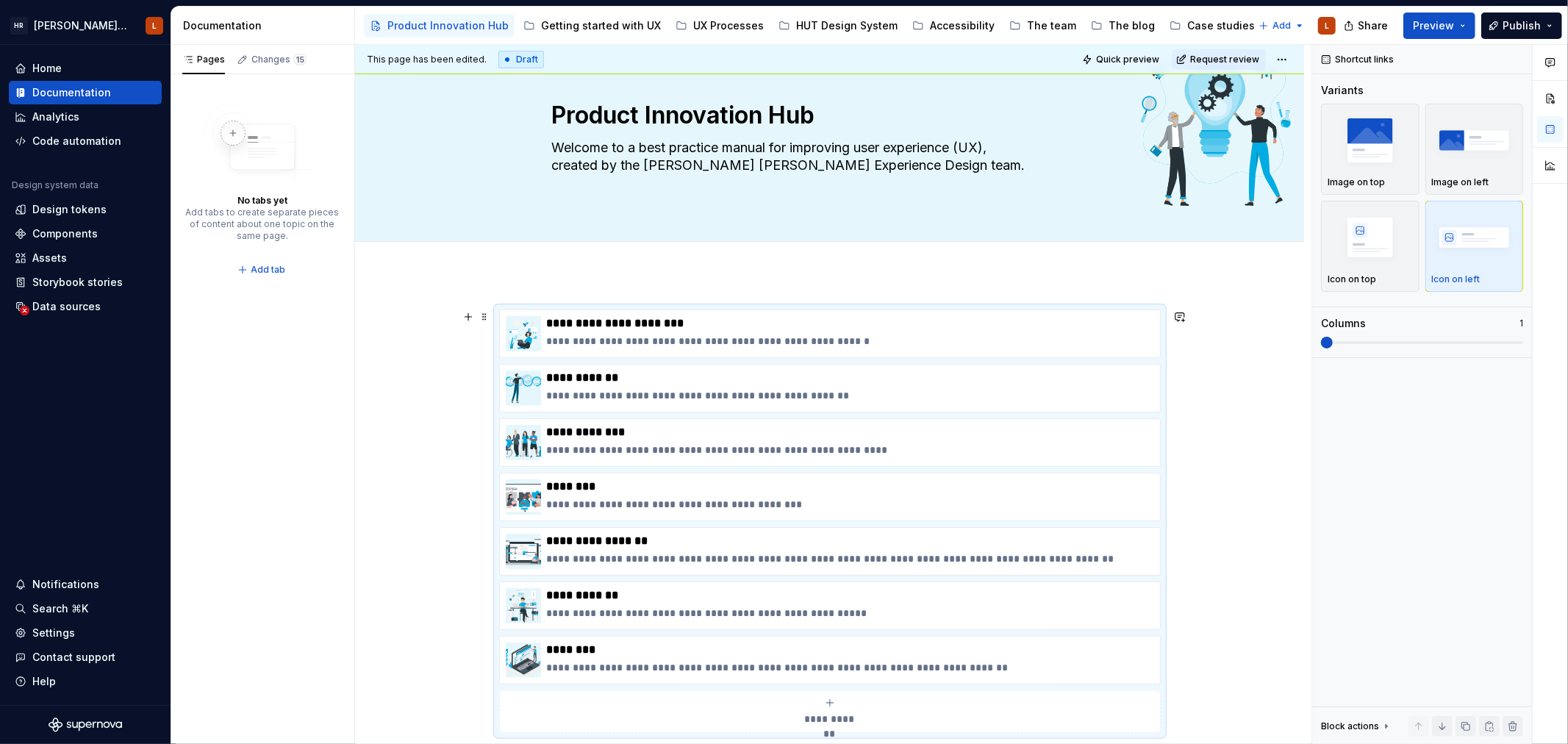
scroll to position [82, 0]
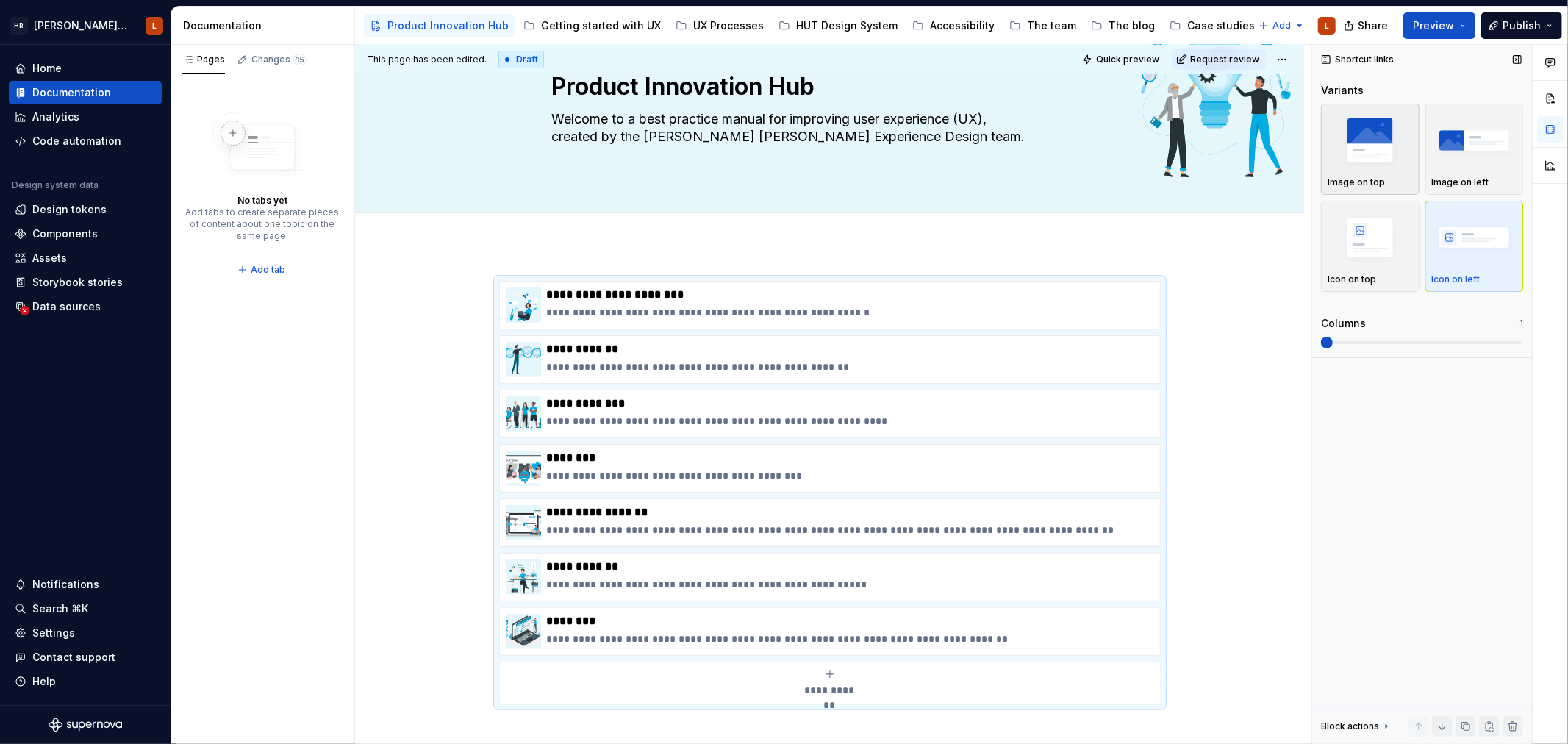
click at [1378, 150] on img "button" at bounding box center [1370, 139] width 86 height 54
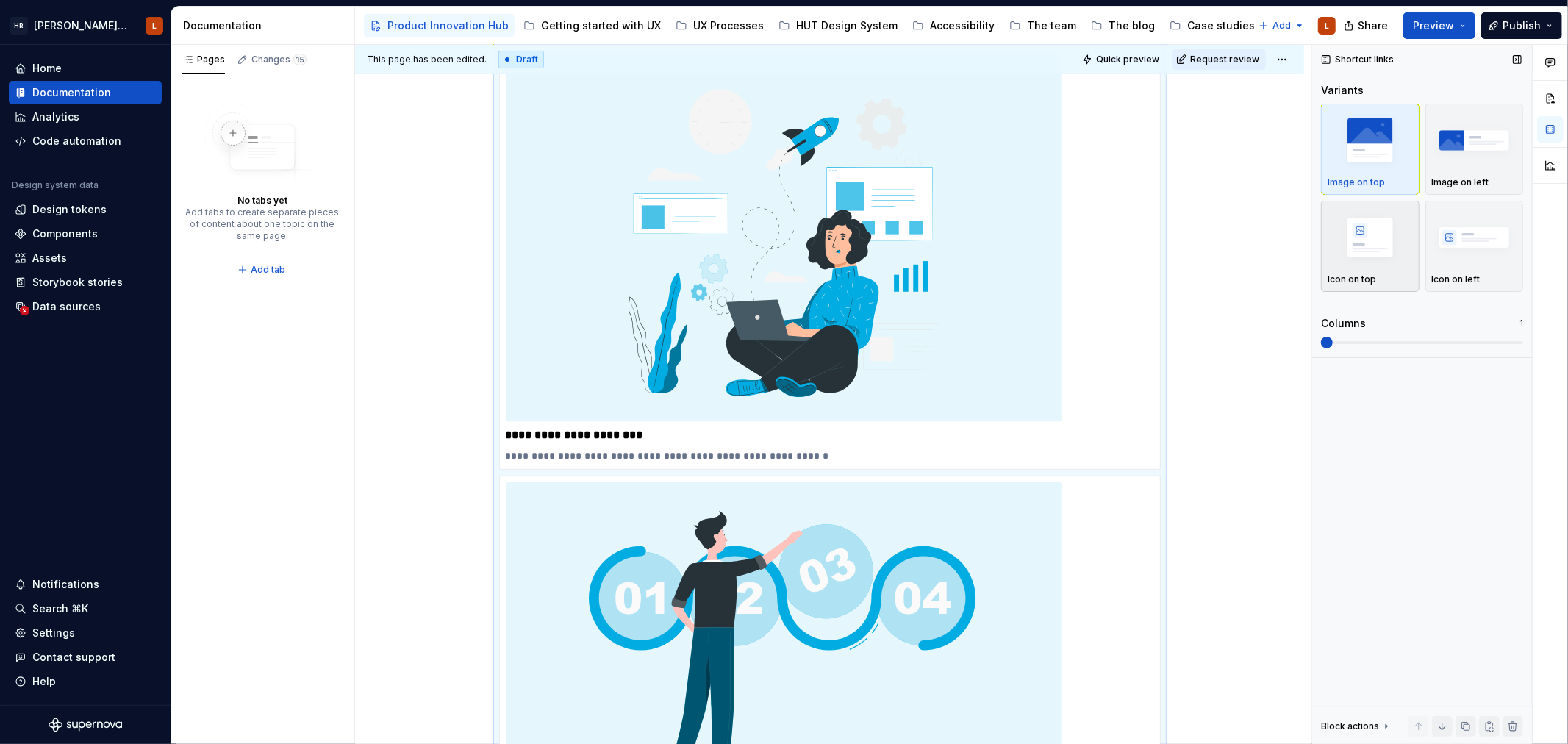
click at [1377, 238] on img "button" at bounding box center [1370, 236] width 86 height 54
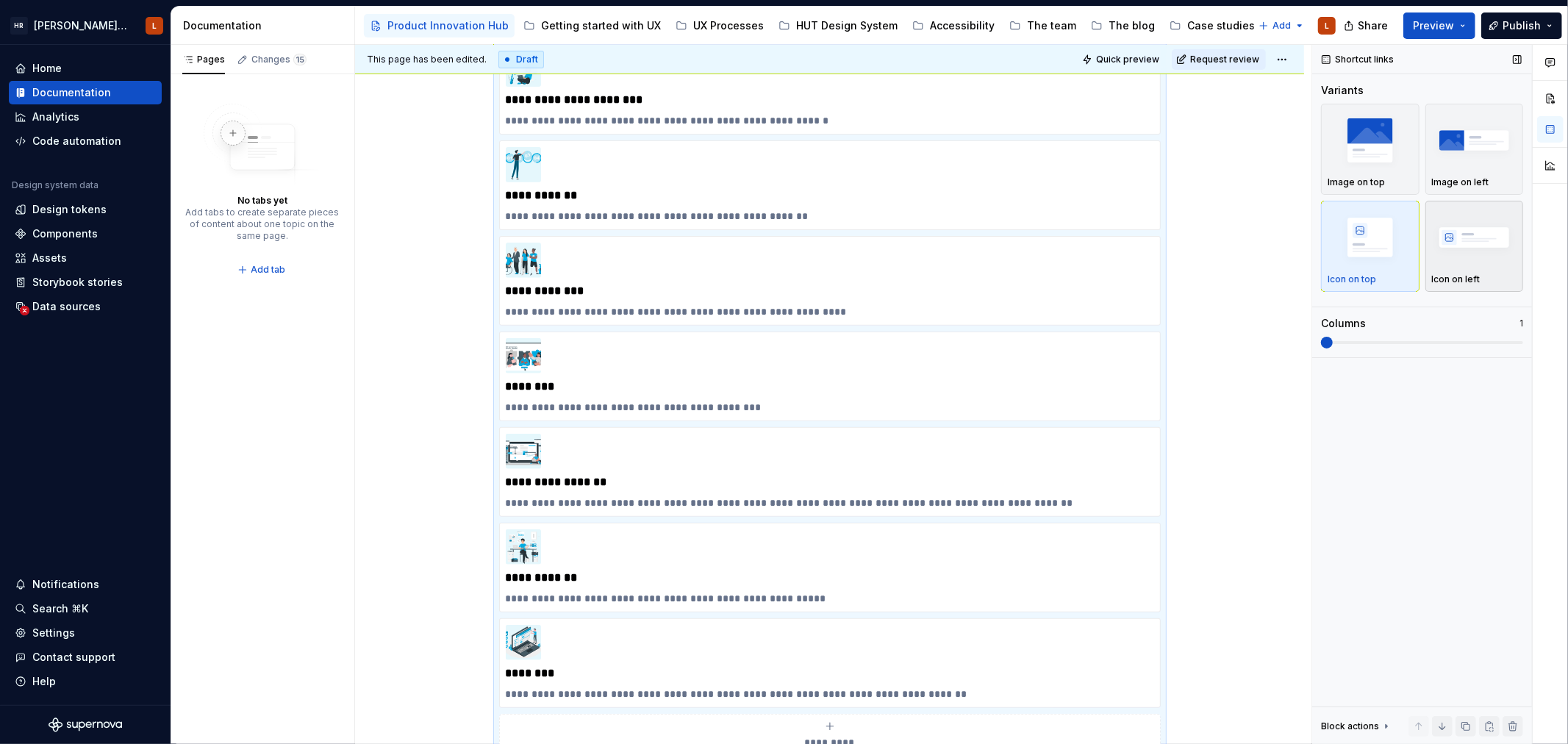
click at [1468, 238] on img "button" at bounding box center [1475, 236] width 86 height 54
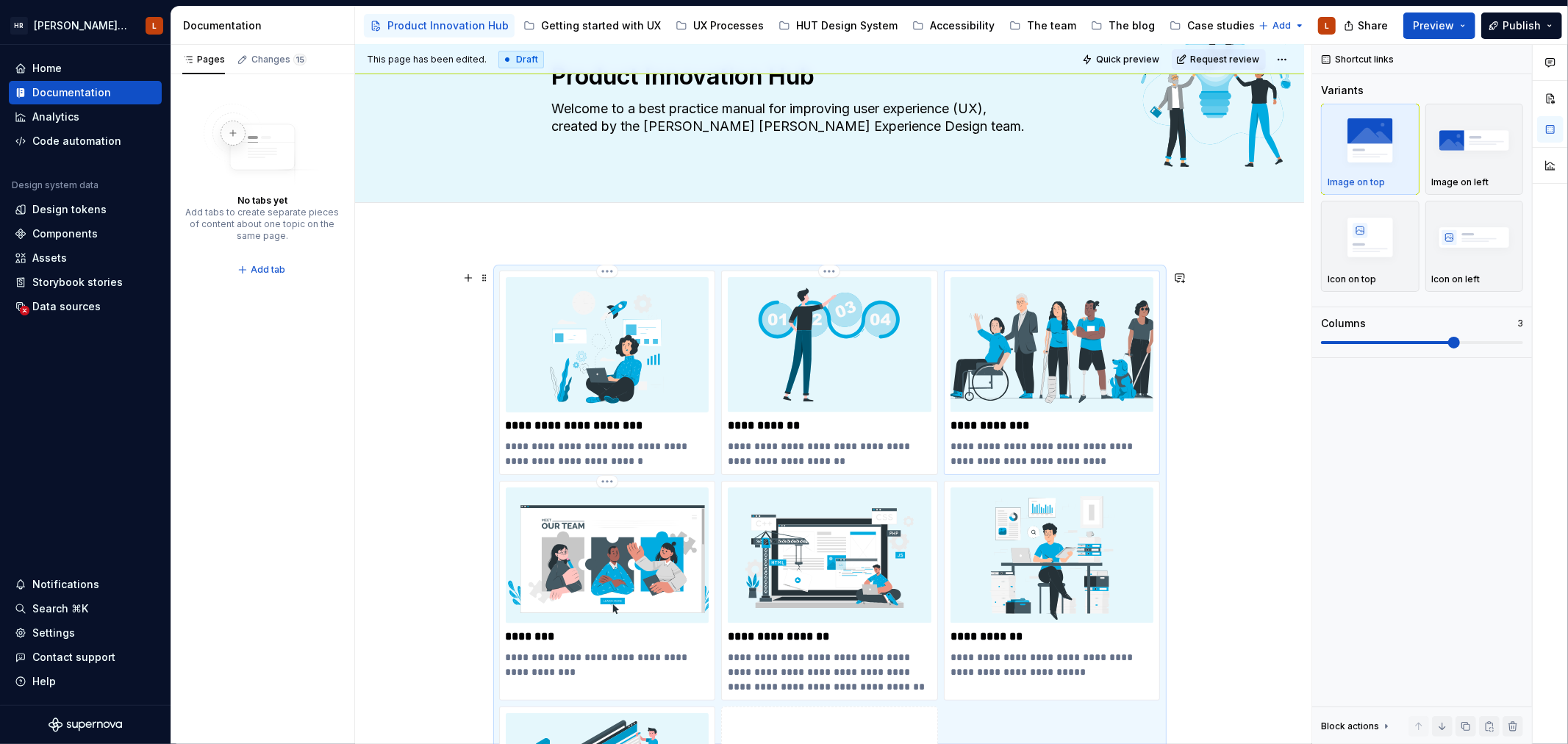
scroll to position [163, 0]
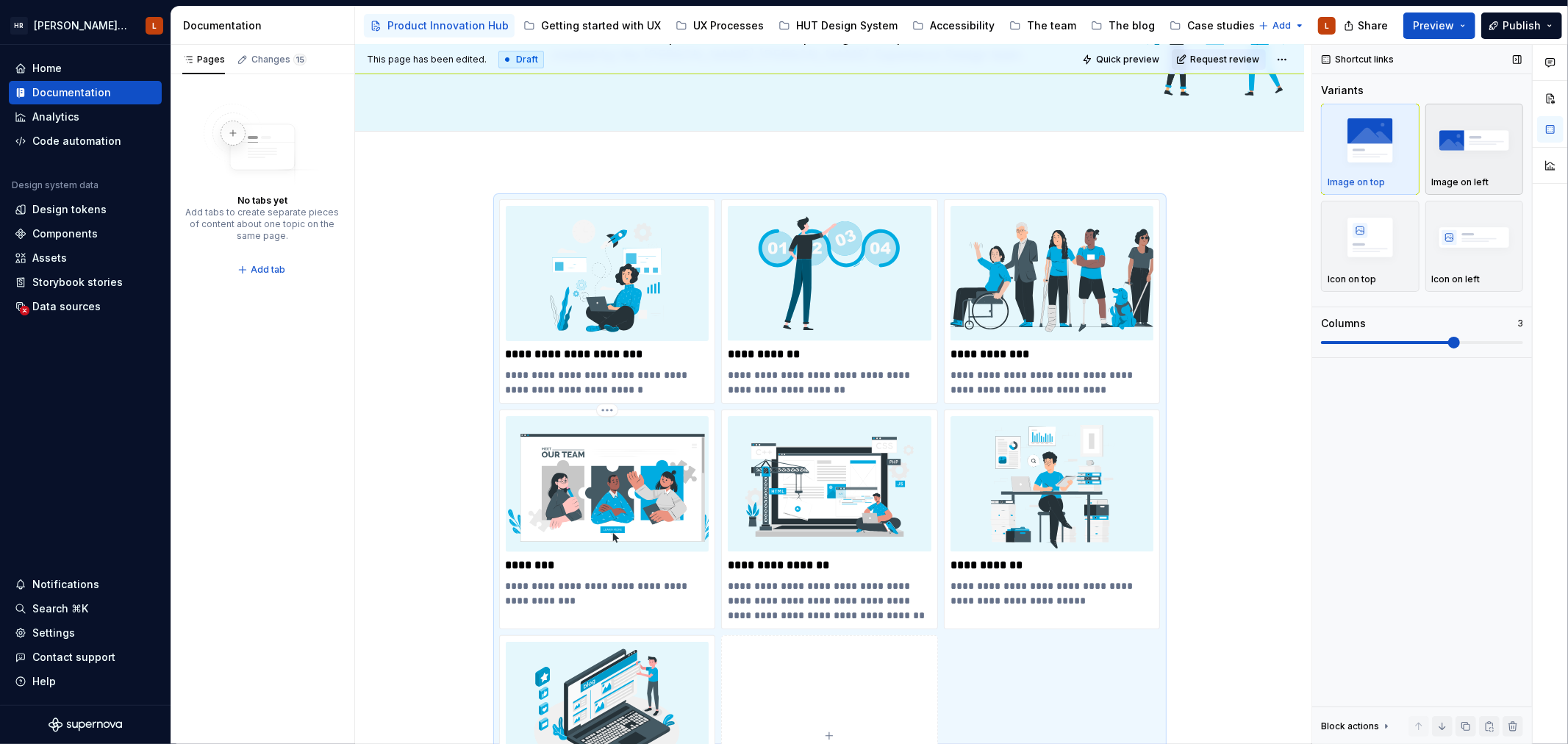
click at [1464, 177] on p "Image on left" at bounding box center [1461, 183] width 58 height 12
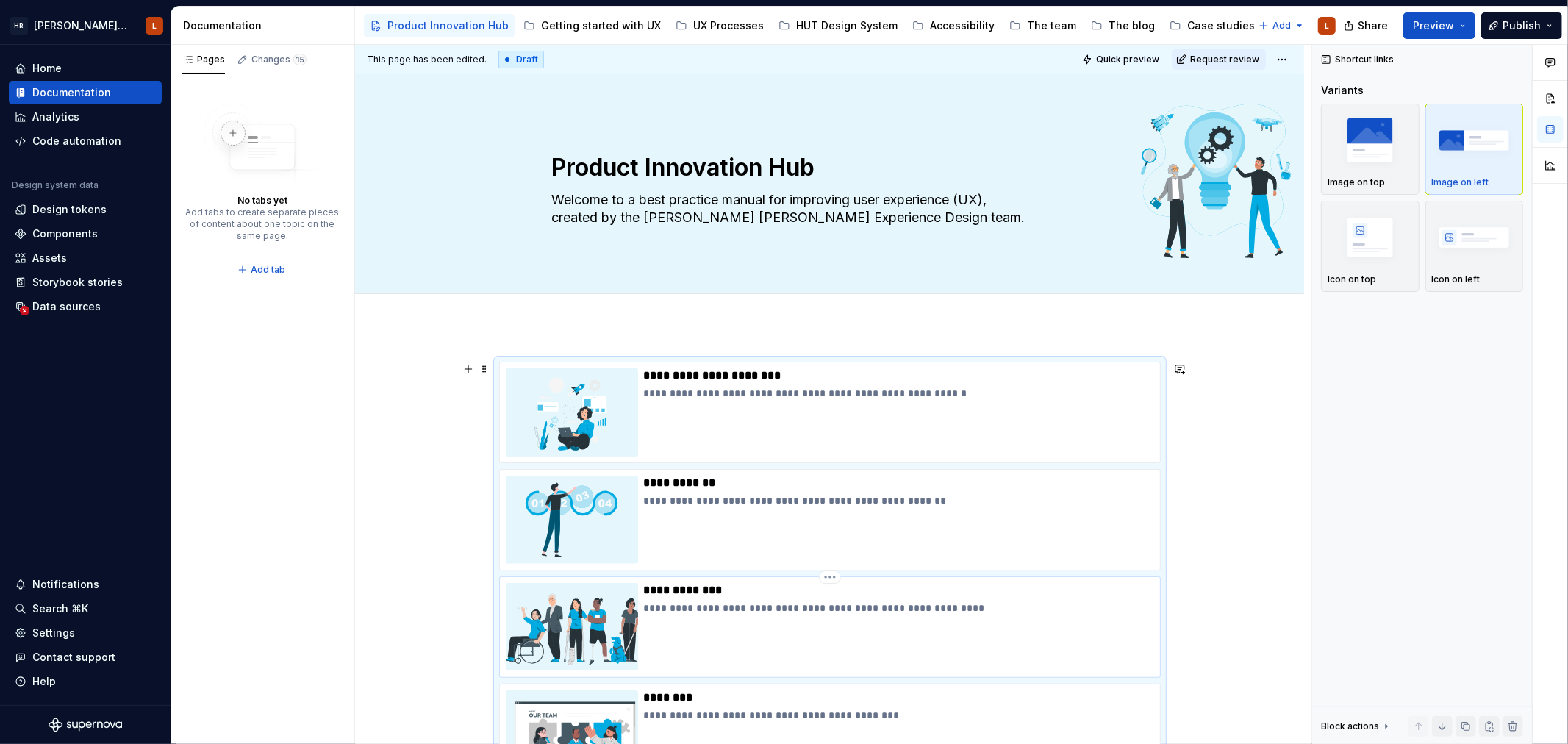
scroll to position [0, 0]
click at [1486, 255] on img "button" at bounding box center [1475, 236] width 86 height 54
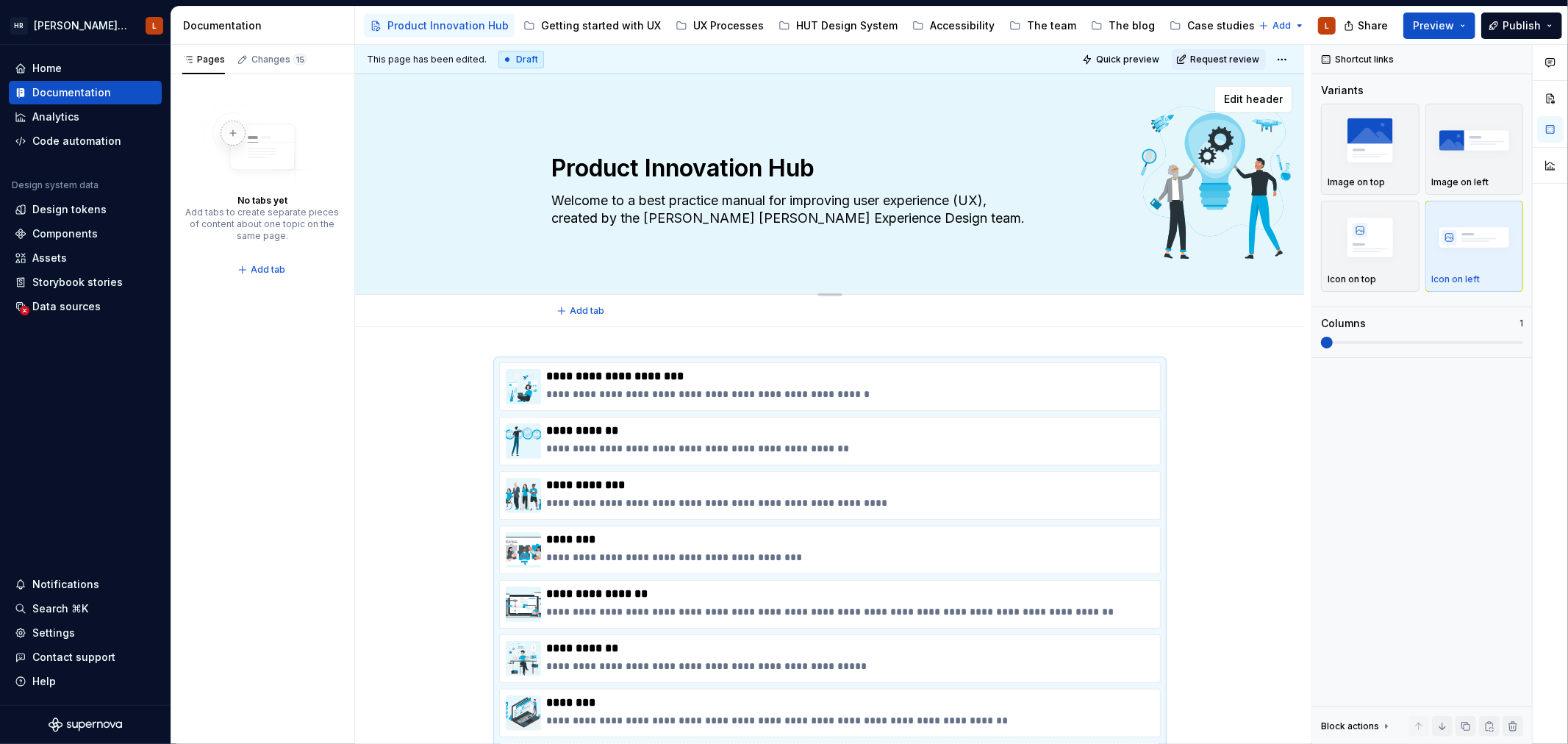
click at [728, 261] on div "Product Innovation Hub Welcome to a best practice manual for improving user exp…" at bounding box center [830, 184] width 556 height 161
click at [1265, 98] on span "Edit header" at bounding box center [1253, 98] width 59 height 14
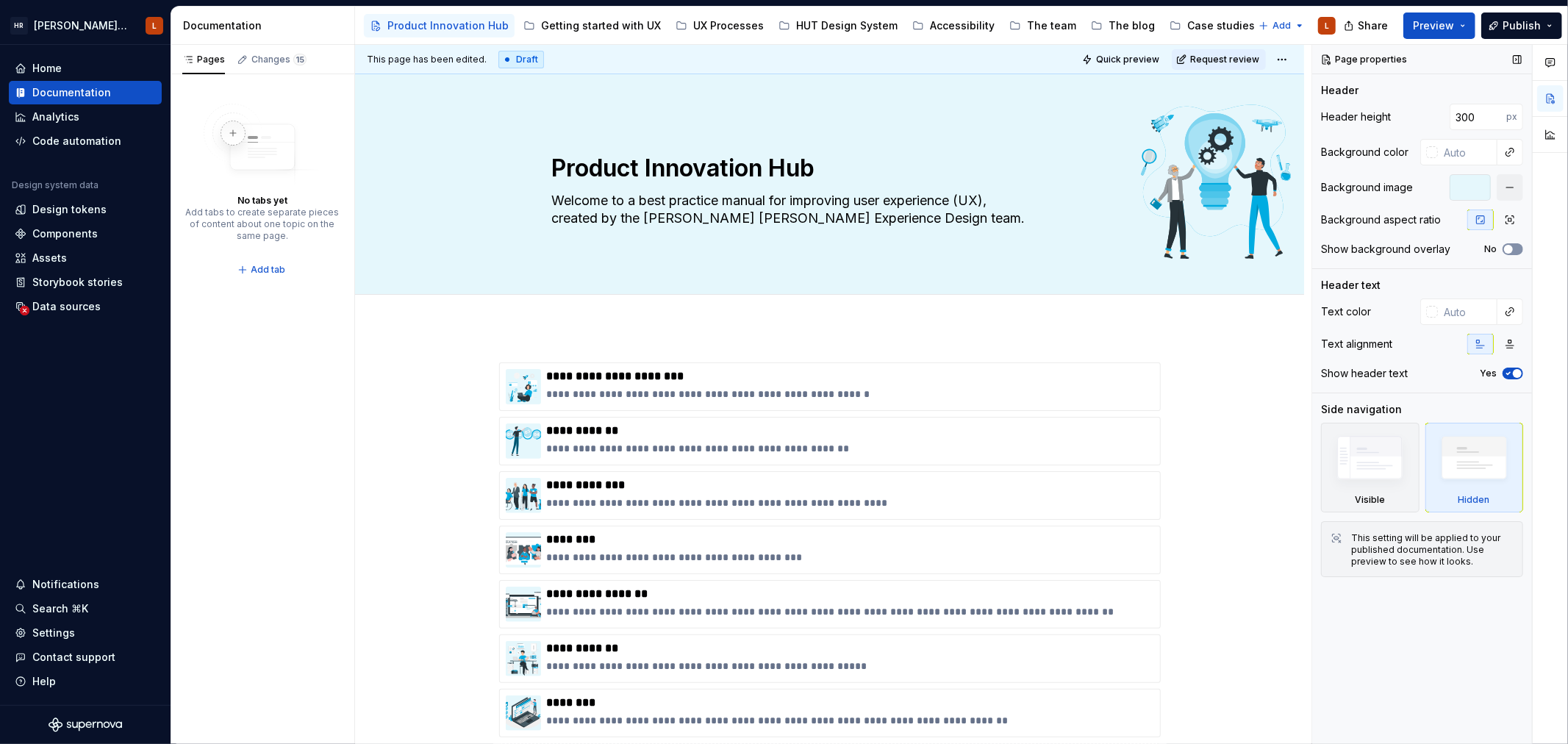
click at [1510, 247] on span "button" at bounding box center [1509, 249] width 9 height 9
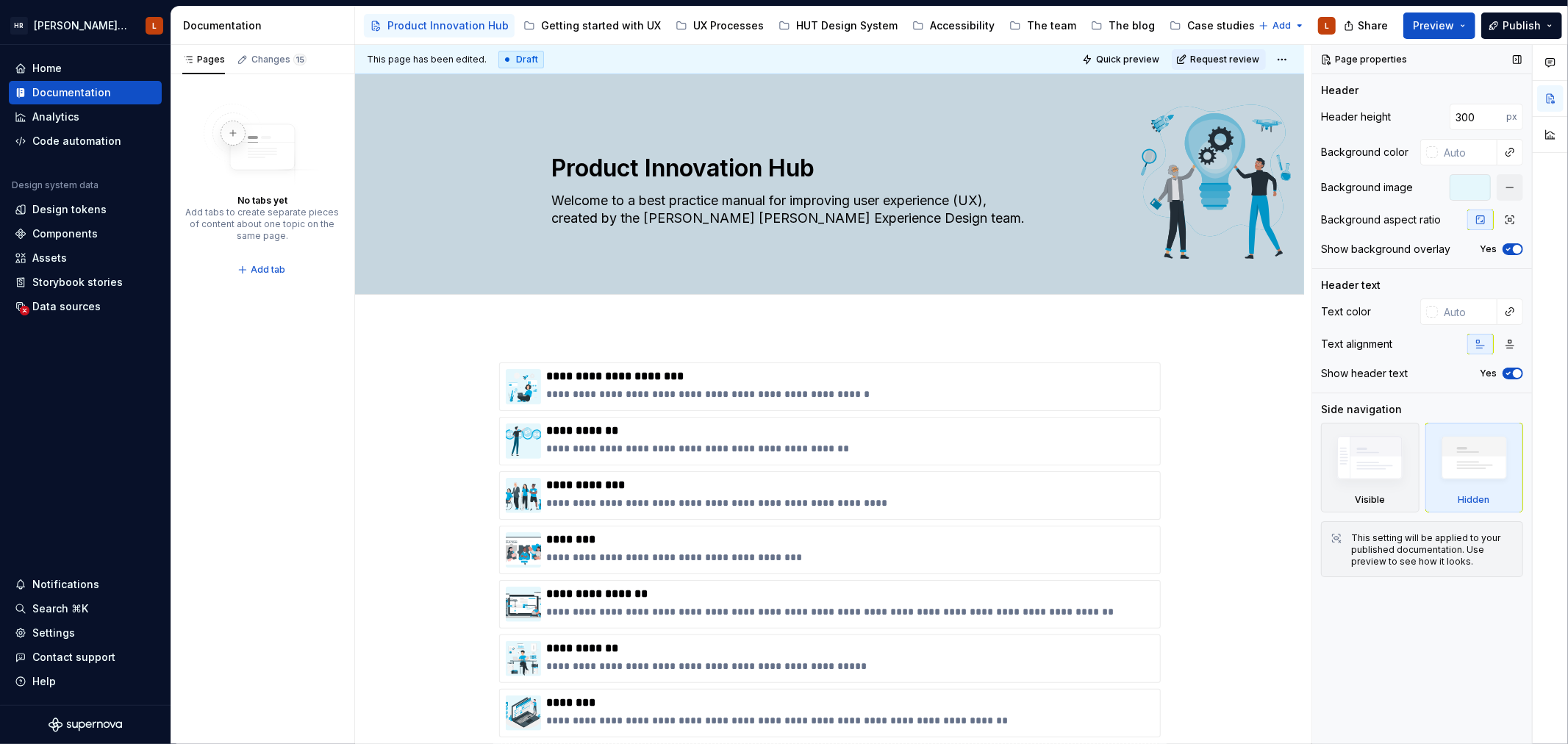
click at [1510, 247] on icon "button" at bounding box center [1509, 249] width 12 height 9
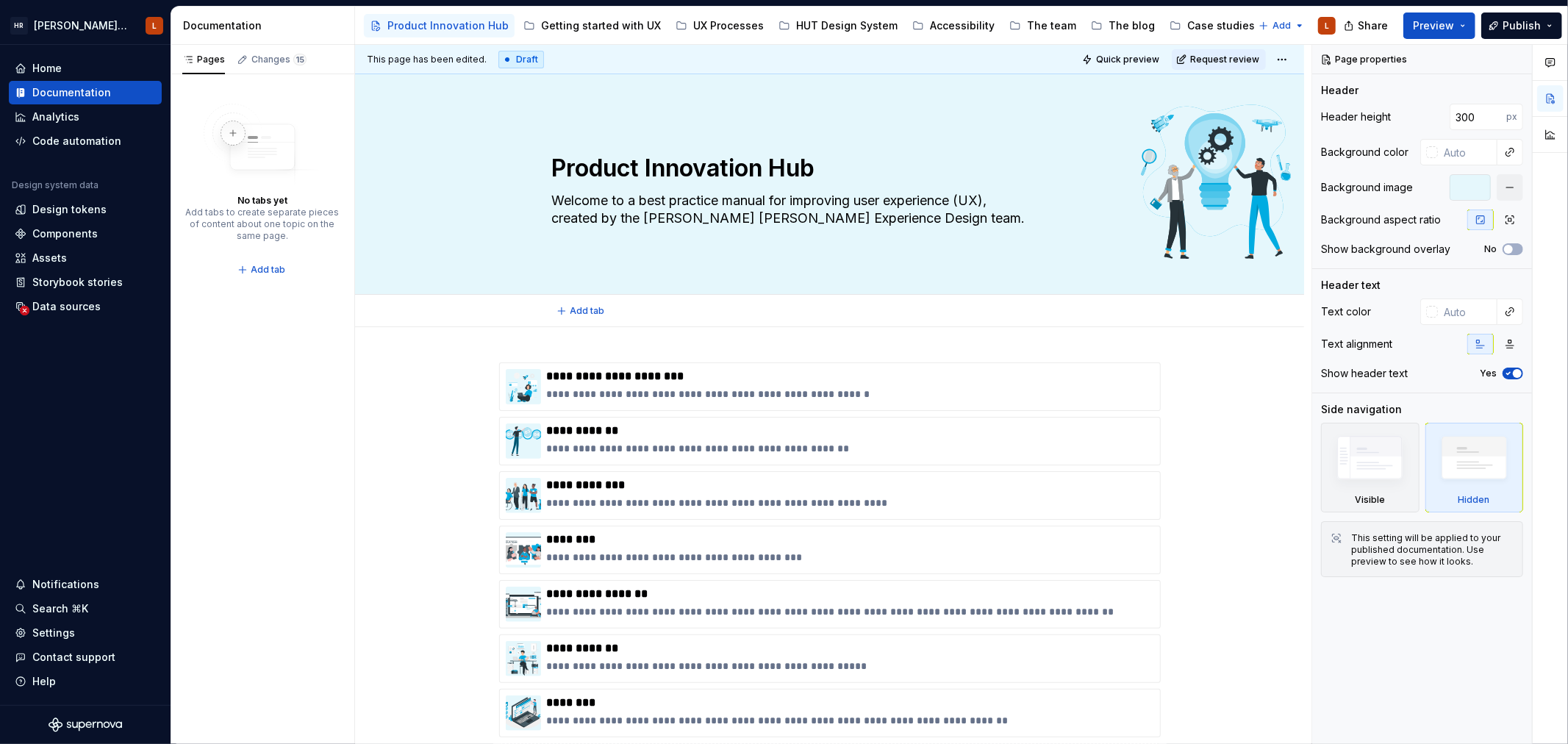
type textarea "*"
type button "on"
click at [1301, 464] on div "**********" at bounding box center [830, 695] width 949 height 735
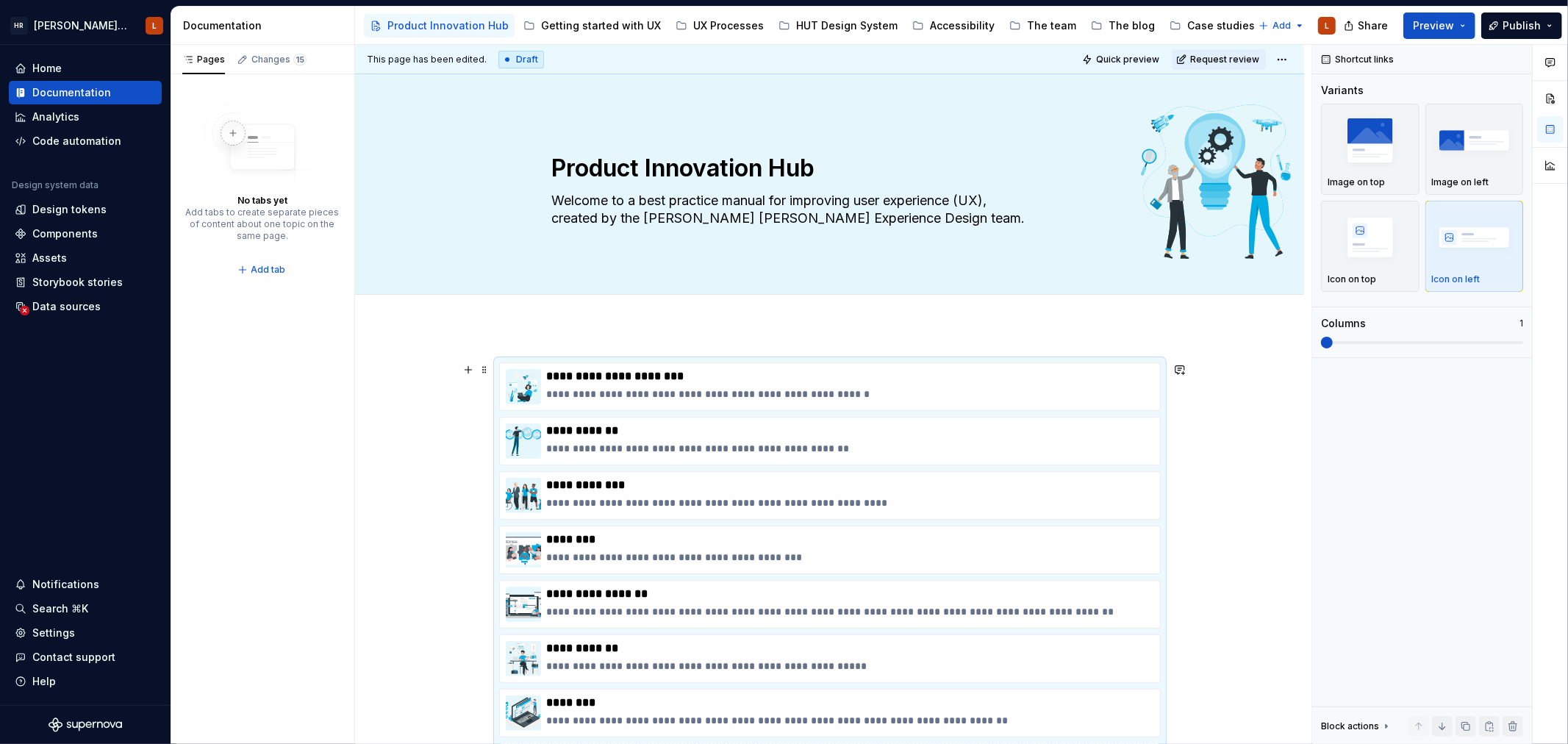
scroll to position [41, 0]
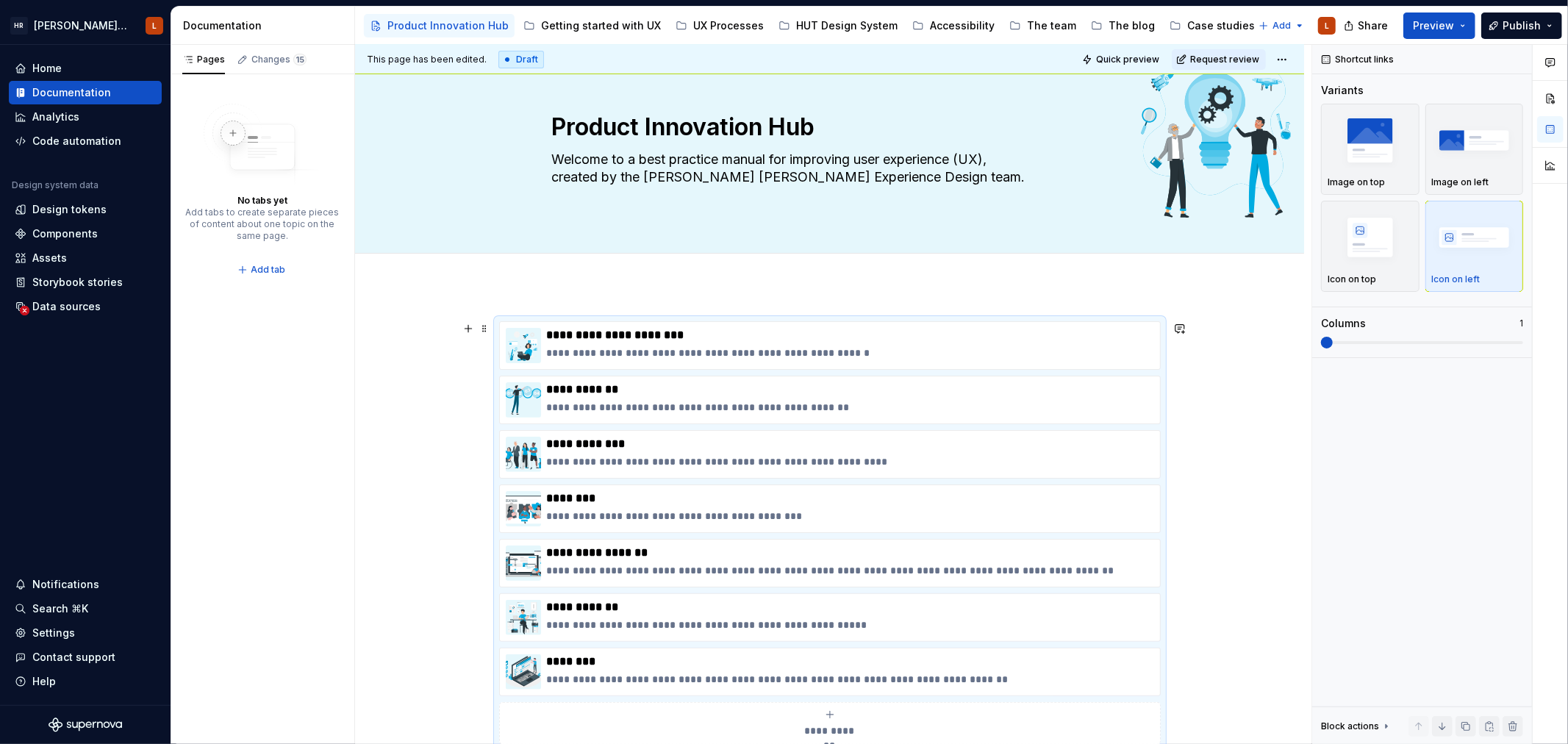
click at [1266, 455] on div "**********" at bounding box center [830, 653] width 949 height 735
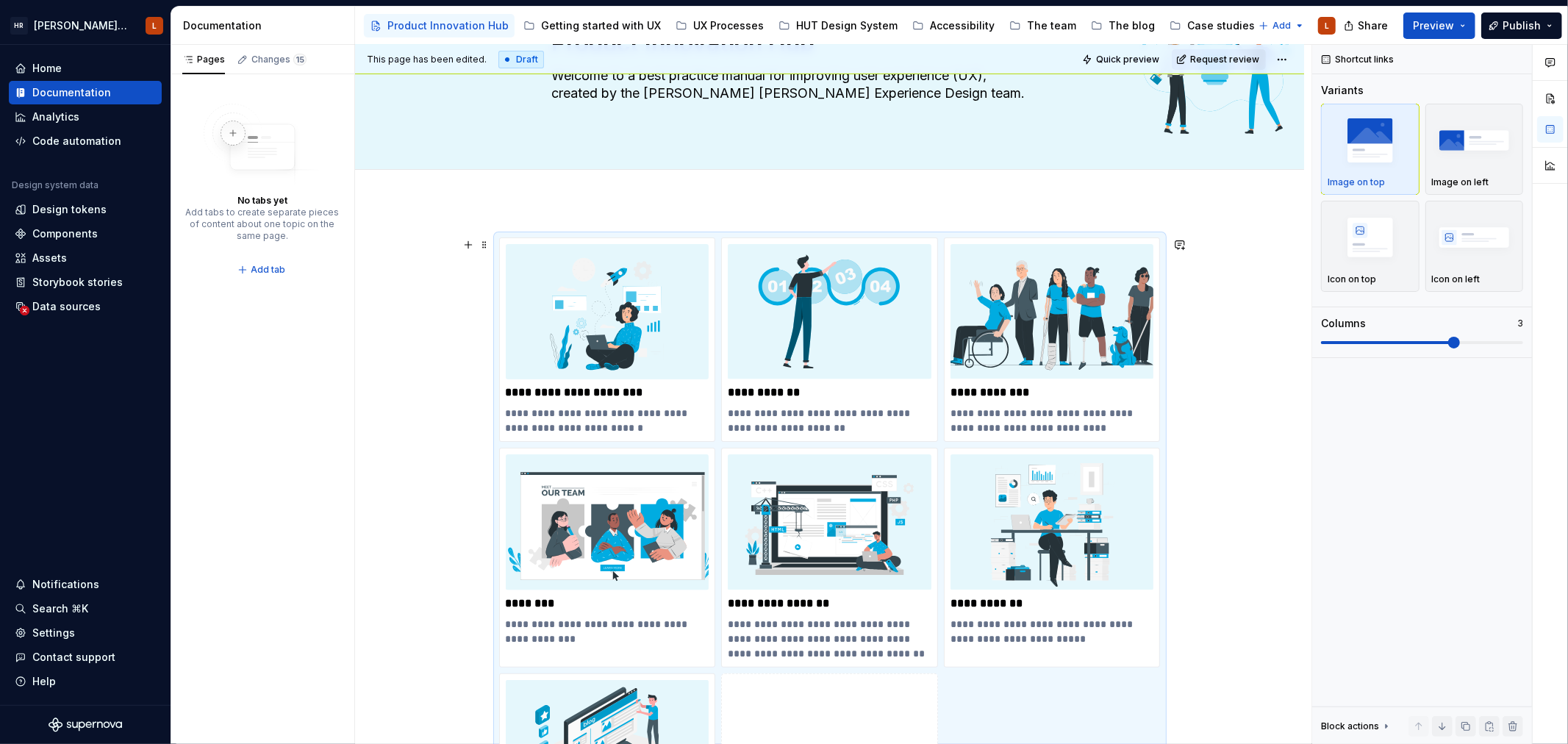
scroll to position [0, 0]
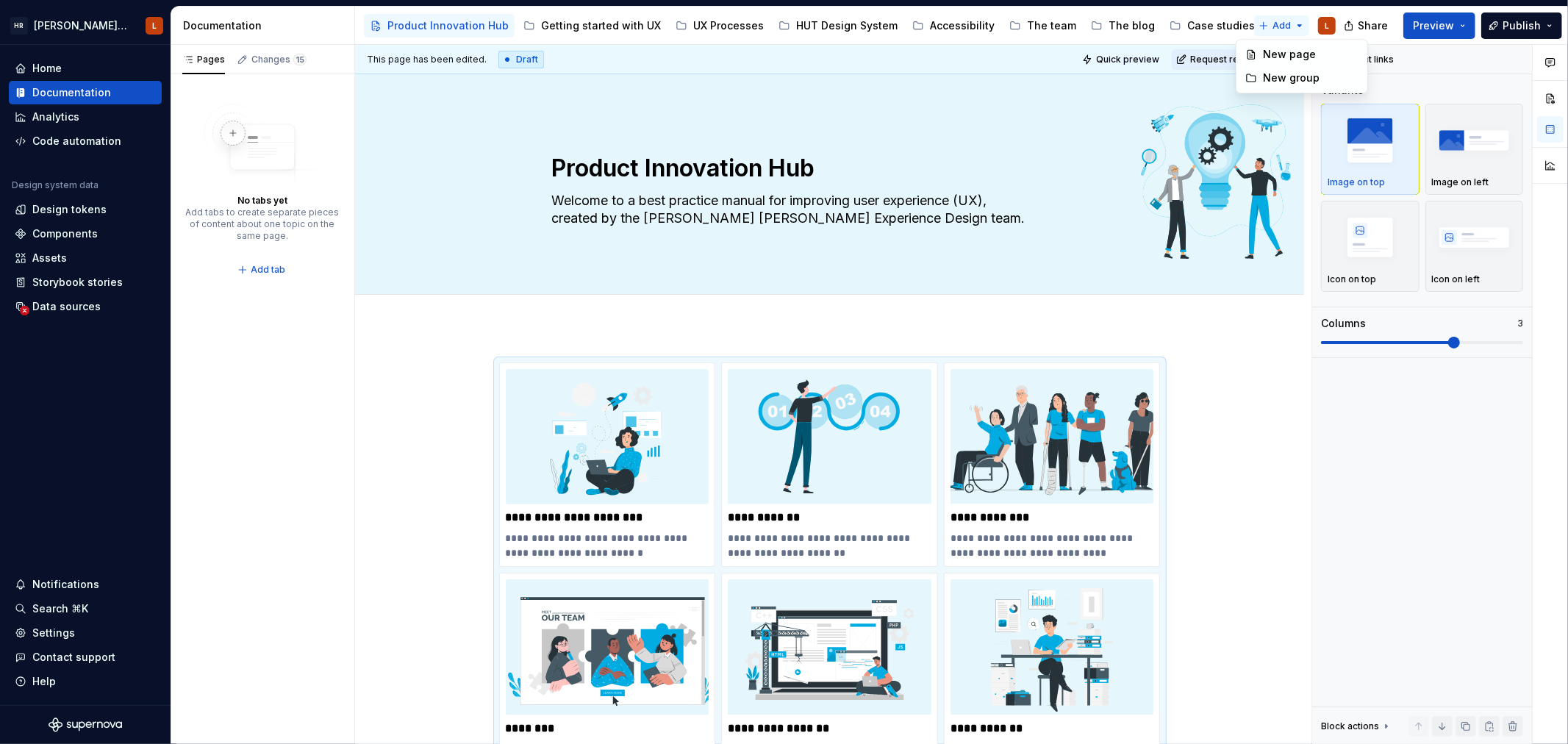
click at [1256, 23] on html "[PERSON_NAME] UI Toolkit (HUT) L Home Documentation Analytics Code automation D…" at bounding box center [784, 372] width 1568 height 744
click at [1278, 48] on div "New page" at bounding box center [1311, 54] width 95 height 14
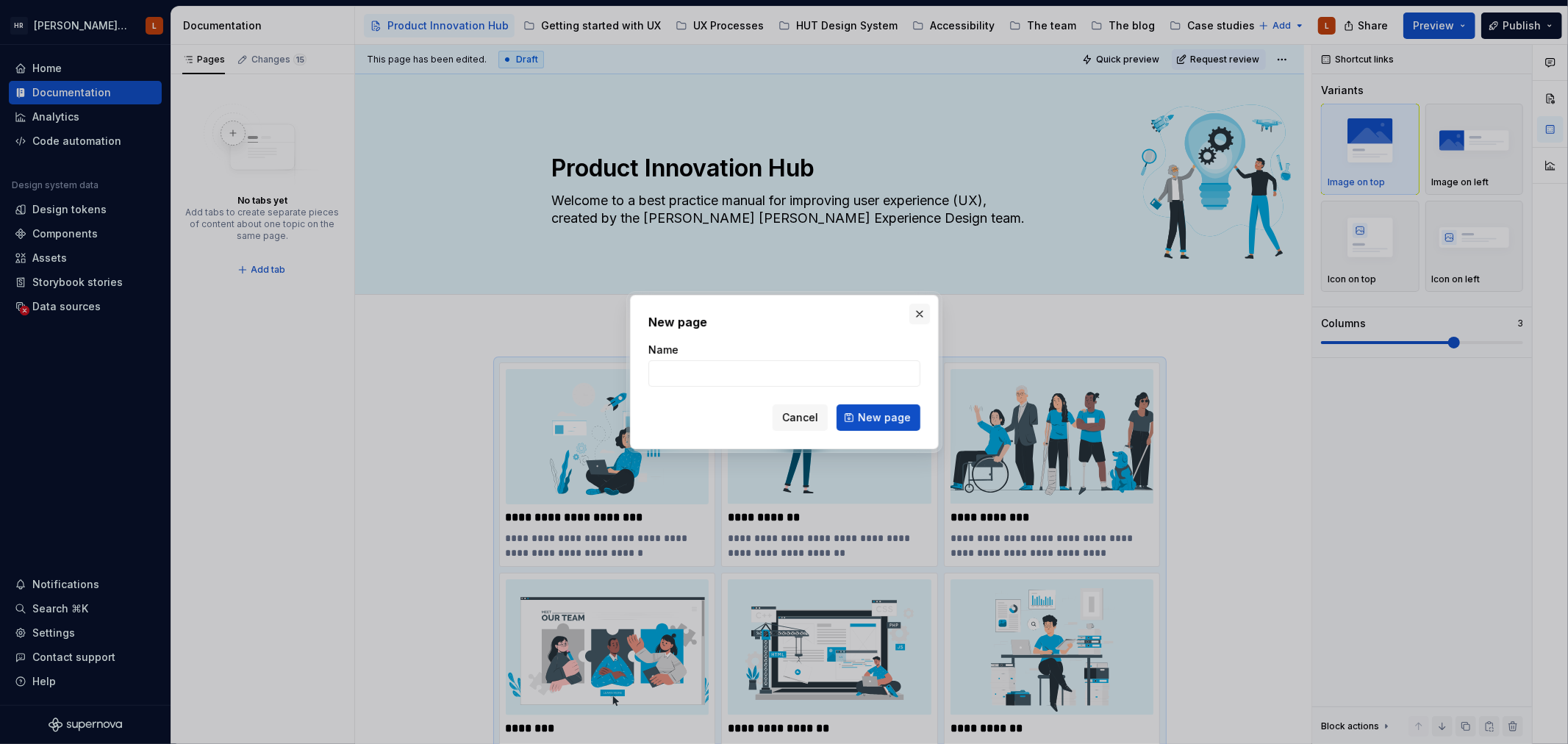
click at [913, 317] on button "button" at bounding box center [919, 314] width 20 height 20
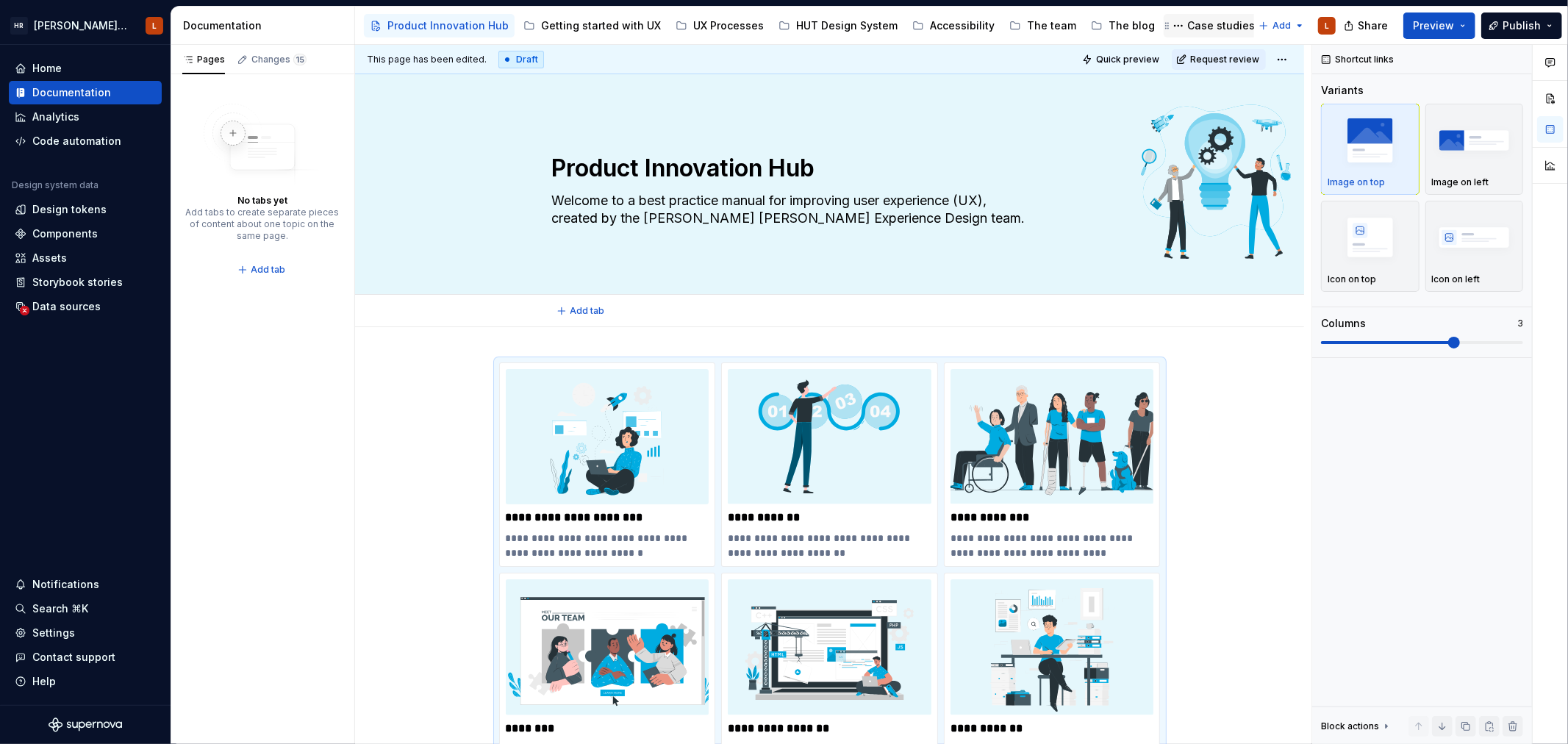
type textarea "*"
click at [1246, 30] on html "[PERSON_NAME] UI Toolkit (HUT) L Home Documentation Analytics Code automation D…" at bounding box center [784, 372] width 1568 height 744
click at [1278, 74] on div "New group" at bounding box center [1311, 77] width 95 height 14
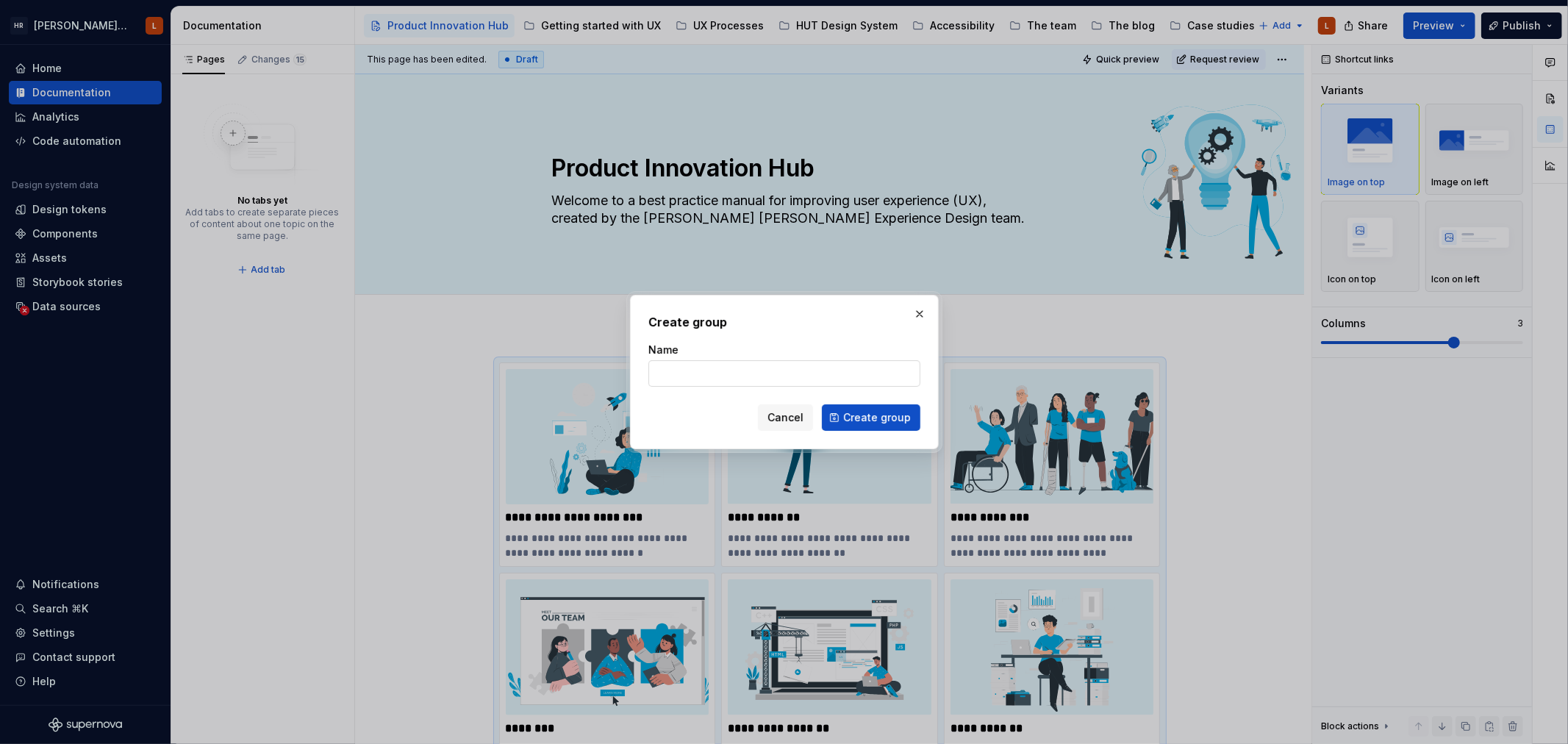
click at [719, 380] on input "Name" at bounding box center [784, 373] width 272 height 27
click at [724, 377] on input "Name" at bounding box center [784, 373] width 272 height 27
click at [711, 372] on input "Name" at bounding box center [784, 373] width 272 height 27
type input "Articles"
click button "Create group" at bounding box center [872, 417] width 99 height 27
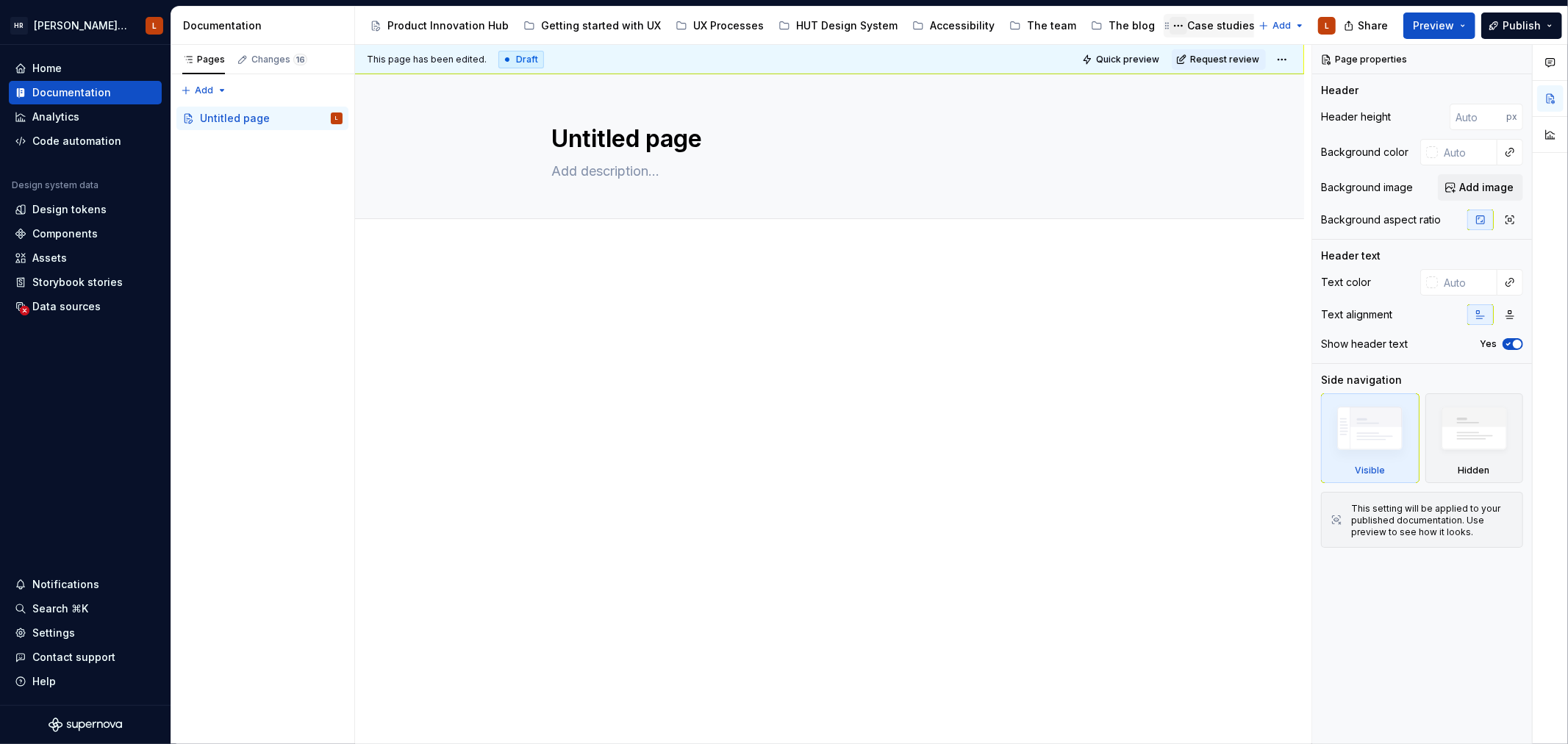
click at [1169, 24] on button "Page tree" at bounding box center [1178, 25] width 17 height 17
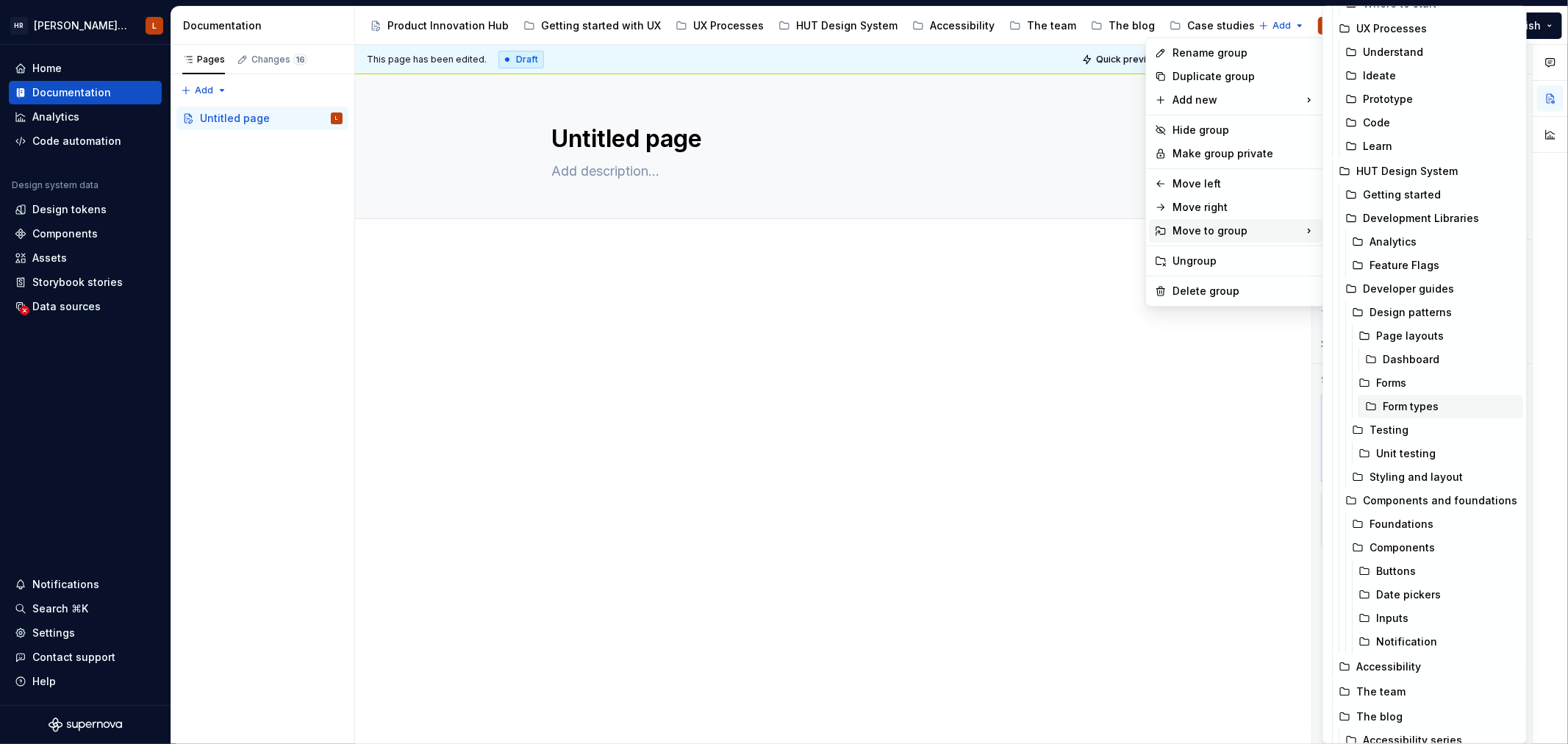
scroll to position [196, 0]
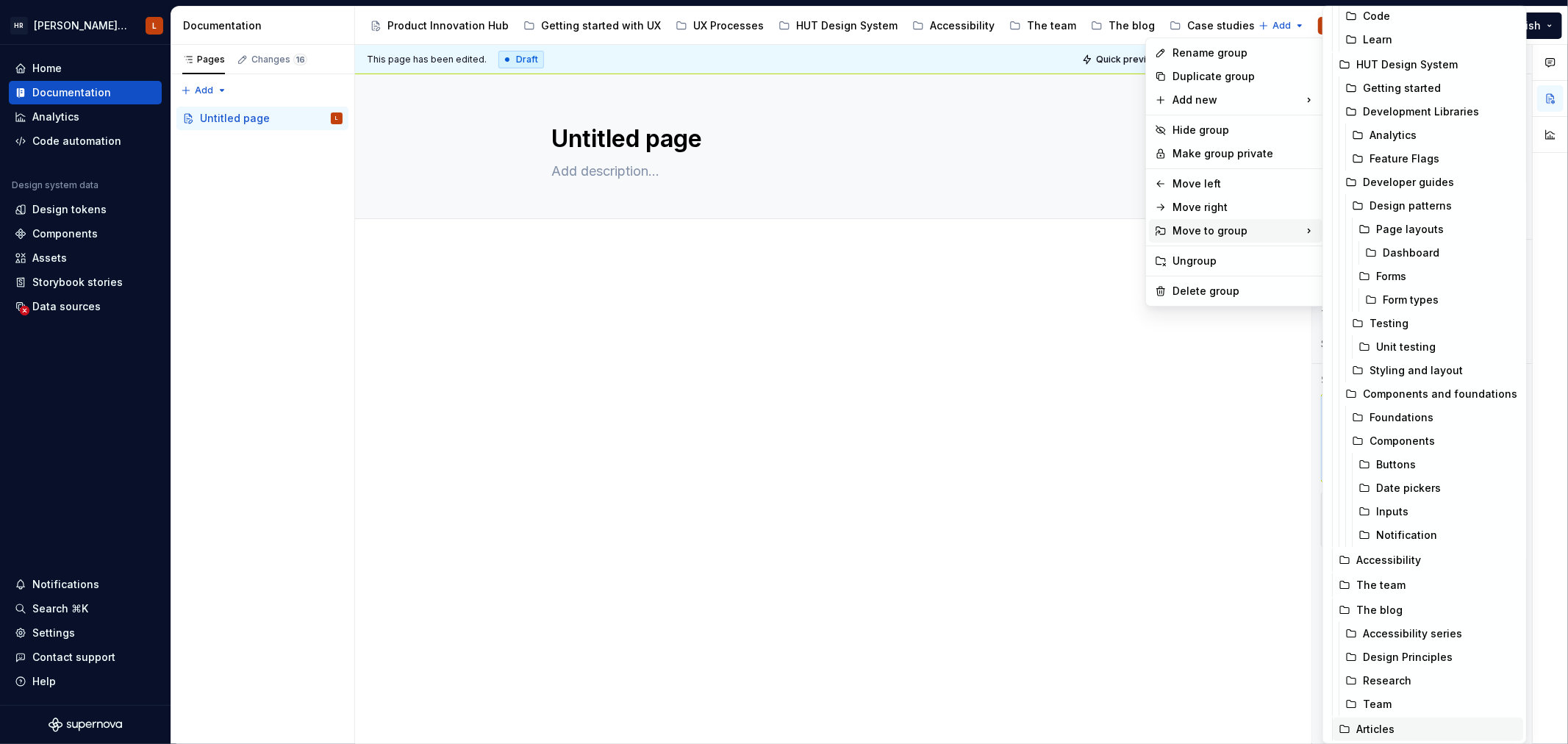
click at [1407, 723] on div "Articles" at bounding box center [1437, 729] width 161 height 14
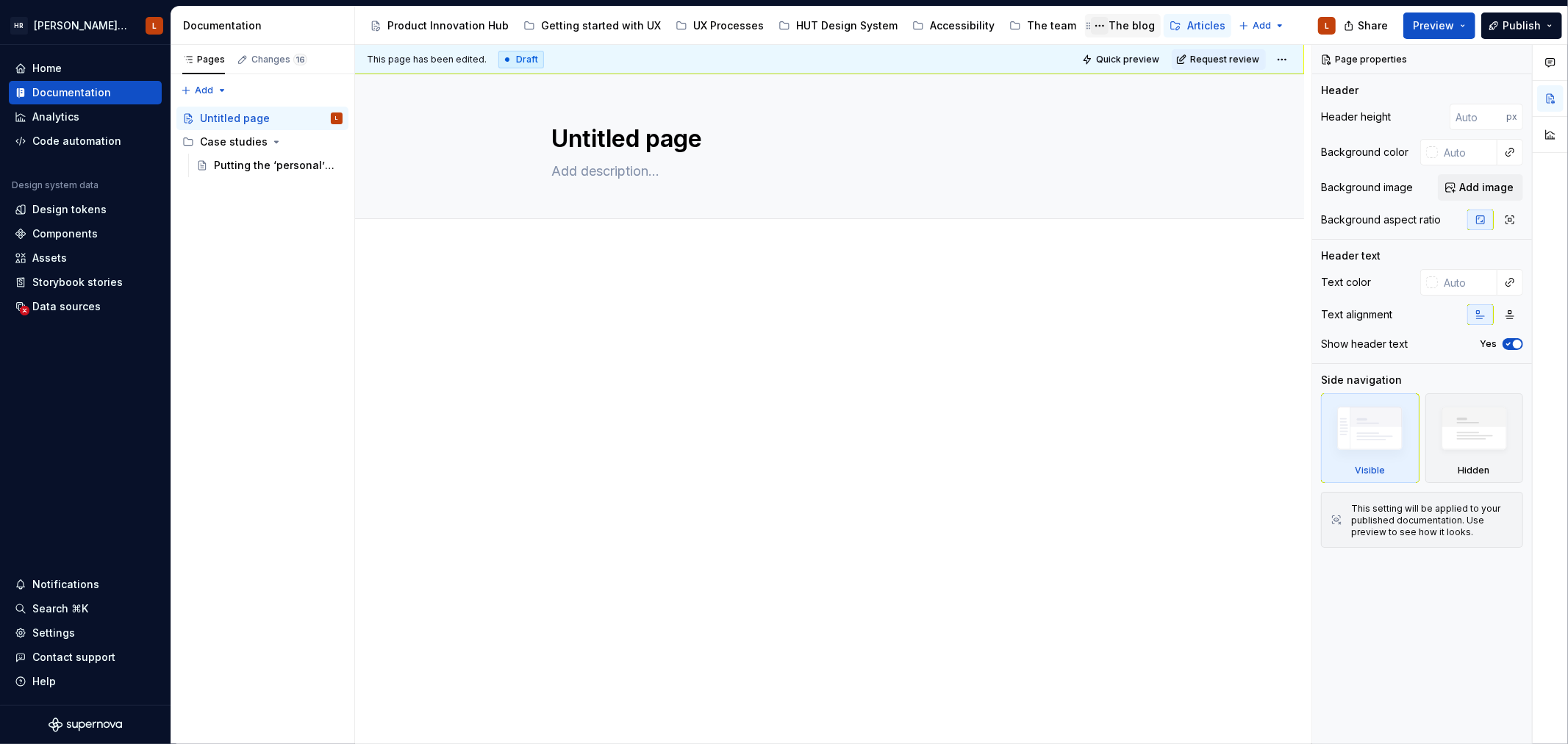
click at [1091, 20] on button "Page tree" at bounding box center [1100, 25] width 17 height 17
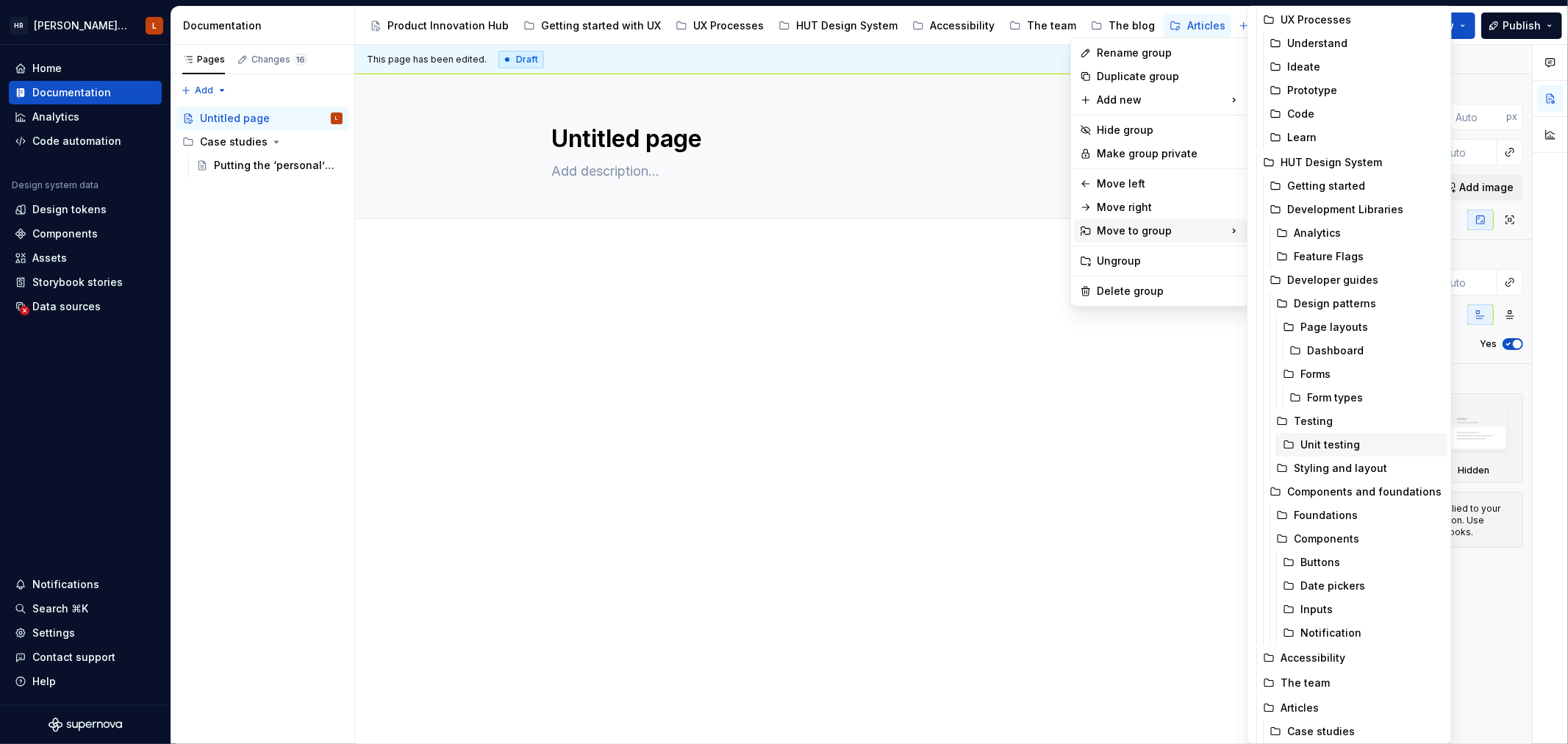
scroll to position [101, 0]
click at [1339, 702] on div "Articles" at bounding box center [1362, 705] width 161 height 14
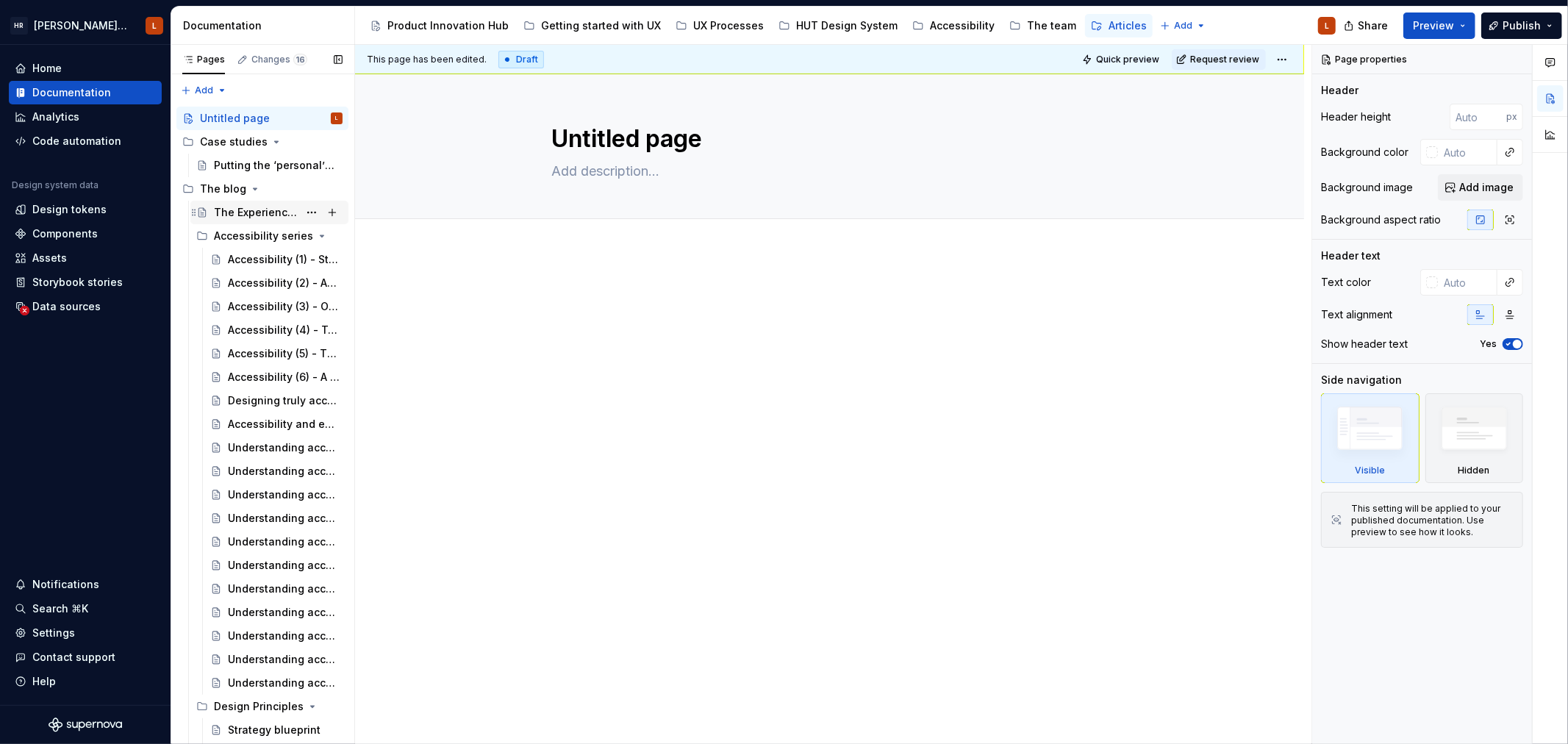
click at [250, 206] on div "The Experience Design Blog" at bounding box center [256, 212] width 85 height 14
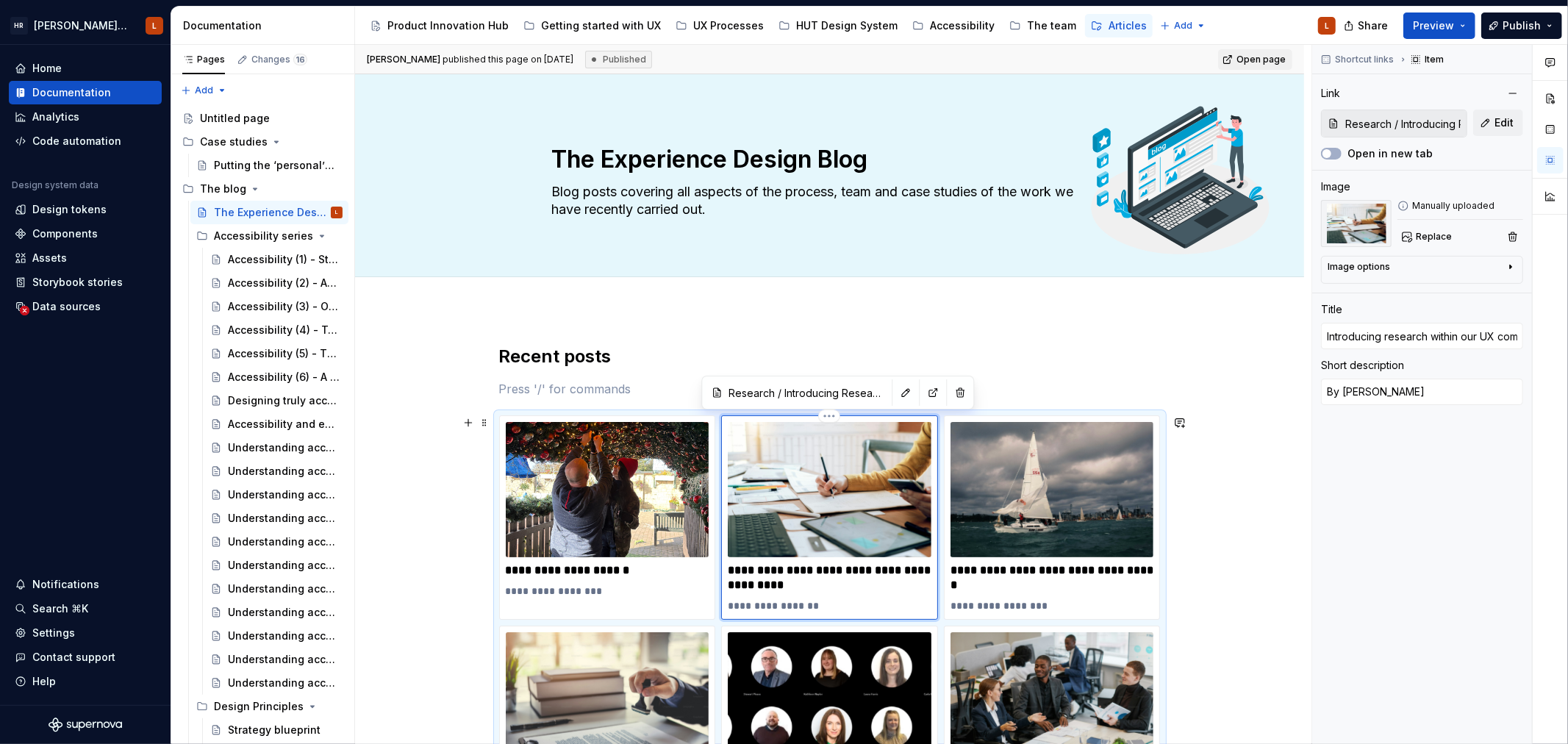
click at [816, 511] on img at bounding box center [829, 489] width 204 height 135
click at [265, 160] on div "Putting the ‘personal’ back into [PERSON_NAME] [PERSON_NAME] Personal Wealth" at bounding box center [256, 165] width 85 height 14
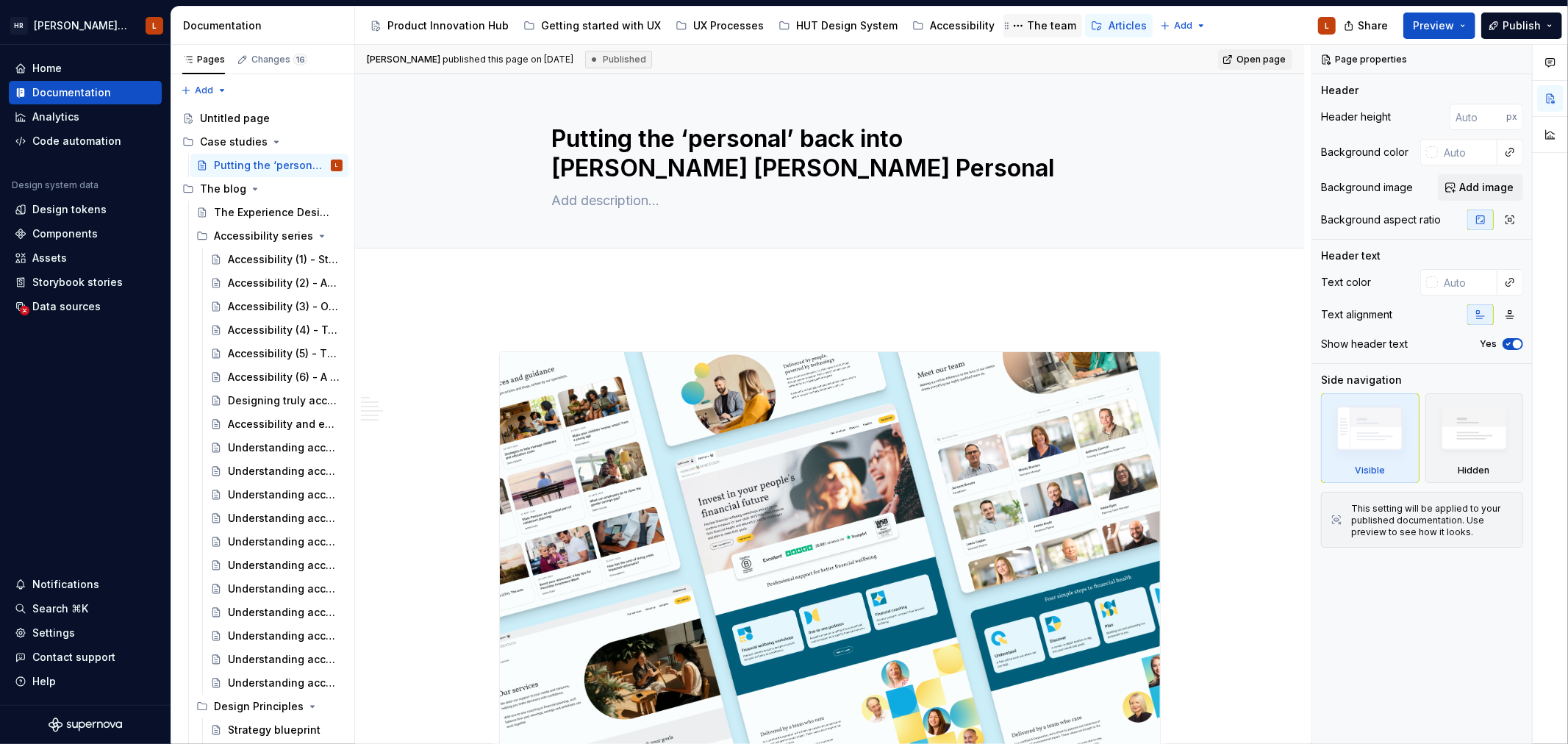
click at [1028, 25] on div "The team" at bounding box center [1051, 25] width 49 height 14
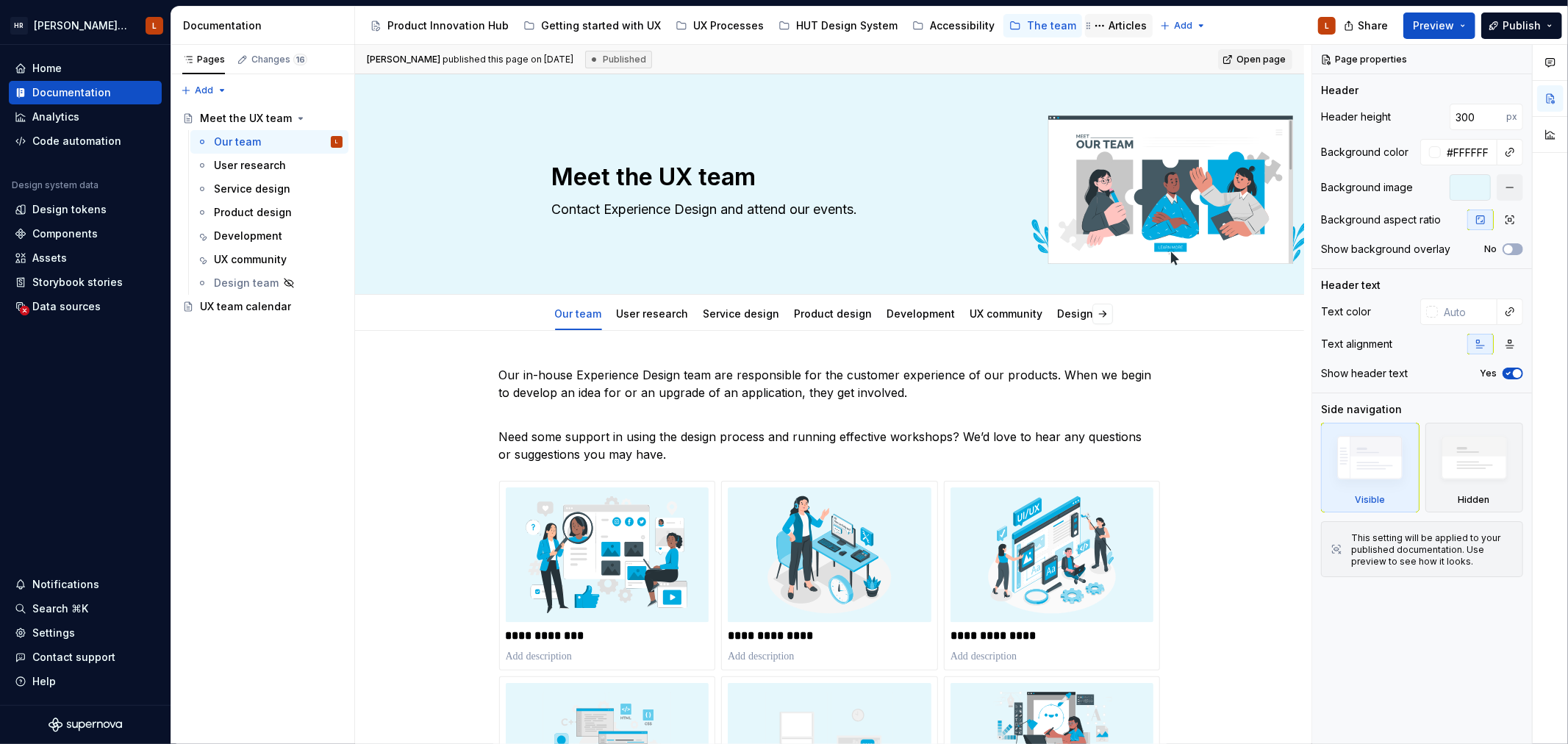
click at [1109, 22] on div "Articles" at bounding box center [1128, 25] width 38 height 14
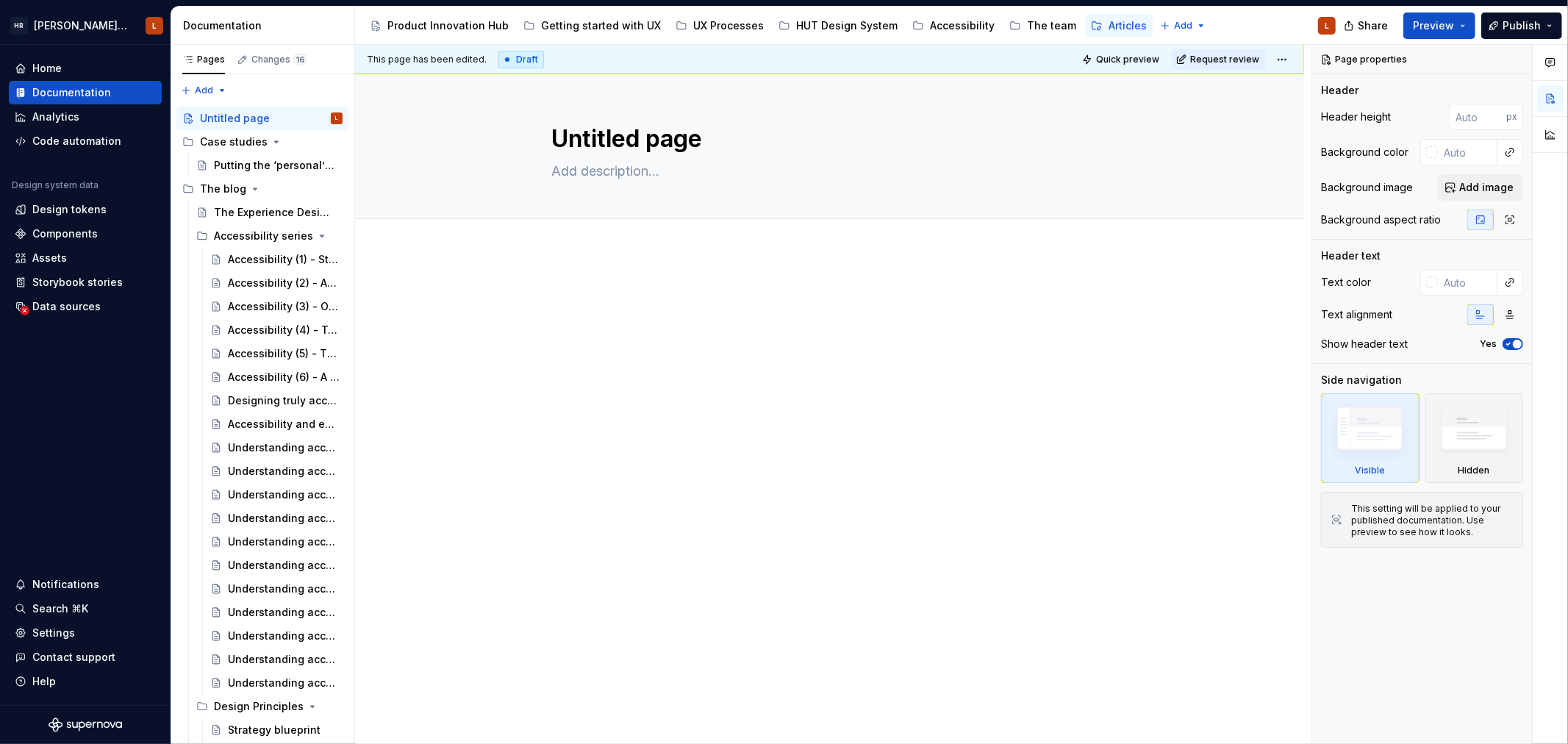
type textarea "*"
